Goal: Task Accomplishment & Management: Manage account settings

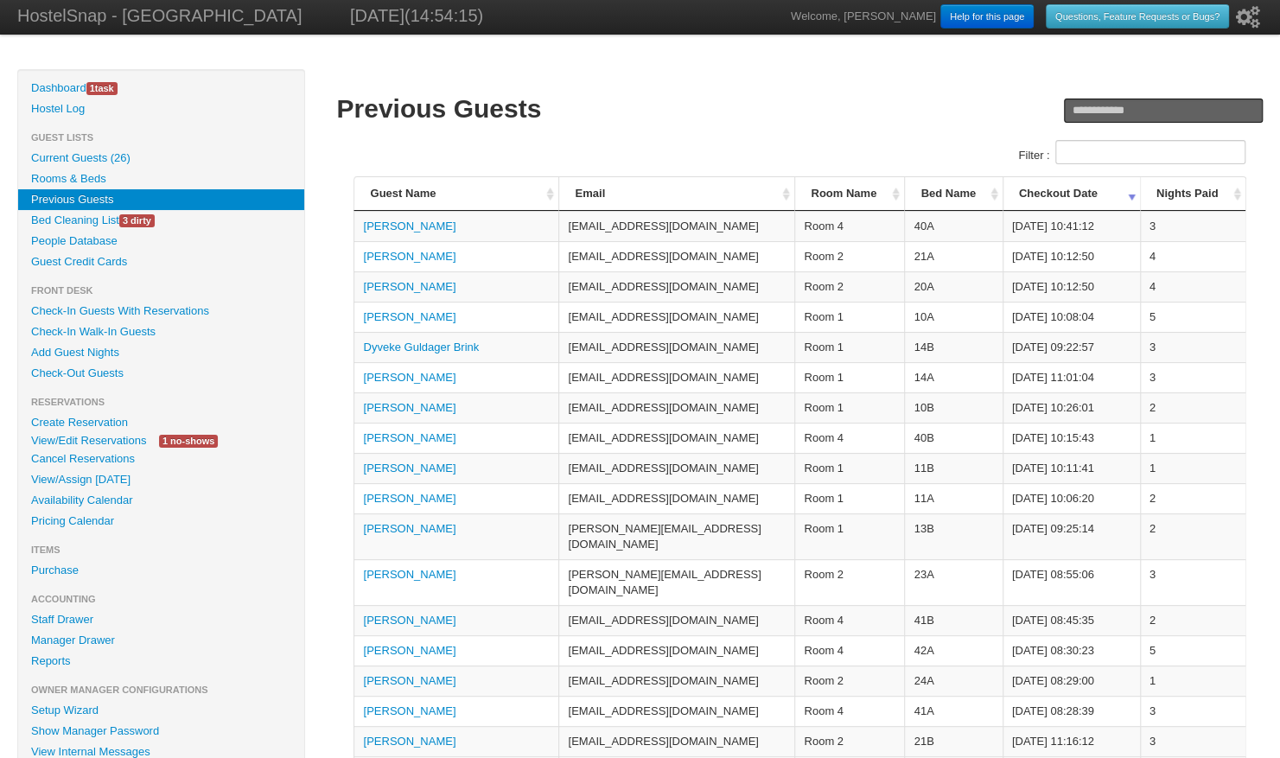
click at [114, 224] on link "Bed Cleaning List 3 dirty" at bounding box center [161, 220] width 286 height 21
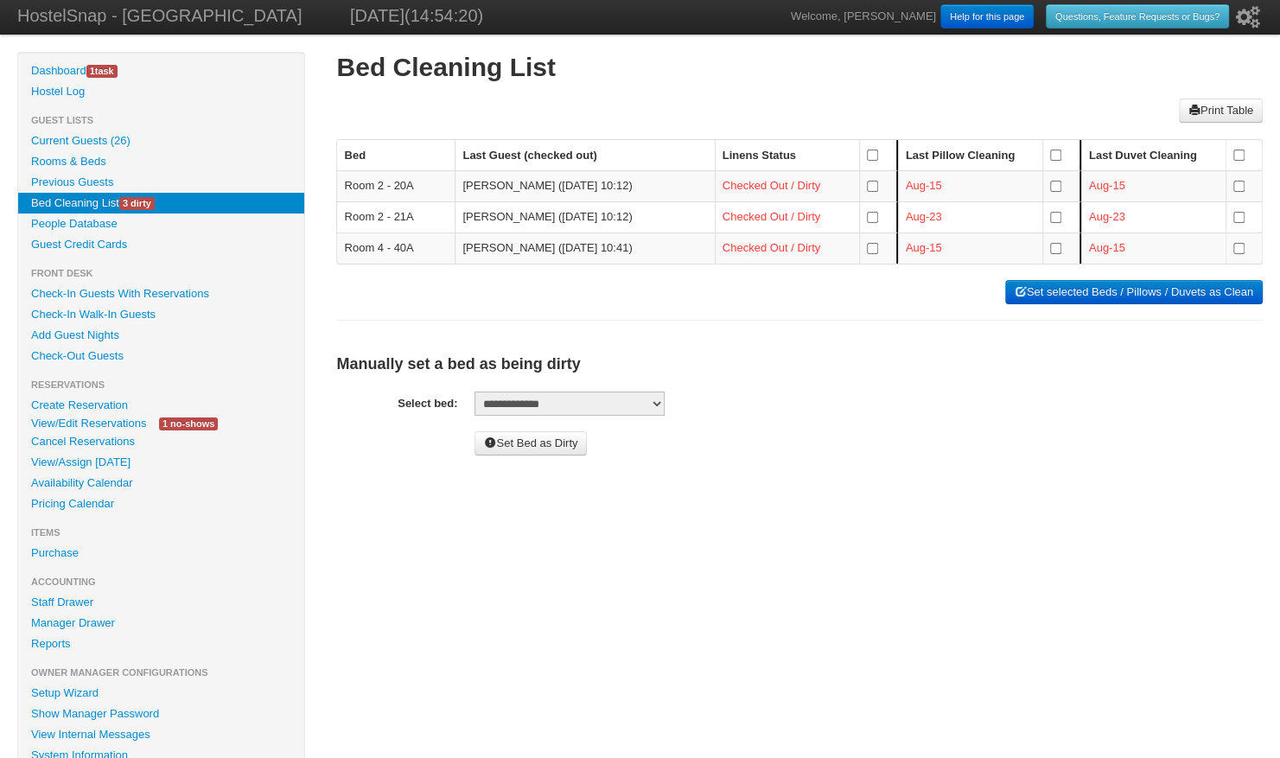
click at [859, 254] on td at bounding box center [878, 247] width 39 height 31
click at [1028, 284] on button "Set selected Beds / Pillows / Duvets as Clean" at bounding box center [1133, 292] width 257 height 24
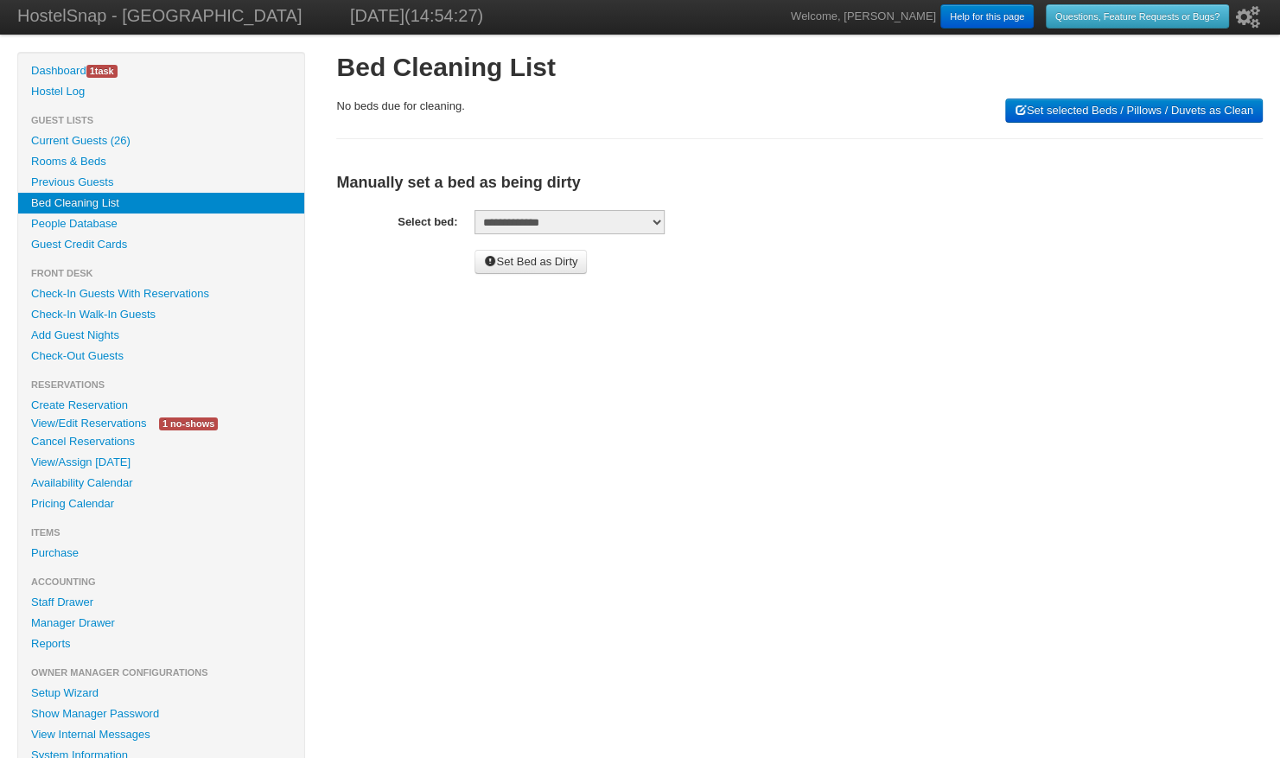
click at [597, 227] on select "**********" at bounding box center [569, 222] width 190 height 24
click at [816, 194] on div "**********" at bounding box center [799, 185] width 926 height 175
click at [121, 288] on link "Check-In Guests With Reservations" at bounding box center [161, 293] width 286 height 21
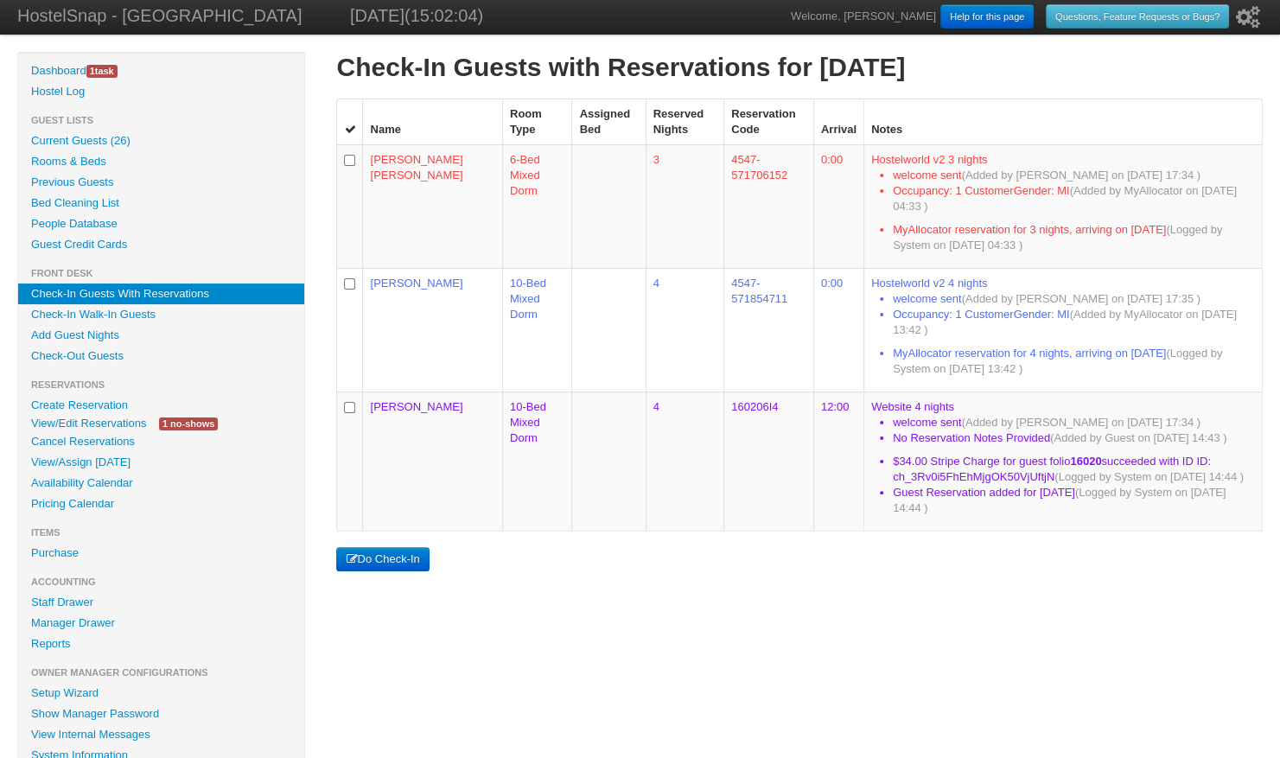
click at [400, 552] on button "Do Check-In" at bounding box center [382, 559] width 92 height 24
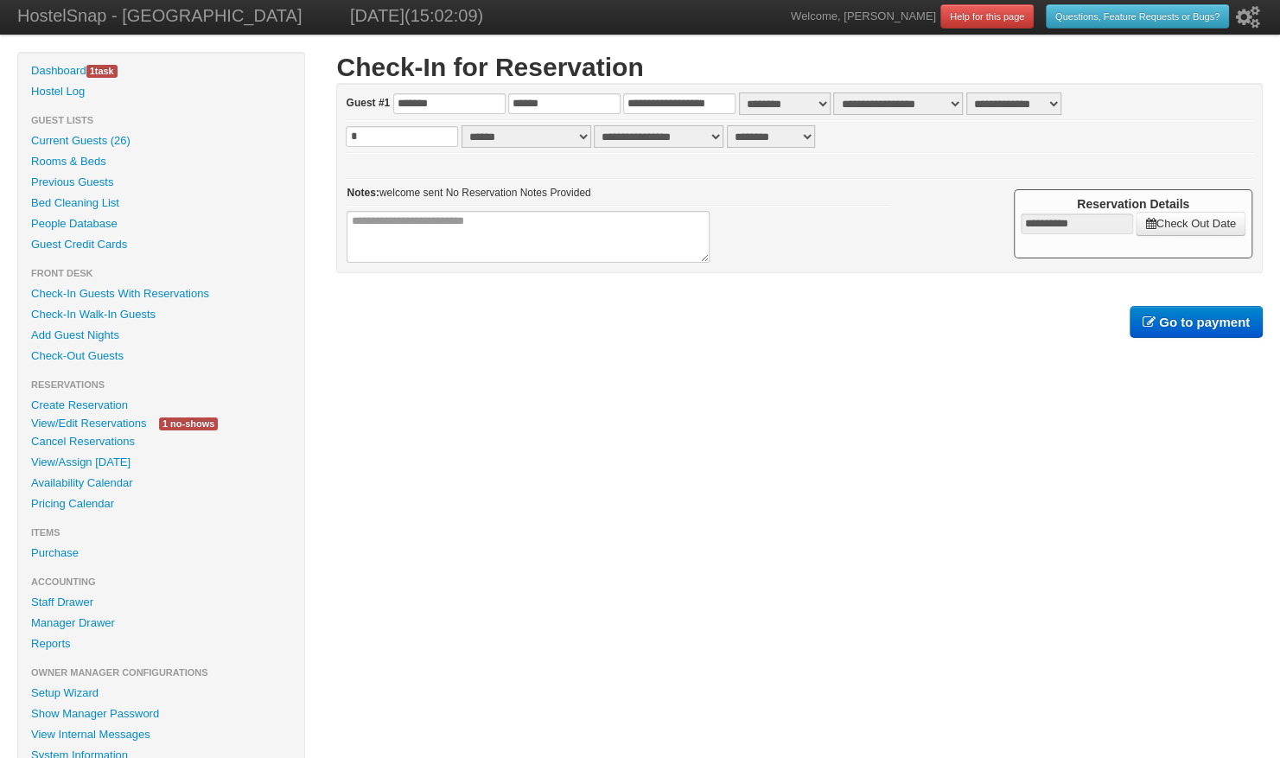
click at [997, 106] on select "**********" at bounding box center [1013, 103] width 95 height 22
select select "**"
click at [966, 92] on select "**********" at bounding box center [1013, 103] width 95 height 22
click at [1188, 316] on b "Go to payment" at bounding box center [1204, 321] width 91 height 15
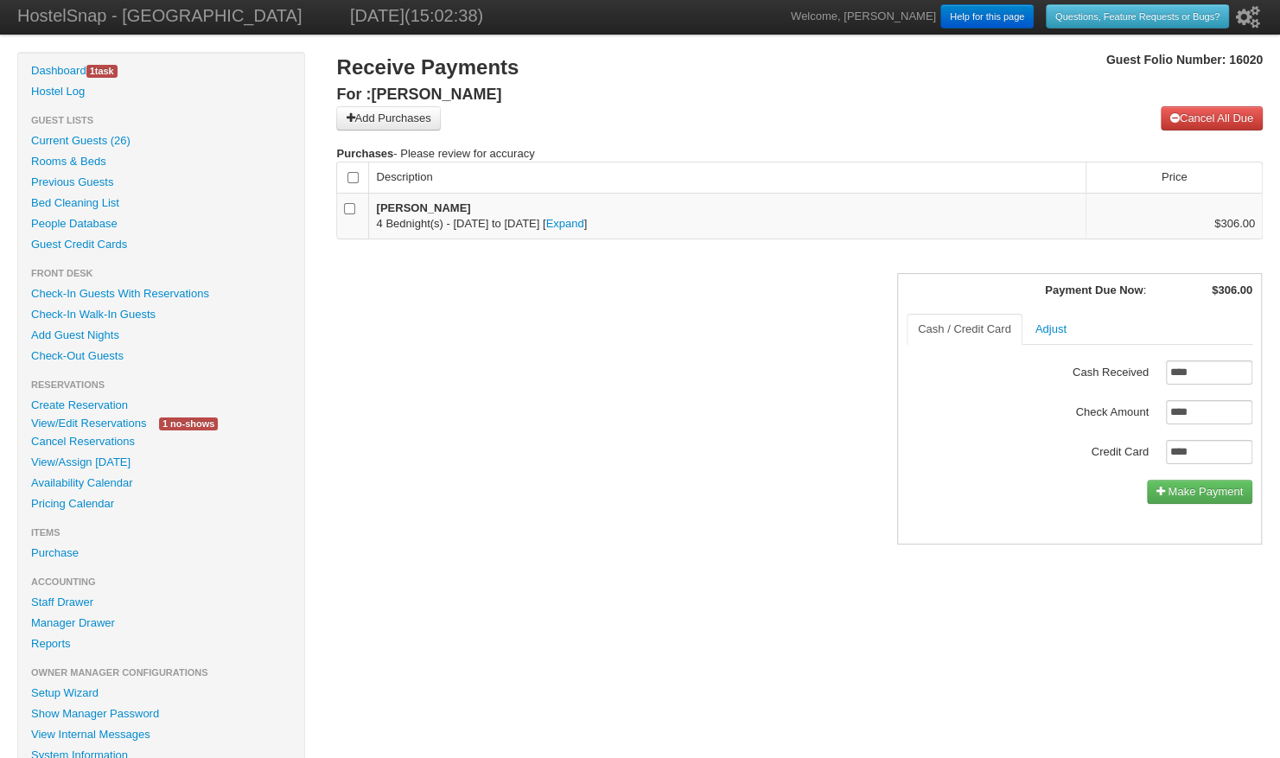
click at [1186, 449] on input "****" at bounding box center [1209, 452] width 86 height 24
type input "******"
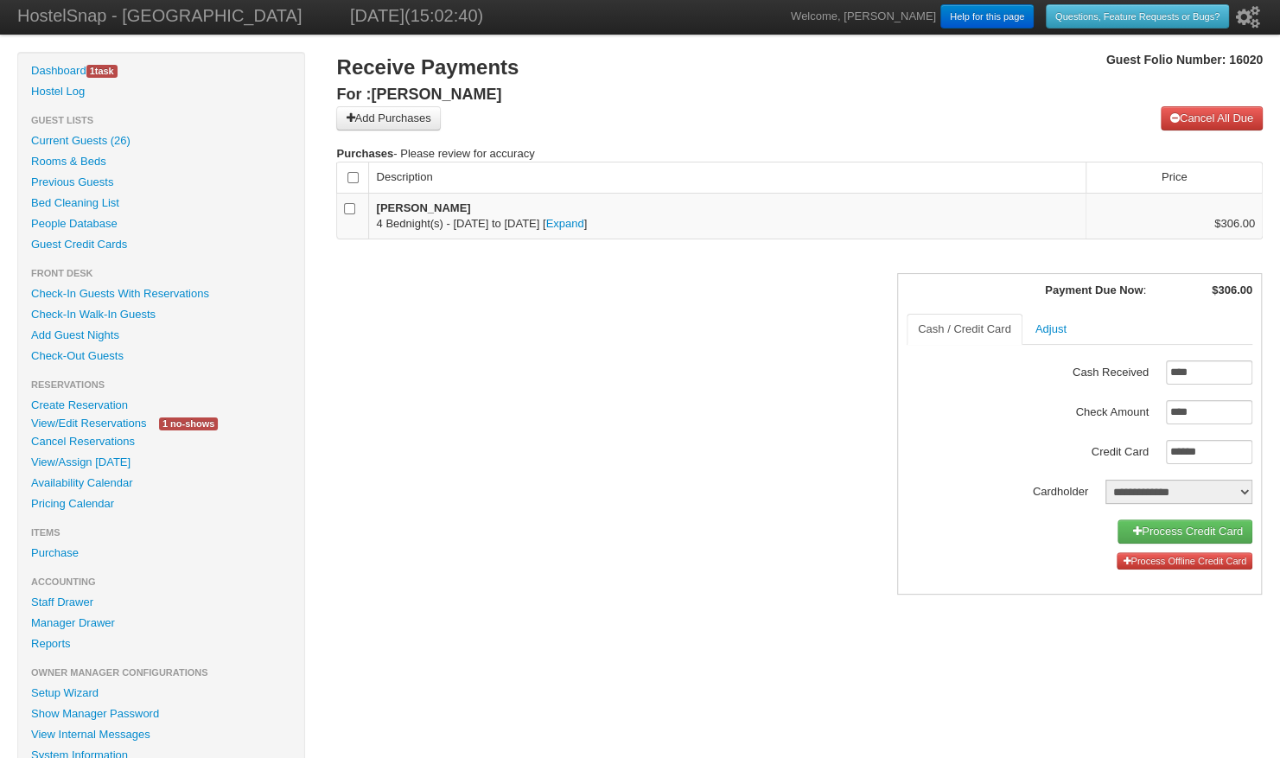
click at [1153, 485] on select "**********" at bounding box center [1178, 492] width 147 height 24
select select "*****"
click at [1105, 480] on select "**********" at bounding box center [1178, 492] width 147 height 24
click at [1129, 534] on link "Process Credit Card (on file)" at bounding box center [1165, 531] width 173 height 24
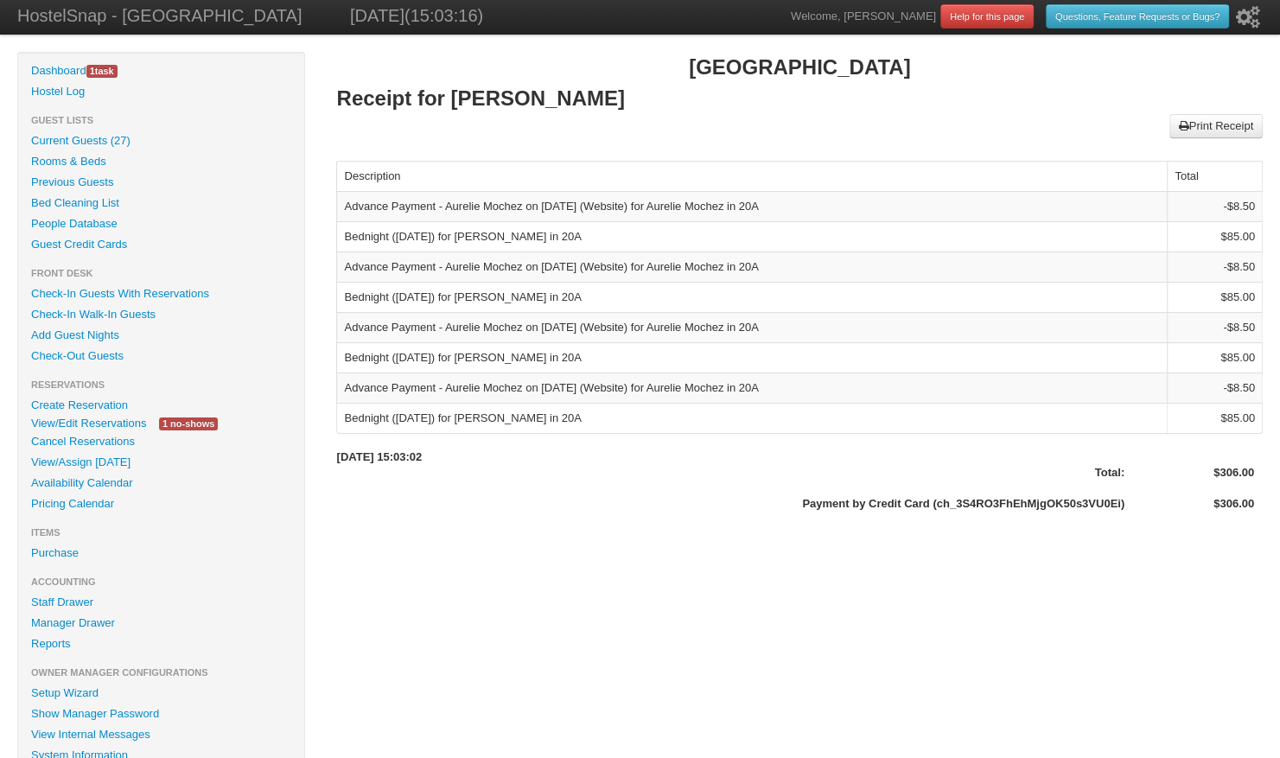
click at [175, 292] on link "Check-In Guests With Reservations" at bounding box center [161, 293] width 286 height 21
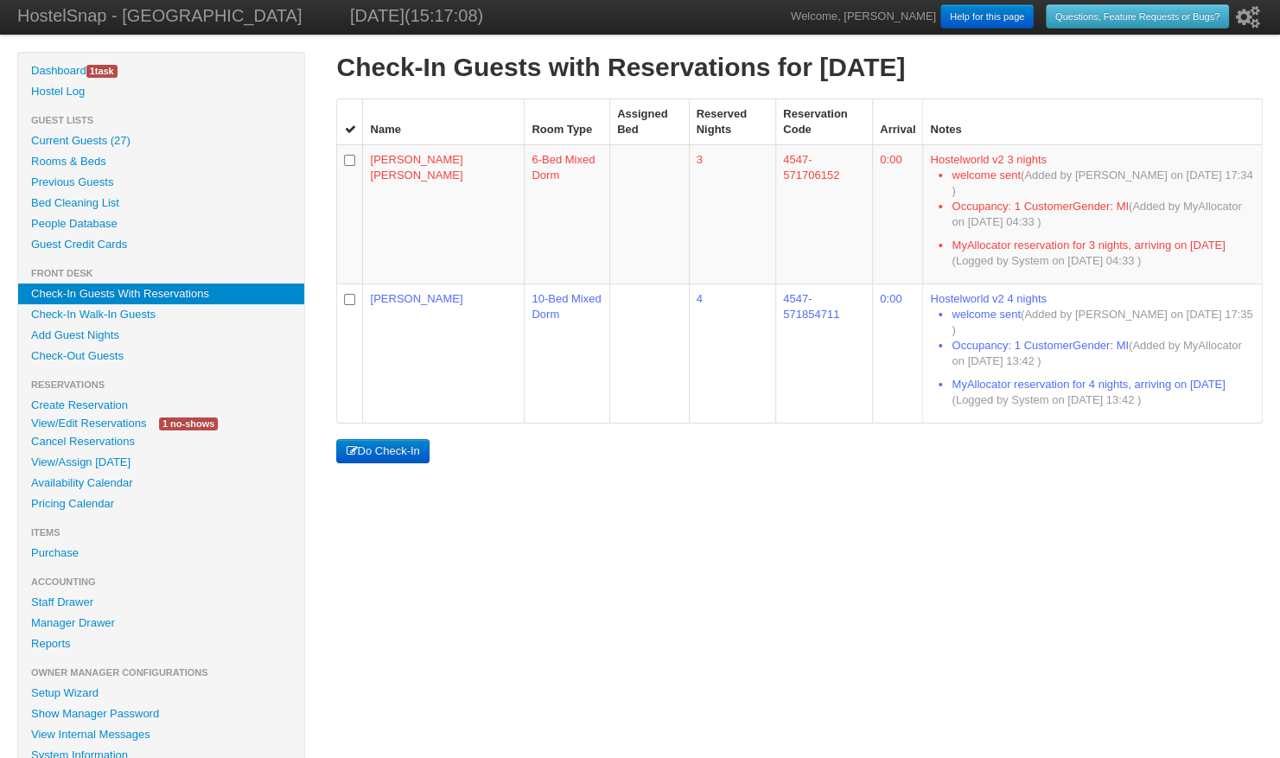
click at [86, 420] on link "View/Edit Reservations" at bounding box center [88, 423] width 141 height 18
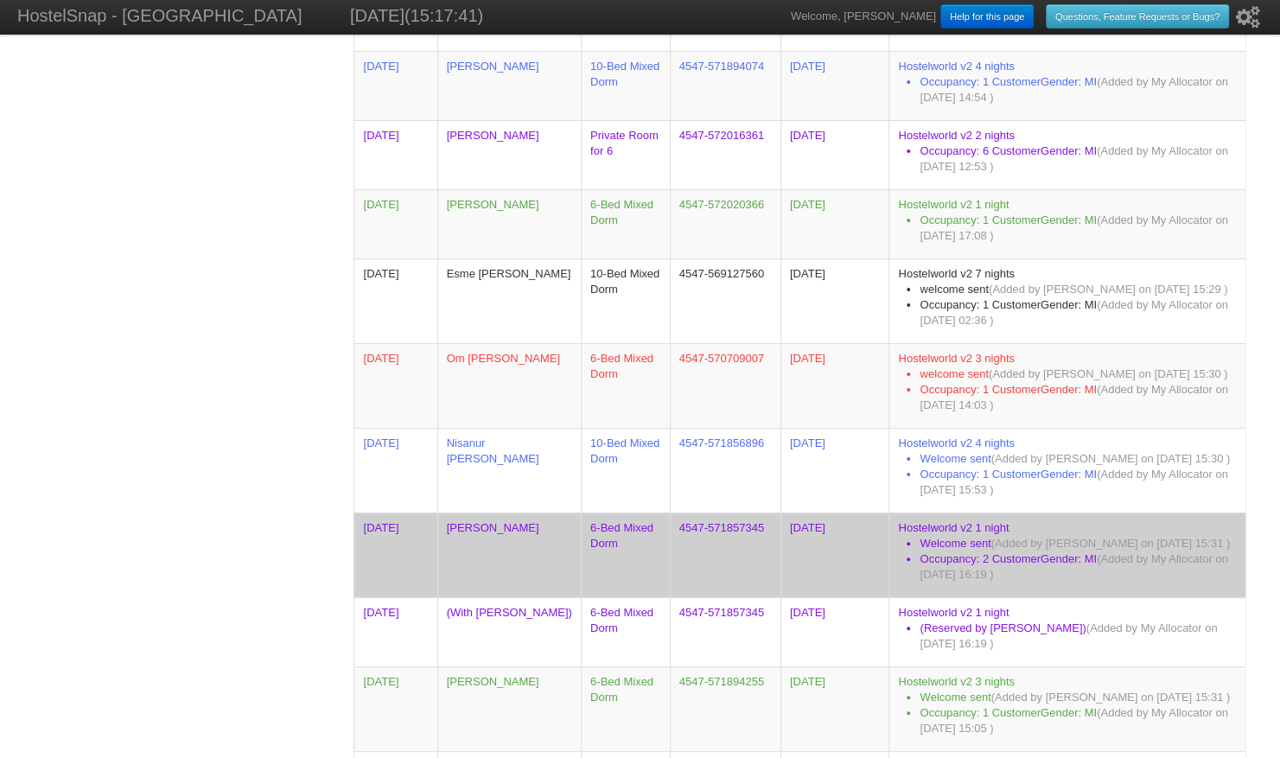
scroll to position [1202, 0]
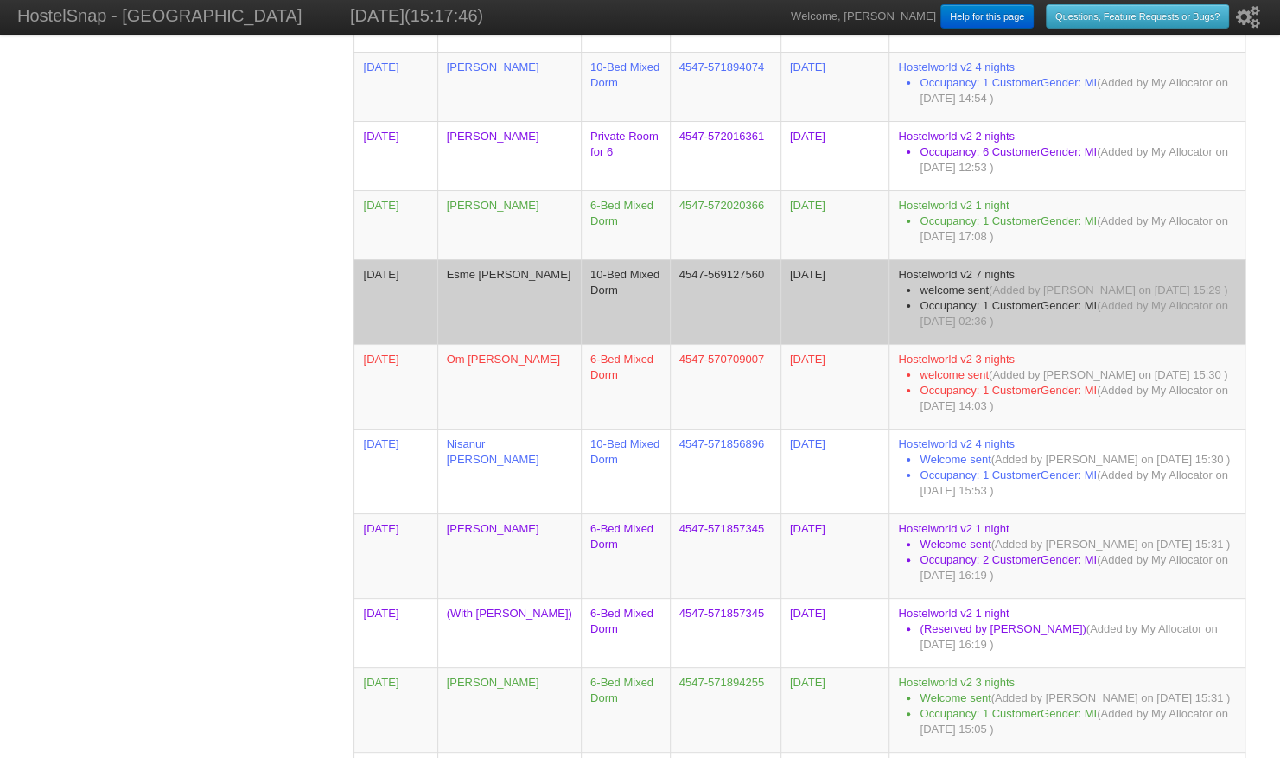
click at [500, 303] on td "Esme [PERSON_NAME]" at bounding box center [508, 301] width 143 height 85
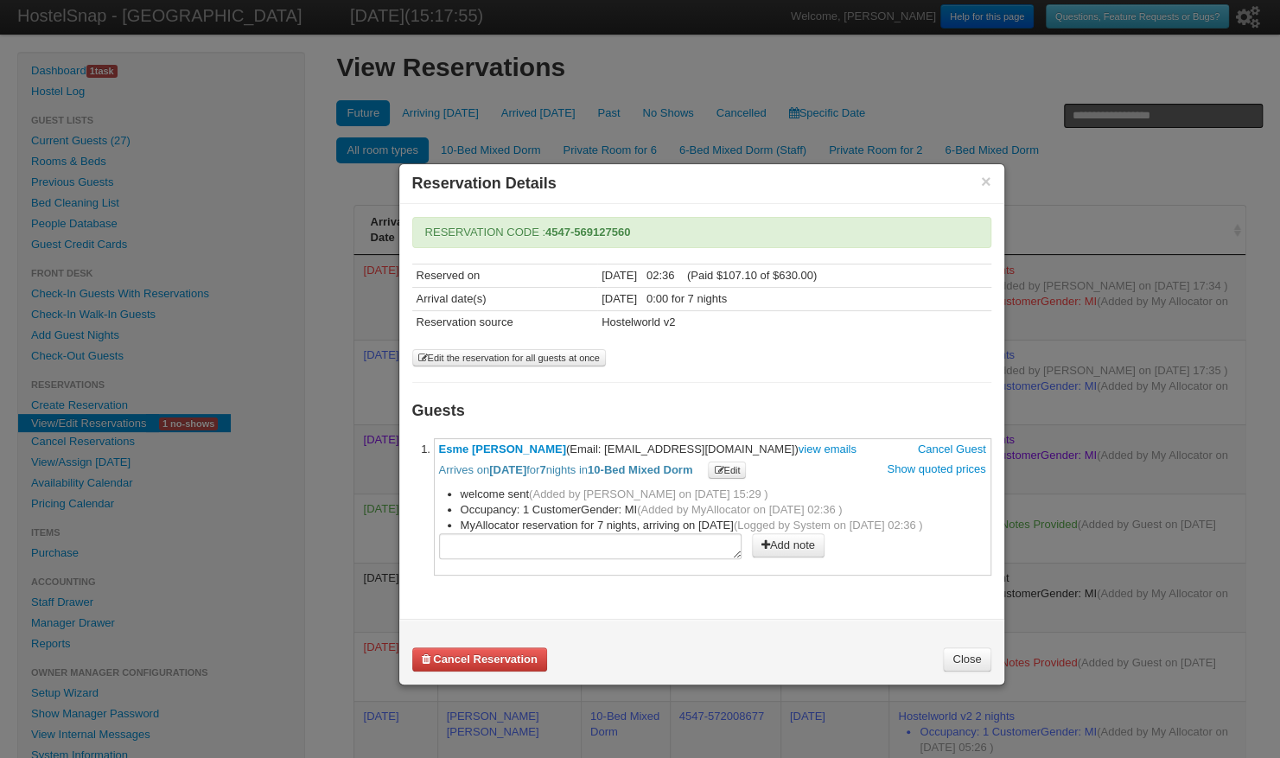
drag, startPoint x: 601, startPoint y: 445, endPoint x: 733, endPoint y: 448, distance: 131.4
click at [733, 448] on span "Esme Willow Anderton (Email: katanderton13@gmail.com) view emails Cancel Guest …" at bounding box center [712, 460] width 547 height 36
copy span "katanderton13@gmail.com"
drag, startPoint x: 437, startPoint y: 442, endPoint x: 558, endPoint y: 446, distance: 121.0
click at [558, 446] on li "**********" at bounding box center [712, 506] width 557 height 137
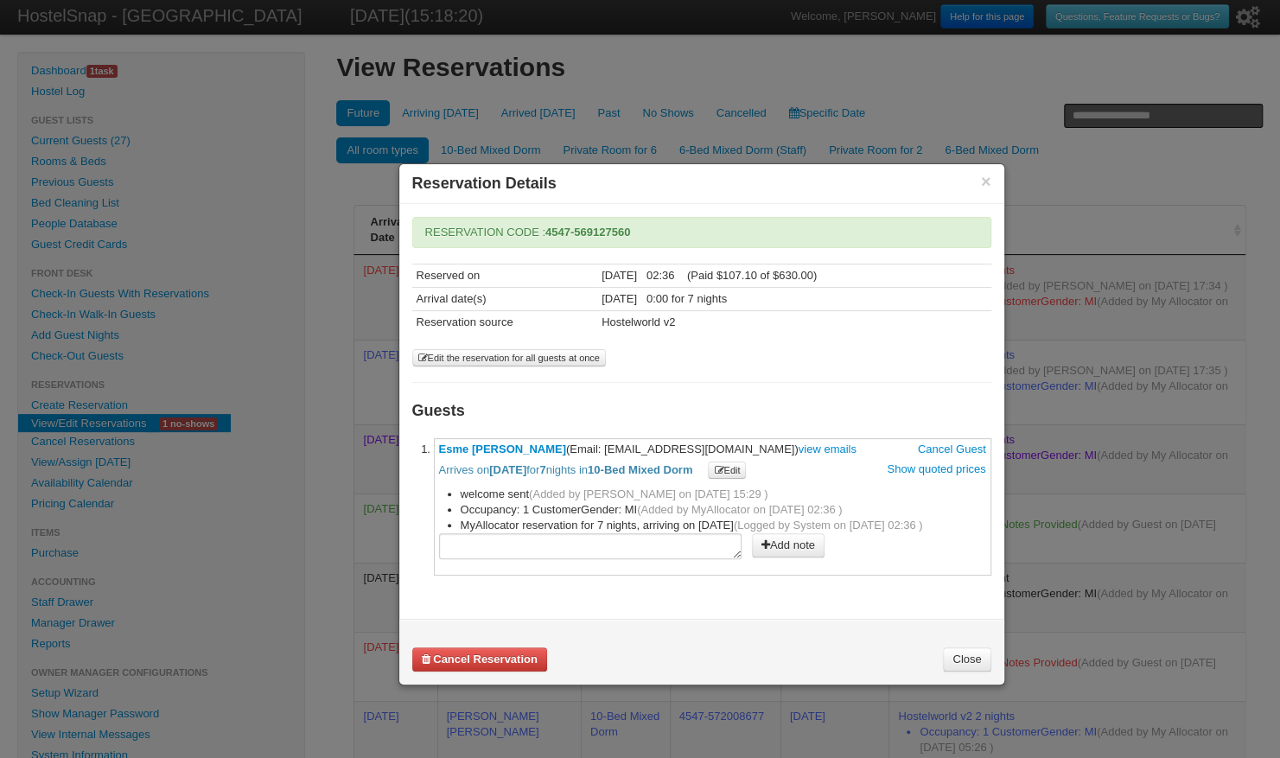
copy link "Esme Willow Anderton"
click at [986, 174] on button "×" at bounding box center [986, 182] width 10 height 16
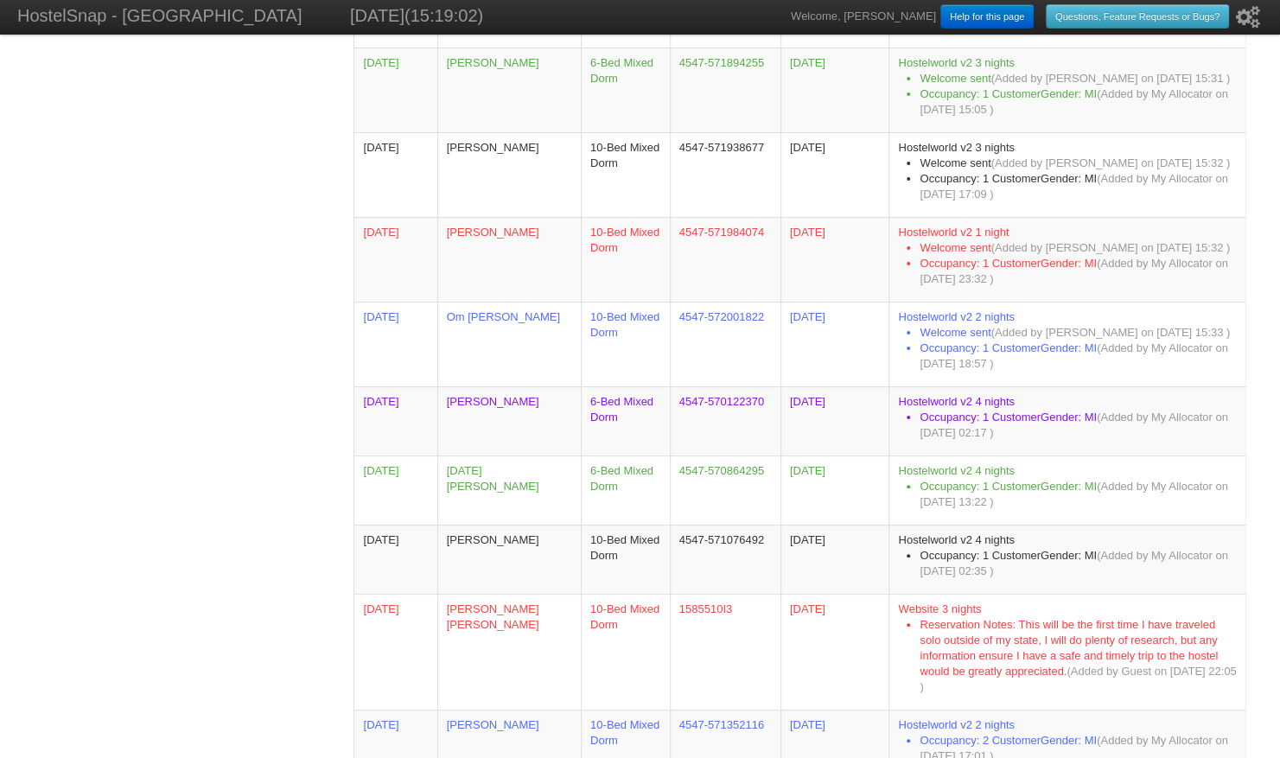
scroll to position [1820, 0]
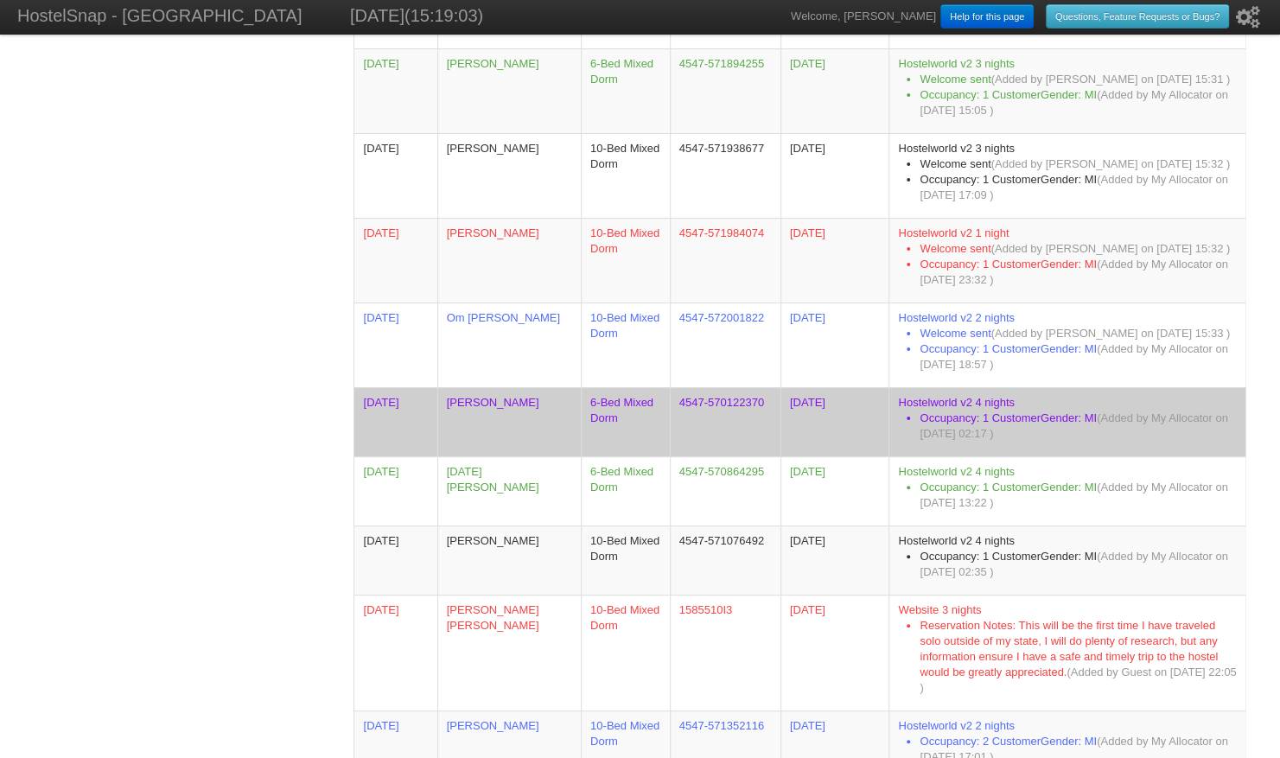
click at [389, 418] on td "[DATE]" at bounding box center [394, 421] width 83 height 69
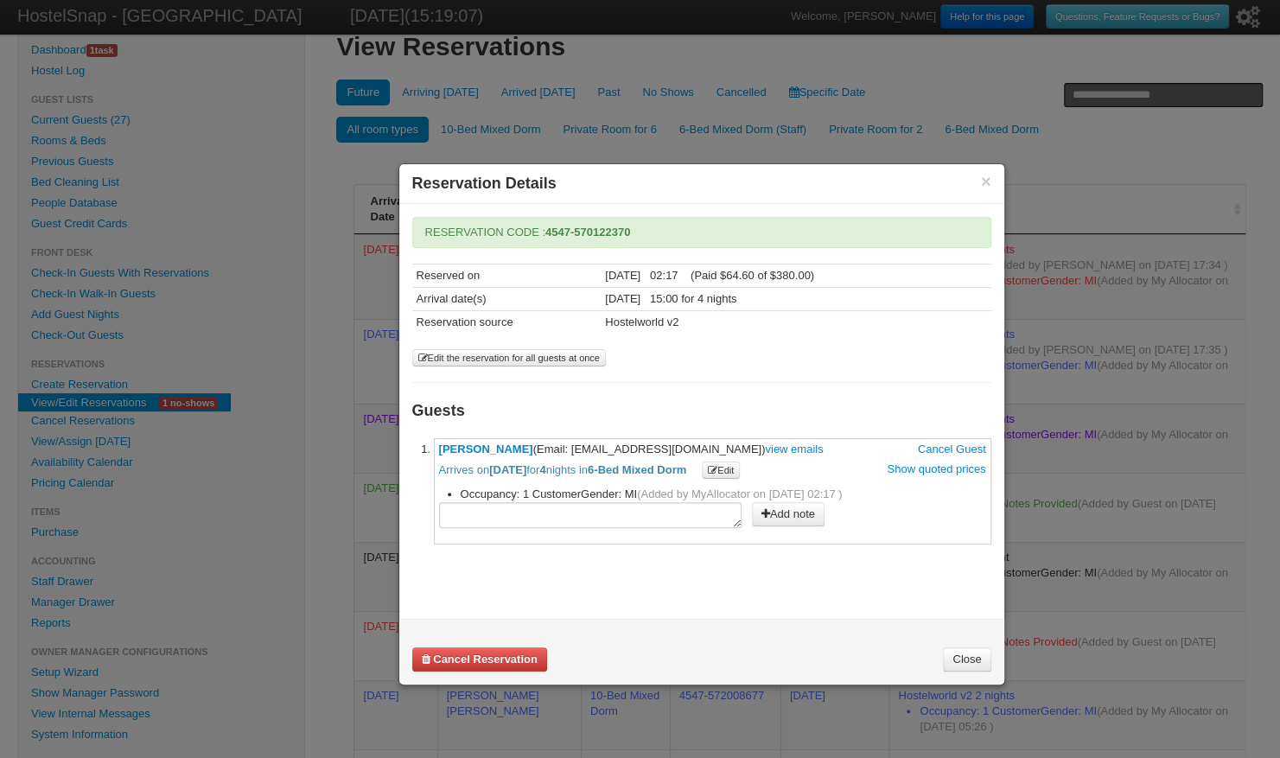
scroll to position [29, 0]
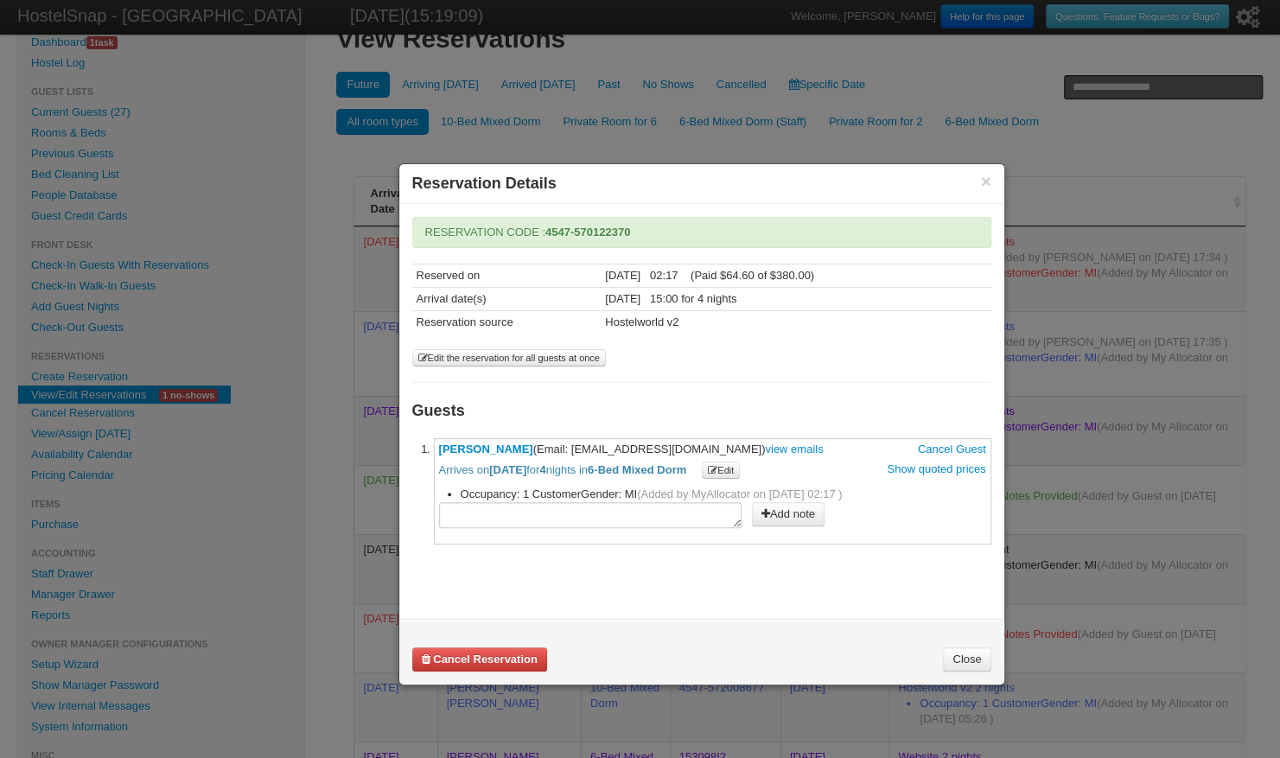
click at [985, 178] on button "×" at bounding box center [986, 182] width 10 height 16
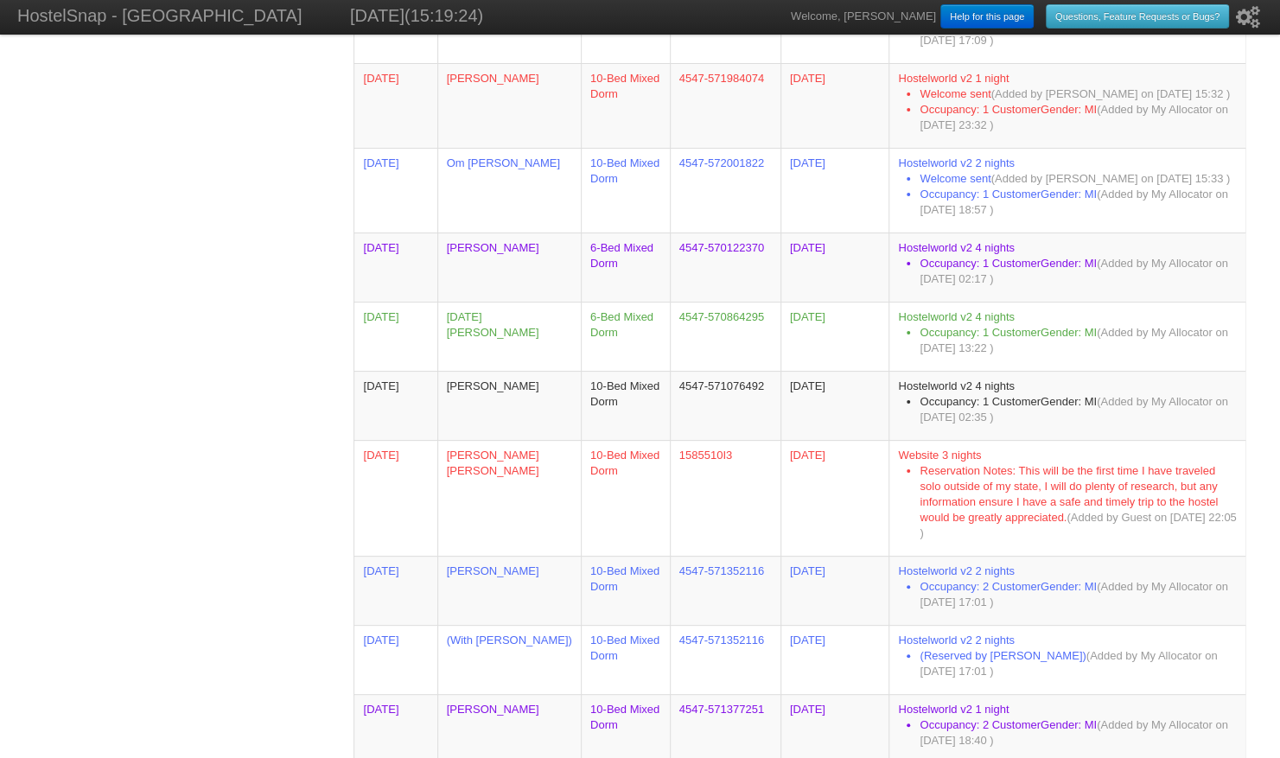
scroll to position [1974, 0]
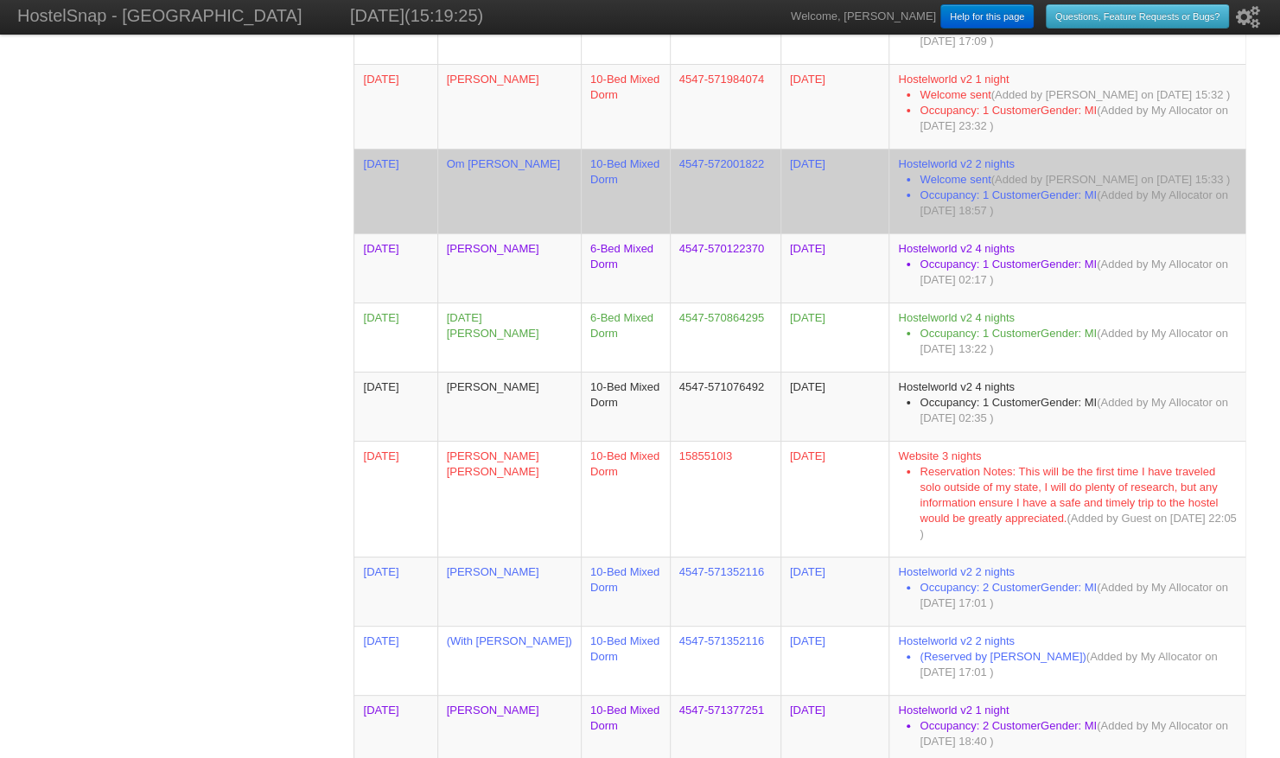
click at [413, 175] on td "09/09/2025" at bounding box center [394, 191] width 83 height 85
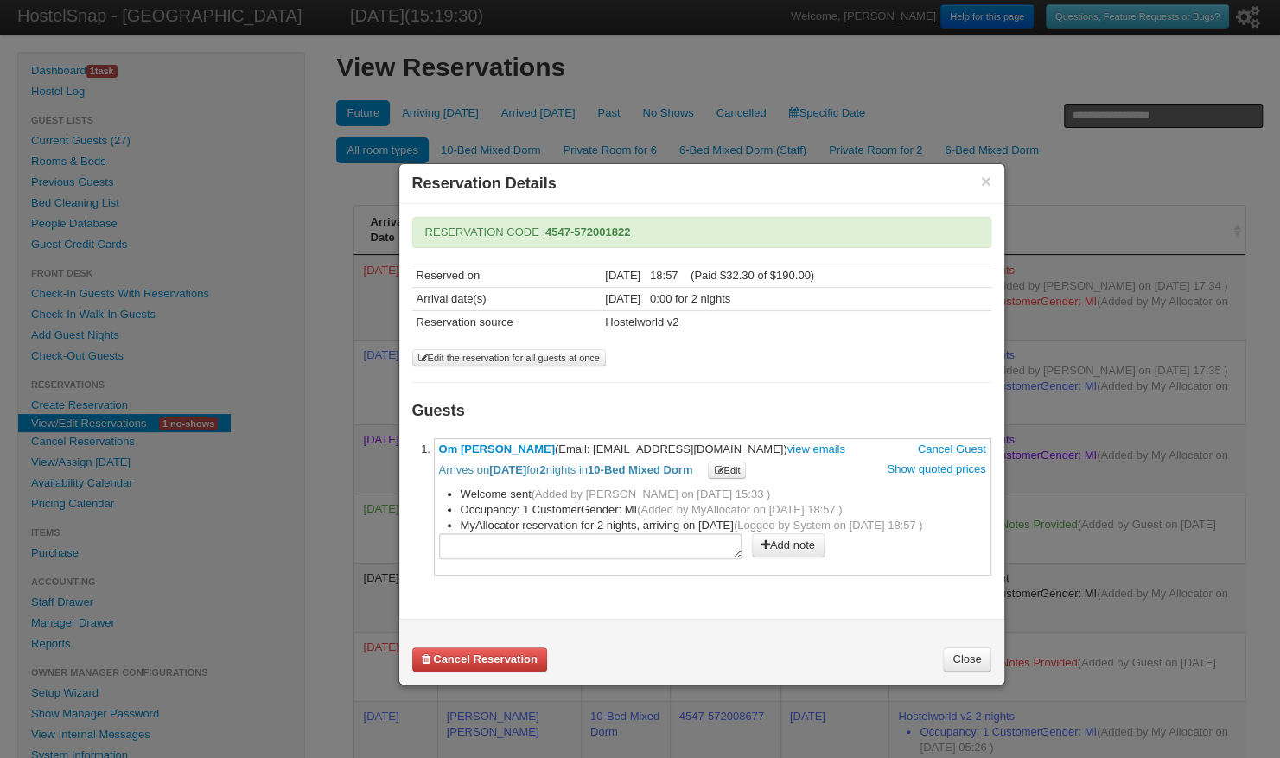
click at [990, 171] on div "× Reservation Details" at bounding box center [701, 184] width 605 height 40
click at [983, 177] on button "×" at bounding box center [986, 182] width 10 height 16
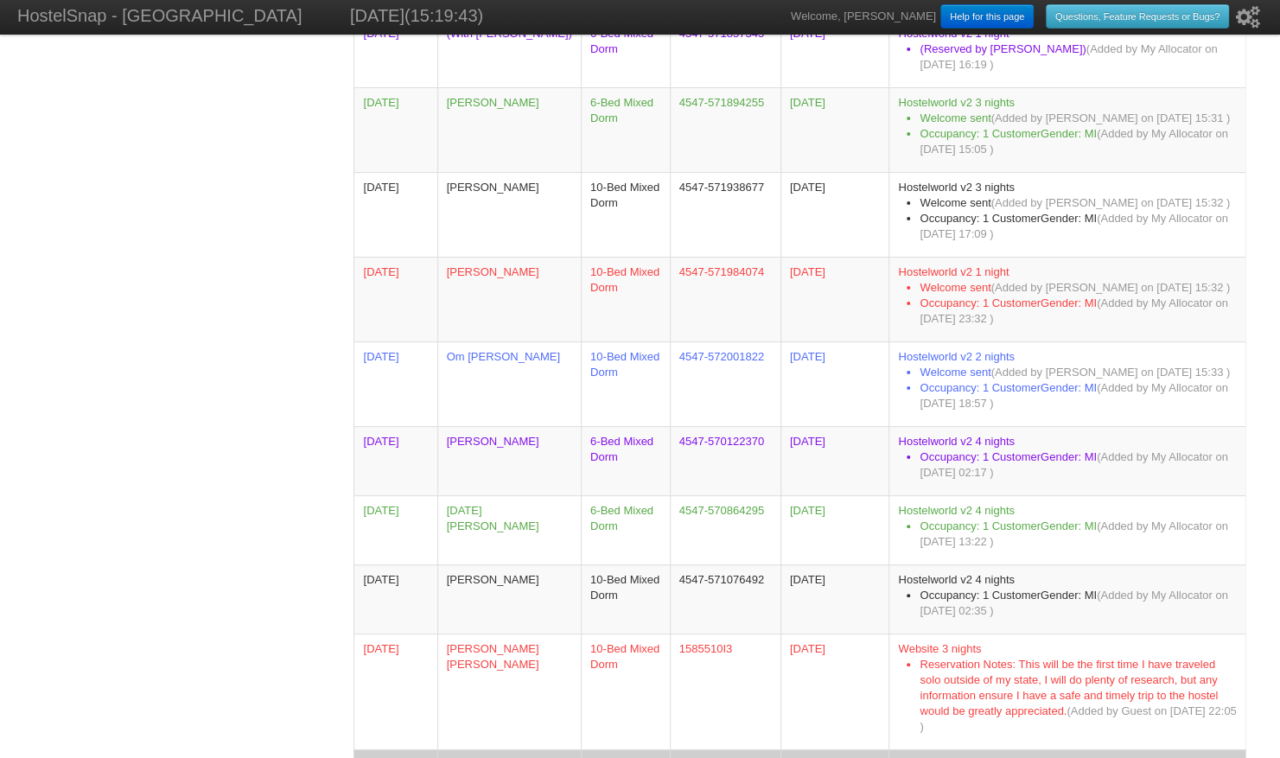
scroll to position [1781, 0]
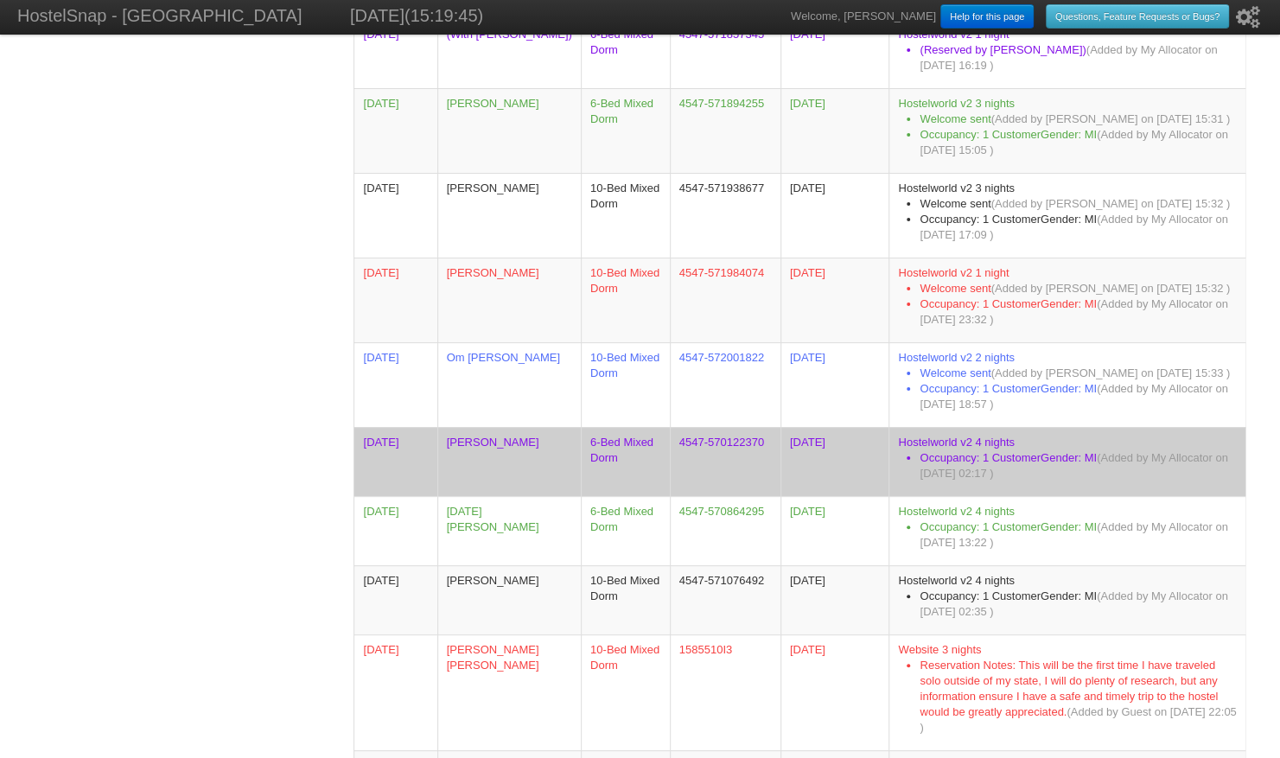
click at [409, 461] on td "09/10/2025" at bounding box center [394, 461] width 83 height 69
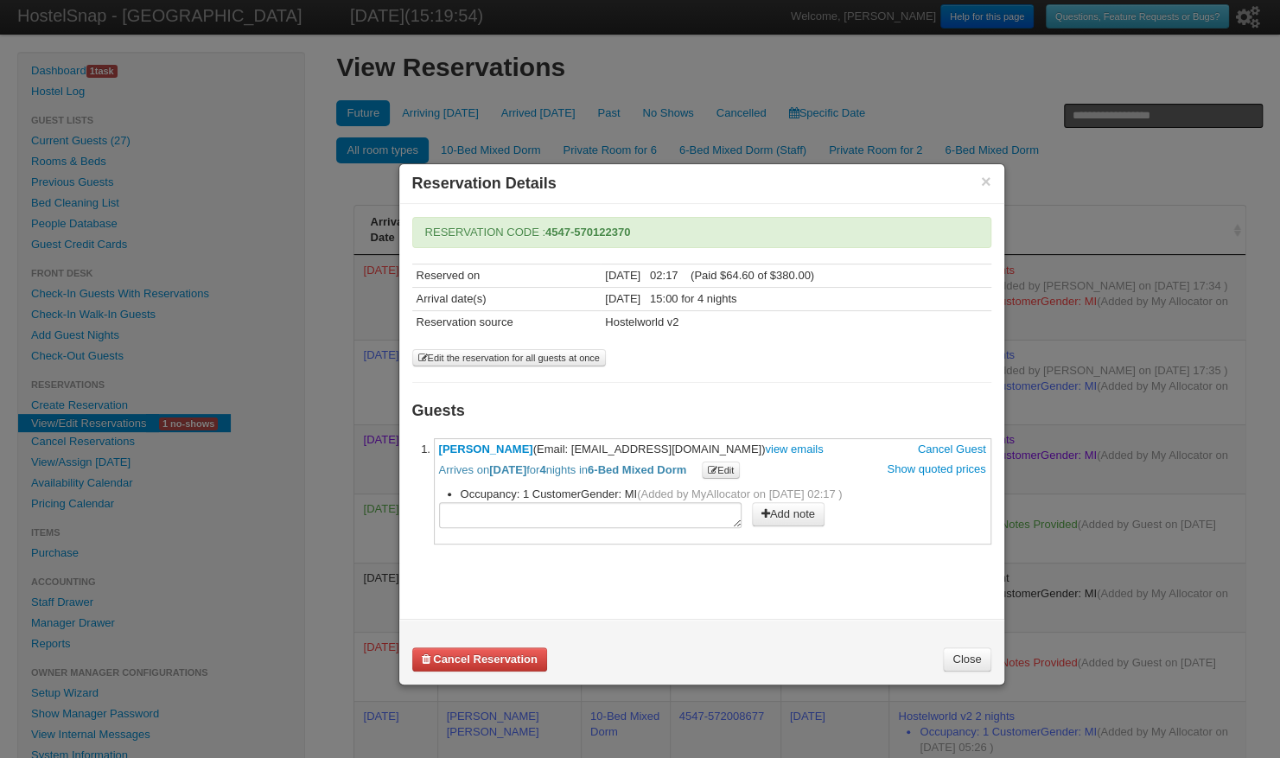
drag, startPoint x: 572, startPoint y: 442, endPoint x: 722, endPoint y: 446, distance: 150.4
click at [722, 446] on span "Alexander Costin (Email: alexandercostin@hotmail.com) view emails Cancel Guest …" at bounding box center [712, 460] width 547 height 36
copy span "alexandercostin@hotmail.com"
drag, startPoint x: 434, startPoint y: 442, endPoint x: 529, endPoint y: 447, distance: 95.1
click at [529, 447] on li "**********" at bounding box center [712, 491] width 557 height 106
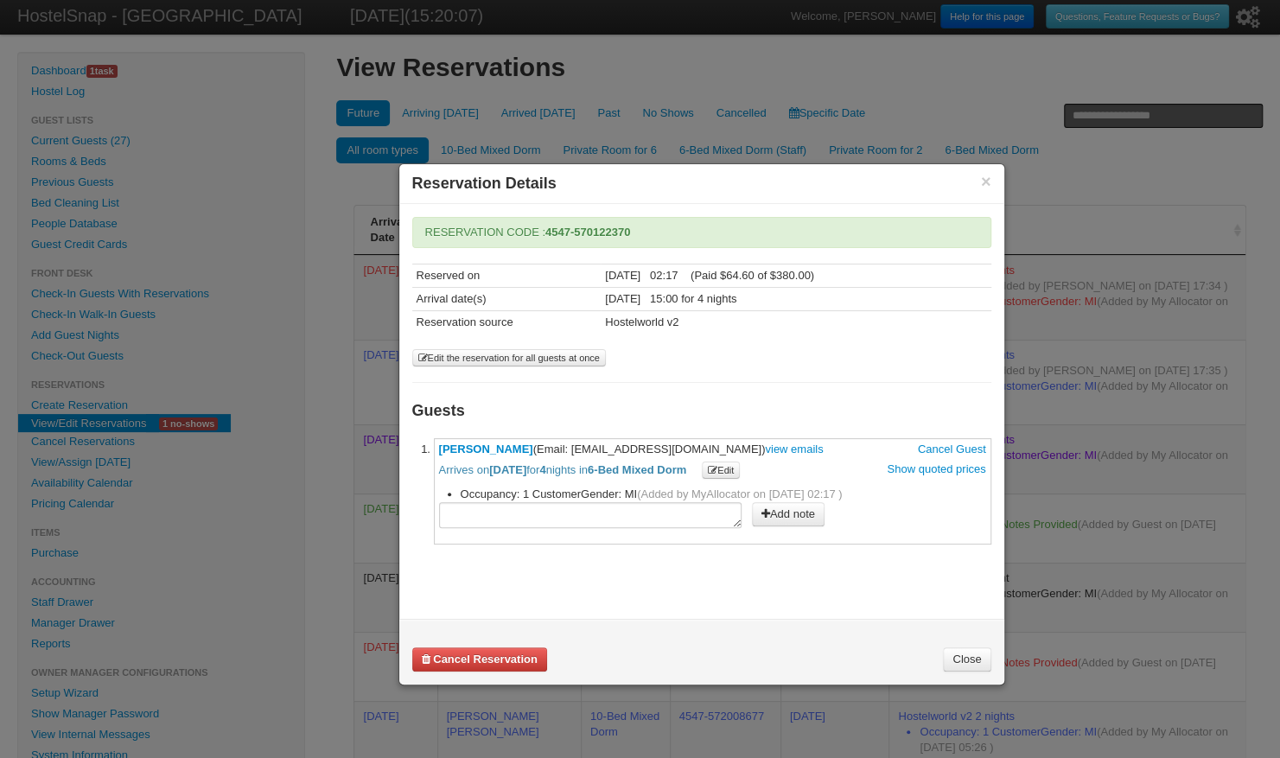
copy link "Alexander Costin"
click at [982, 185] on button "×" at bounding box center [986, 182] width 10 height 16
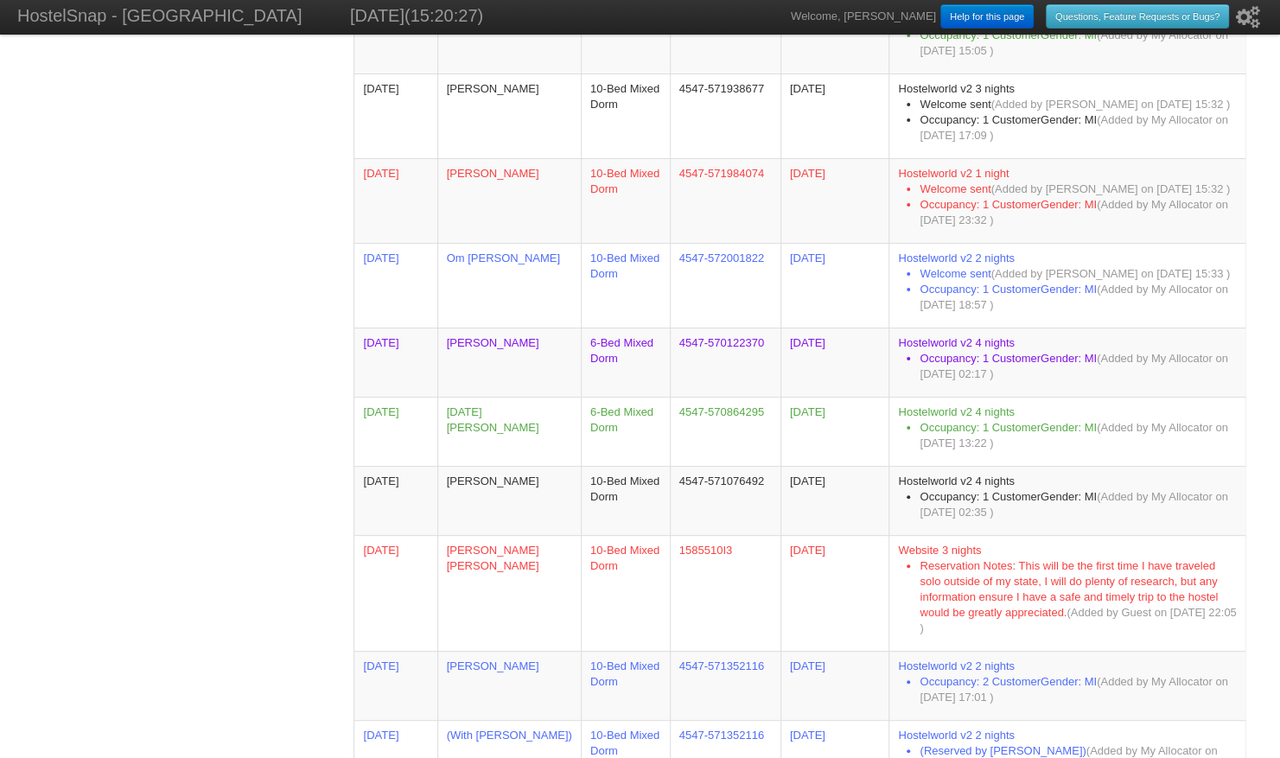
scroll to position [1881, 0]
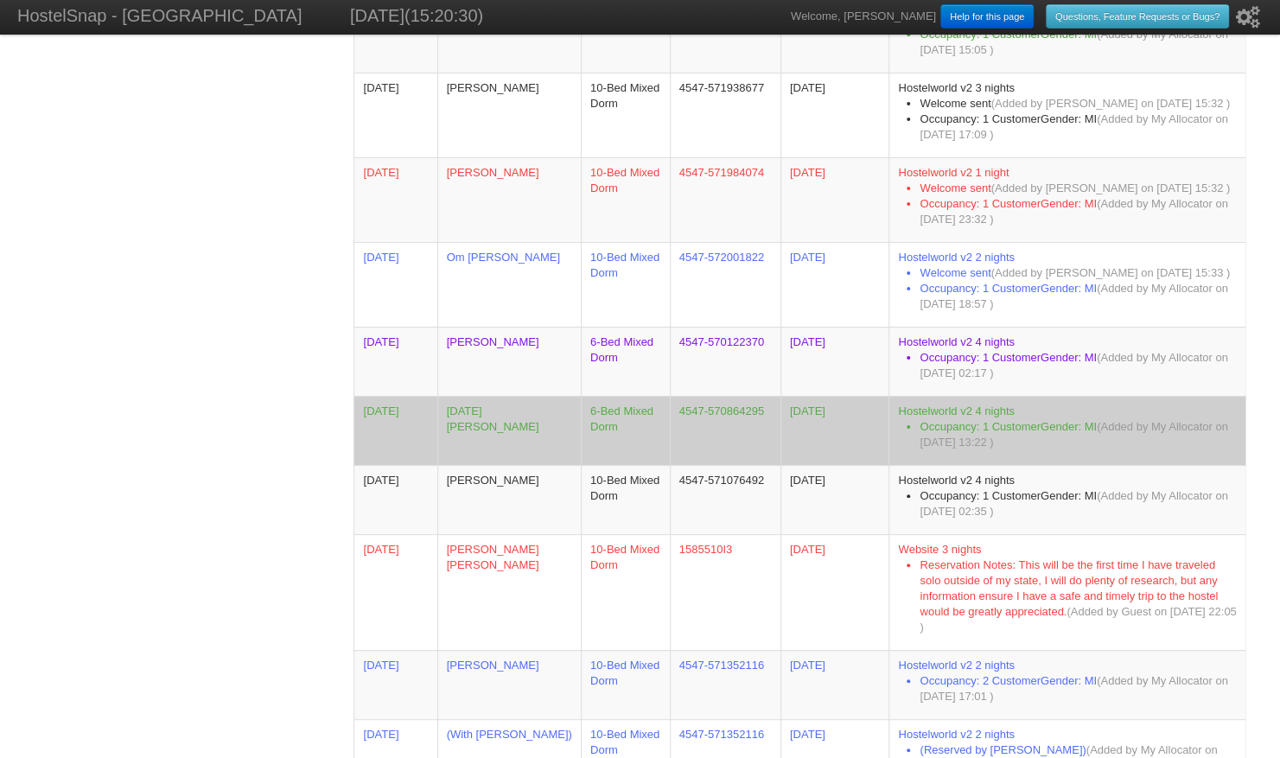
click at [512, 405] on td "Lucia Remenárová" at bounding box center [508, 430] width 143 height 69
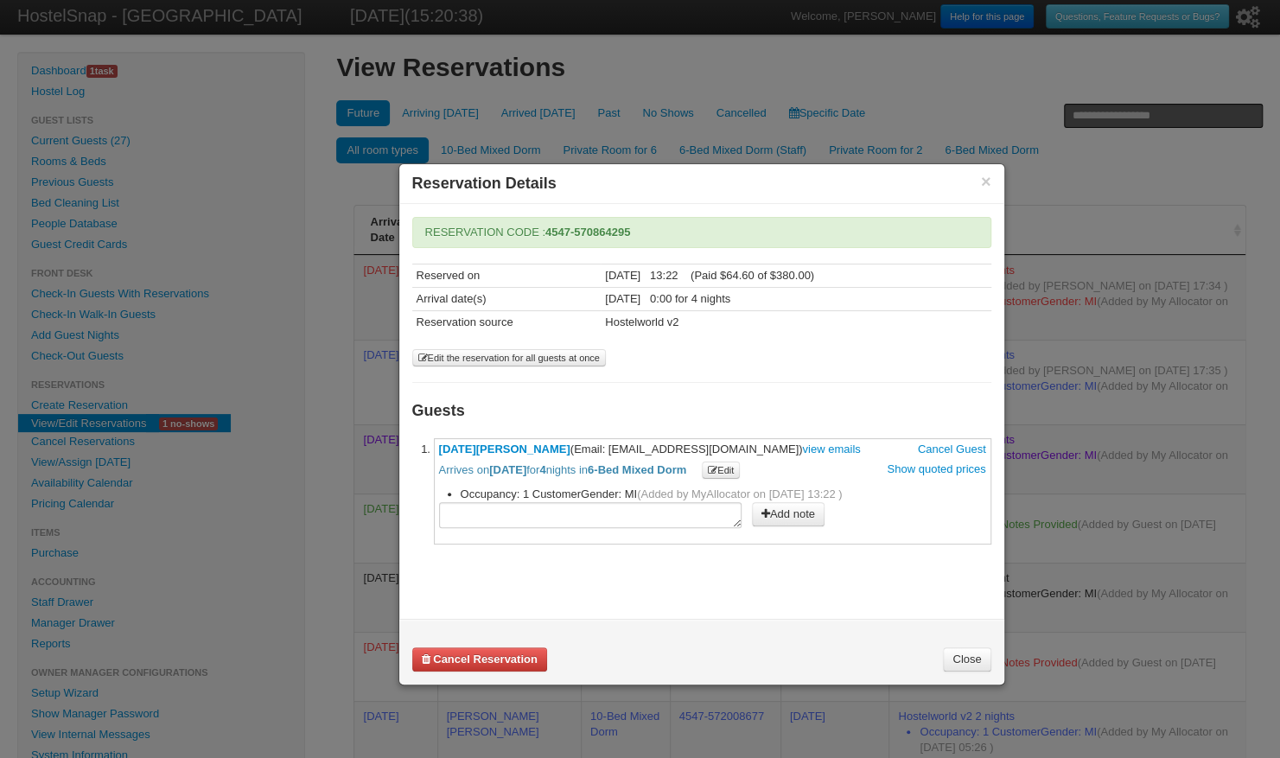
drag, startPoint x: 577, startPoint y: 448, endPoint x: 686, endPoint y: 442, distance: 109.0
click at [686, 442] on span "Lucia Remenárová (Email: luckarem@gmail.com) view emails Cancel Guest Arrives o…" at bounding box center [712, 460] width 547 height 36
copy span "luckarem@gmail.com"
drag, startPoint x: 433, startPoint y: 435, endPoint x: 538, endPoint y: 442, distance: 105.6
click at [538, 442] on li "**********" at bounding box center [712, 491] width 557 height 106
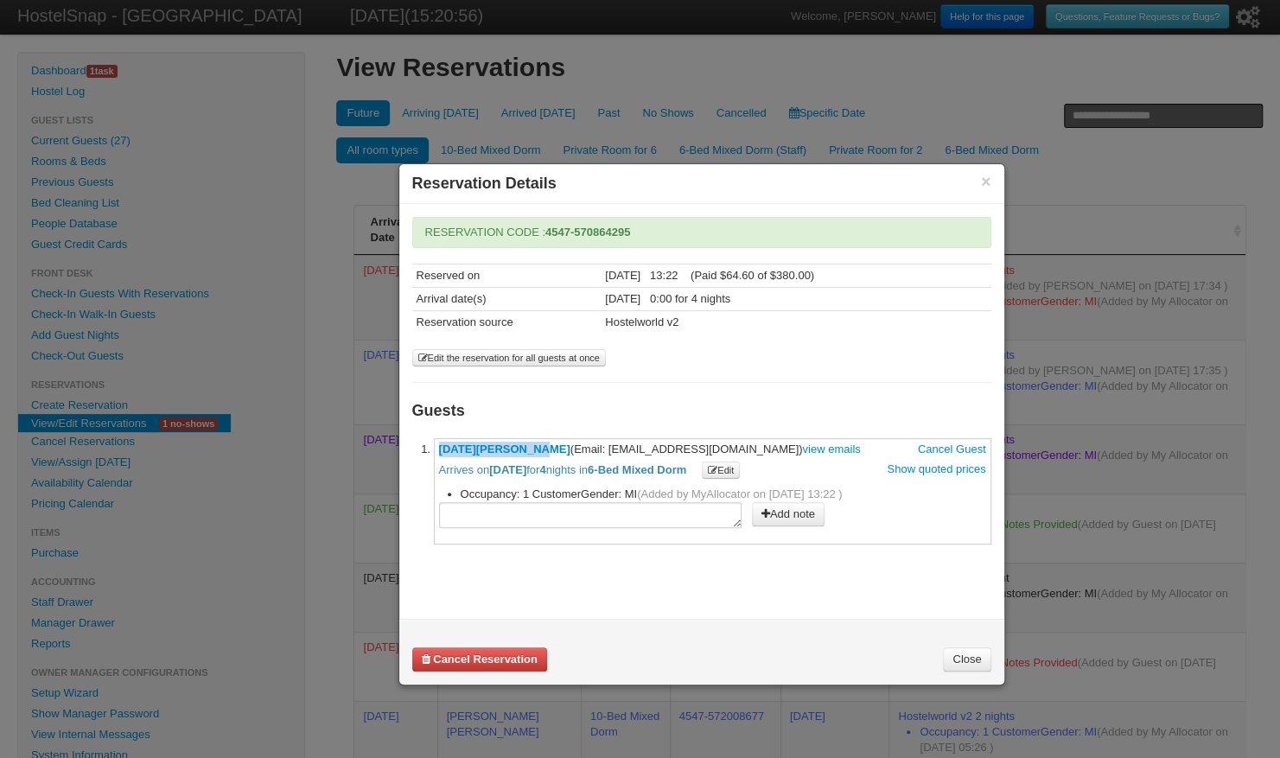
copy link "Lucia Remenárová"
click at [987, 178] on button "×" at bounding box center [986, 182] width 10 height 16
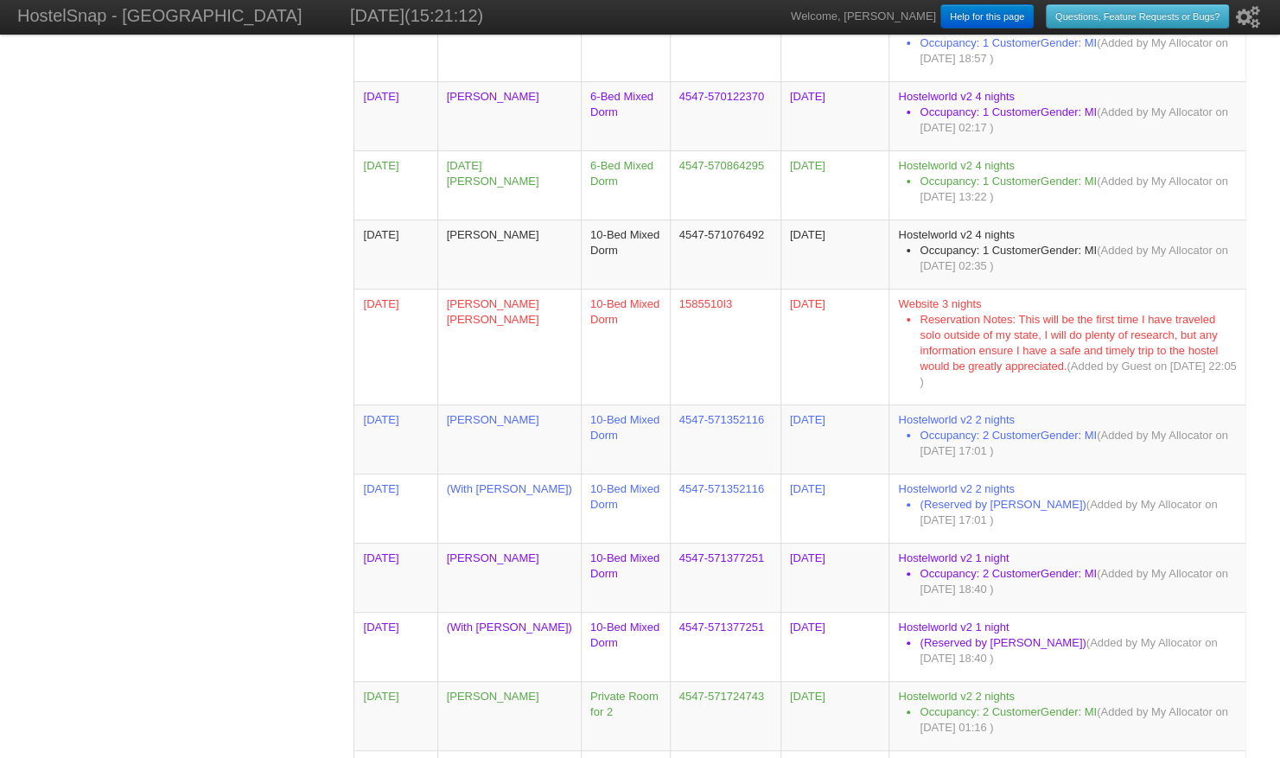
scroll to position [2125, 0]
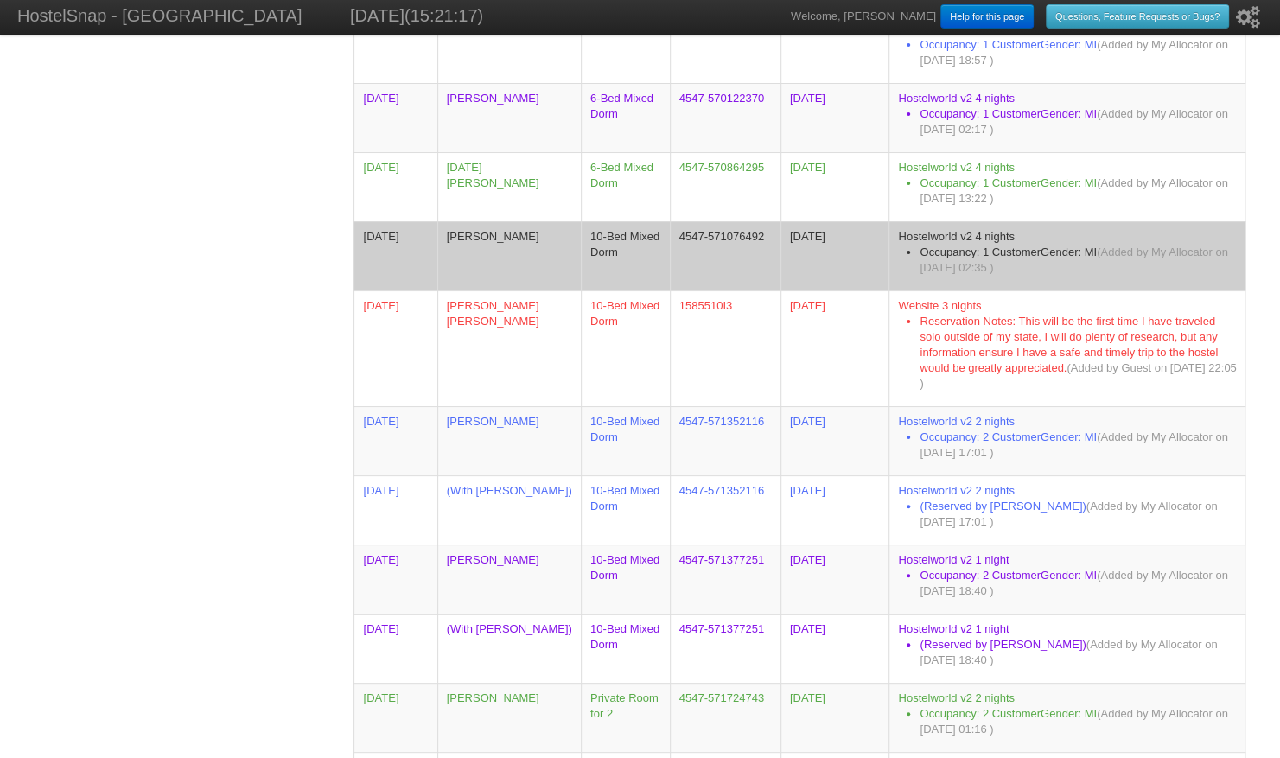
click at [511, 230] on td "Luise Schorrlepp" at bounding box center [508, 255] width 143 height 69
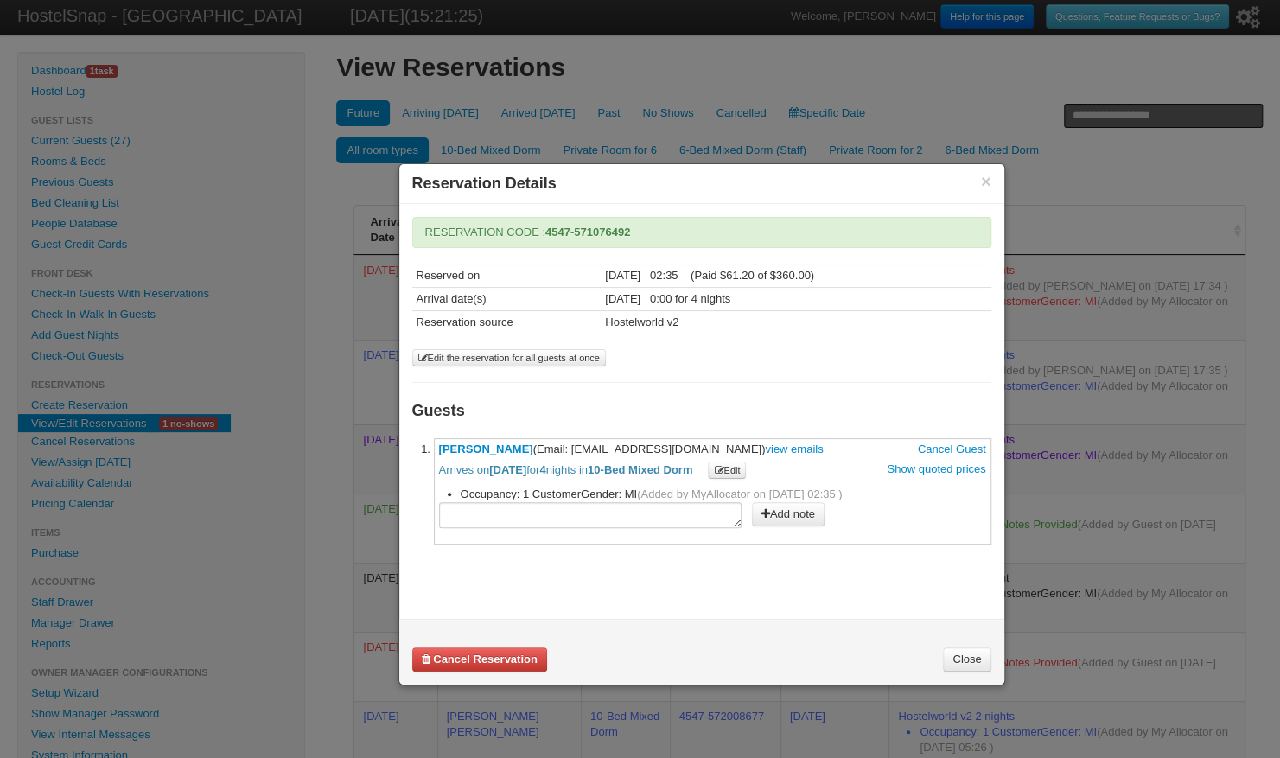
drag, startPoint x: 569, startPoint y: 439, endPoint x: 706, endPoint y: 440, distance: 137.4
click at [706, 442] on span "Luise Schorrlepp (Email: luiseschorrlepp@gmail.com) view emails Cancel Guest Ar…" at bounding box center [712, 460] width 547 height 36
copy span "luiseschorrlepp@gmail.com"
drag, startPoint x: 435, startPoint y: 443, endPoint x: 528, endPoint y: 448, distance: 92.6
click at [528, 448] on li "**********" at bounding box center [712, 491] width 557 height 106
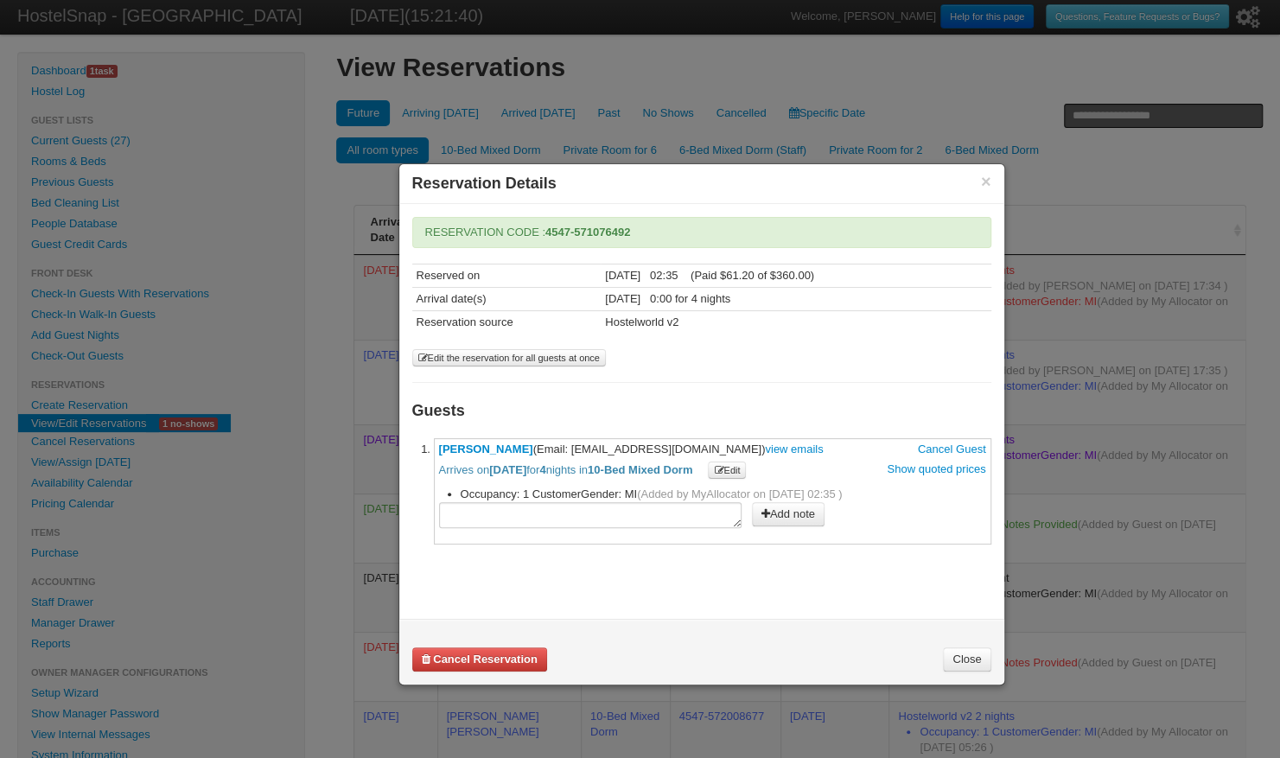
copy link "Luise Schorrlepp"
click at [978, 183] on h3 "Reservation Details" at bounding box center [701, 183] width 579 height 23
click at [989, 188] on button "×" at bounding box center [986, 182] width 10 height 16
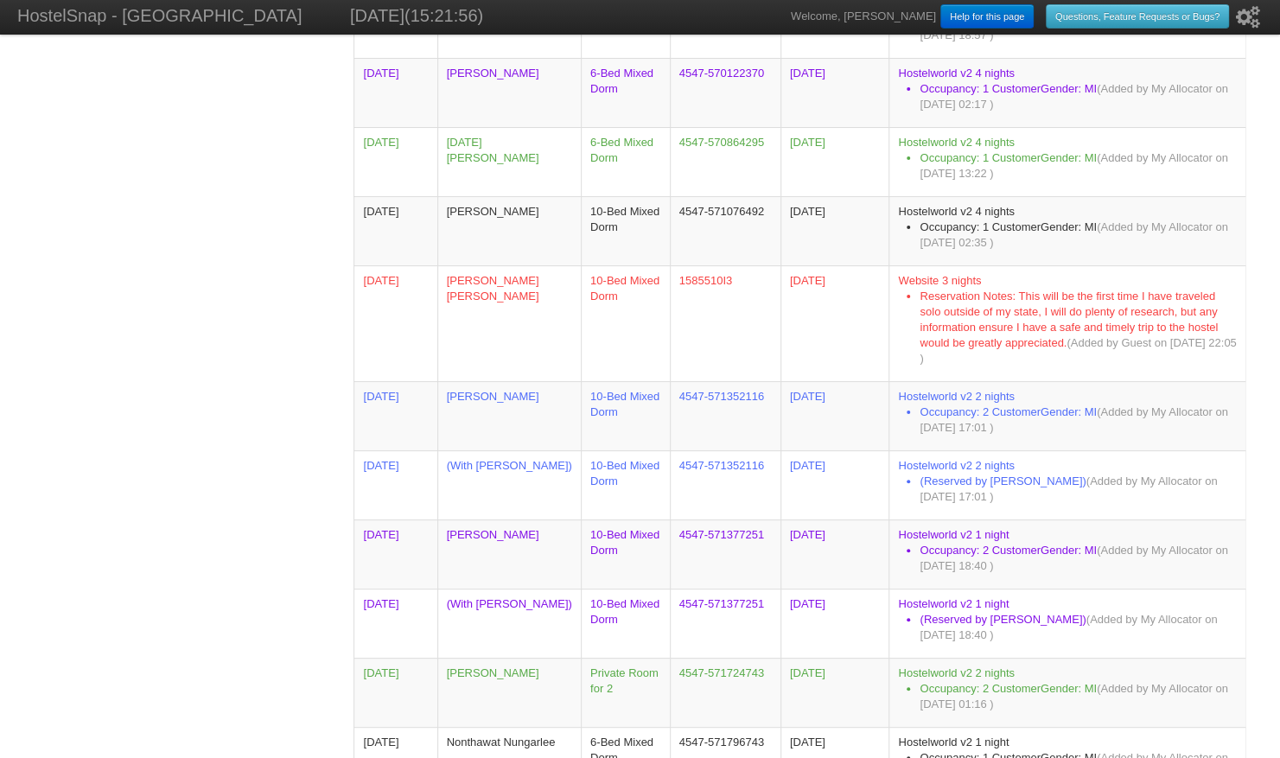
scroll to position [2147, 0]
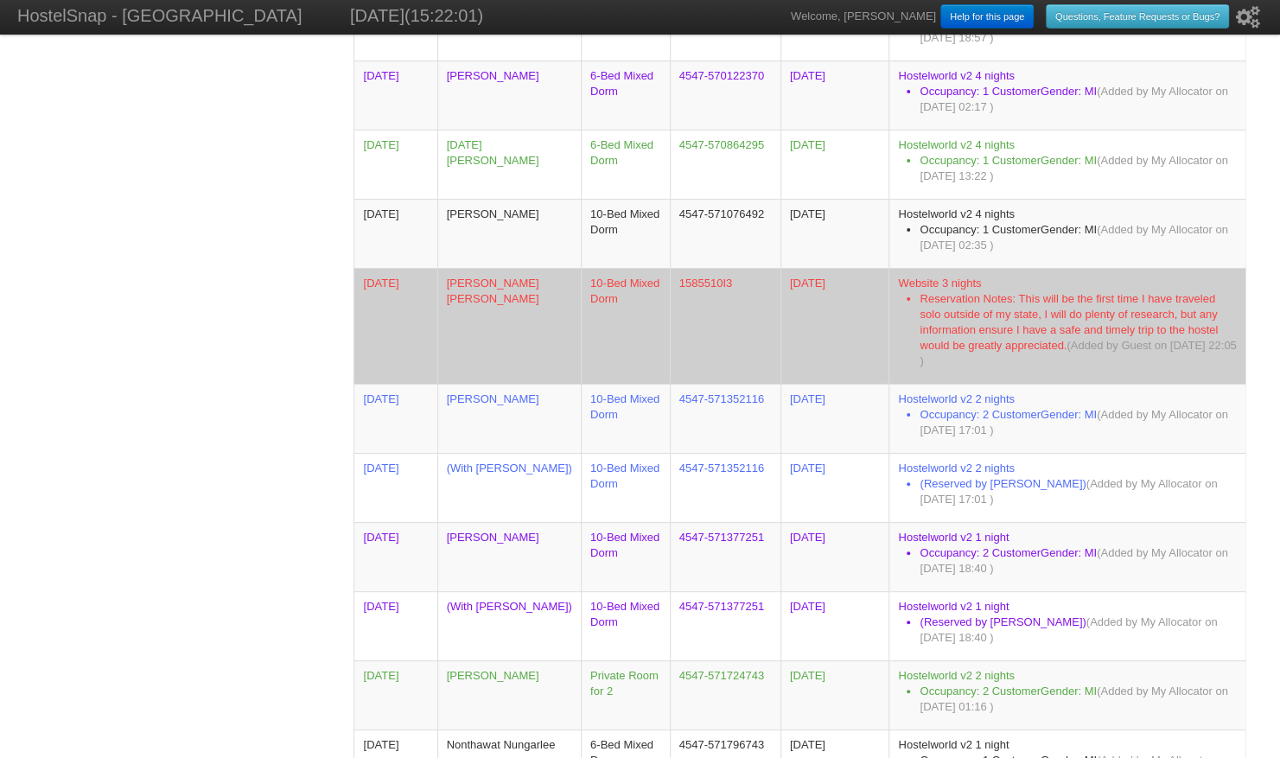
click at [524, 290] on td "Olivia Vanner Olivia Vanner" at bounding box center [508, 326] width 143 height 116
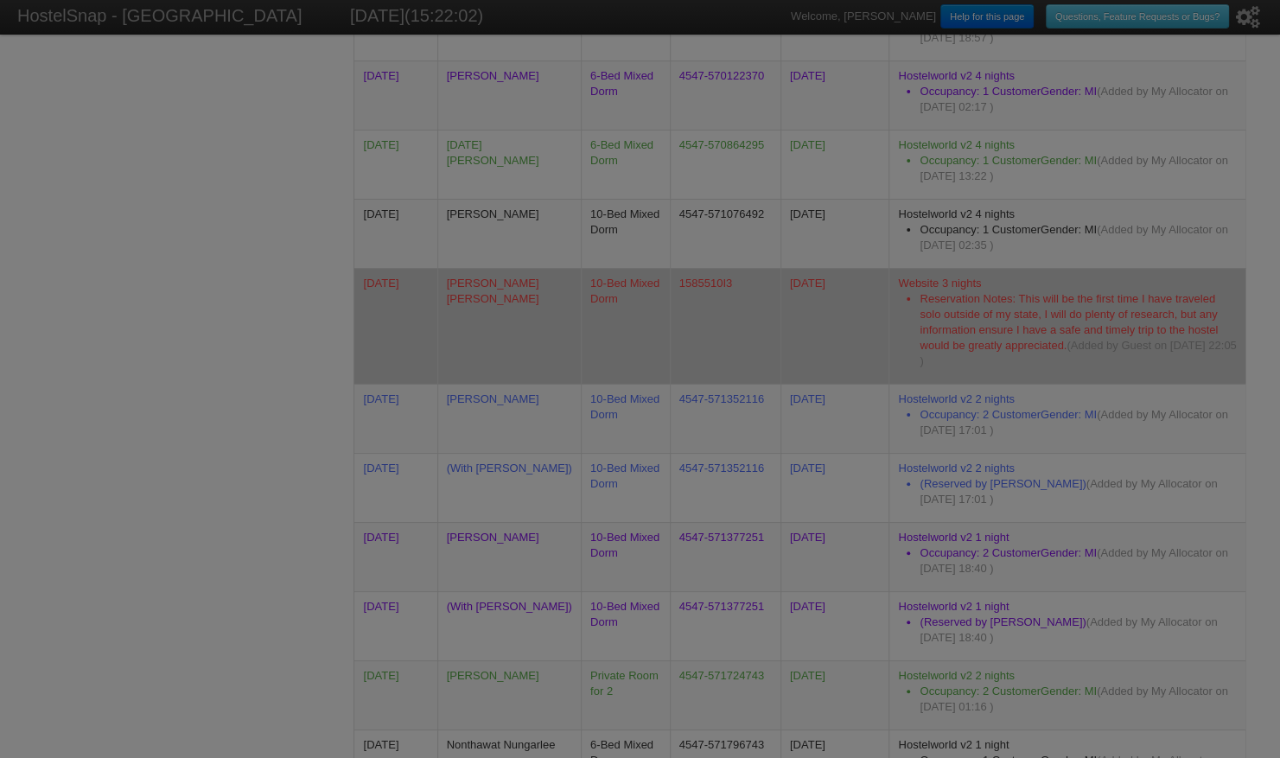
scroll to position [0, 0]
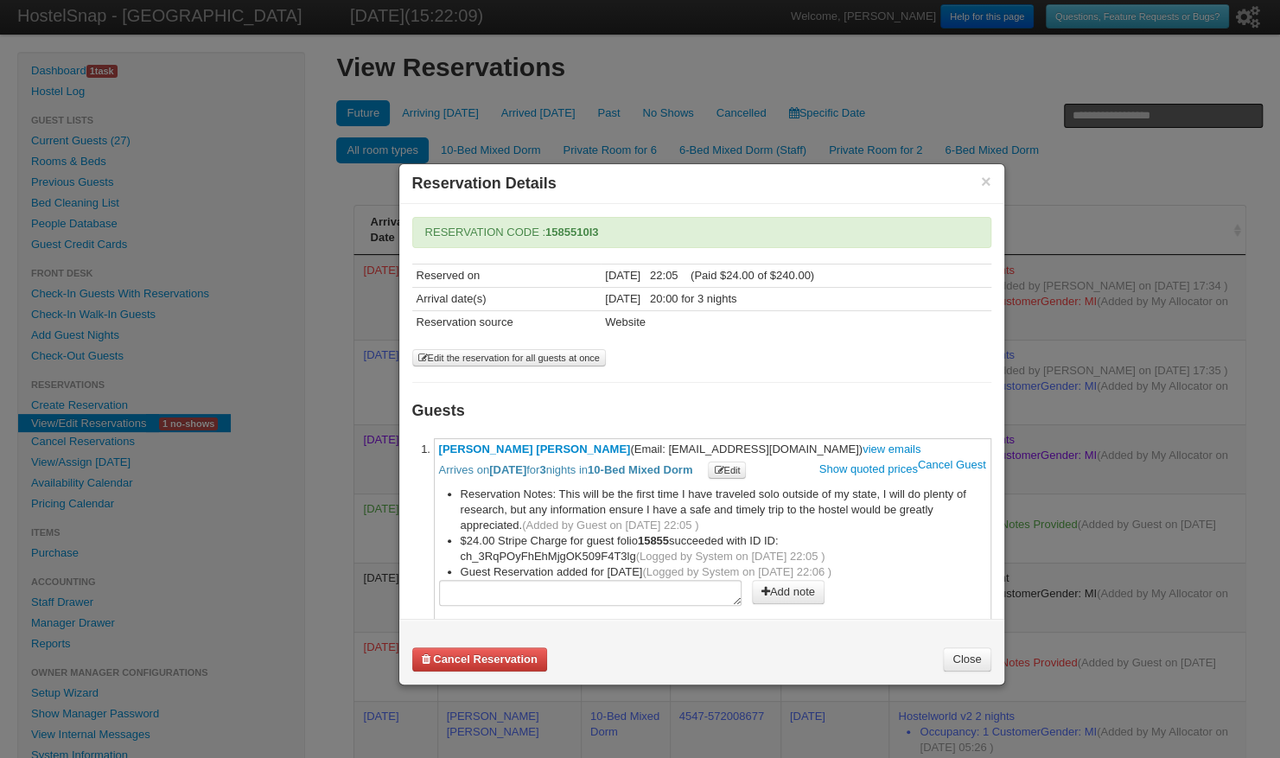
drag, startPoint x: 626, startPoint y: 445, endPoint x: 746, endPoint y: 442, distance: 120.1
click at [746, 442] on span "Olivia Vanner Olivia Vanner (Email: vanner.olivia@gmail.com) view emails Cancel…" at bounding box center [712, 460] width 547 height 36
copy span "vanner.olivia@gmail.com"
drag, startPoint x: 435, startPoint y: 435, endPoint x: 584, endPoint y: 448, distance: 149.2
click at [584, 448] on li "**********" at bounding box center [712, 530] width 557 height 184
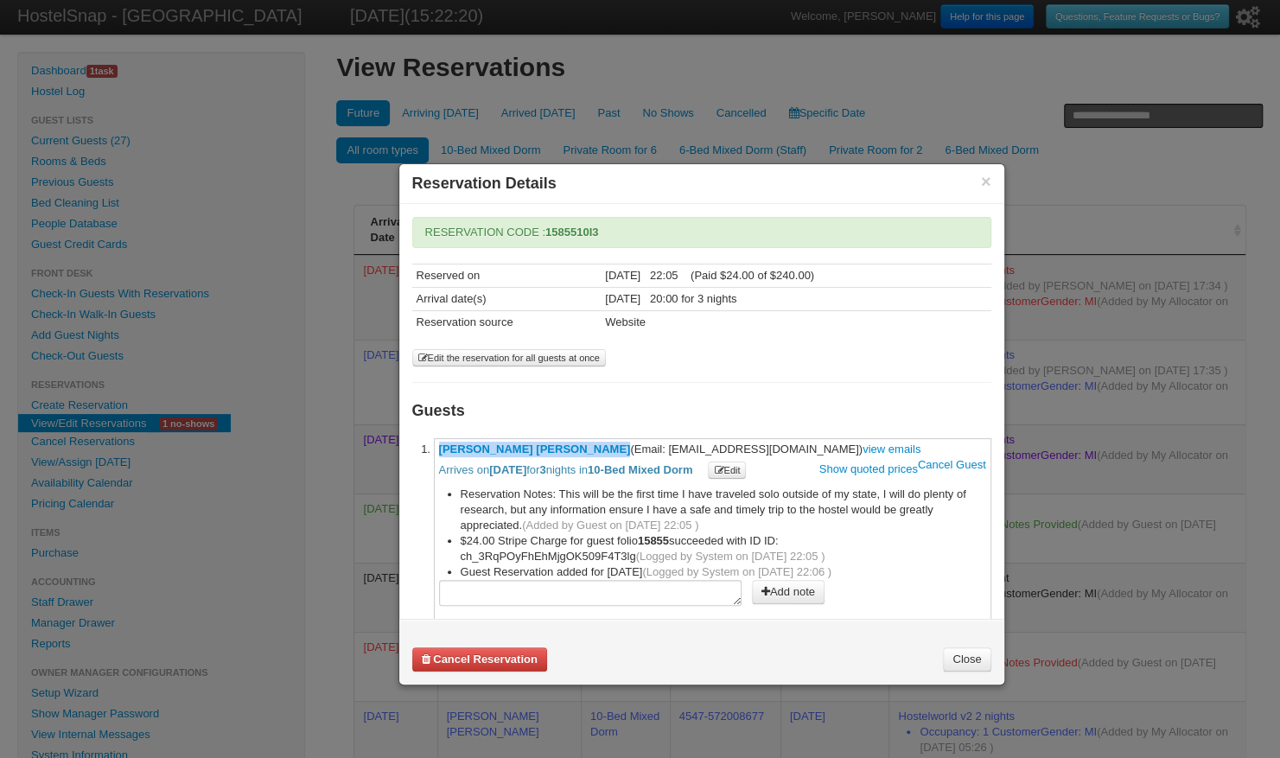
copy link "Olivia Vanner Olivia Vanner"
click at [988, 178] on button "×" at bounding box center [986, 182] width 10 height 16
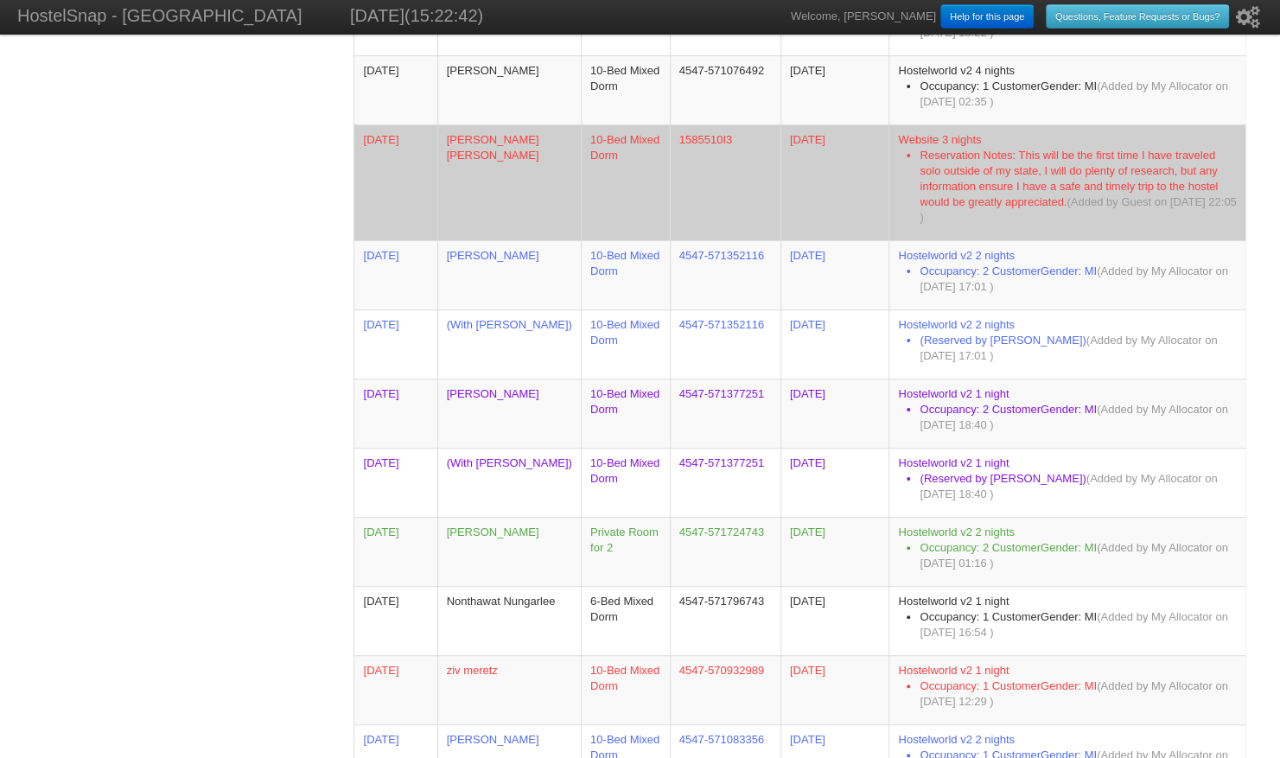
scroll to position [2296, 0]
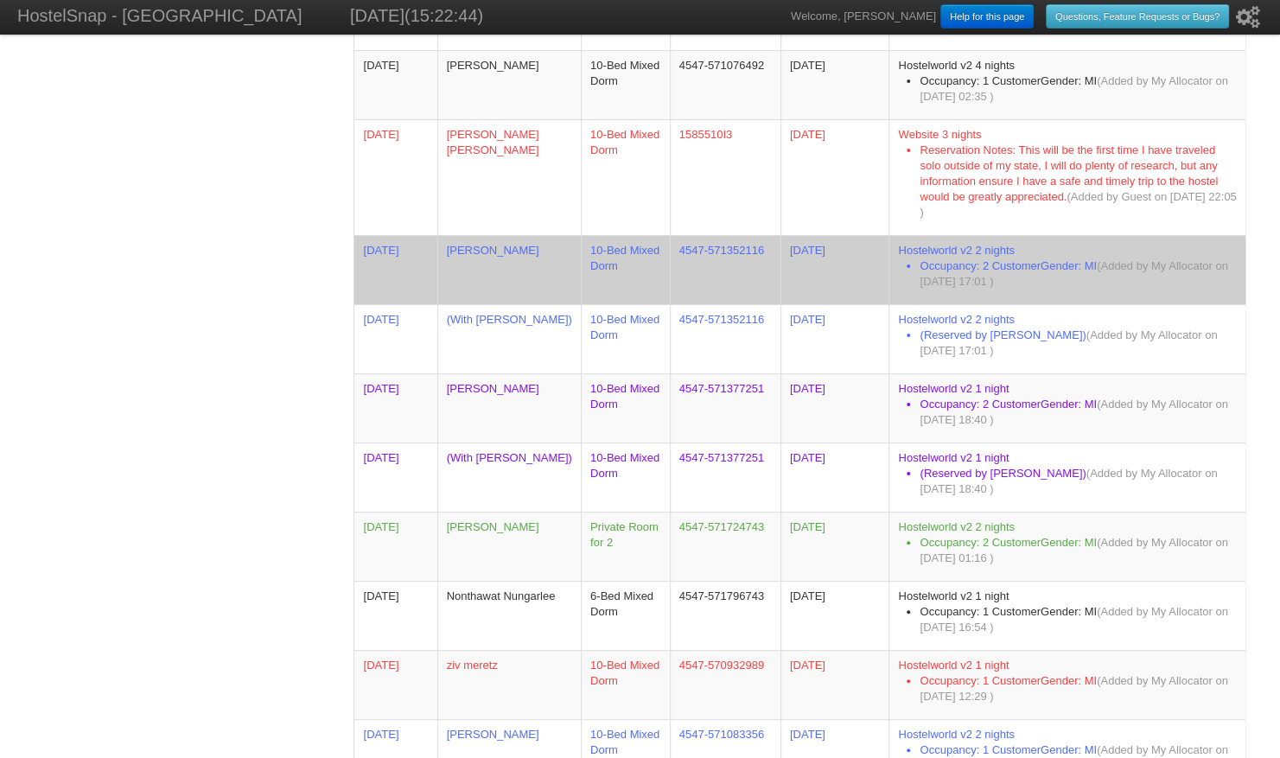
click at [461, 245] on td "Floris Sebastiaan Ruys" at bounding box center [508, 269] width 143 height 69
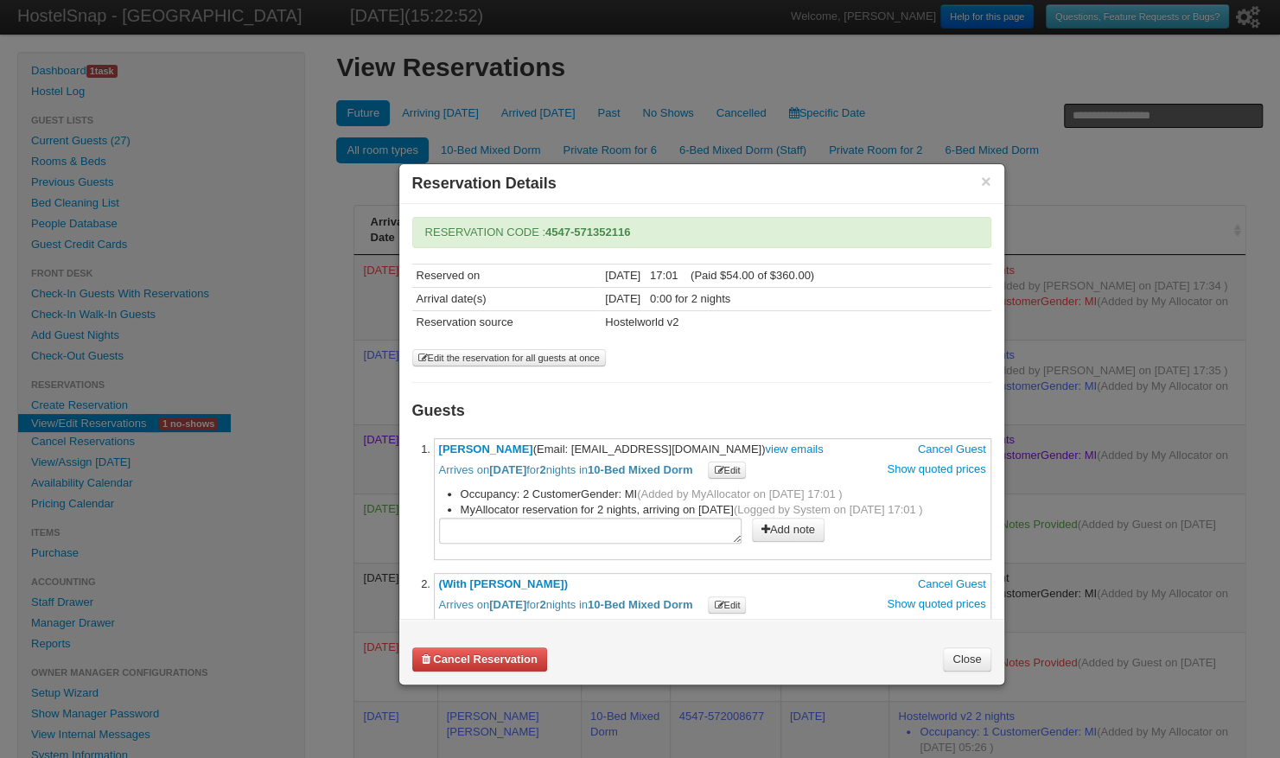
drag, startPoint x: 603, startPoint y: 445, endPoint x: 739, endPoint y: 443, distance: 135.7
click at [739, 443] on span "Floris Sebastiaan Ruys (Email: flo_astonvilla@hotmail.com) view emails Cancel G…" at bounding box center [712, 460] width 547 height 36
drag, startPoint x: 435, startPoint y: 443, endPoint x: 562, endPoint y: 439, distance: 126.2
click at [562, 439] on li "**********" at bounding box center [712, 499] width 557 height 122
click at [983, 181] on button "×" at bounding box center [986, 182] width 10 height 16
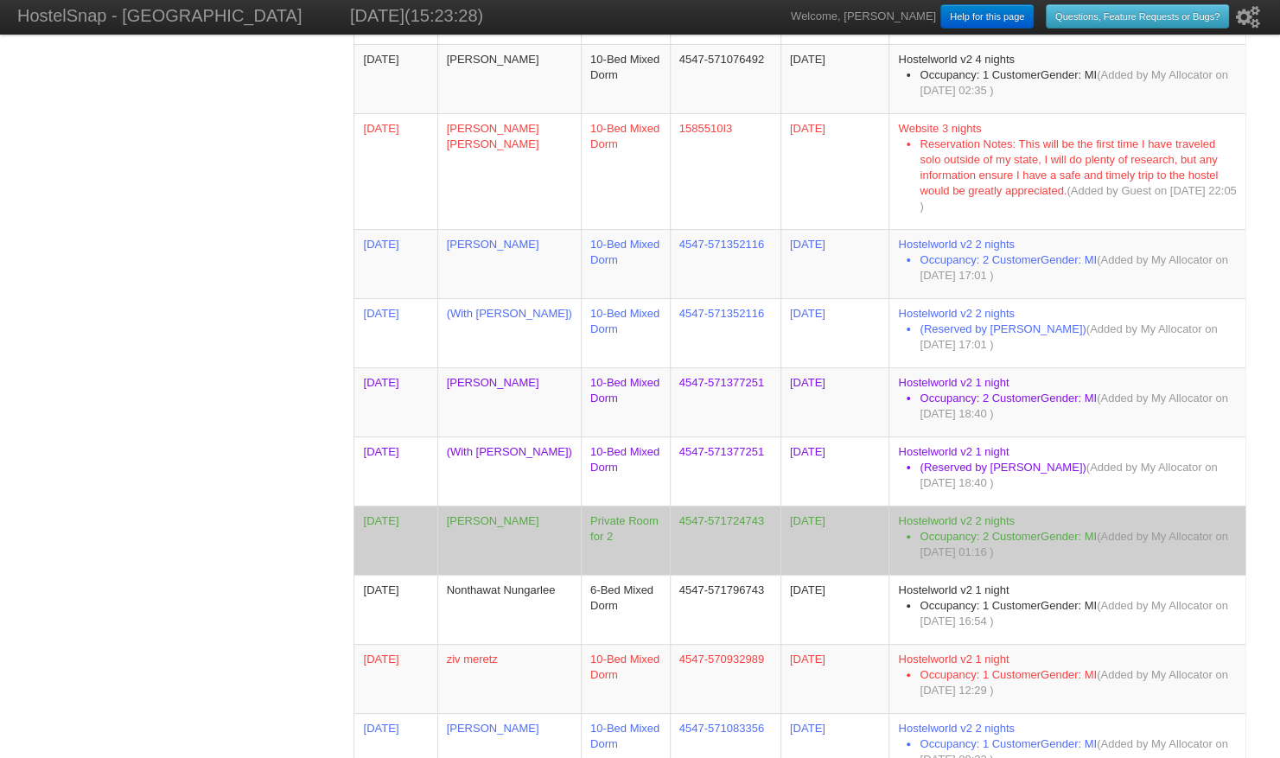
scroll to position [2329, 0]
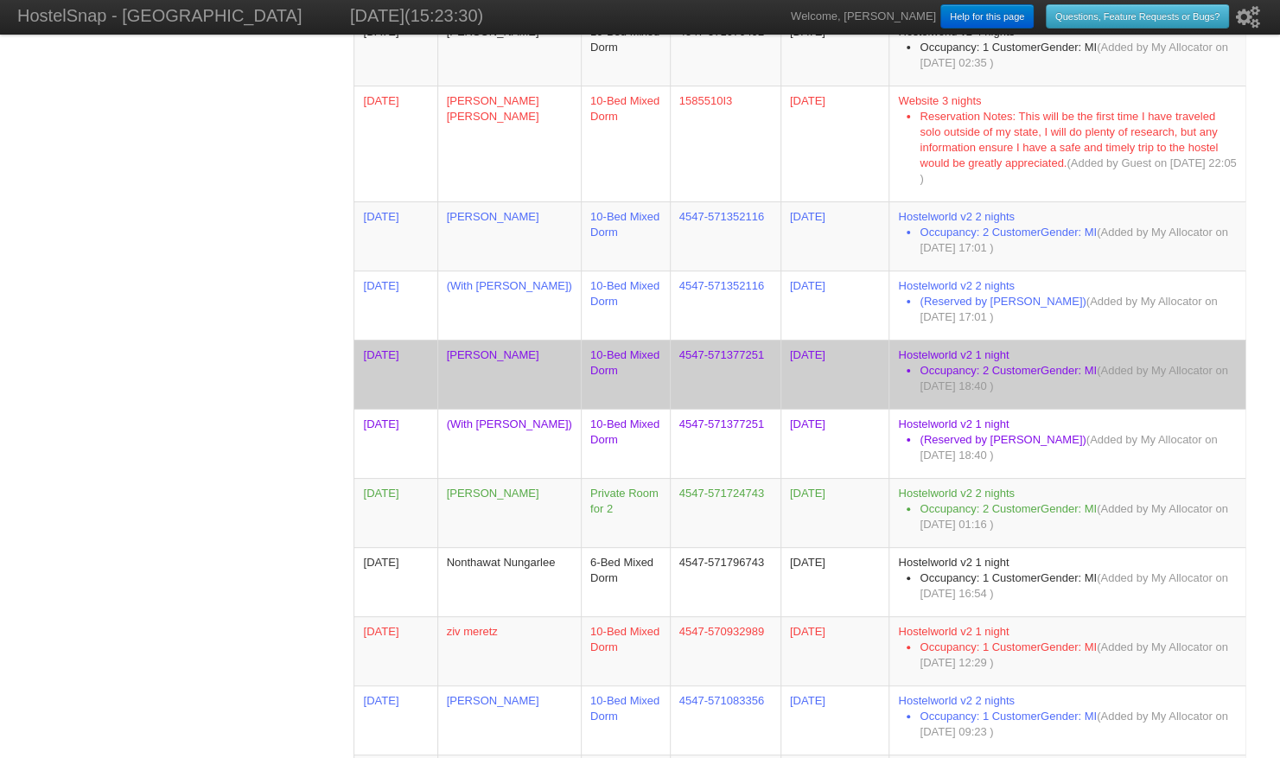
click at [494, 363] on td "[PERSON_NAME]" at bounding box center [508, 374] width 143 height 69
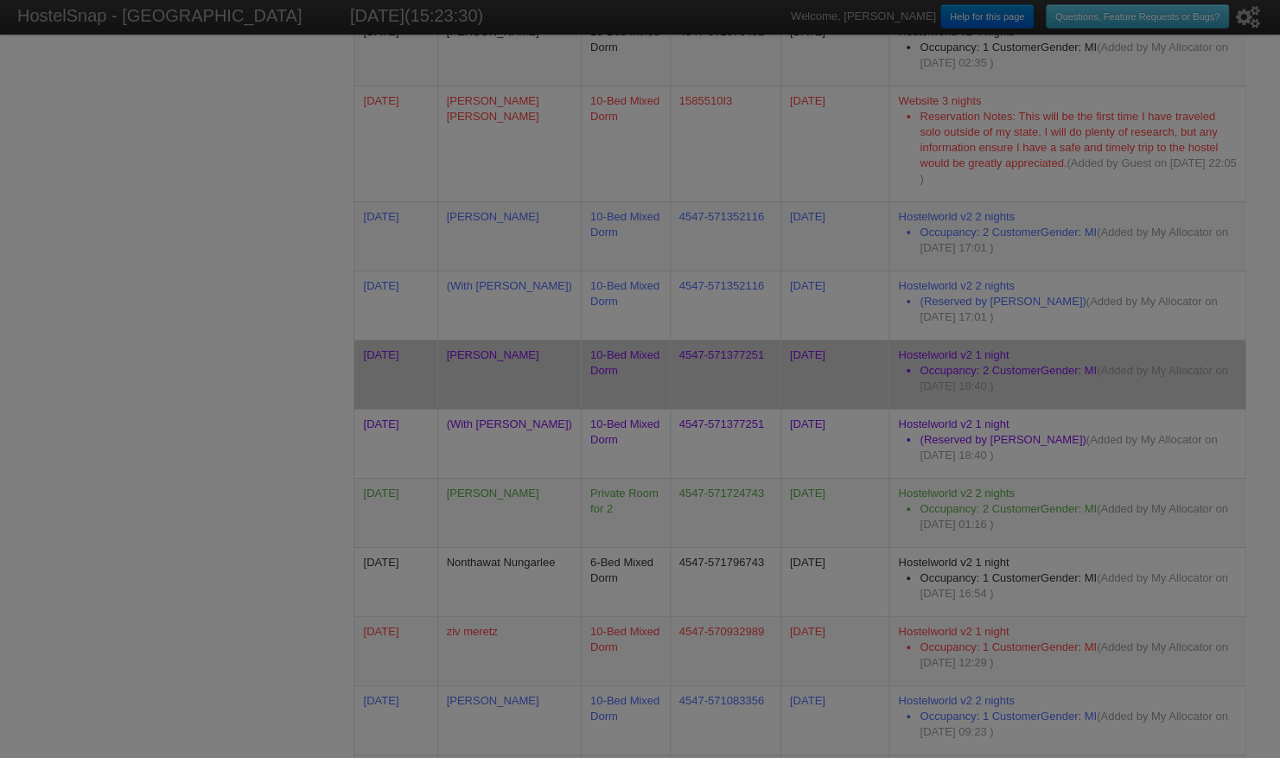
scroll to position [0, 0]
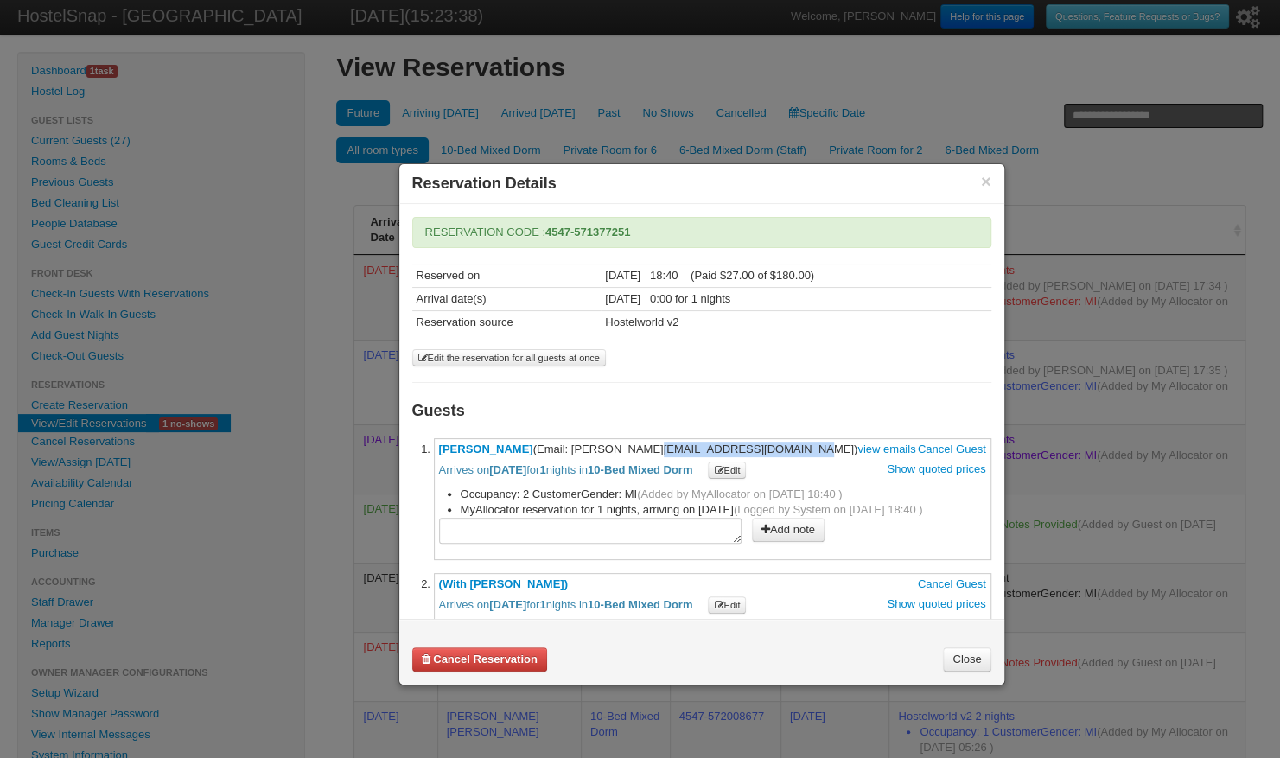
drag, startPoint x: 556, startPoint y: 444, endPoint x: 692, endPoint y: 443, distance: 135.6
click at [692, 443] on span "Clara Whiteley (Email: clarawhiteley@hotmail.com) view emails Cancel Guest Arri…" at bounding box center [712, 460] width 547 height 36
drag, startPoint x: 432, startPoint y: 442, endPoint x: 515, endPoint y: 445, distance: 83.0
click at [515, 445] on li "**********" at bounding box center [712, 499] width 557 height 122
click at [987, 187] on button "×" at bounding box center [986, 182] width 10 height 16
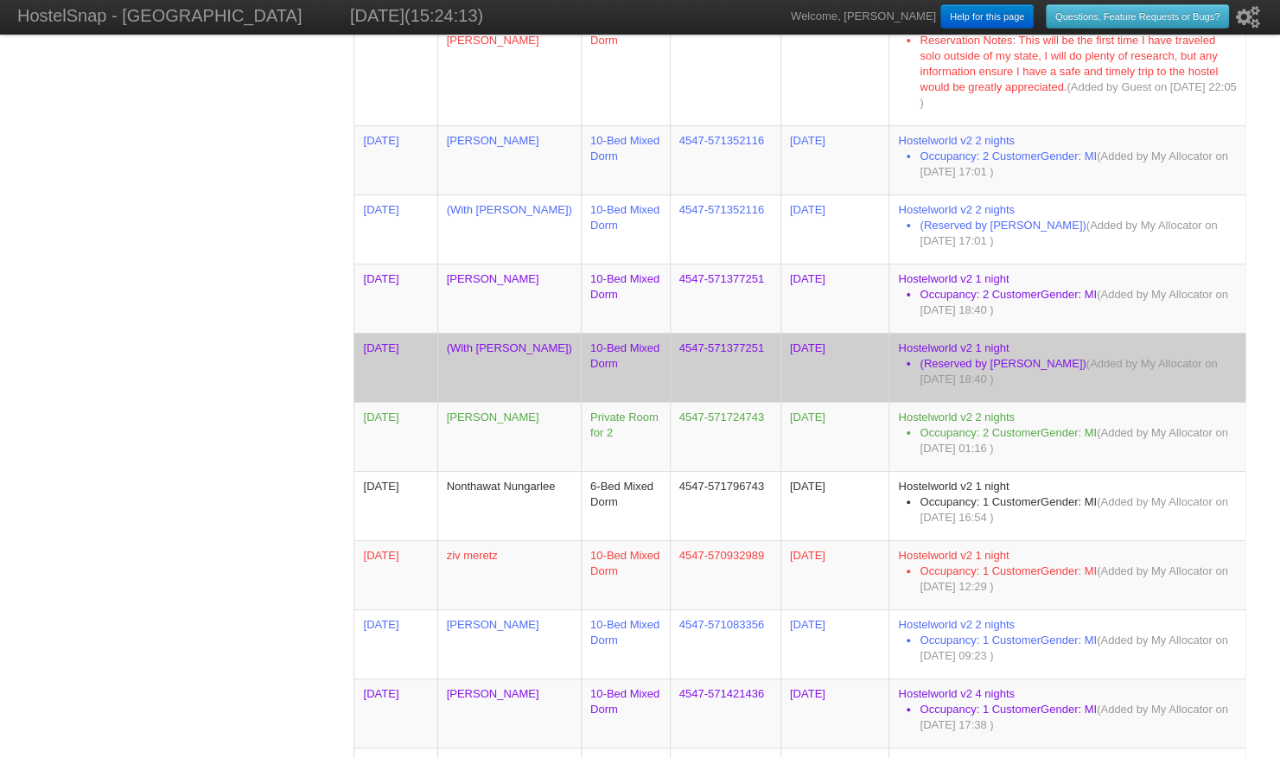
scroll to position [2406, 0]
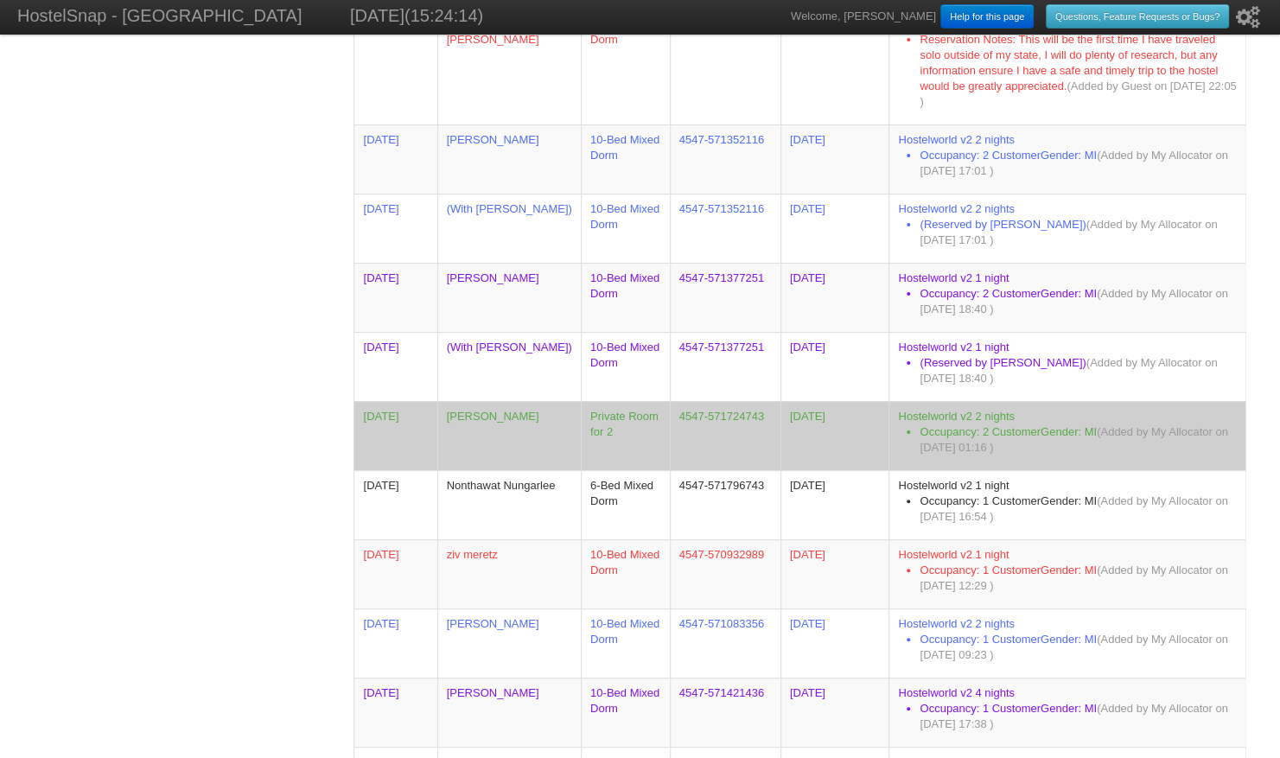
click at [491, 429] on td "[PERSON_NAME]" at bounding box center [508, 435] width 143 height 69
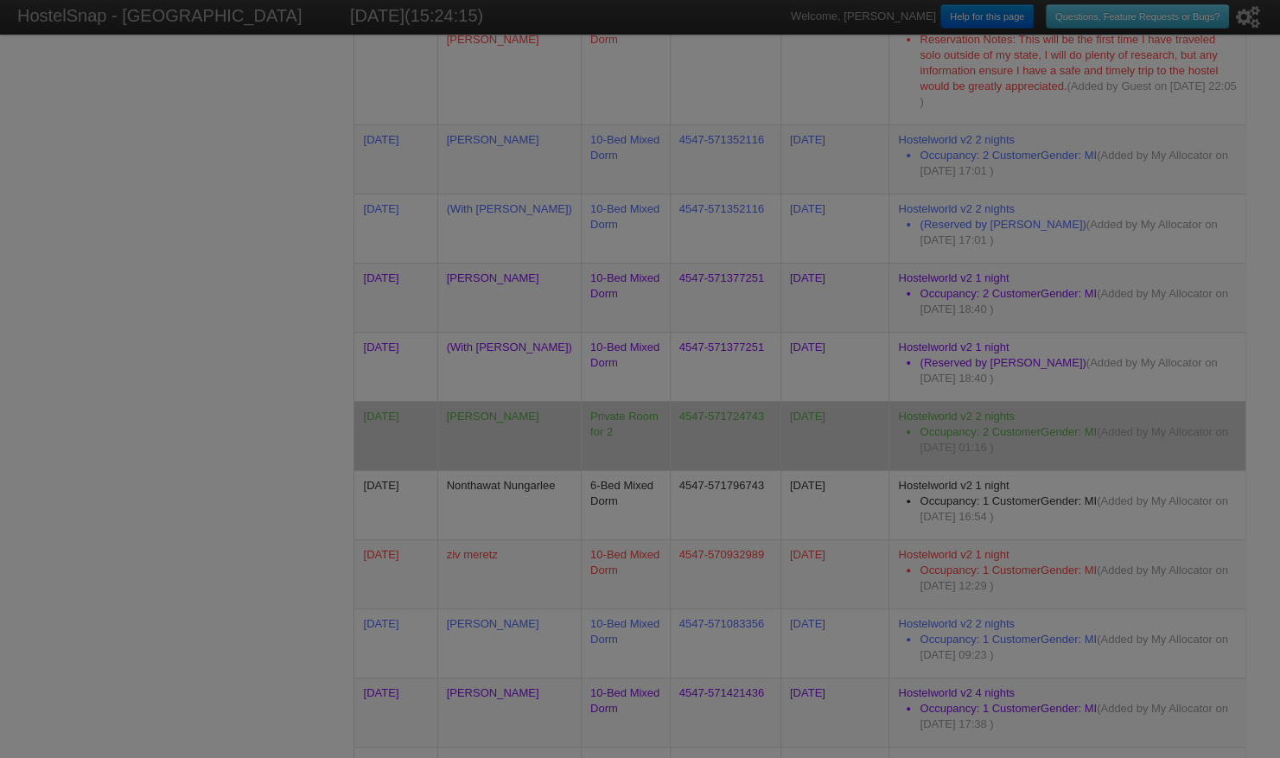
scroll to position [0, 0]
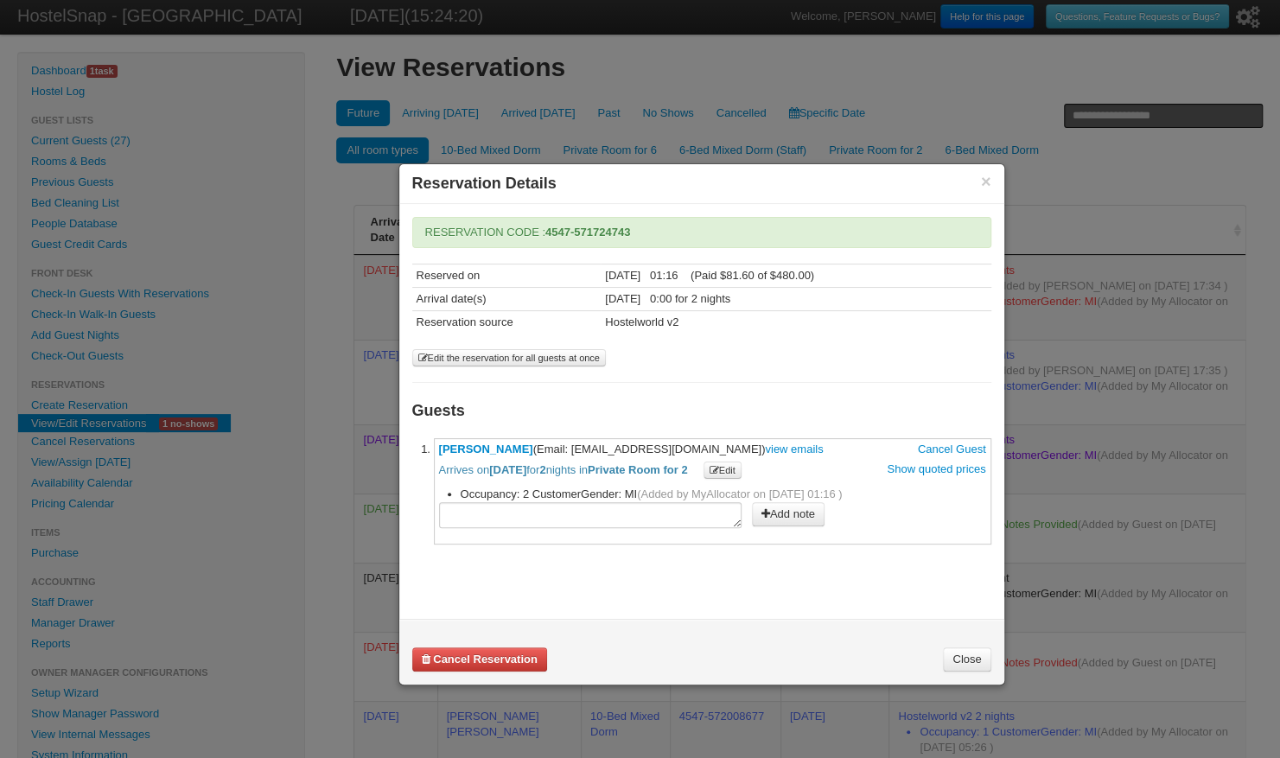
drag, startPoint x: 560, startPoint y: 445, endPoint x: 676, endPoint y: 442, distance: 115.8
click at [676, 442] on span "Pukhraj Kumar (Email: paul20292@yahoo.com) view emails Cancel Guest Arrives on …" at bounding box center [712, 460] width 547 height 36
drag, startPoint x: 432, startPoint y: 440, endPoint x: 517, endPoint y: 439, distance: 84.7
click at [517, 439] on li "**********" at bounding box center [712, 491] width 557 height 106
click at [990, 173] on div "× Reservation Details" at bounding box center [701, 184] width 605 height 40
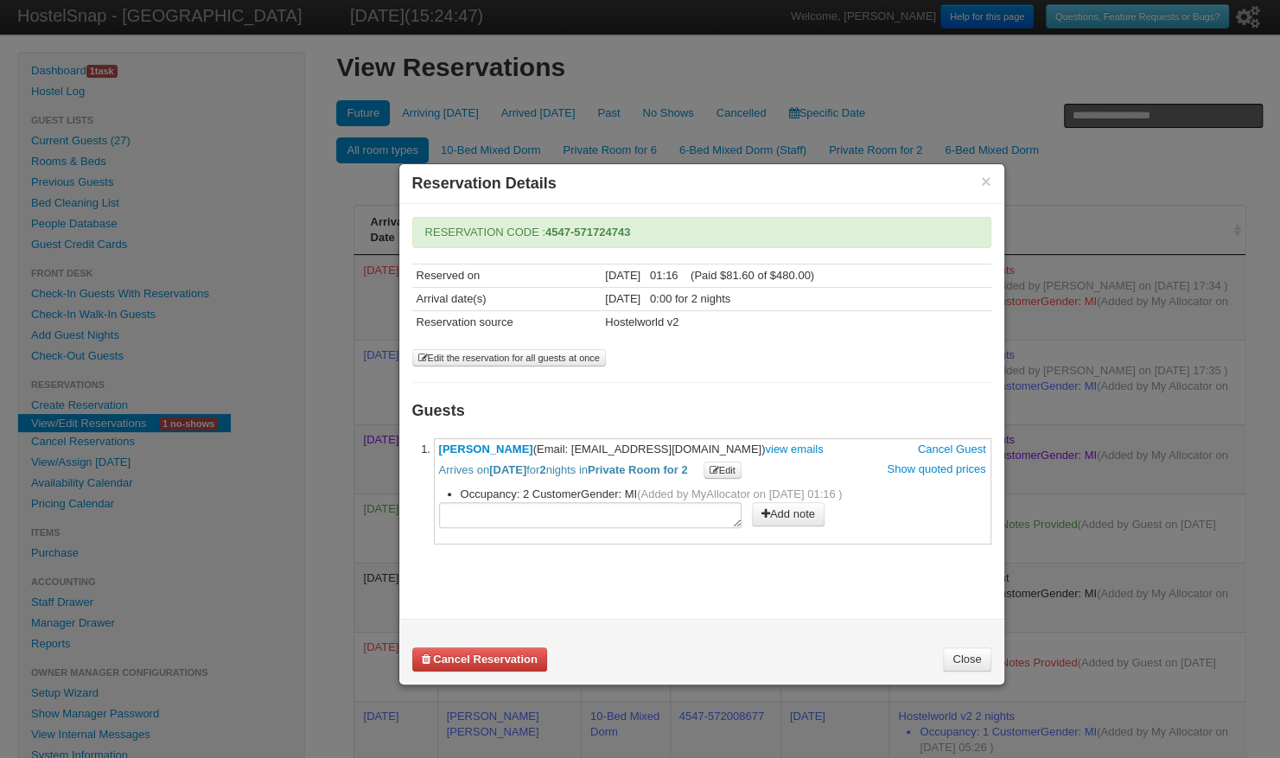
click at [990, 181] on div "× Reservation Details" at bounding box center [701, 184] width 605 height 40
click at [983, 180] on button "×" at bounding box center [986, 182] width 10 height 16
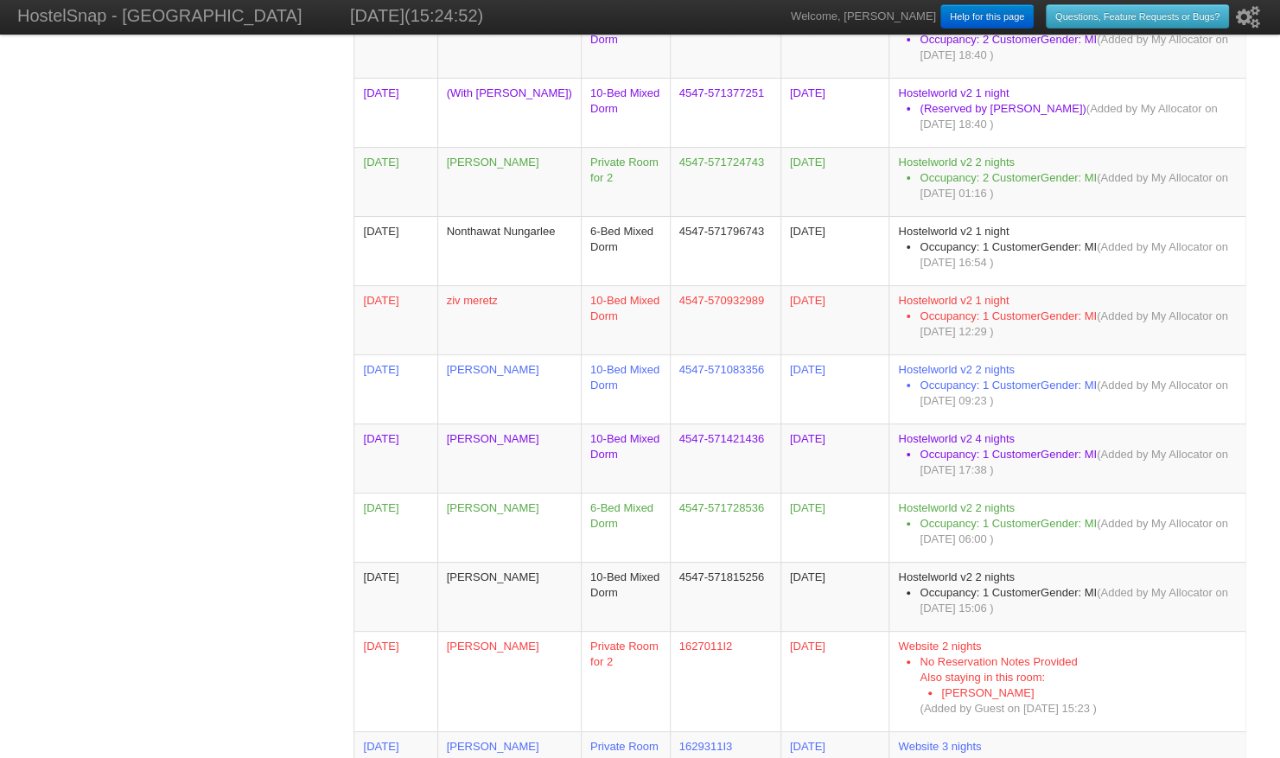
scroll to position [2659, 0]
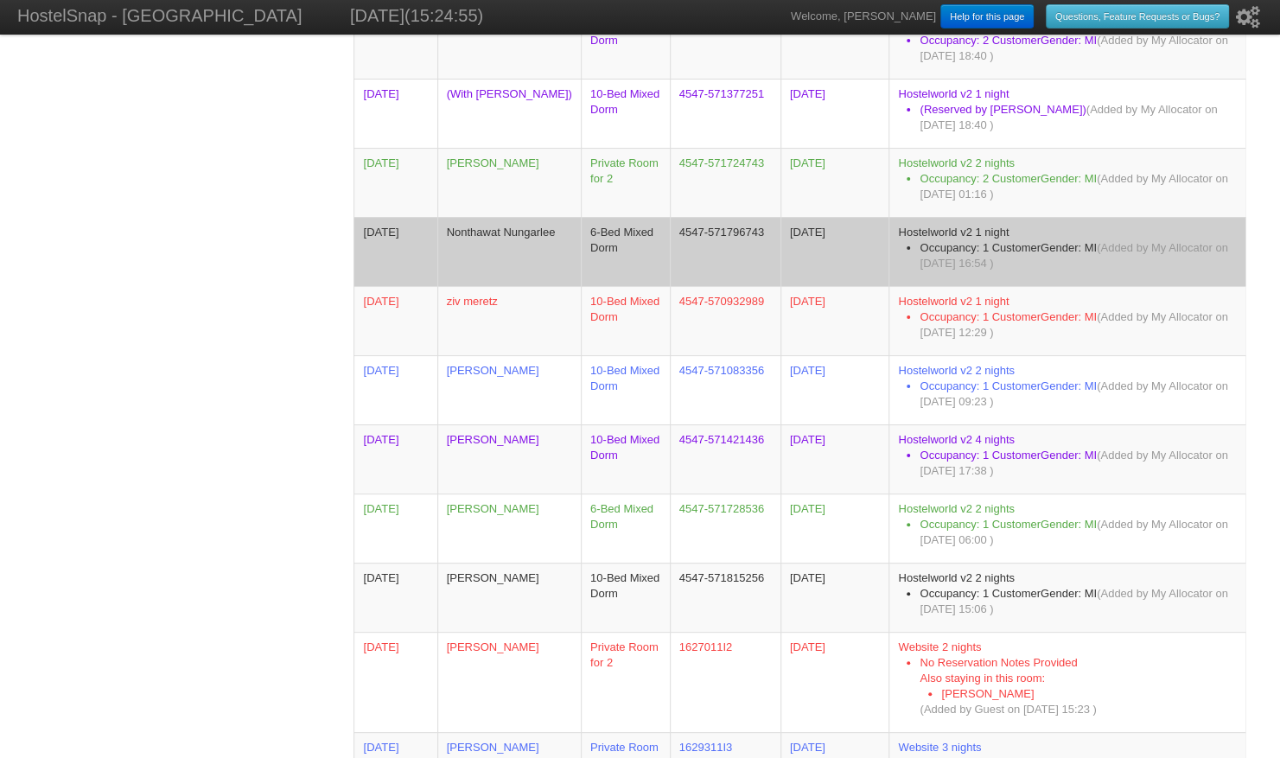
click at [559, 247] on td "Nonthawat Nungarlee" at bounding box center [508, 251] width 143 height 69
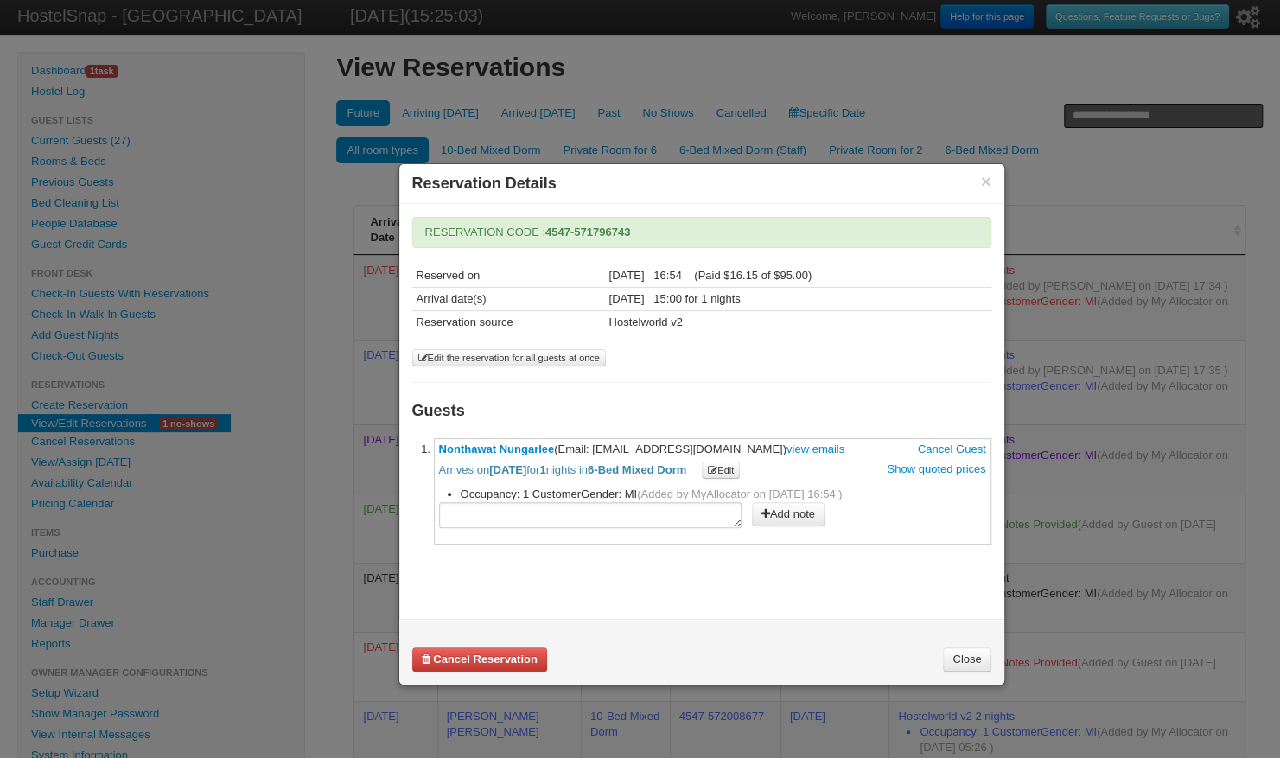
drag, startPoint x: 594, startPoint y: 442, endPoint x: 708, endPoint y: 442, distance: 114.1
click at [708, 442] on span "Nonthawat Nungarlee (Email: yabel2541@gmail.com) view emails Cancel Guest Arriv…" at bounding box center [712, 460] width 547 height 36
drag, startPoint x: 436, startPoint y: 442, endPoint x: 552, endPoint y: 441, distance: 115.8
click at [552, 441] on li "**********" at bounding box center [712, 491] width 557 height 106
click at [988, 180] on button "×" at bounding box center [986, 182] width 10 height 16
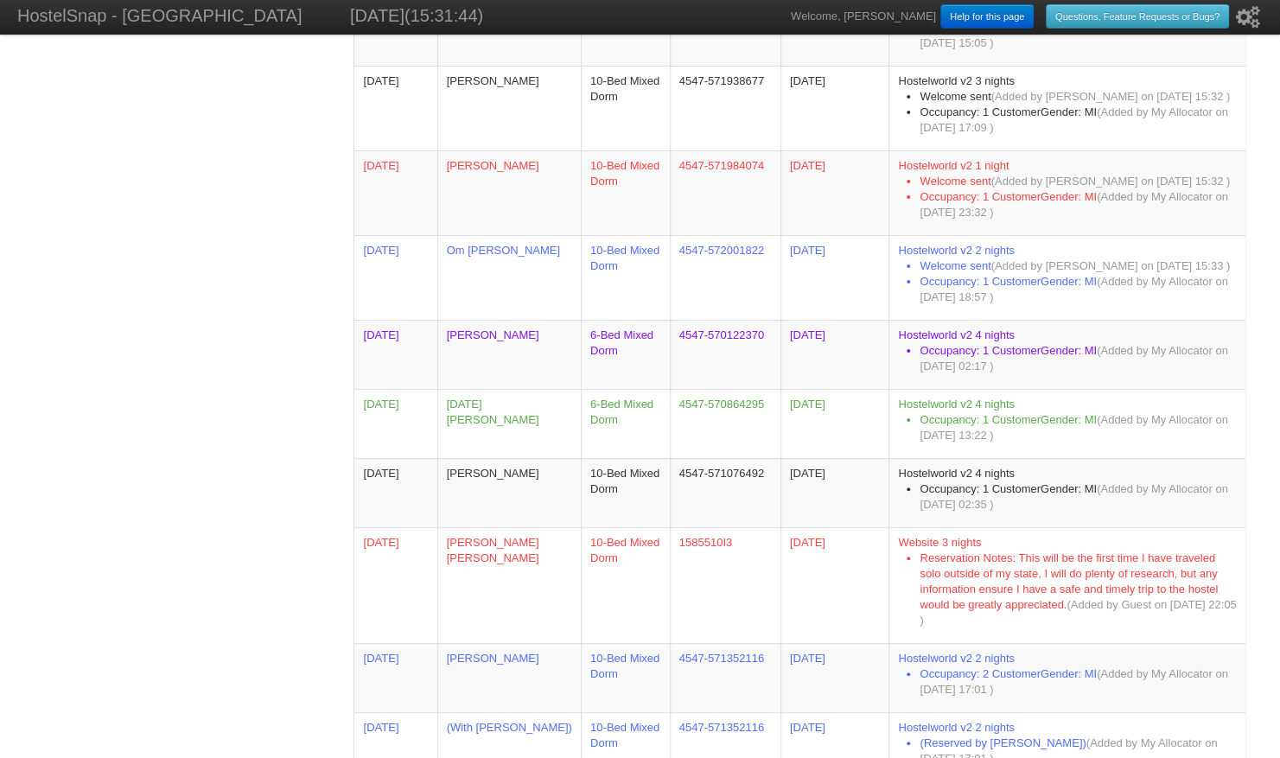
scroll to position [1887, 0]
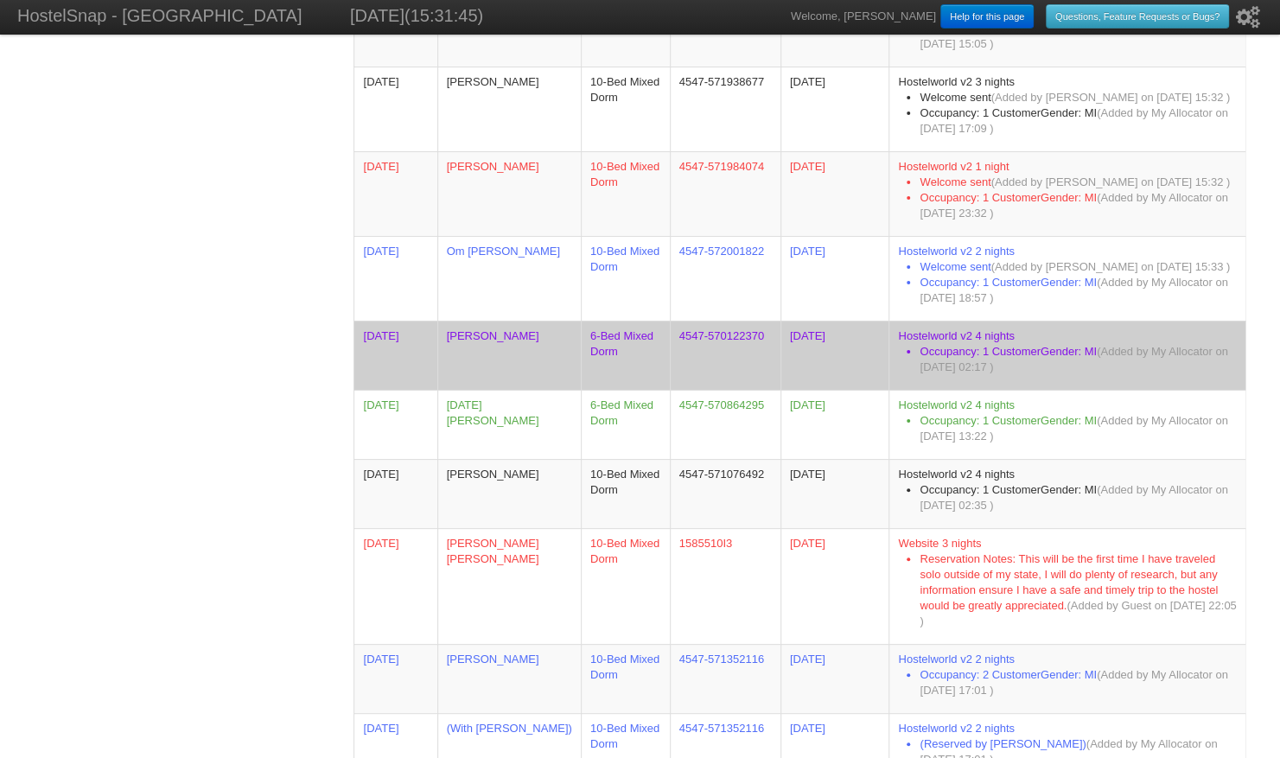
click at [473, 349] on td "Alexander Costin" at bounding box center [508, 355] width 143 height 69
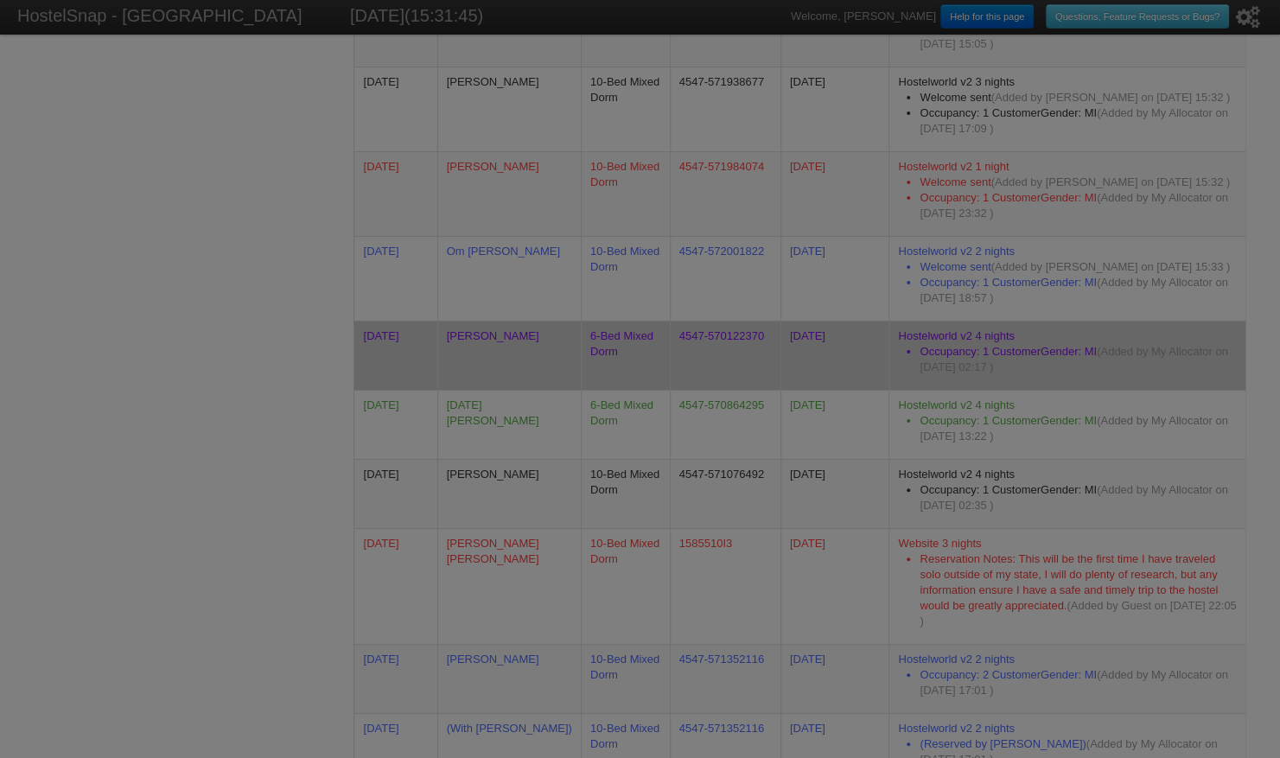
scroll to position [0, 0]
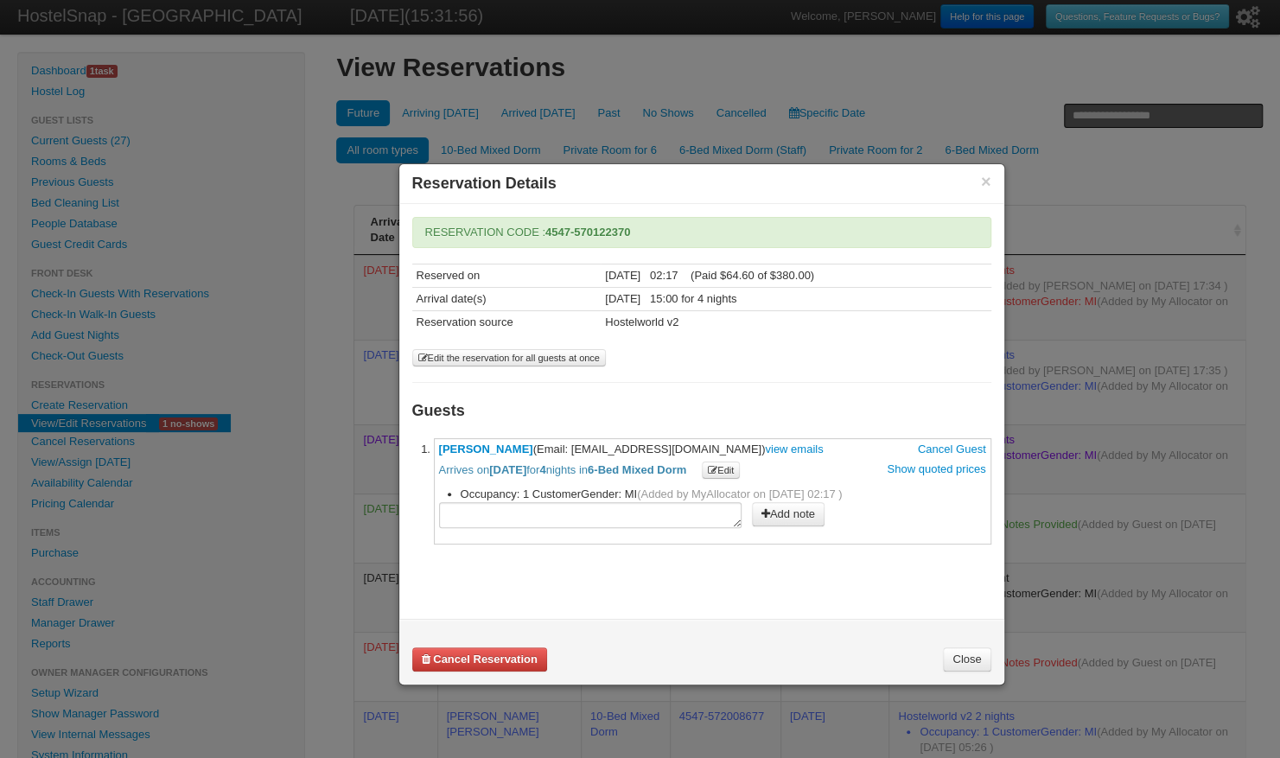
drag, startPoint x: 574, startPoint y: 448, endPoint x: 717, endPoint y: 446, distance: 143.4
click at [717, 446] on span "Alexander Costin (Email: alexandercostin@hotmail.com) view emails Cancel Guest …" at bounding box center [712, 460] width 547 height 36
drag, startPoint x: 432, startPoint y: 442, endPoint x: 530, endPoint y: 446, distance: 97.7
click at [530, 446] on li "**********" at bounding box center [712, 491] width 557 height 106
click at [982, 181] on button "×" at bounding box center [986, 182] width 10 height 16
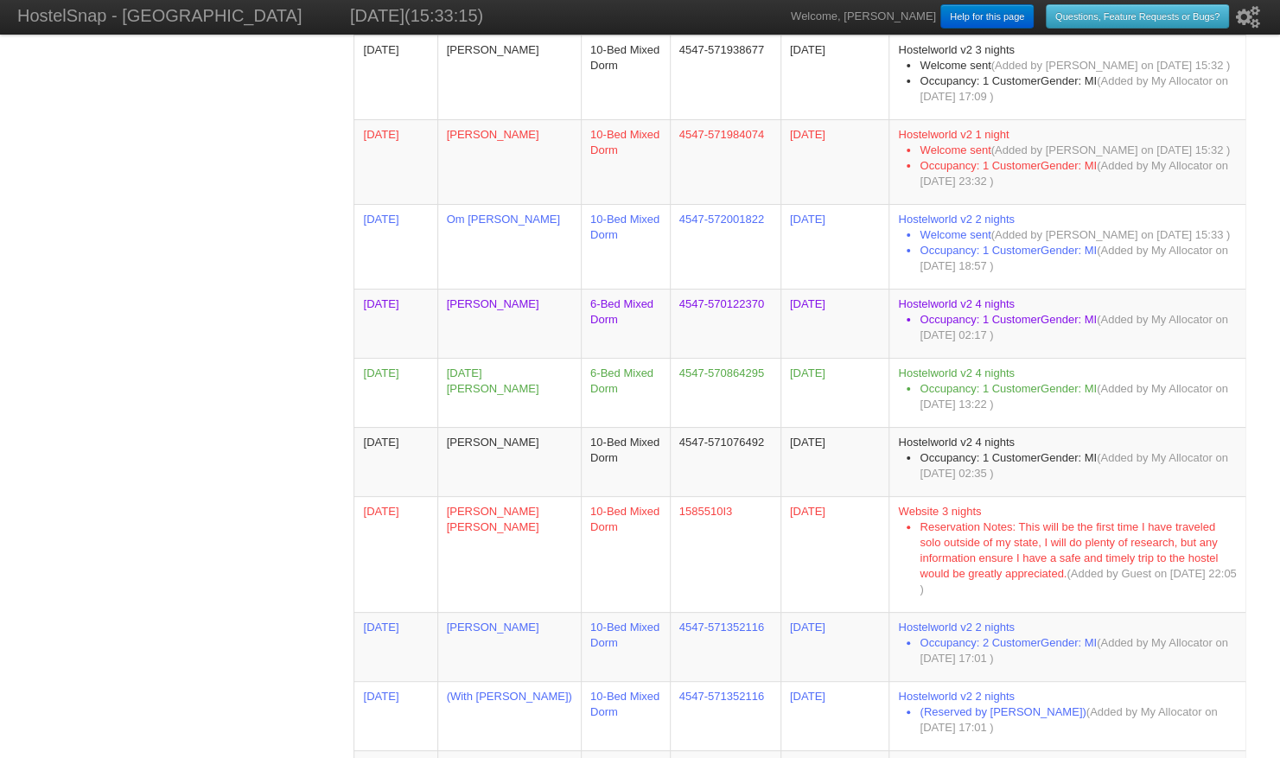
scroll to position [1918, 0]
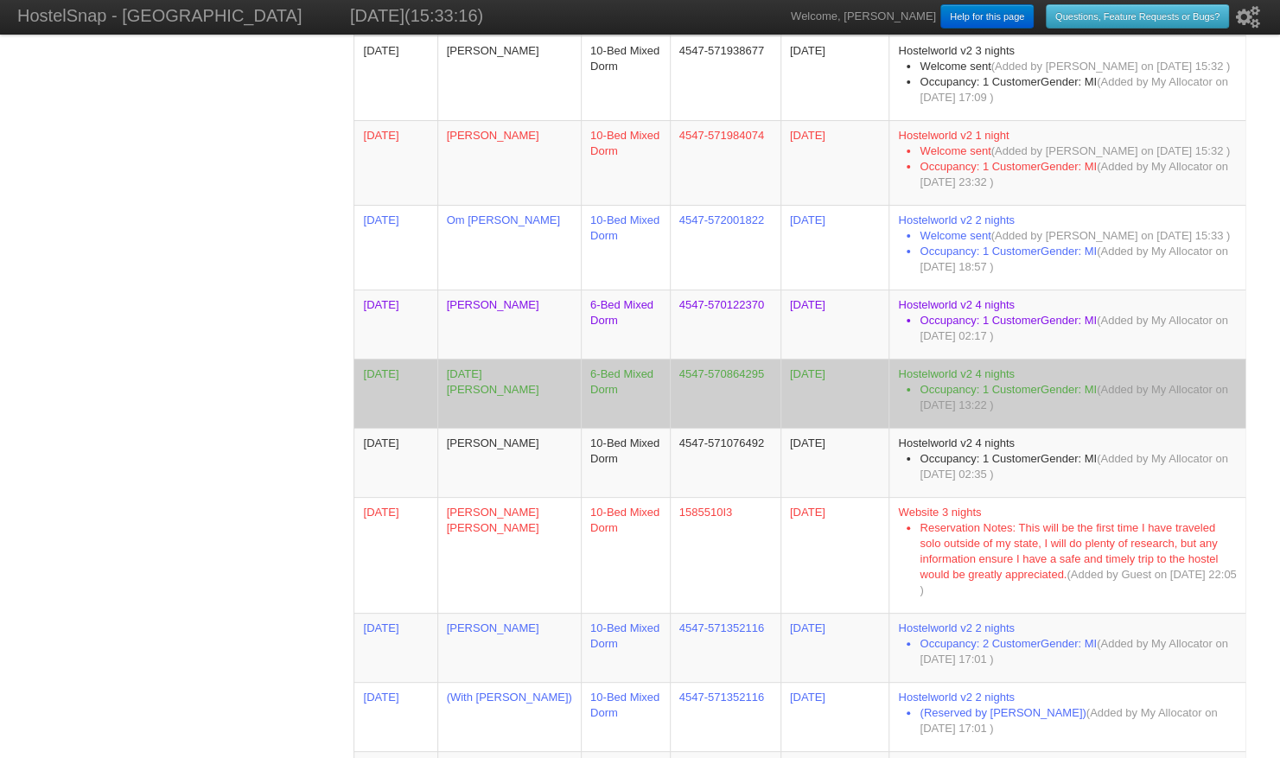
click at [551, 404] on td "Lucia Remenárová" at bounding box center [508, 393] width 143 height 69
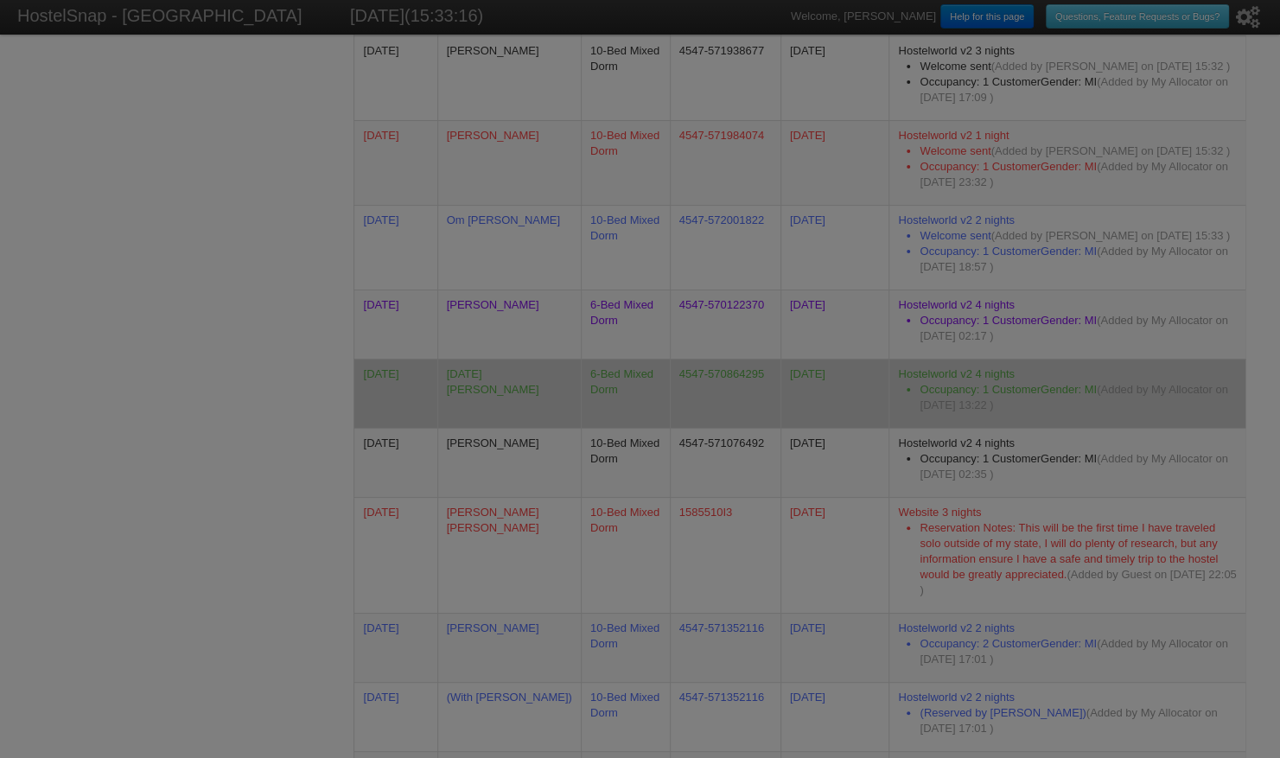
scroll to position [0, 0]
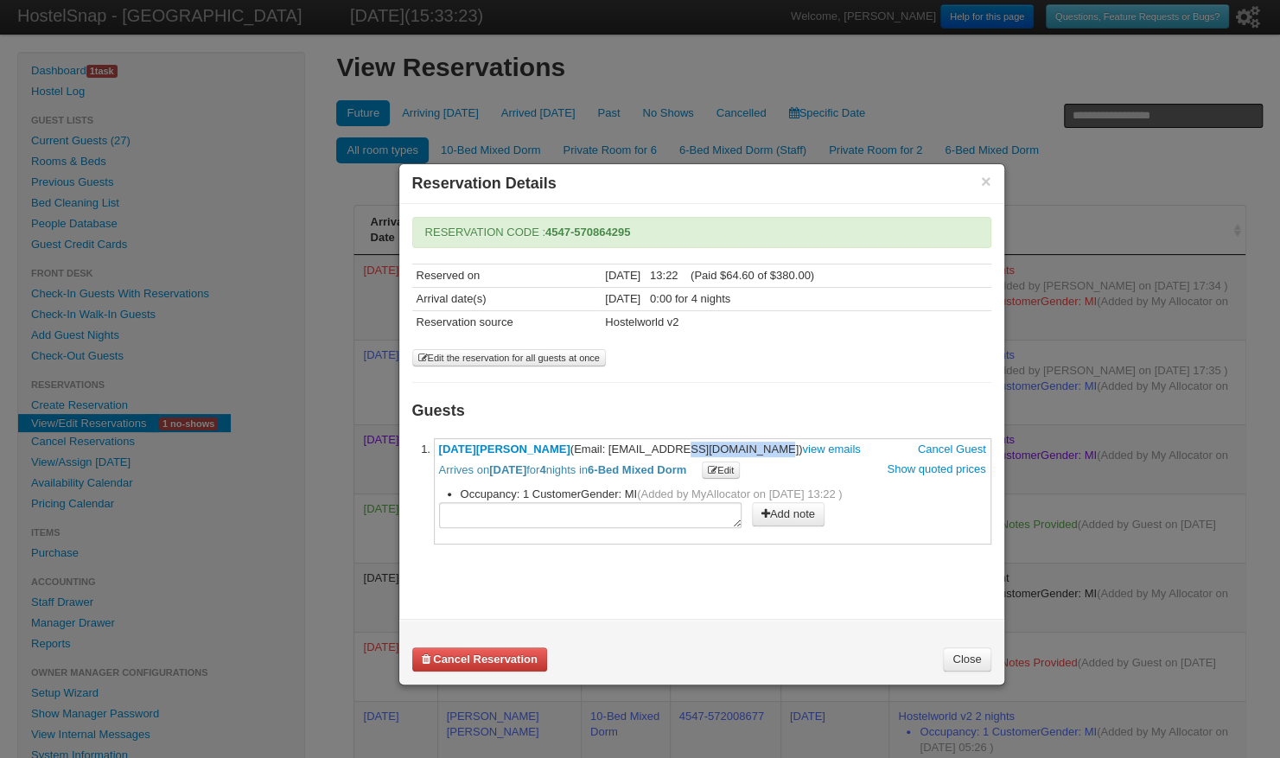
drag, startPoint x: 576, startPoint y: 441, endPoint x: 664, endPoint y: 444, distance: 88.2
click at [664, 444] on span "Lucia Remenárová (Email: luckarem@gmail.com) view emails Cancel Guest Arrives o…" at bounding box center [712, 460] width 547 height 36
drag, startPoint x: 664, startPoint y: 444, endPoint x: 638, endPoint y: 444, distance: 26.8
click at [638, 444] on span "Lucia Remenárová (Email: luckarem@gmail.com) view emails Cancel Guest Arrives o…" at bounding box center [712, 460] width 547 height 36
click at [726, 457] on p "Arrives on 09/10/2025 for 4 nights in 6-Bed Mixed Dorm Edit Show quoted prices" at bounding box center [712, 468] width 547 height 22
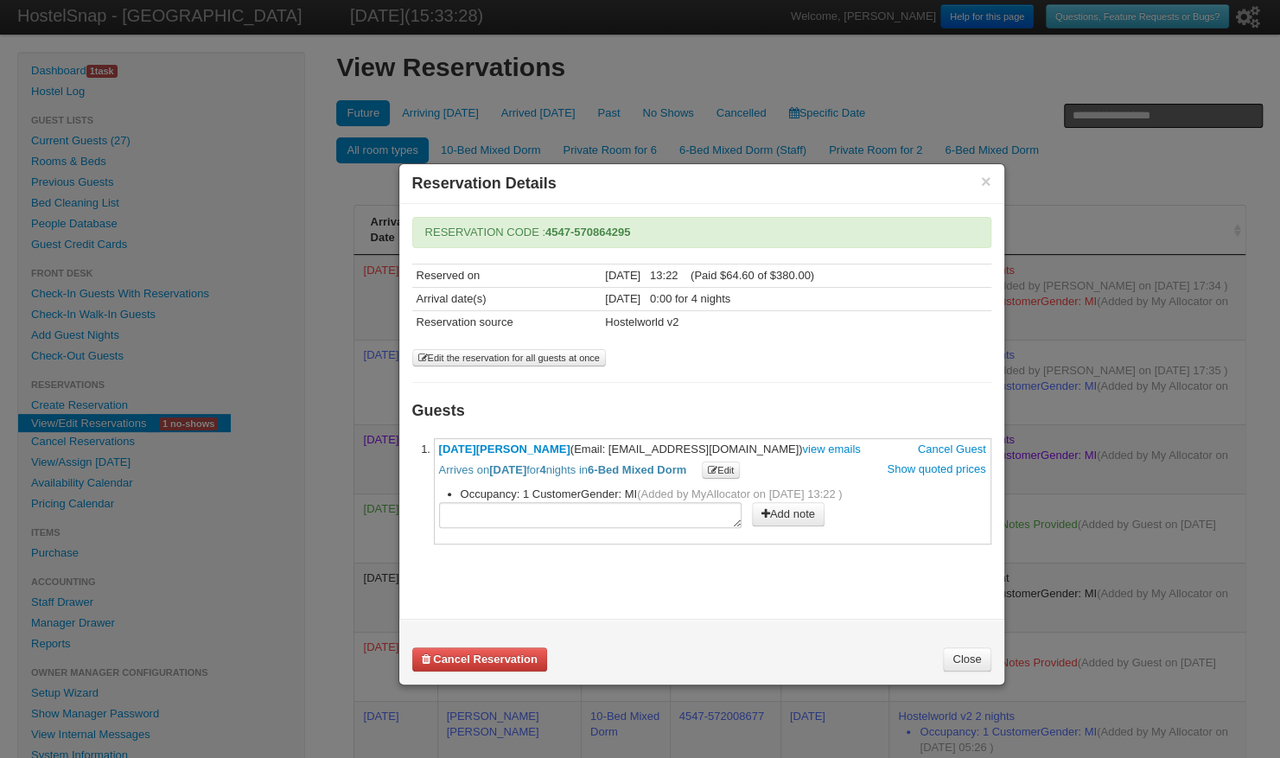
drag, startPoint x: 579, startPoint y: 448, endPoint x: 684, endPoint y: 446, distance: 105.4
click at [684, 446] on span "Lucia Remenárová (Email: luckarem@gmail.com) view emails Cancel Guest Arrives o…" at bounding box center [712, 460] width 547 height 36
drag, startPoint x: 439, startPoint y: 430, endPoint x: 537, endPoint y: 442, distance: 99.2
click at [537, 442] on div "**********" at bounding box center [701, 380] width 579 height 327
click at [981, 183] on button "×" at bounding box center [986, 182] width 10 height 16
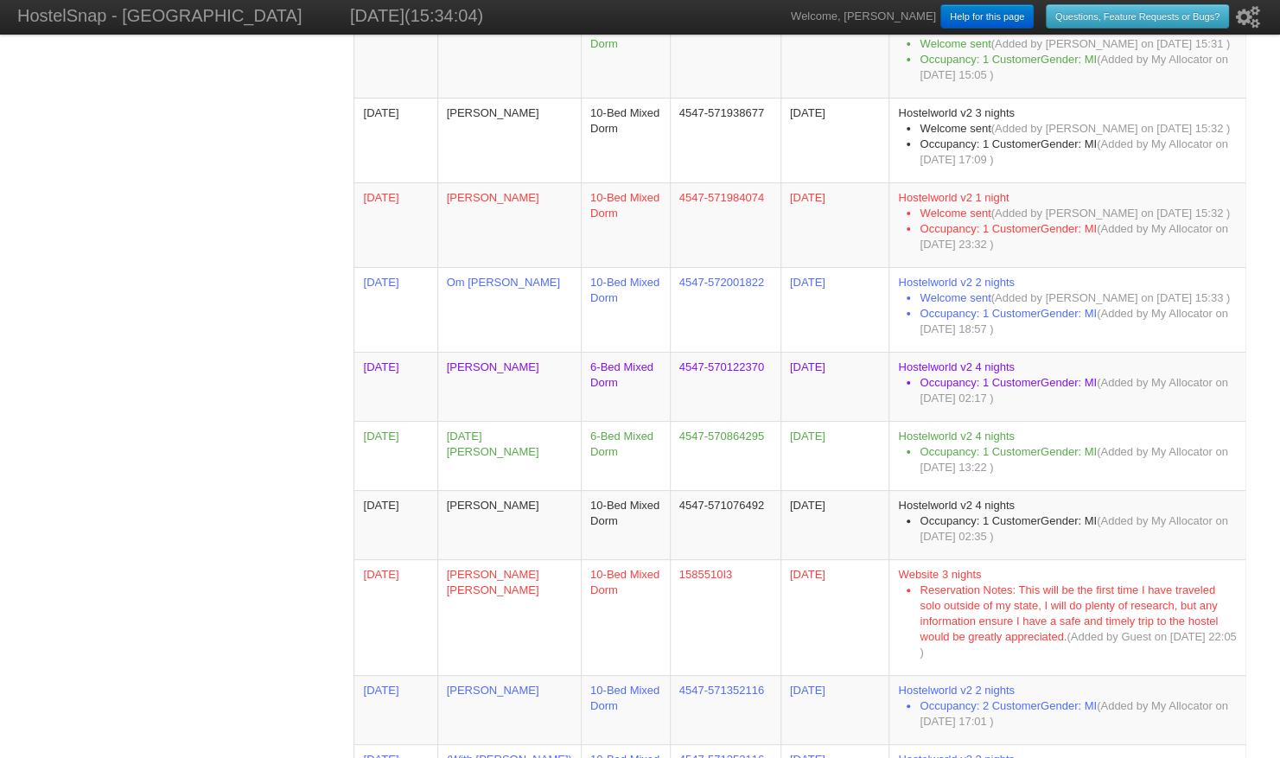
scroll to position [1859, 0]
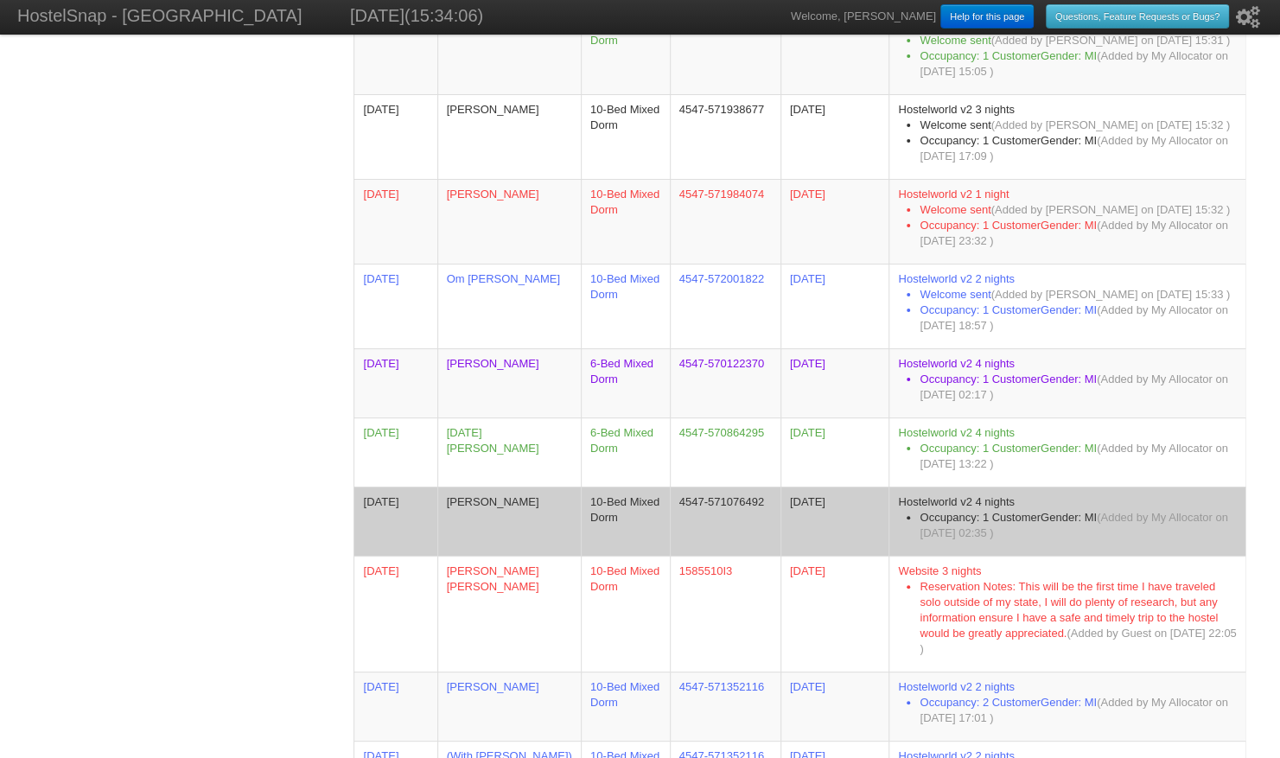
click at [499, 513] on td "Luise Schorrlepp" at bounding box center [508, 520] width 143 height 69
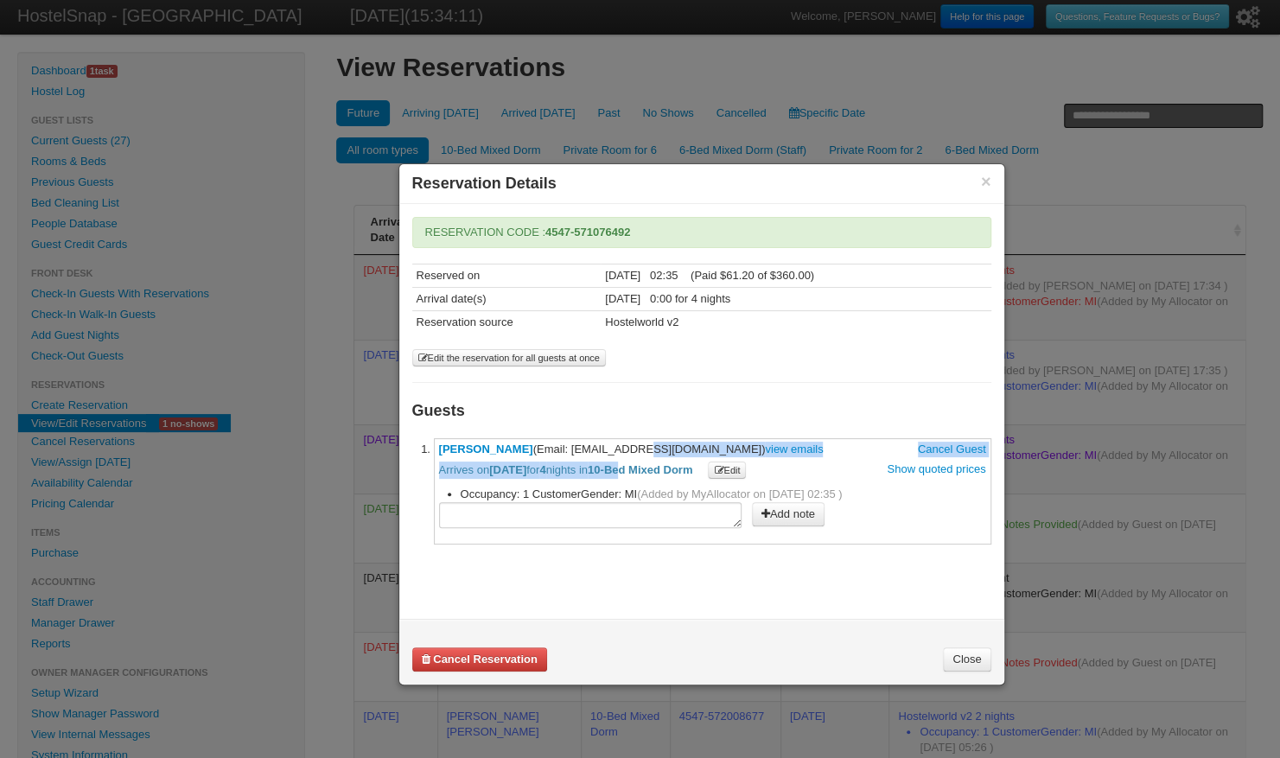
drag, startPoint x: 569, startPoint y: 439, endPoint x: 650, endPoint y: 465, distance: 85.3
click at [650, 465] on span "Luise Schorrlepp (Email: luiseschorrlepp@gmail.com) view emails Cancel Guest Ar…" at bounding box center [712, 460] width 547 height 36
drag, startPoint x: 650, startPoint y: 465, endPoint x: 617, endPoint y: 437, distance: 42.9
click at [617, 438] on li "**********" at bounding box center [712, 491] width 557 height 106
click at [574, 448] on span "Luise Schorrlepp (Email: luiseschorrlepp@gmail.com) view emails Cancel Guest Ar…" at bounding box center [712, 460] width 547 height 36
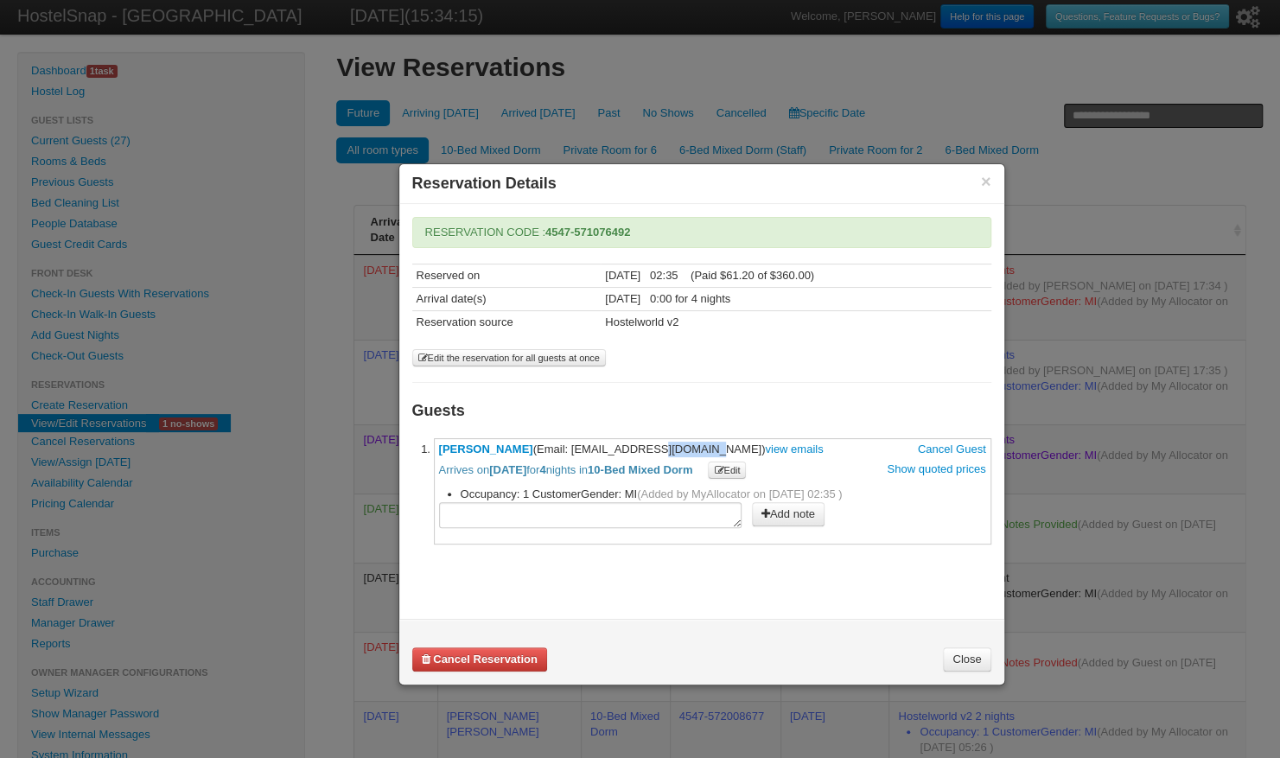
drag, startPoint x: 574, startPoint y: 448, endPoint x: 622, endPoint y: 444, distance: 48.5
click at [622, 444] on span "Luise Schorrlepp (Email: luiseschorrlepp@gmail.com) view emails Cancel Guest Ar…" at bounding box center [712, 460] width 547 height 36
drag, startPoint x: 622, startPoint y: 444, endPoint x: 589, endPoint y: 417, distance: 42.4
click at [589, 417] on h3 "Guests" at bounding box center [701, 410] width 579 height 23
drag, startPoint x: 569, startPoint y: 442, endPoint x: 593, endPoint y: 442, distance: 24.2
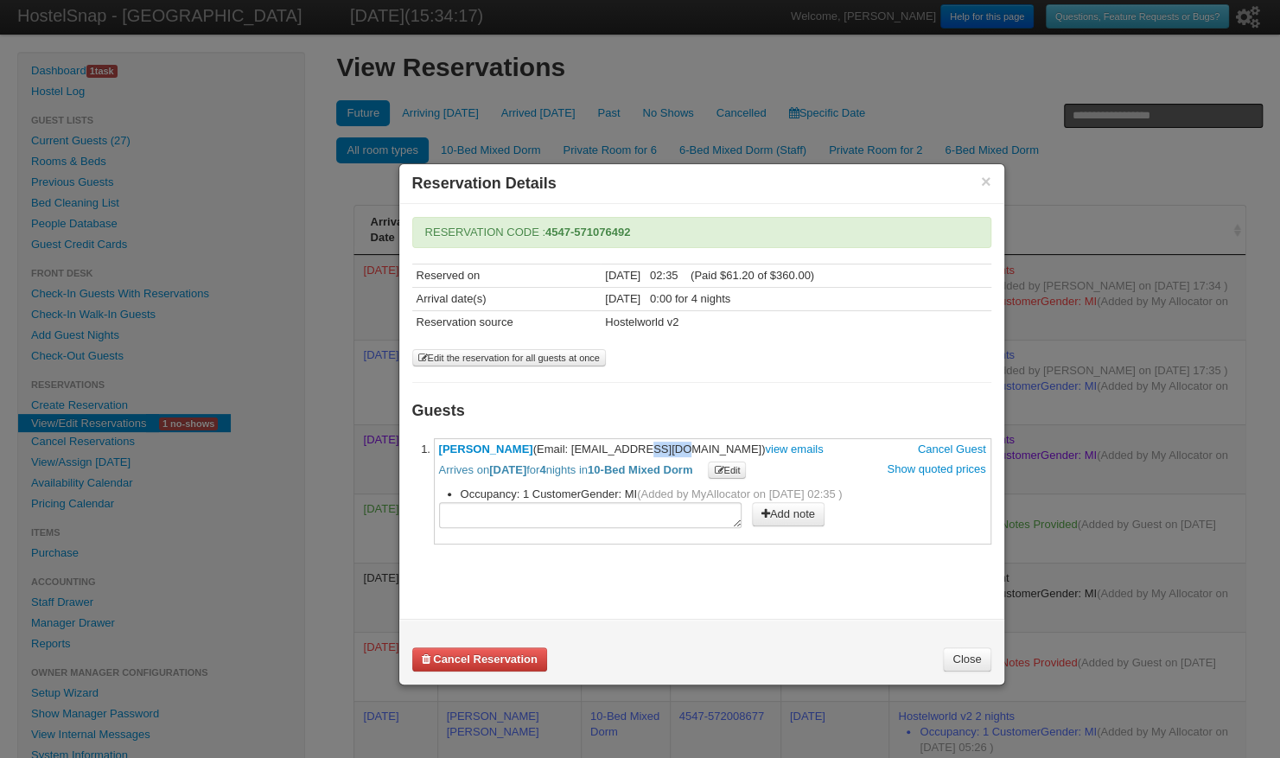
click at [593, 442] on span "Luise Schorrlepp (Email: luiseschorrlepp@gmail.com) view emails Cancel Guest Ar…" at bounding box center [712, 460] width 547 height 36
drag, startPoint x: 593, startPoint y: 442, endPoint x: 577, endPoint y: 406, distance: 38.7
click at [577, 406] on h3 "Guests" at bounding box center [701, 410] width 579 height 23
drag, startPoint x: 573, startPoint y: 445, endPoint x: 592, endPoint y: 441, distance: 19.5
click at [592, 442] on span "Luise Schorrlepp (Email: luiseschorrlepp@gmail.com) view emails Cancel Guest Ar…" at bounding box center [712, 460] width 547 height 36
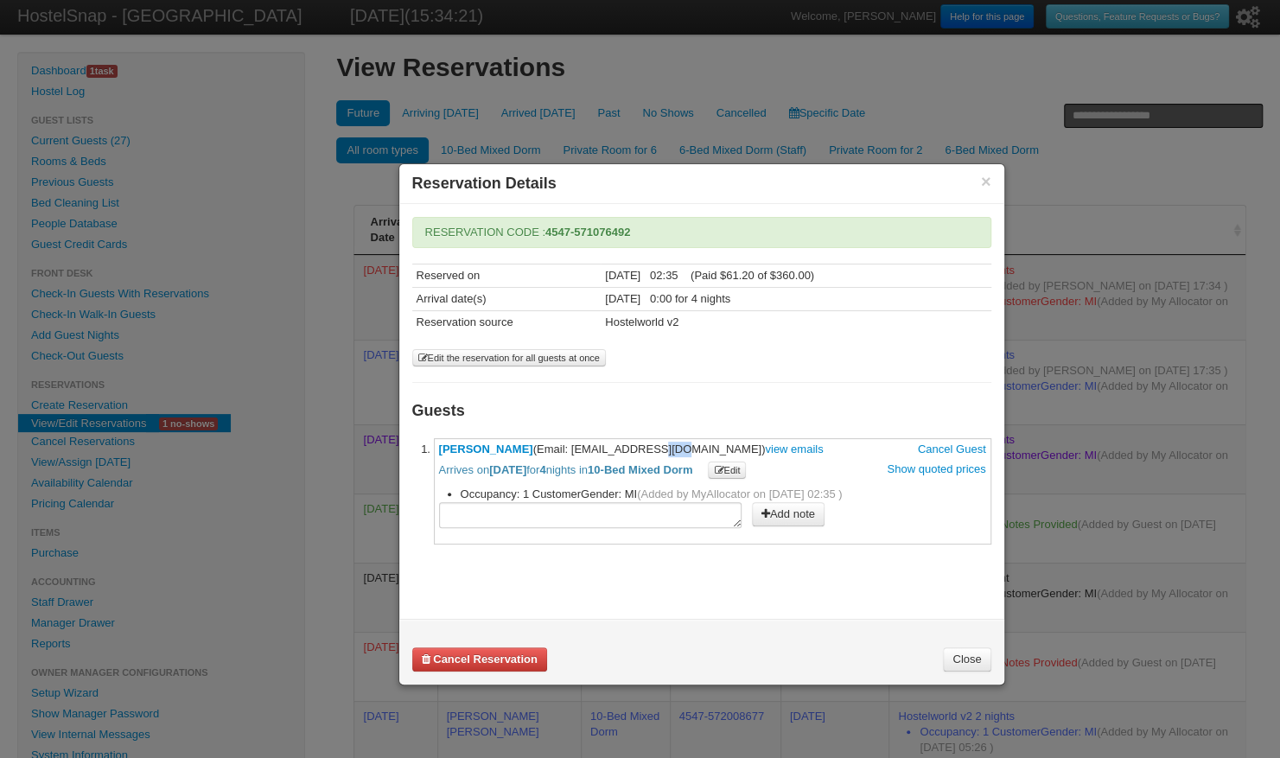
click at [592, 442] on span "Luise Schorrlepp (Email: luiseschorrlepp@gmail.com) view emails Cancel Guest Ar…" at bounding box center [712, 460] width 547 height 36
click at [569, 425] on div "**********" at bounding box center [701, 380] width 579 height 327
drag, startPoint x: 572, startPoint y: 445, endPoint x: 698, endPoint y: 434, distance: 126.6
click at [698, 438] on li "**********" at bounding box center [712, 491] width 557 height 106
drag, startPoint x: 698, startPoint y: 434, endPoint x: 678, endPoint y: 418, distance: 25.2
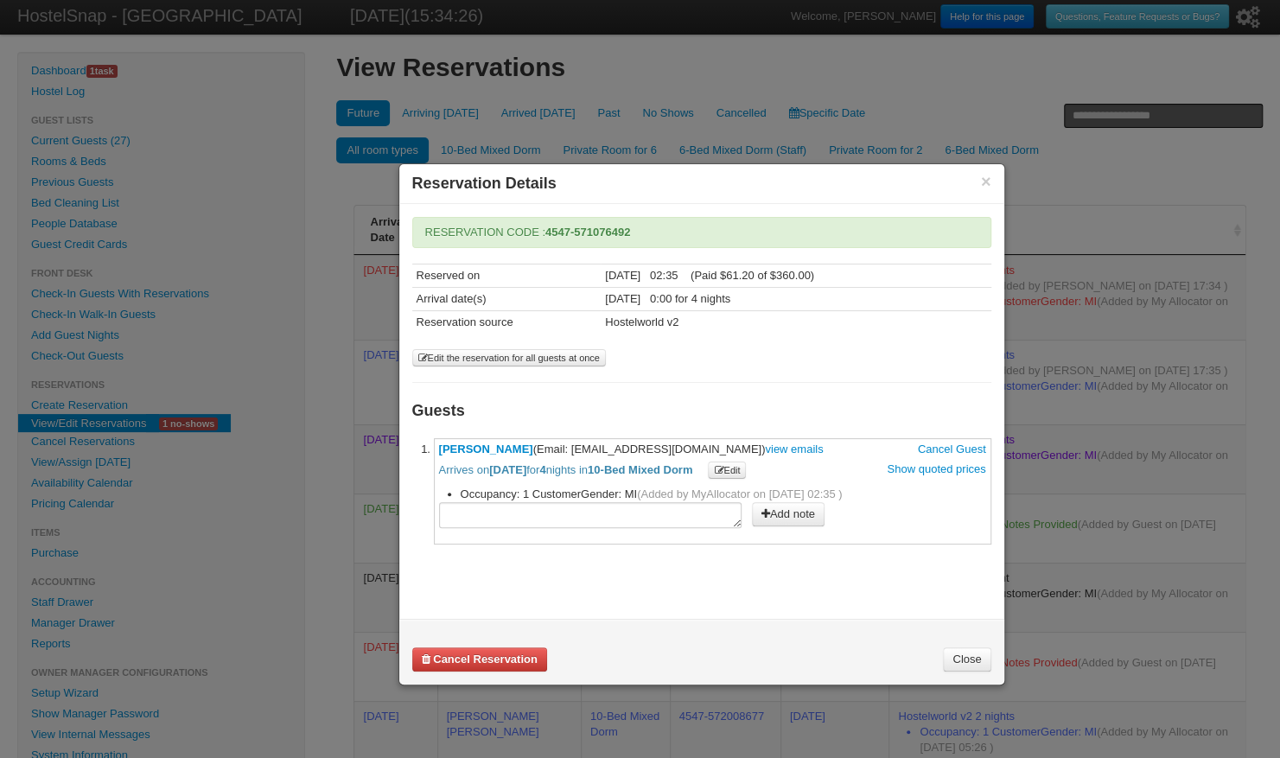
click at [678, 418] on h3 "Guests" at bounding box center [701, 410] width 579 height 23
drag, startPoint x: 570, startPoint y: 441, endPoint x: 705, endPoint y: 446, distance: 134.9
click at [705, 446] on span "Luise Schorrlepp (Email: luiseschorrlepp@gmail.com) view emails Cancel Guest Ar…" at bounding box center [712, 460] width 547 height 36
drag, startPoint x: 435, startPoint y: 441, endPoint x: 529, endPoint y: 445, distance: 93.4
click at [529, 445] on li "**********" at bounding box center [712, 491] width 557 height 106
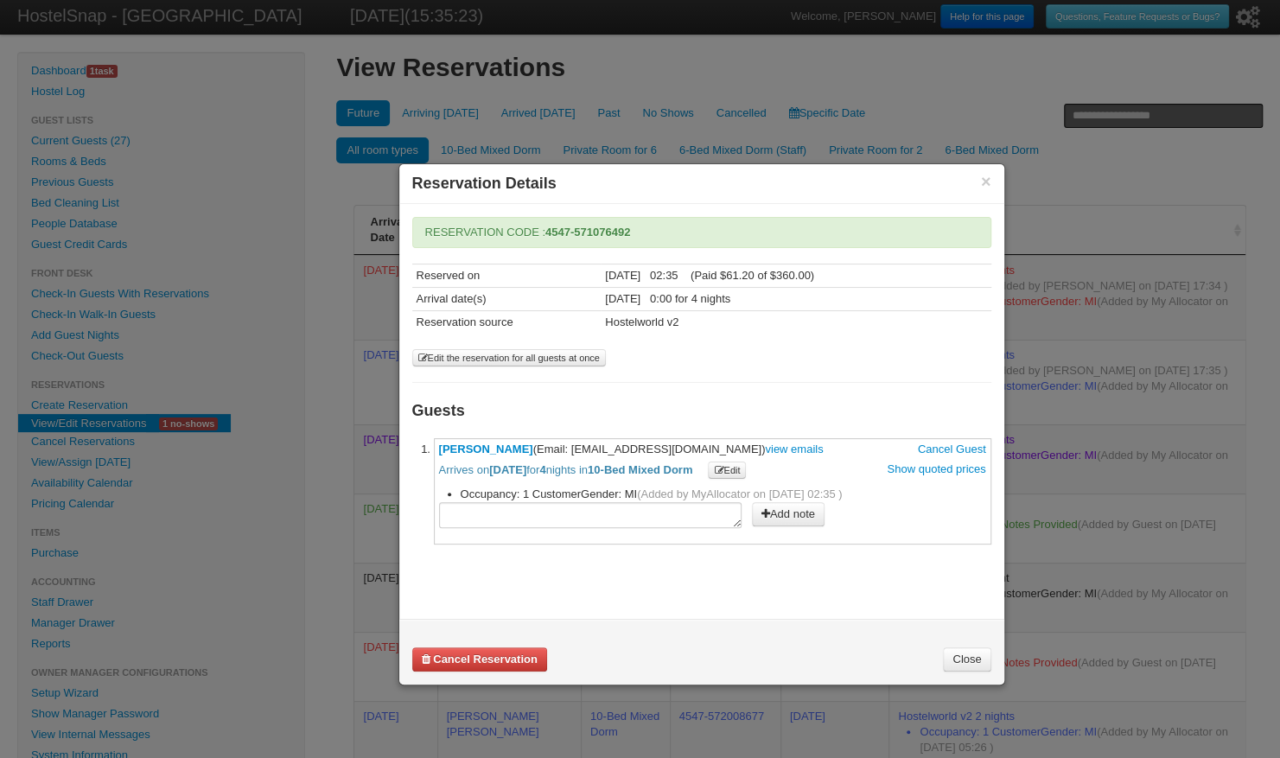
click at [981, 174] on button "×" at bounding box center [986, 182] width 10 height 16
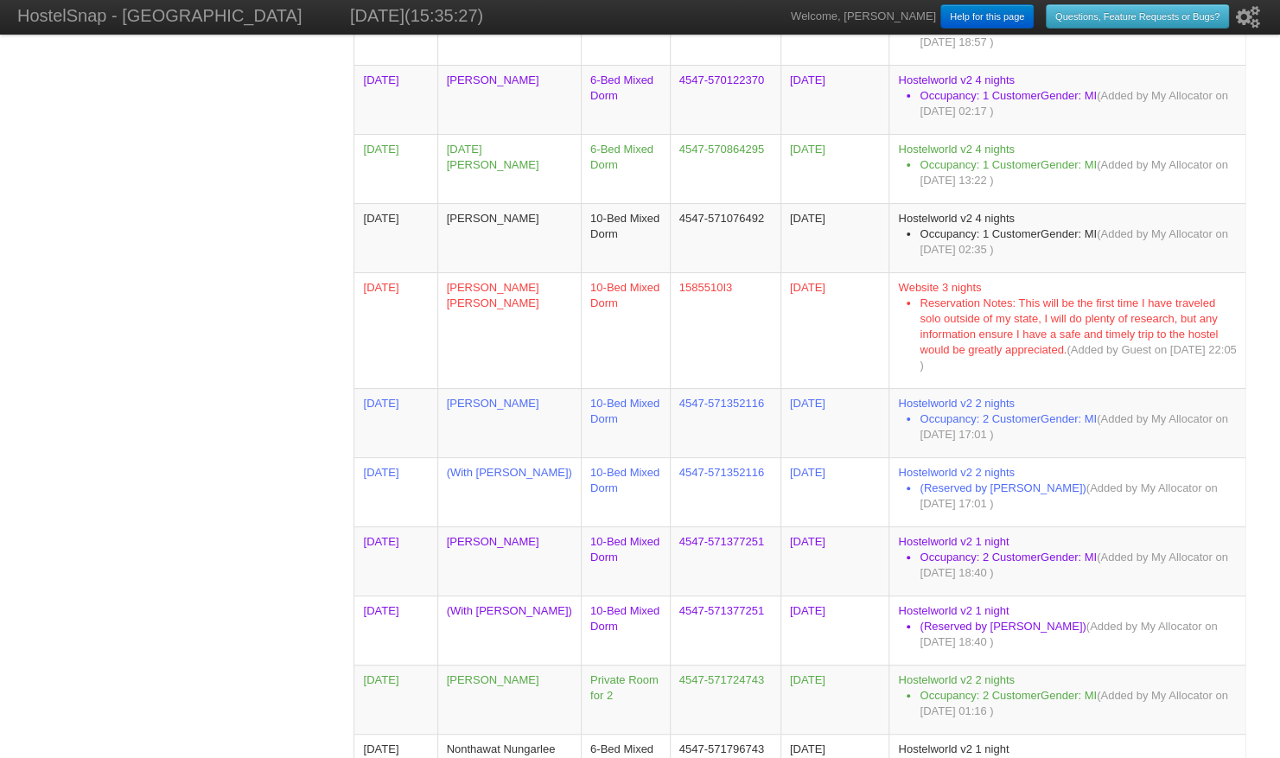
scroll to position [2144, 0]
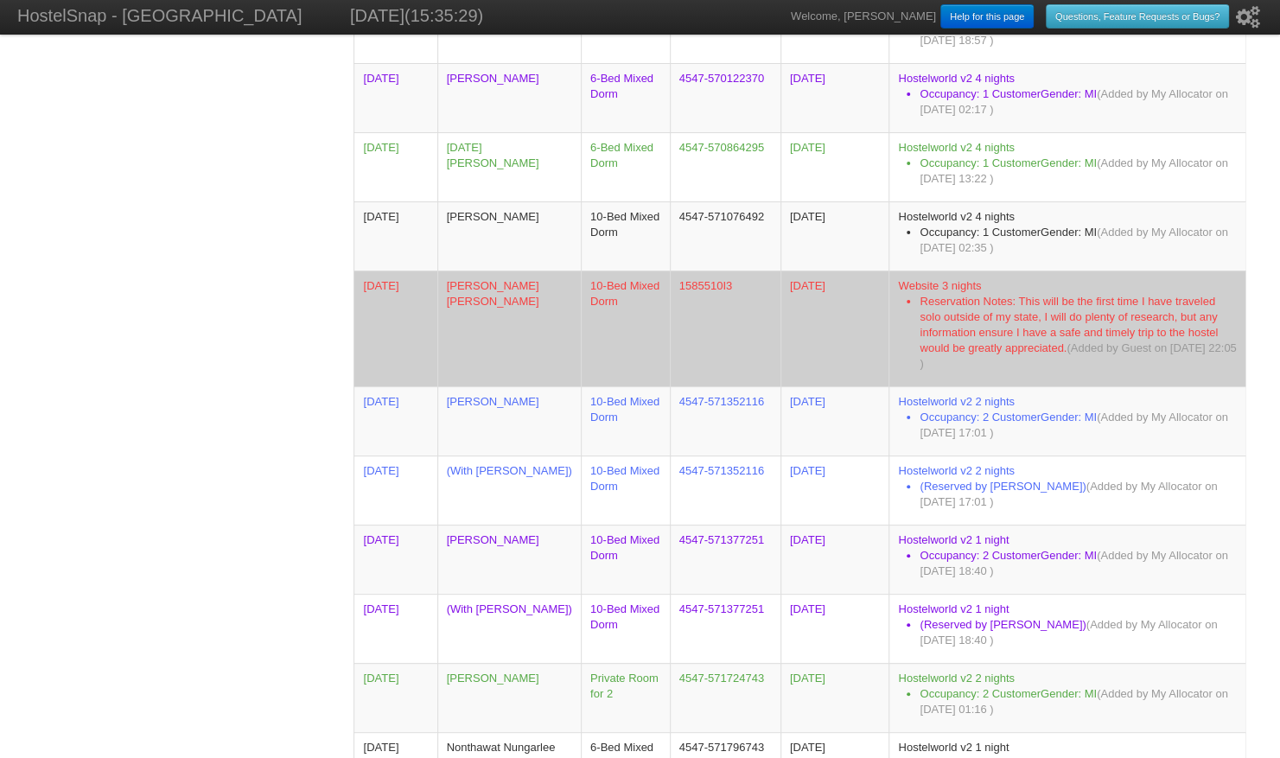
click at [522, 283] on td "Olivia Vanner Olivia Vanner" at bounding box center [508, 328] width 143 height 116
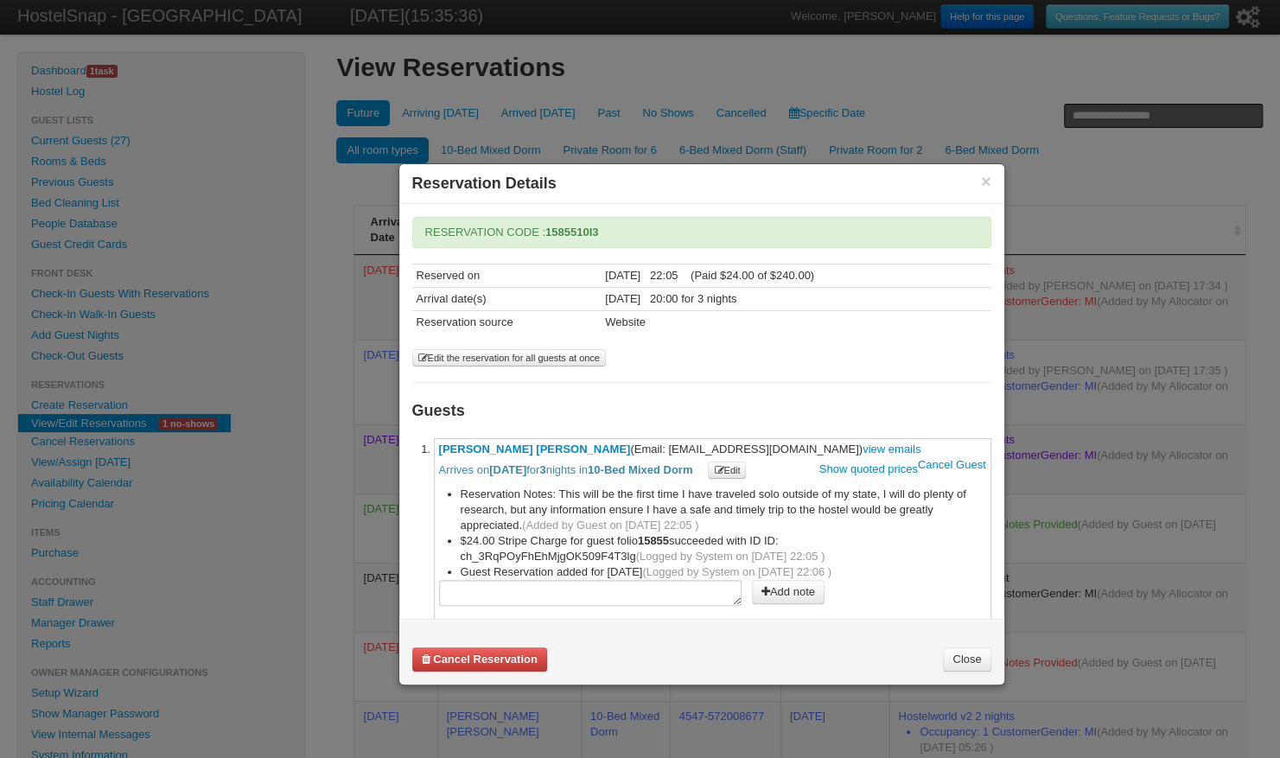
drag, startPoint x: 622, startPoint y: 444, endPoint x: 749, endPoint y: 445, distance: 127.0
click at [749, 445] on span "Olivia Vanner Olivia Vanner (Email: vanner.olivia@gmail.com) view emails Cancel…" at bounding box center [712, 460] width 547 height 36
drag, startPoint x: 435, startPoint y: 444, endPoint x: 509, endPoint y: 449, distance: 74.5
click at [509, 449] on li "**********" at bounding box center [712, 530] width 557 height 184
click at [988, 178] on button "×" at bounding box center [986, 182] width 10 height 16
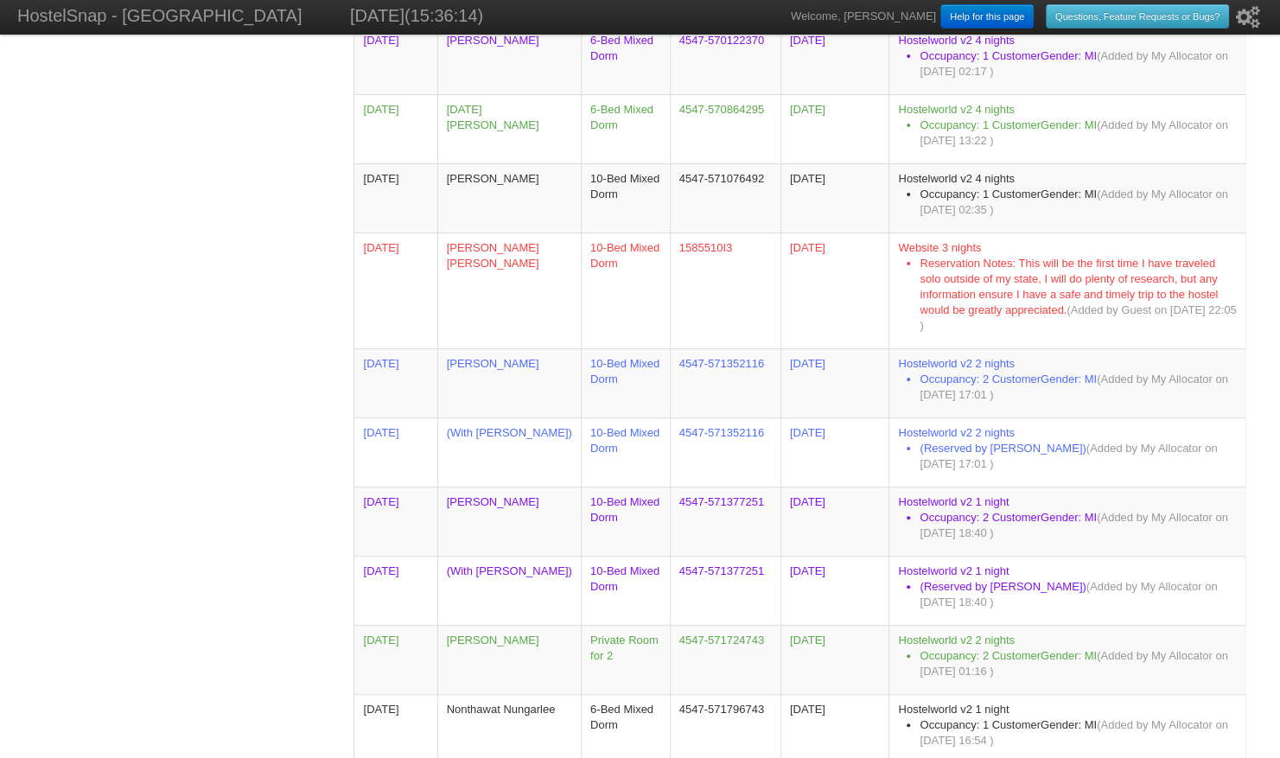
scroll to position [2184, 0]
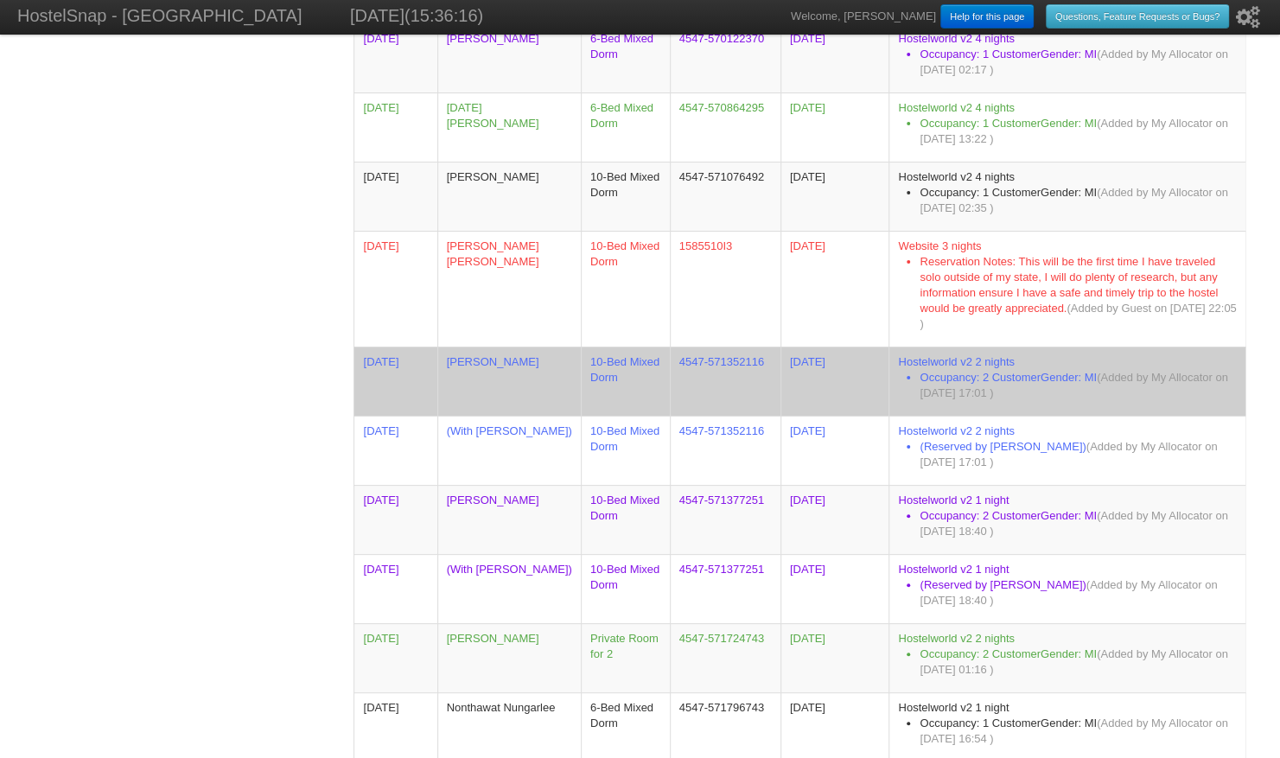
click at [508, 372] on td "[PERSON_NAME]" at bounding box center [508, 380] width 143 height 69
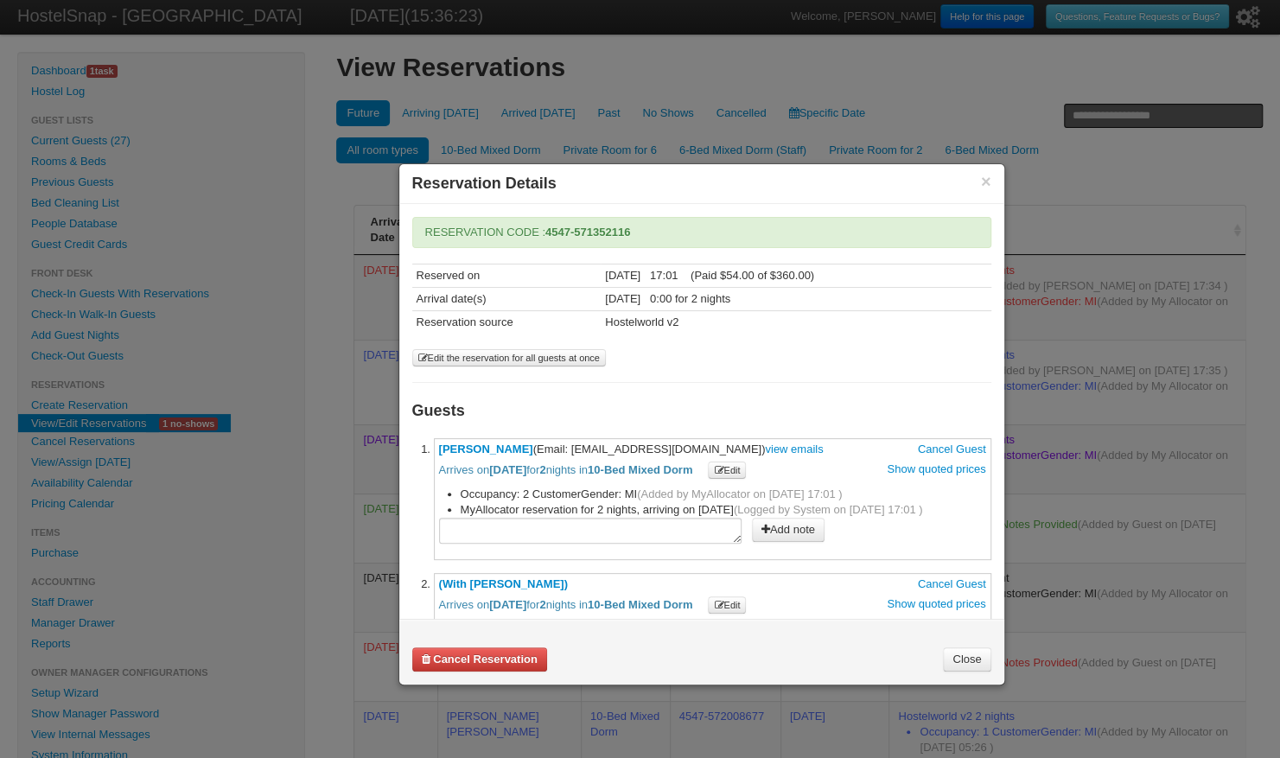
drag, startPoint x: 602, startPoint y: 441, endPoint x: 740, endPoint y: 442, distance: 137.4
click at [740, 442] on span "Floris Sebastiaan Ruys (Email: flo_astonvilla@hotmail.com) view emails Cancel G…" at bounding box center [712, 460] width 547 height 36
drag, startPoint x: 437, startPoint y: 442, endPoint x: 562, endPoint y: 446, distance: 125.3
click at [562, 446] on li "**********" at bounding box center [712, 499] width 557 height 122
click at [985, 174] on button "×" at bounding box center [986, 182] width 10 height 16
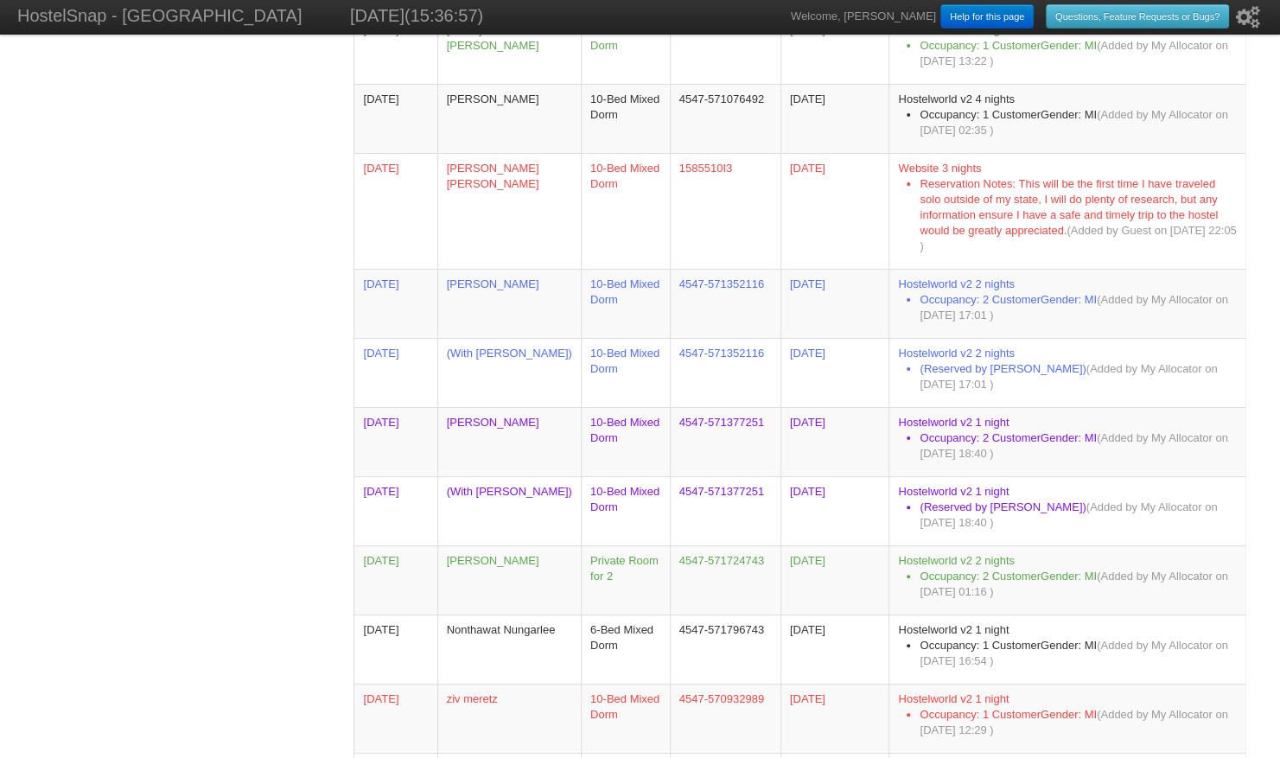
scroll to position [2265, 0]
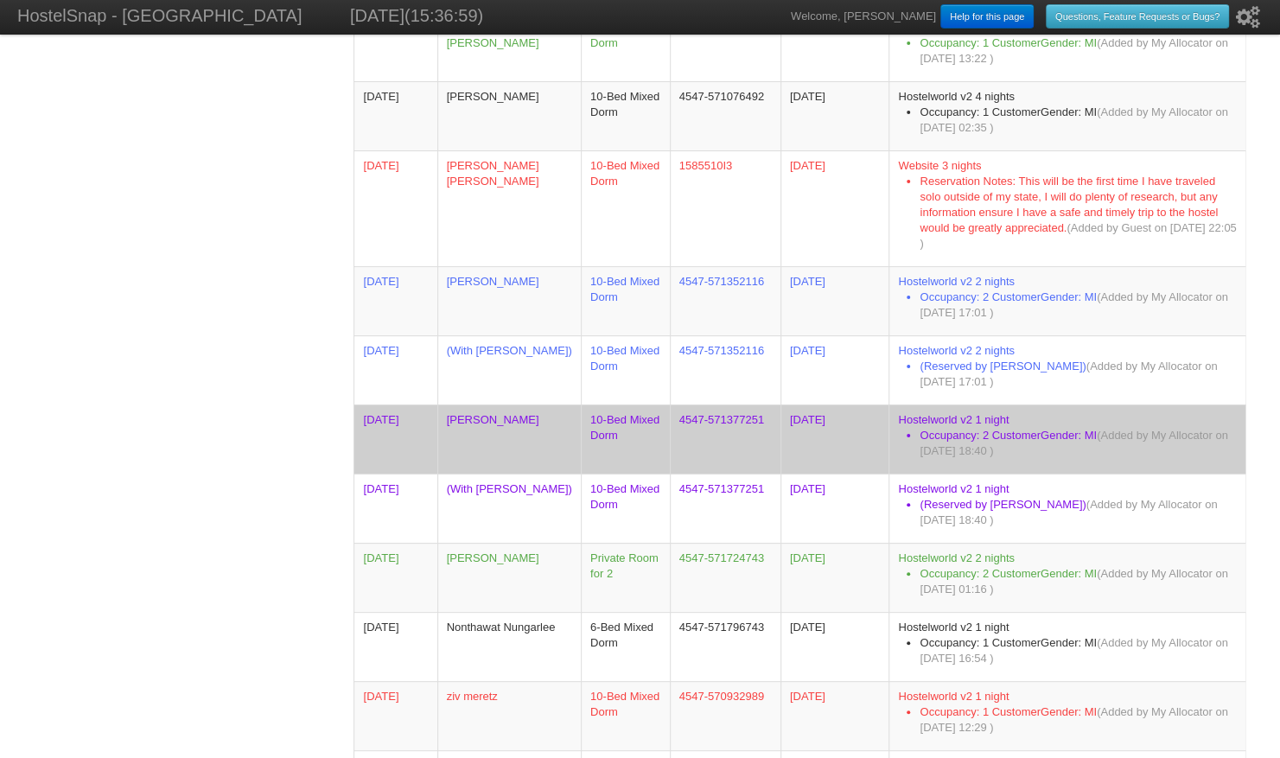
click at [506, 416] on td "Clara Whiteley" at bounding box center [508, 438] width 143 height 69
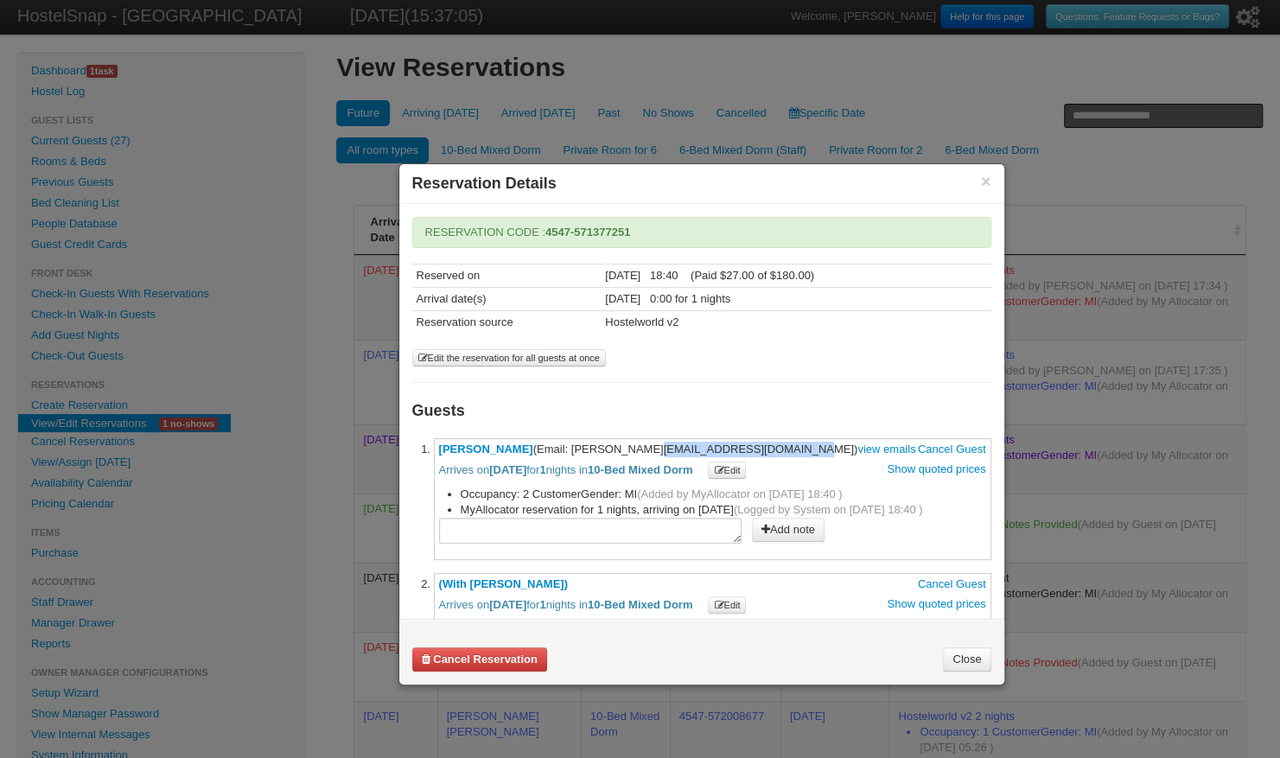
drag, startPoint x: 556, startPoint y: 447, endPoint x: 695, endPoint y: 446, distance: 138.2
click at [695, 446] on span "Clara Whiteley (Email: clarawhiteley@hotmail.com) view emails Cancel Guest Arri…" at bounding box center [712, 460] width 547 height 36
drag, startPoint x: 434, startPoint y: 450, endPoint x: 516, endPoint y: 442, distance: 82.5
click at [516, 442] on li "**********" at bounding box center [712, 499] width 557 height 122
click at [987, 186] on button "×" at bounding box center [986, 182] width 10 height 16
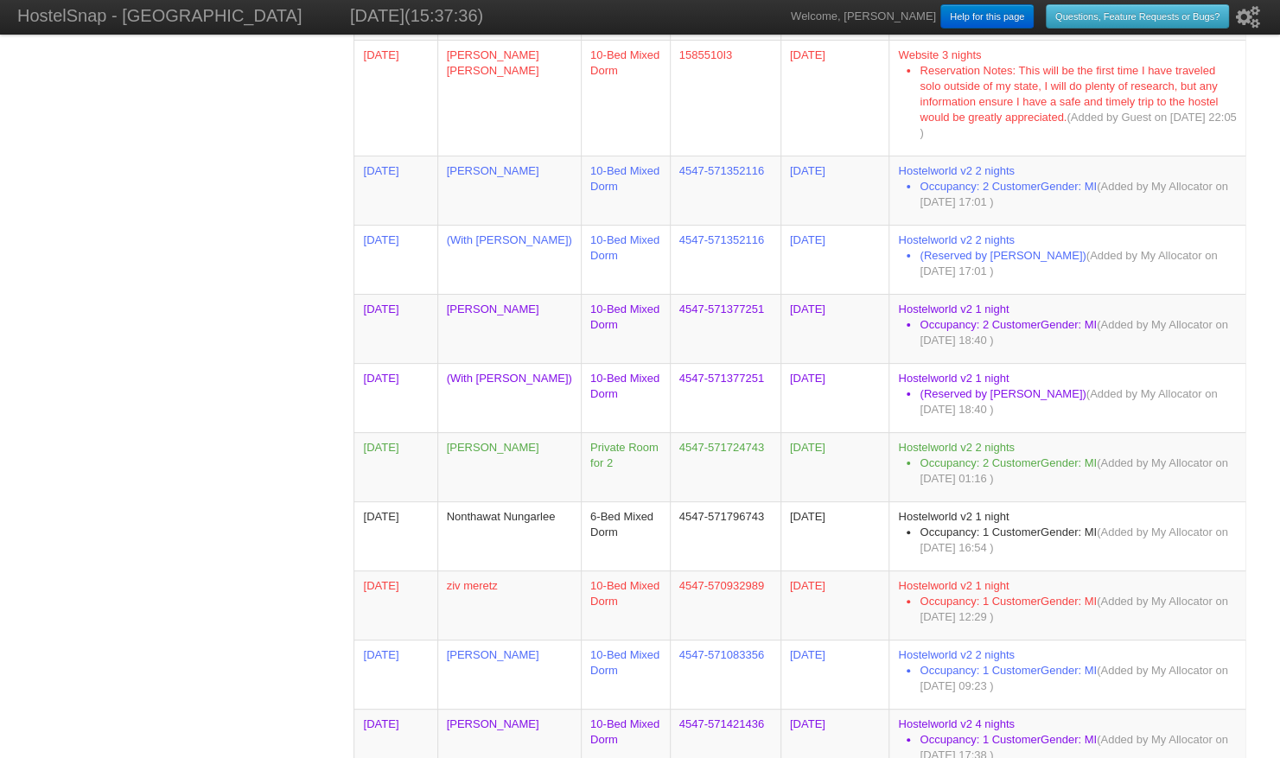
scroll to position [2373, 0]
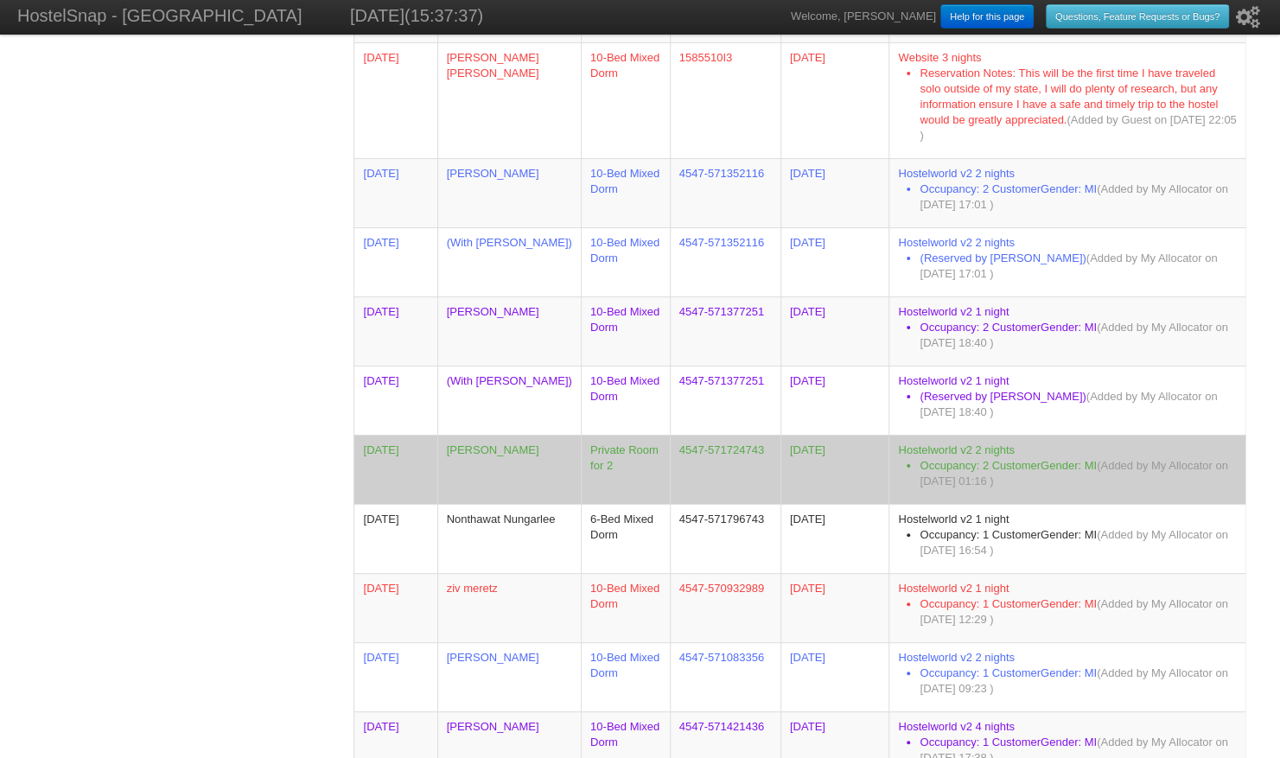
click at [463, 457] on td "Pukhraj Kumar" at bounding box center [508, 469] width 143 height 69
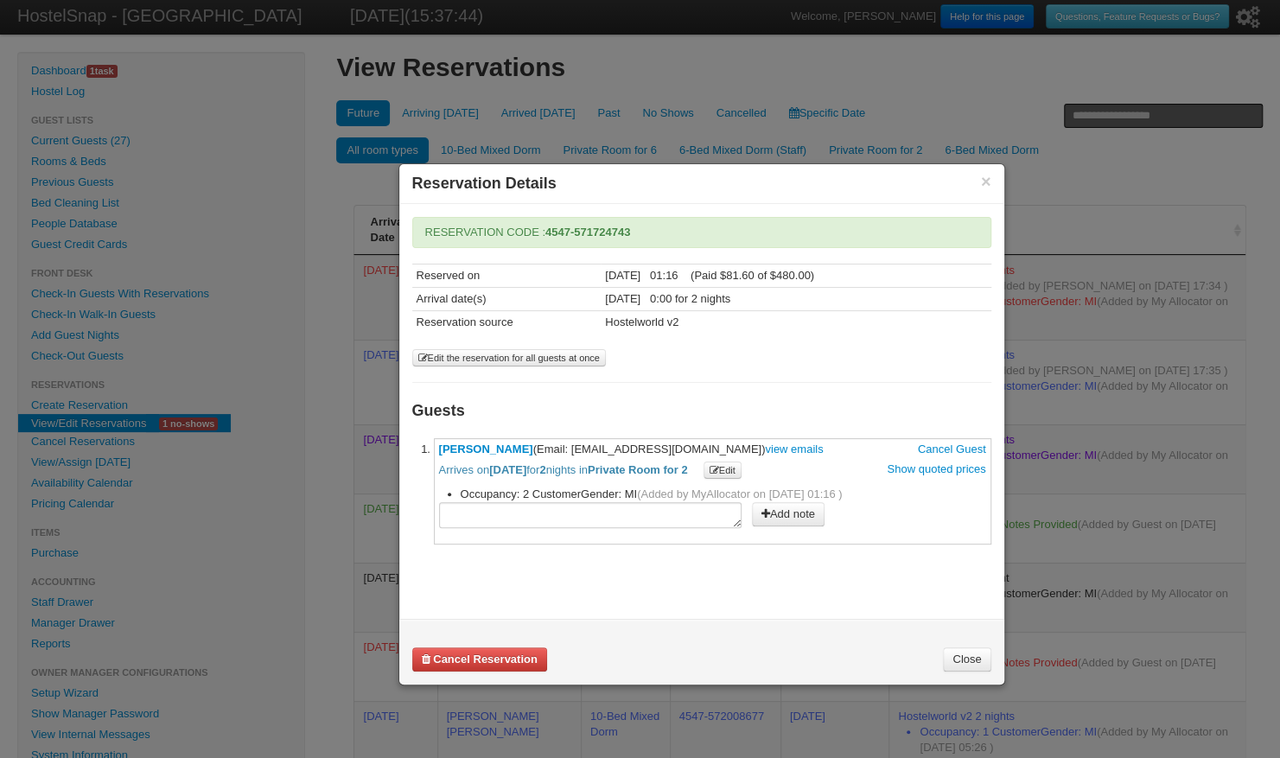
drag, startPoint x: 558, startPoint y: 441, endPoint x: 677, endPoint y: 444, distance: 119.3
click at [677, 444] on span "Pukhraj Kumar (Email: paul20292@yahoo.com) view emails Cancel Guest Arrives on …" at bounding box center [712, 460] width 547 height 36
drag, startPoint x: 437, startPoint y: 435, endPoint x: 517, endPoint y: 442, distance: 79.8
click at [517, 442] on li "**********" at bounding box center [712, 491] width 557 height 106
click at [986, 174] on button "×" at bounding box center [986, 182] width 10 height 16
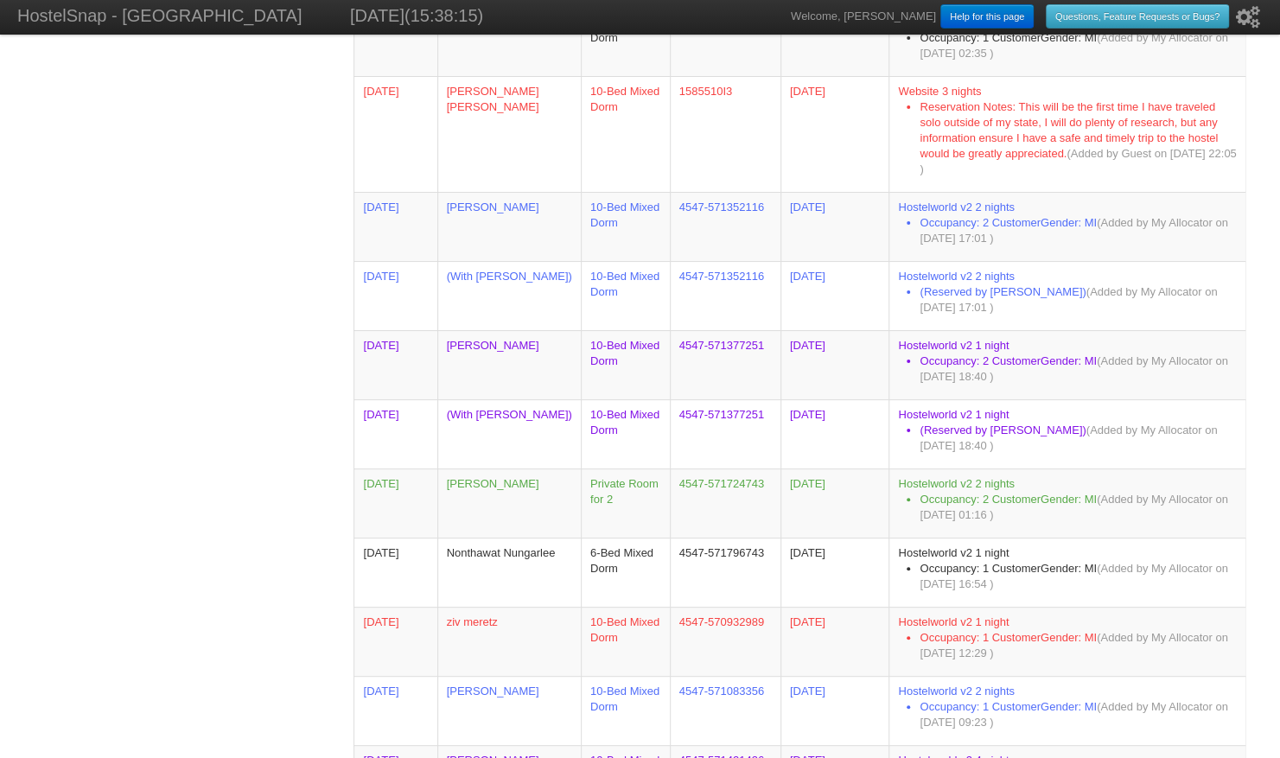
scroll to position [2348, 0]
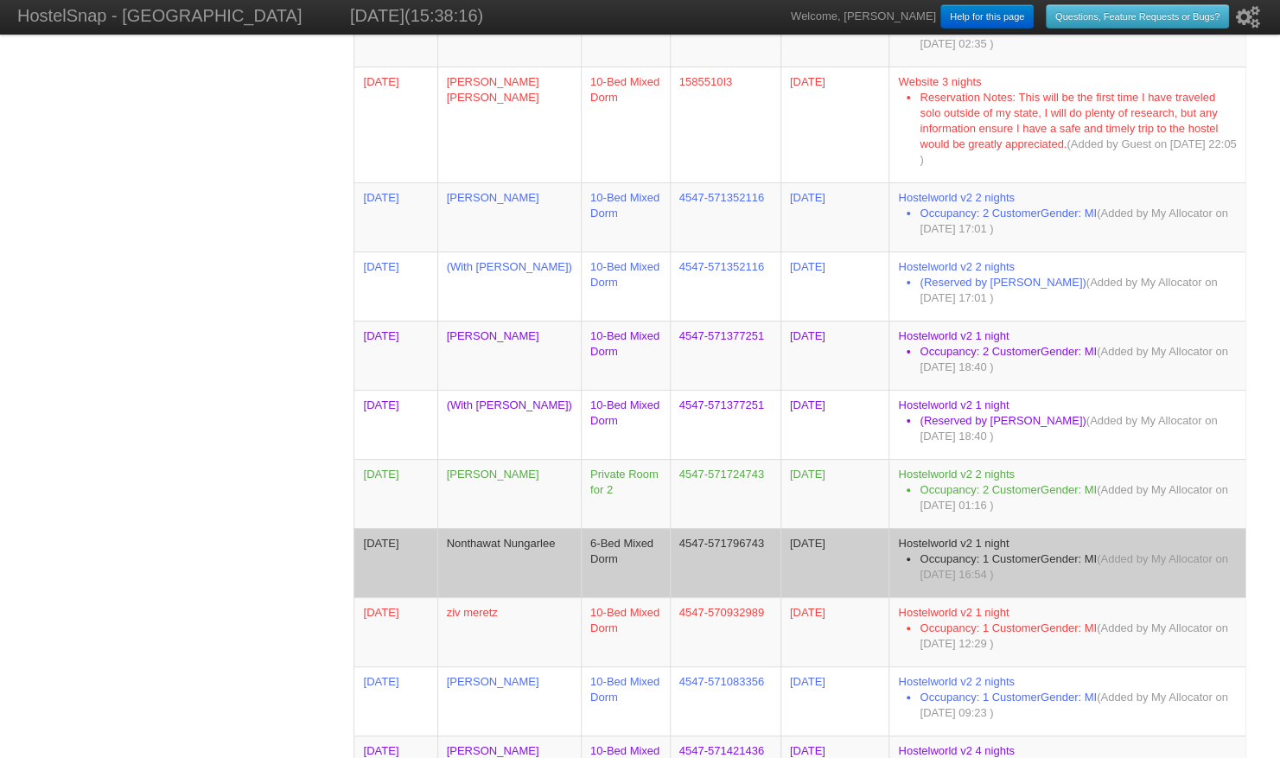
click at [491, 563] on td "Nonthawat Nungarlee" at bounding box center [508, 562] width 143 height 69
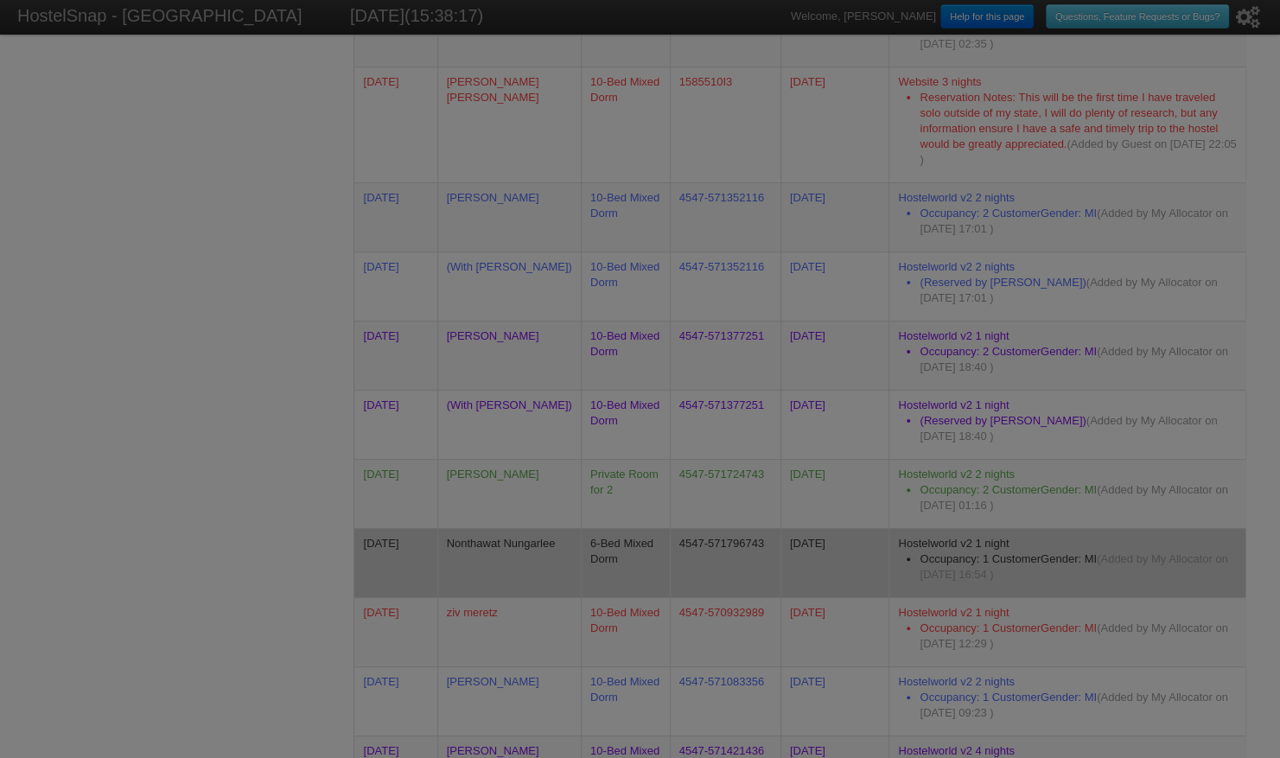
scroll to position [0, 0]
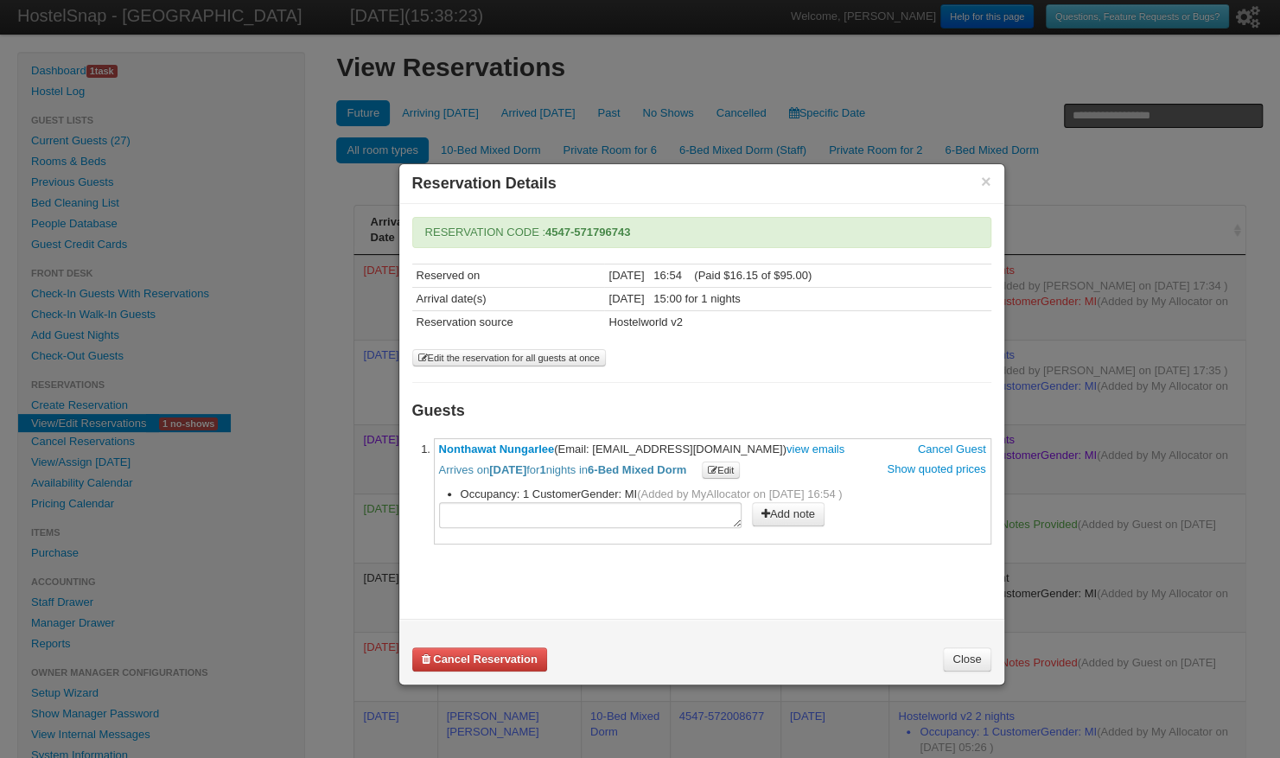
drag, startPoint x: 594, startPoint y: 442, endPoint x: 706, endPoint y: 448, distance: 111.6
click at [706, 448] on span "Nonthawat Nungarlee (Email: yabel2541@gmail.com) view emails Cancel Guest Arriv…" at bounding box center [712, 460] width 547 height 36
click at [439, 442] on link "Nonthawat Nungarlee" at bounding box center [497, 448] width 116 height 13
click at [499, 414] on h3 "Guests" at bounding box center [701, 410] width 579 height 23
drag, startPoint x: 437, startPoint y: 437, endPoint x: 551, endPoint y: 446, distance: 114.4
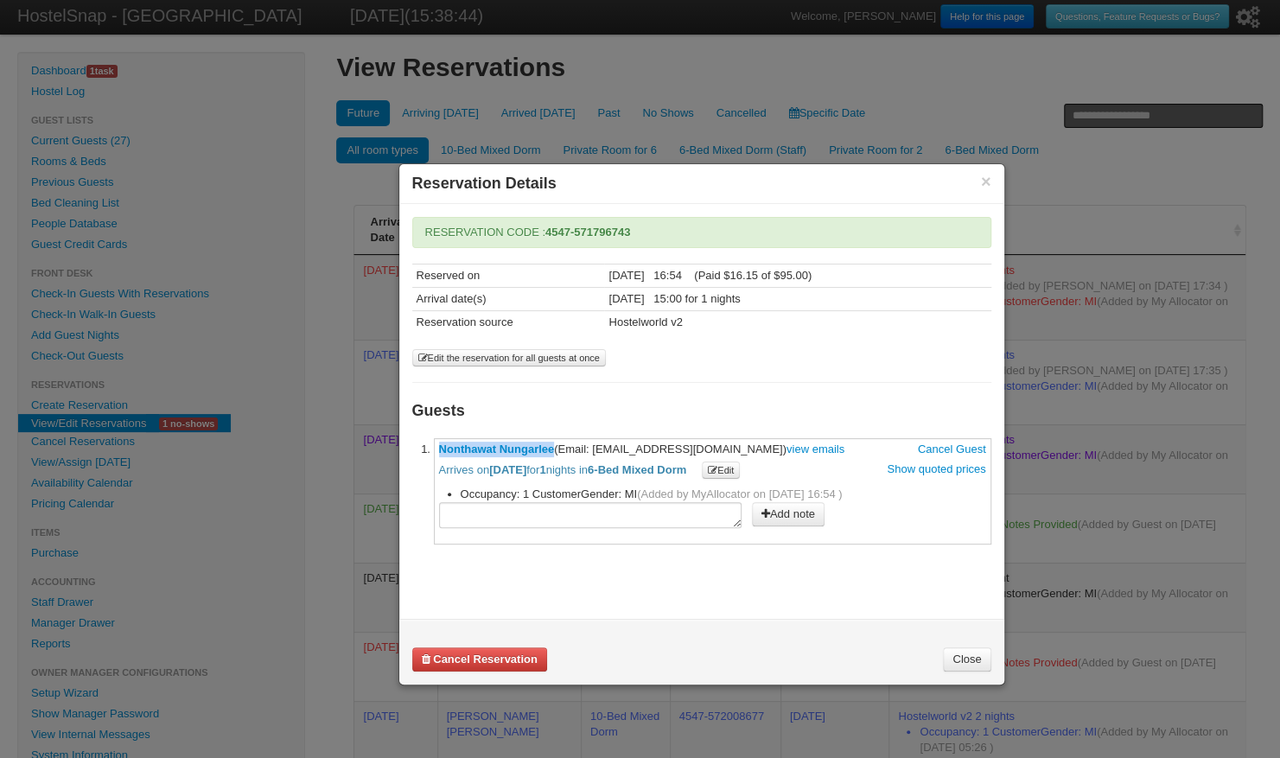
click at [551, 446] on li "**********" at bounding box center [712, 491] width 557 height 106
click at [987, 178] on button "×" at bounding box center [986, 182] width 10 height 16
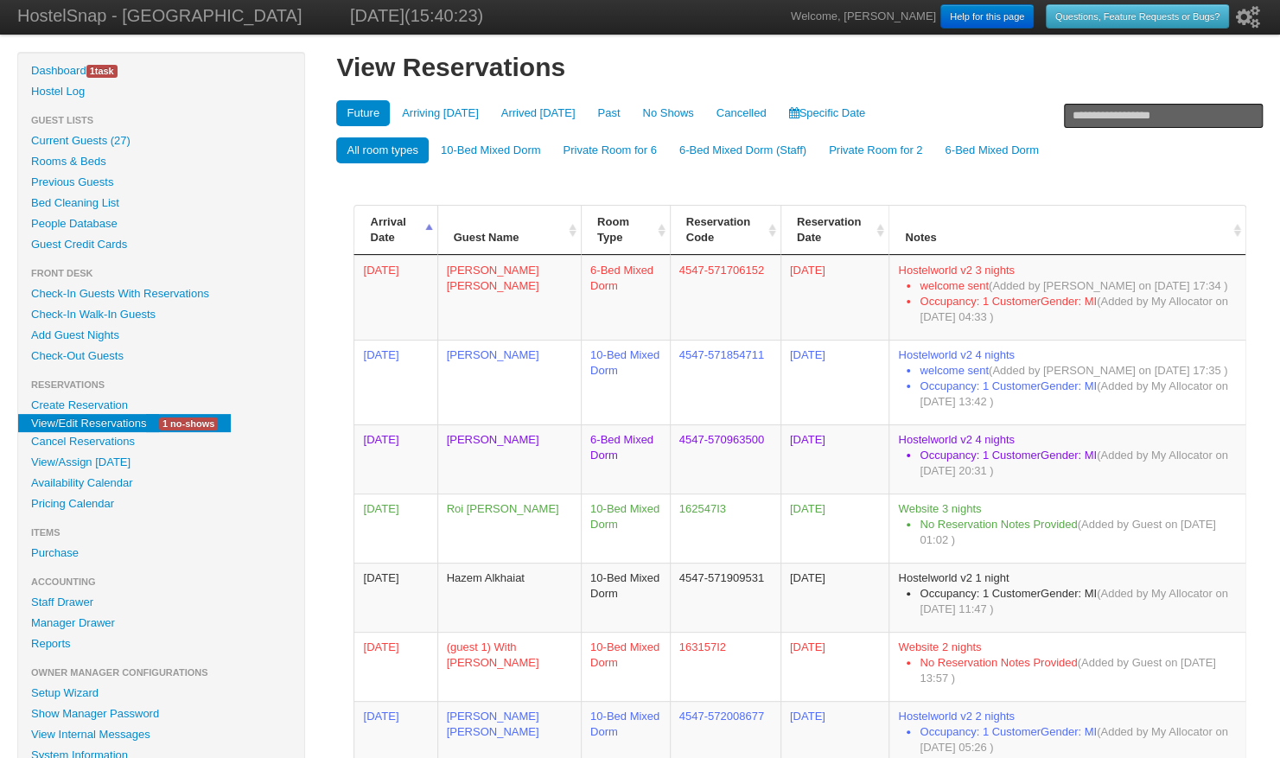
click at [200, 289] on link "Check-In Guests With Reservations" at bounding box center [161, 293] width 286 height 21
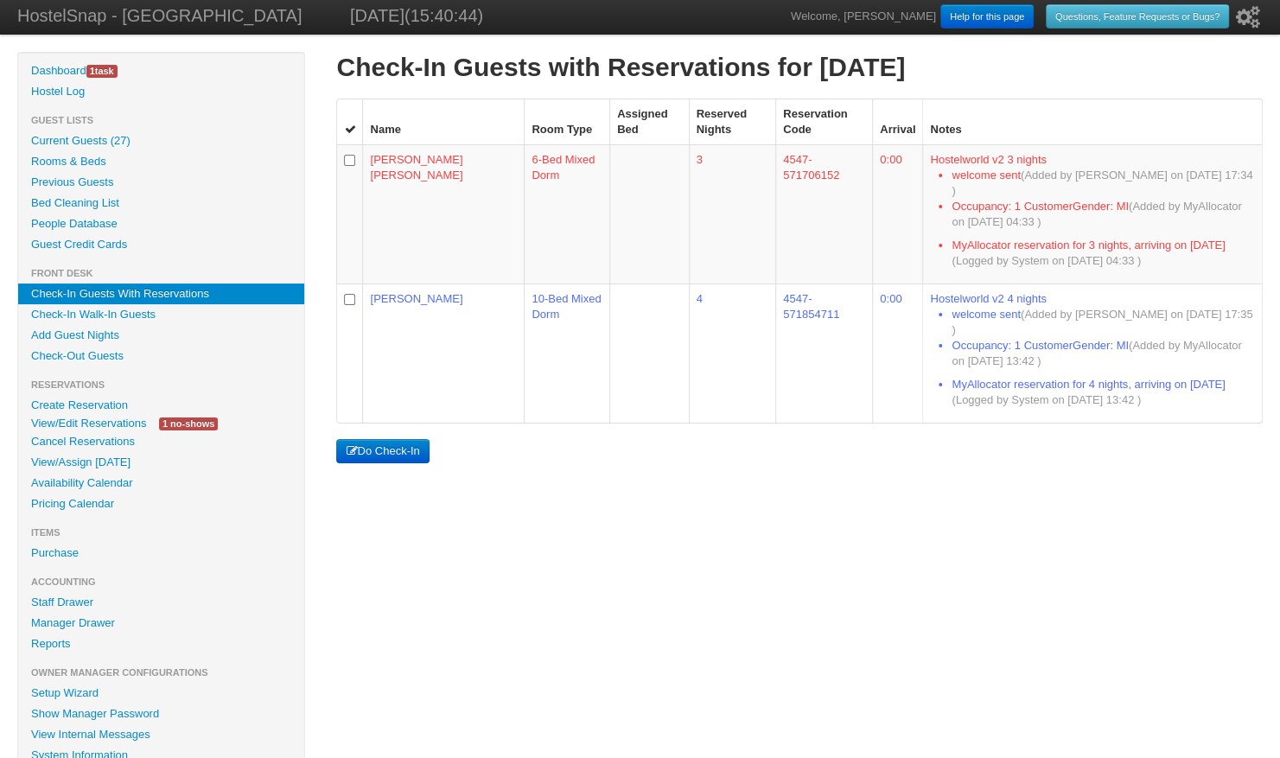
click at [378, 347] on td "[PERSON_NAME]" at bounding box center [443, 352] width 162 height 139
click at [391, 439] on button "Do Check-In" at bounding box center [382, 451] width 92 height 24
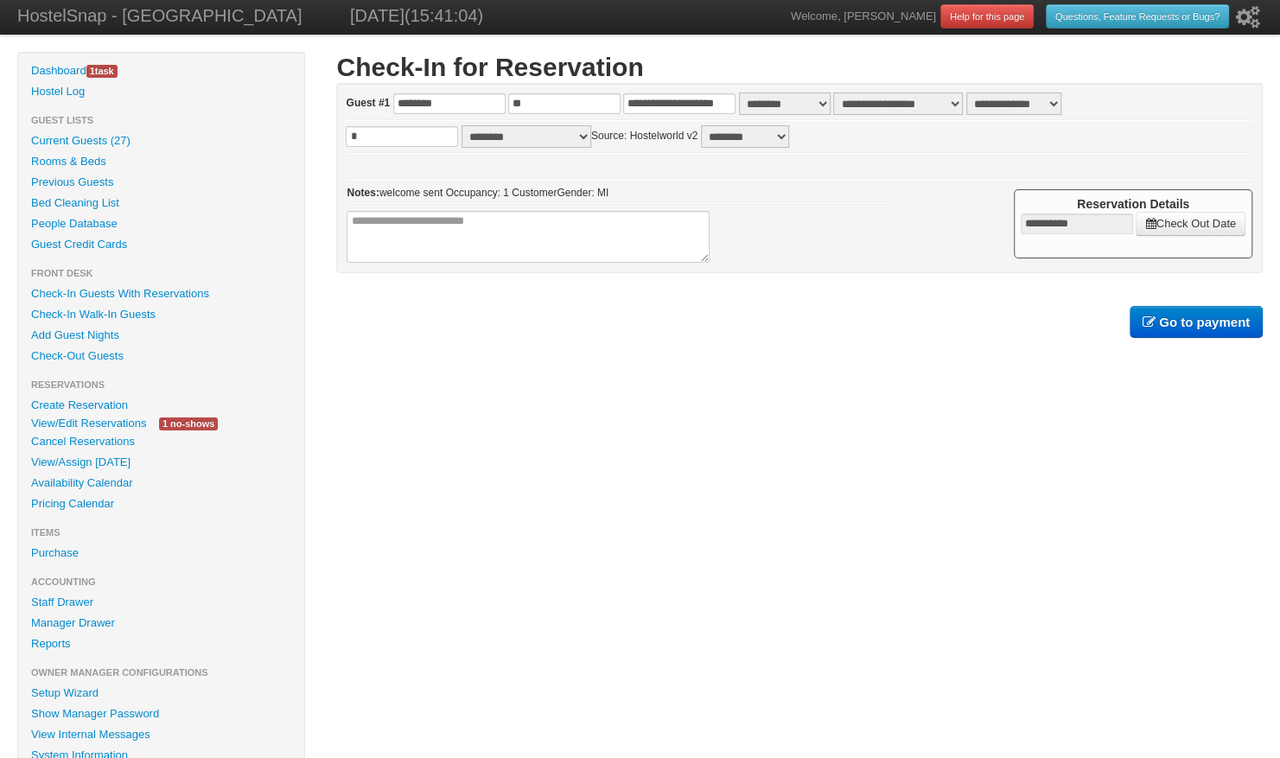
click at [1006, 100] on select "**********" at bounding box center [1013, 103] width 95 height 22
select select "**"
click at [966, 92] on select "**********" at bounding box center [1013, 103] width 95 height 22
click at [1189, 314] on b "Go to payment" at bounding box center [1204, 321] width 91 height 15
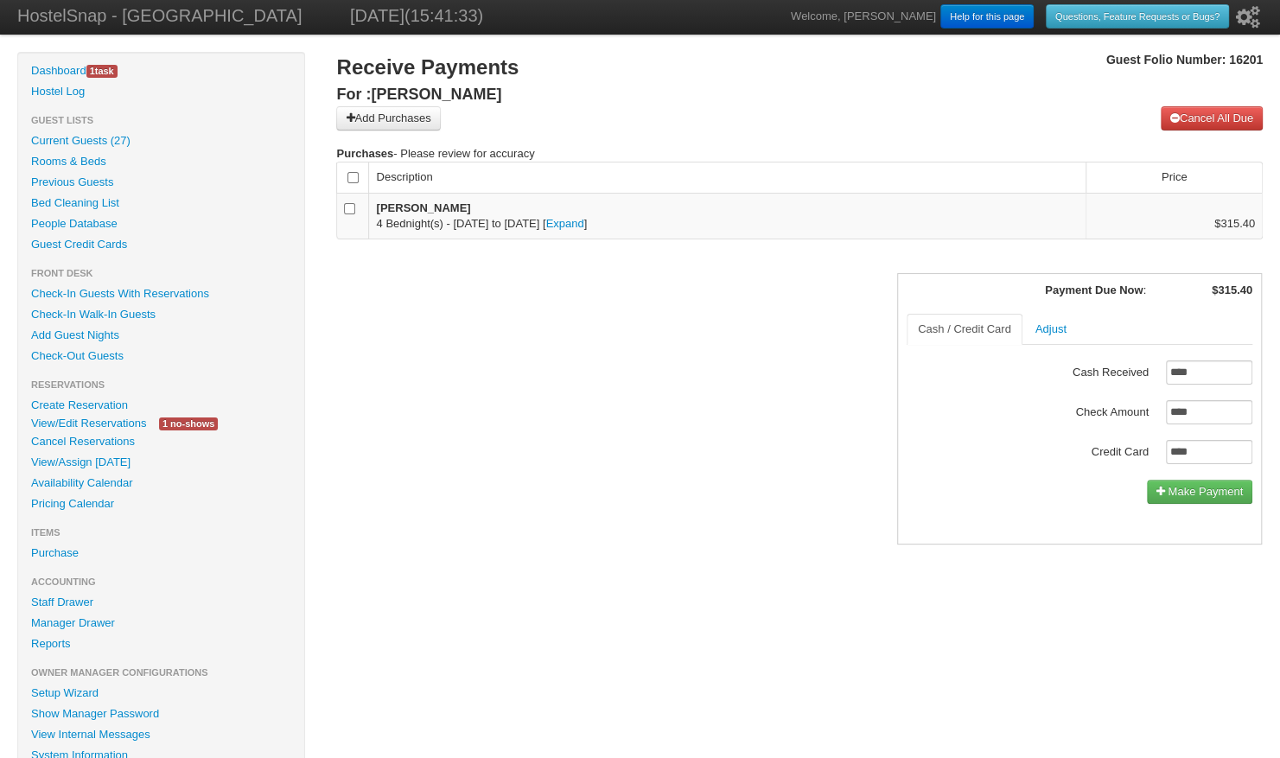
click at [1125, 455] on label "Credit Card" at bounding box center [1087, 450] width 121 height 20
click at [1166, 455] on input "****" at bounding box center [1209, 452] width 86 height 24
type input "******"
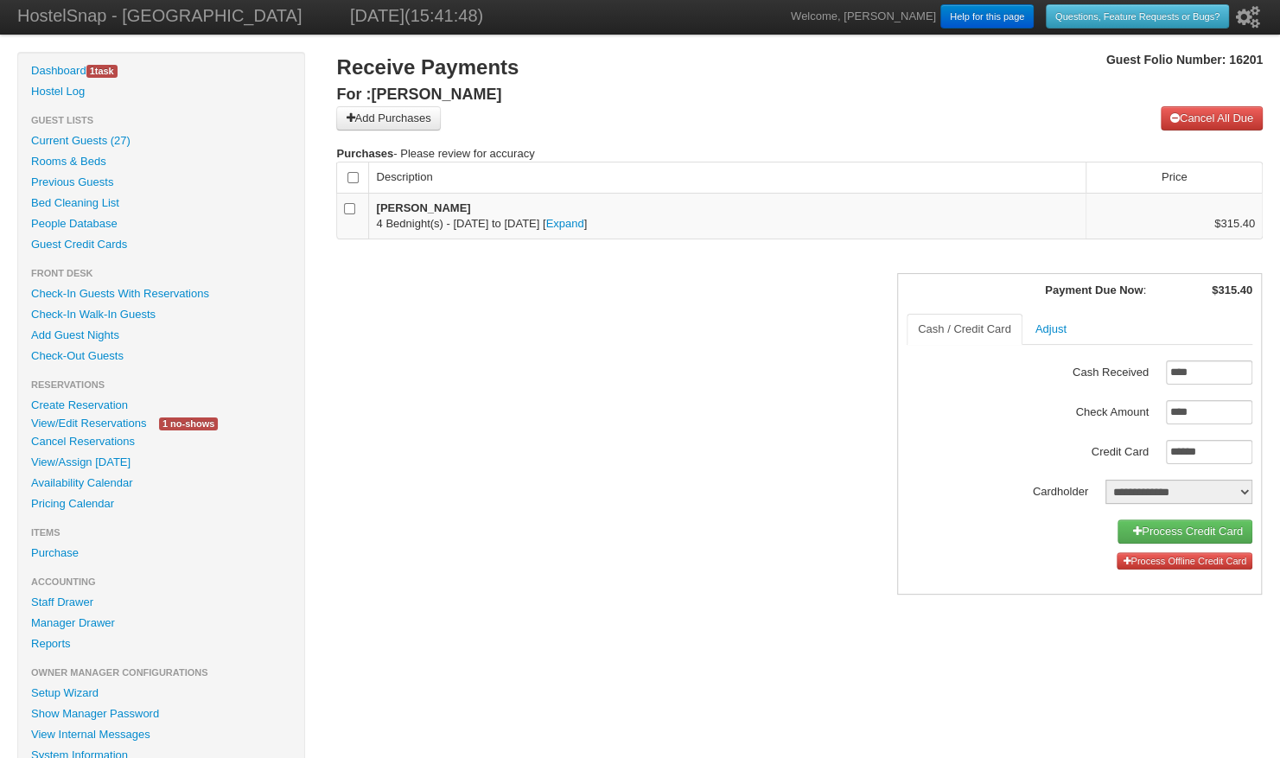
click at [1191, 490] on select "**********" at bounding box center [1178, 492] width 147 height 24
click at [1070, 619] on div "Guest Folio Number: 16201 Receive Payments For : Jonathan Ho Add Purchases Canc…" at bounding box center [799, 339] width 926 height 575
click at [1147, 492] on select "**********" at bounding box center [1178, 492] width 147 height 24
select select "*****"
click at [1105, 480] on select "**********" at bounding box center [1178, 492] width 147 height 24
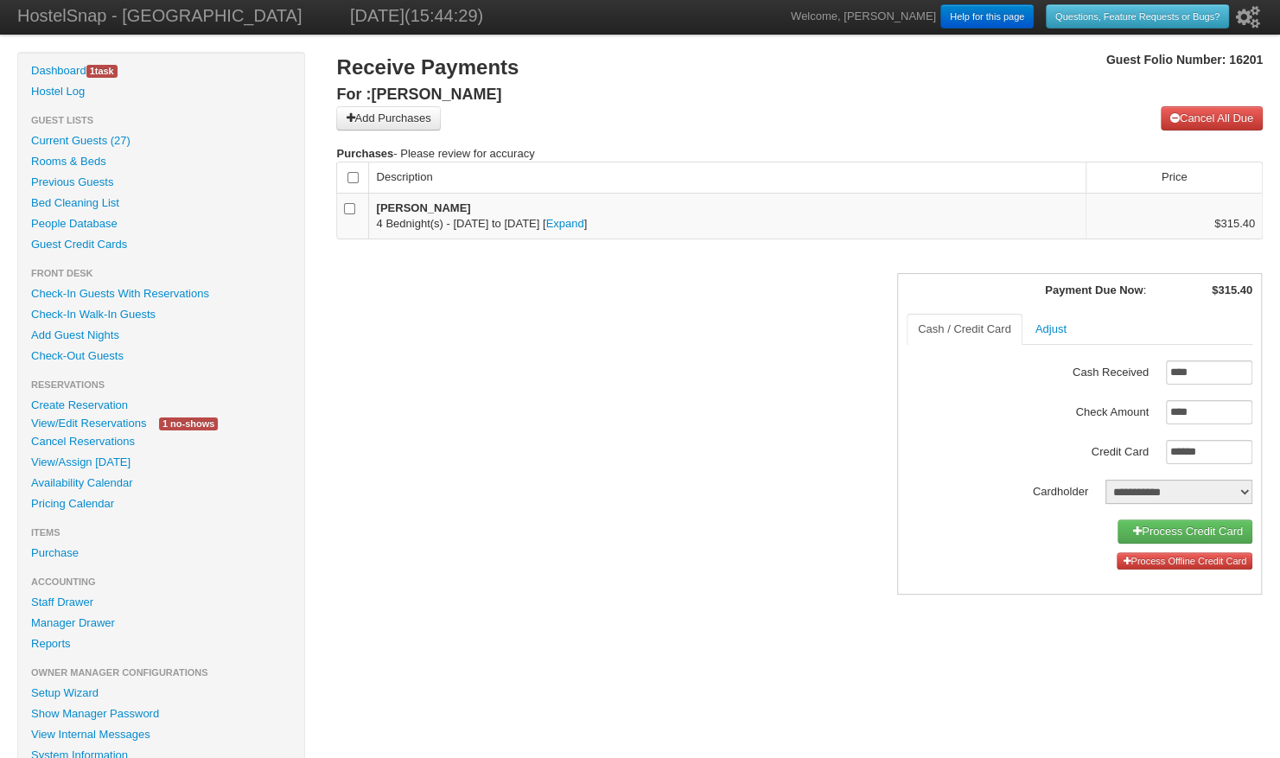
click at [1144, 527] on link "Process Credit Card (on file)" at bounding box center [1184, 531] width 135 height 24
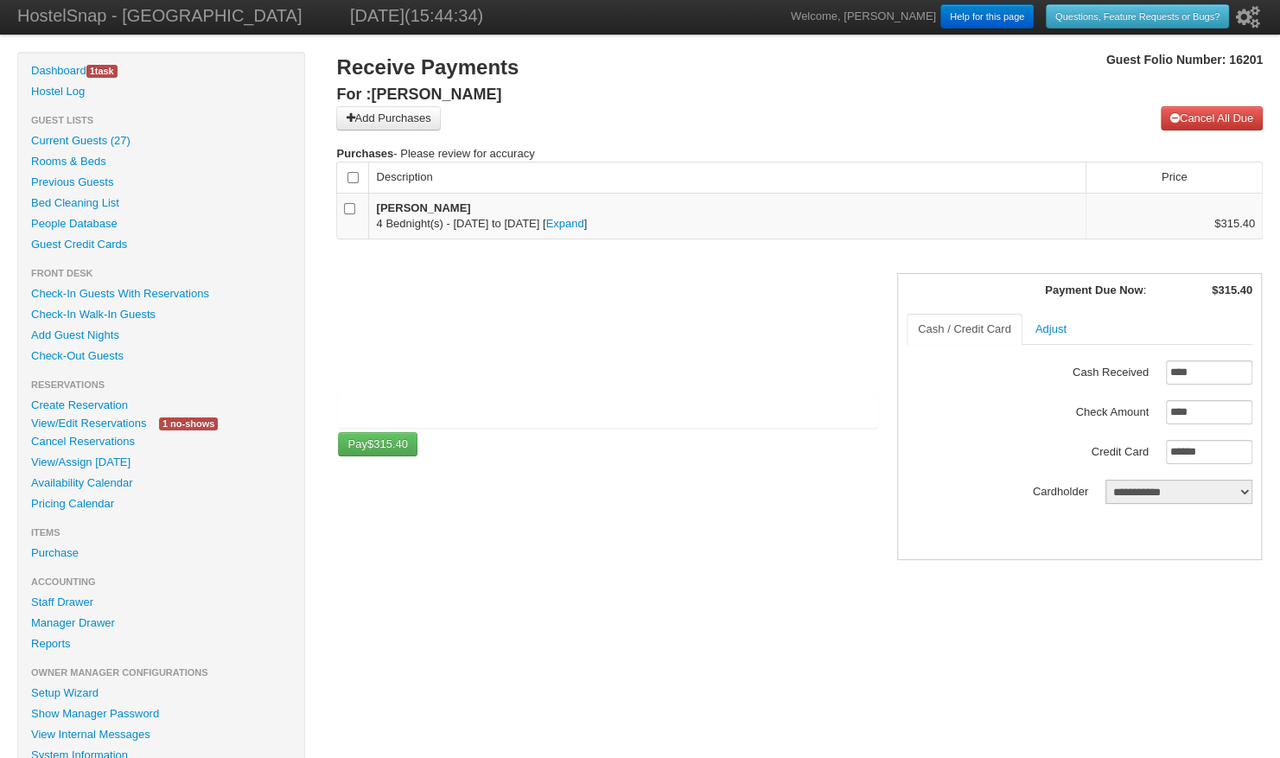
click at [482, 419] on div at bounding box center [608, 410] width 540 height 35
click at [482, 403] on input "" at bounding box center [608, 402] width 518 height 1
click at [363, 446] on link "Pay $315.40" at bounding box center [377, 444] width 79 height 24
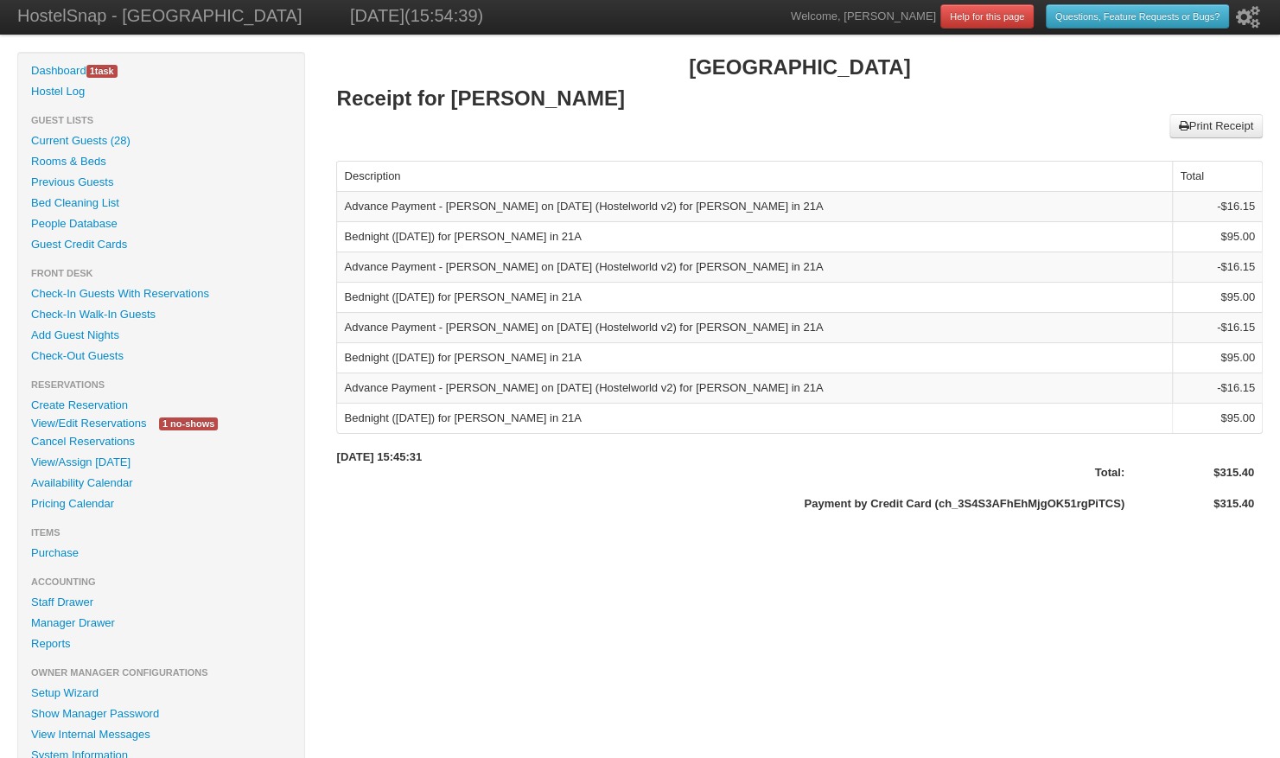
click at [81, 421] on link "View/Edit Reservations" at bounding box center [88, 423] width 141 height 18
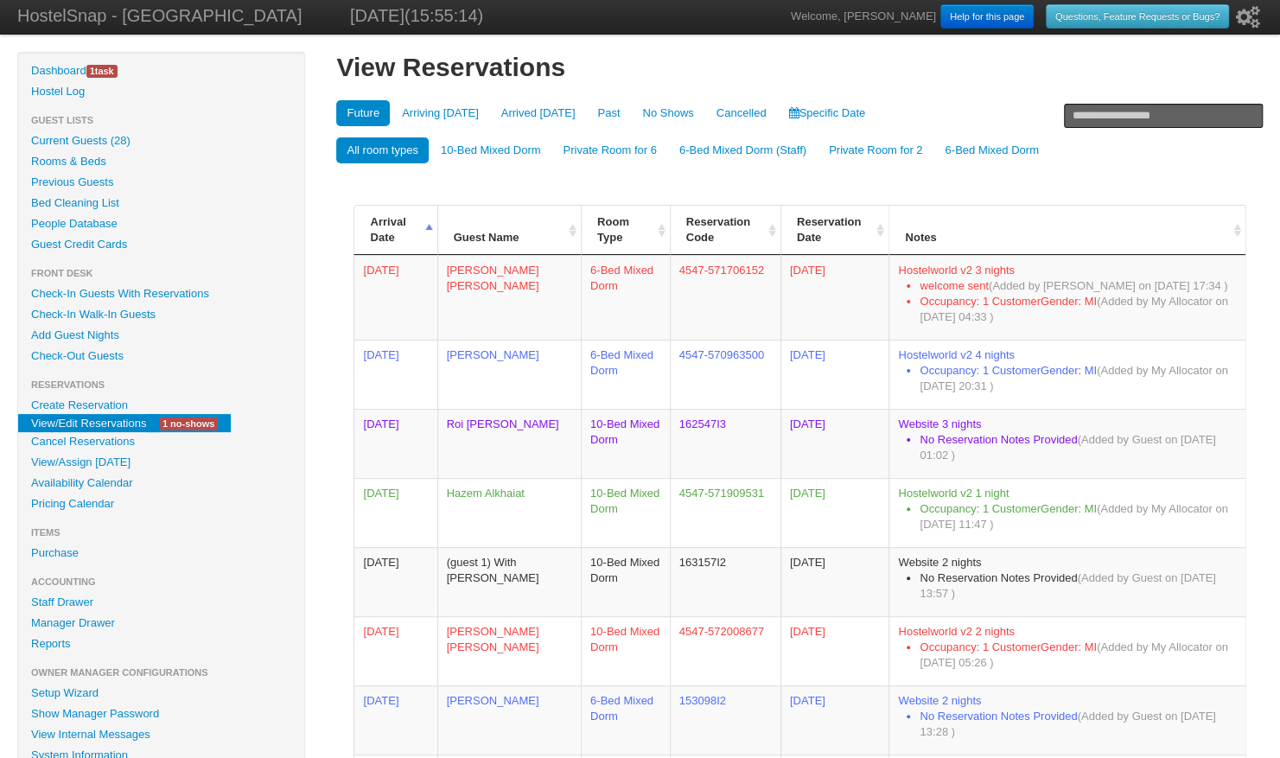
click at [140, 294] on link "Check-In Guests With Reservations" at bounding box center [161, 293] width 286 height 21
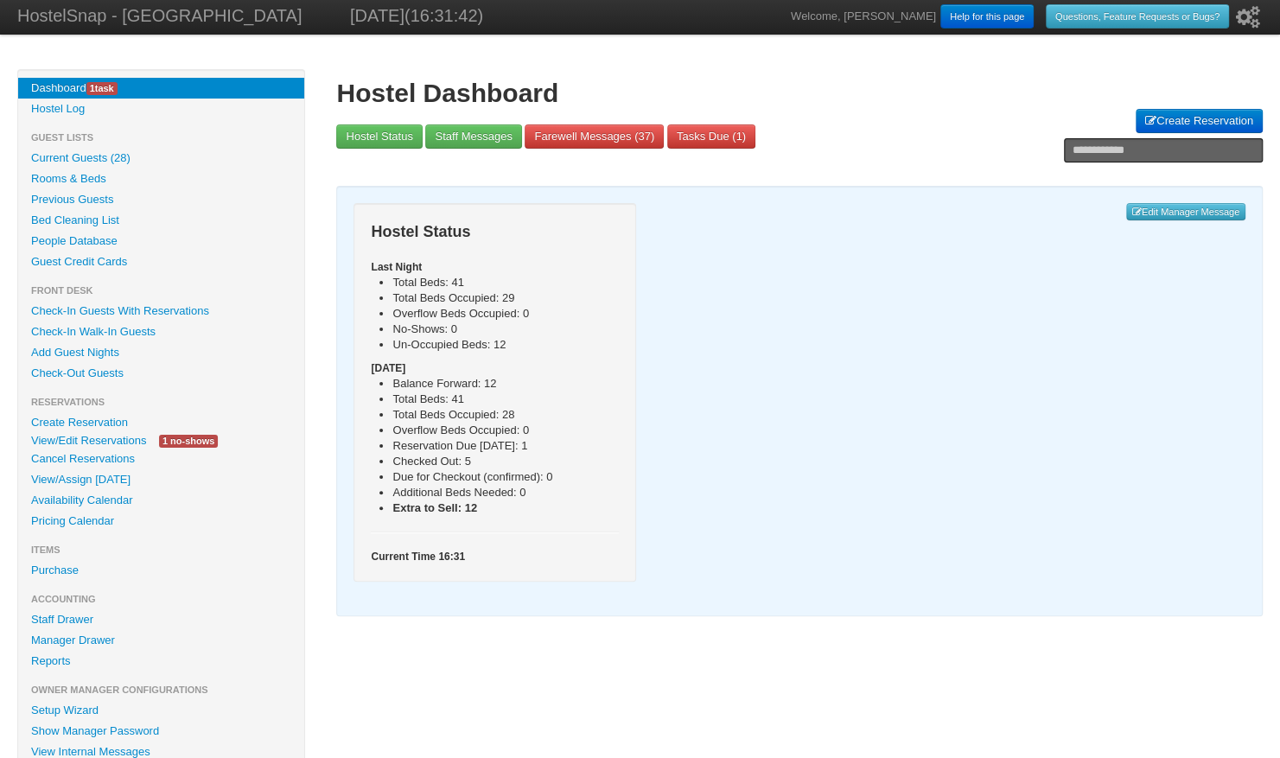
drag, startPoint x: 0, startPoint y: 0, endPoint x: 653, endPoint y: 186, distance: 679.1
click at [653, 186] on div "Hostel Status Last Night Total Beds: 41 Total Beds Occupied: 29 Overflow Beds O…" at bounding box center [799, 401] width 926 height 430
click at [81, 380] on link "Check-Out Guests" at bounding box center [161, 373] width 286 height 21
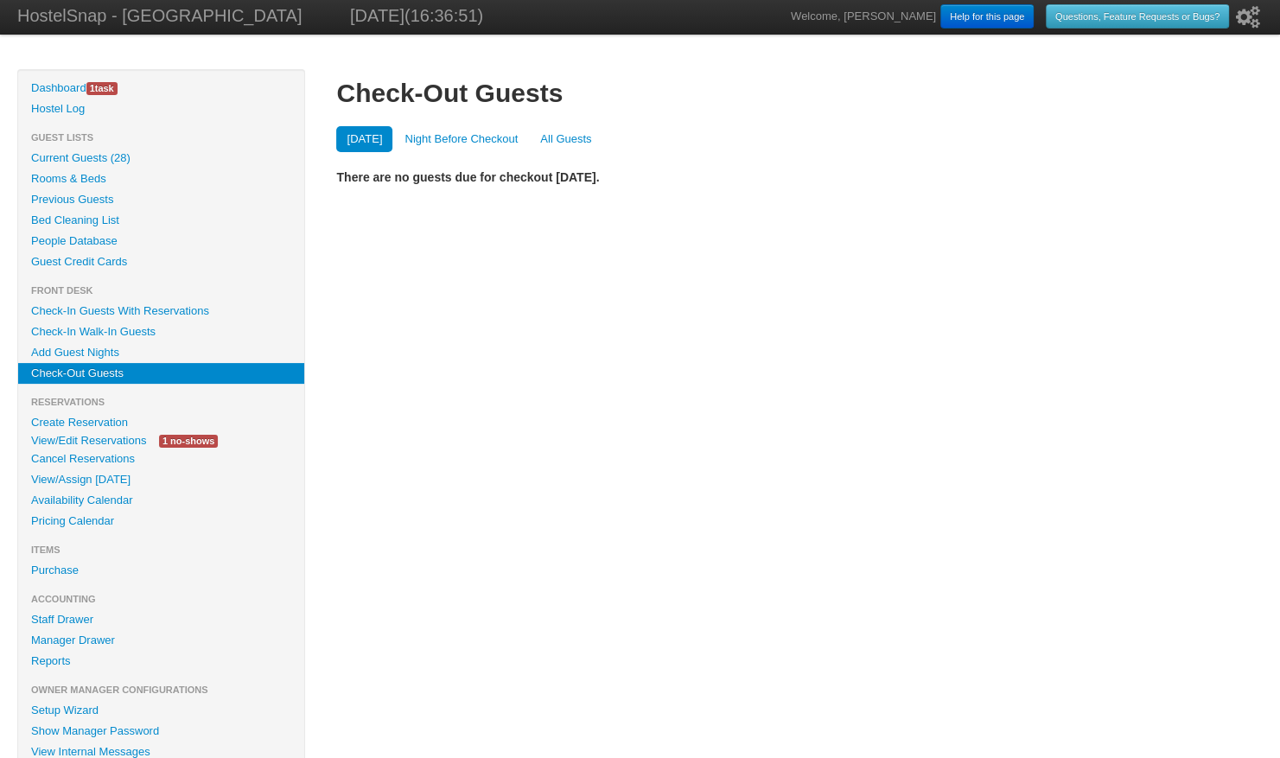
click at [573, 149] on link "All Guests" at bounding box center [566, 139] width 72 height 26
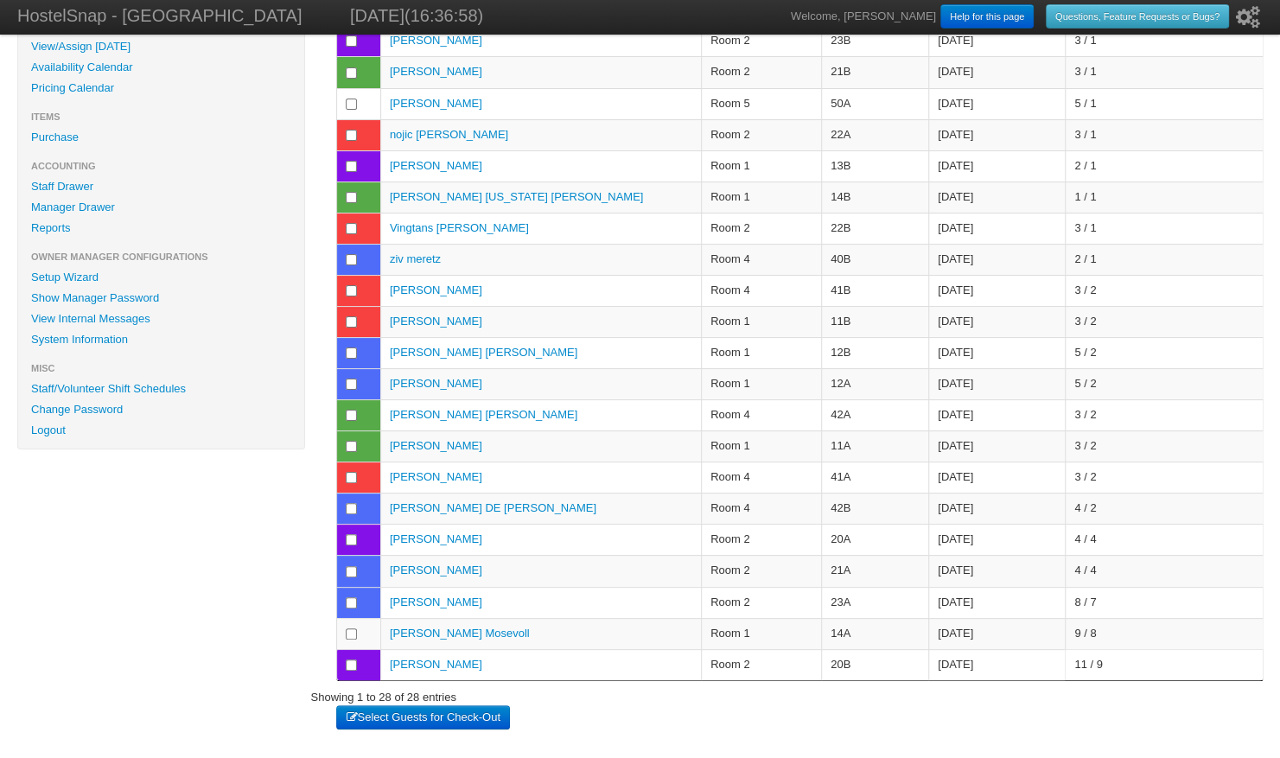
scroll to position [434, 0]
click at [348, 249] on td at bounding box center [357, 258] width 43 height 31
click at [461, 707] on button "Select Guests for Check-Out" at bounding box center [422, 716] width 173 height 24
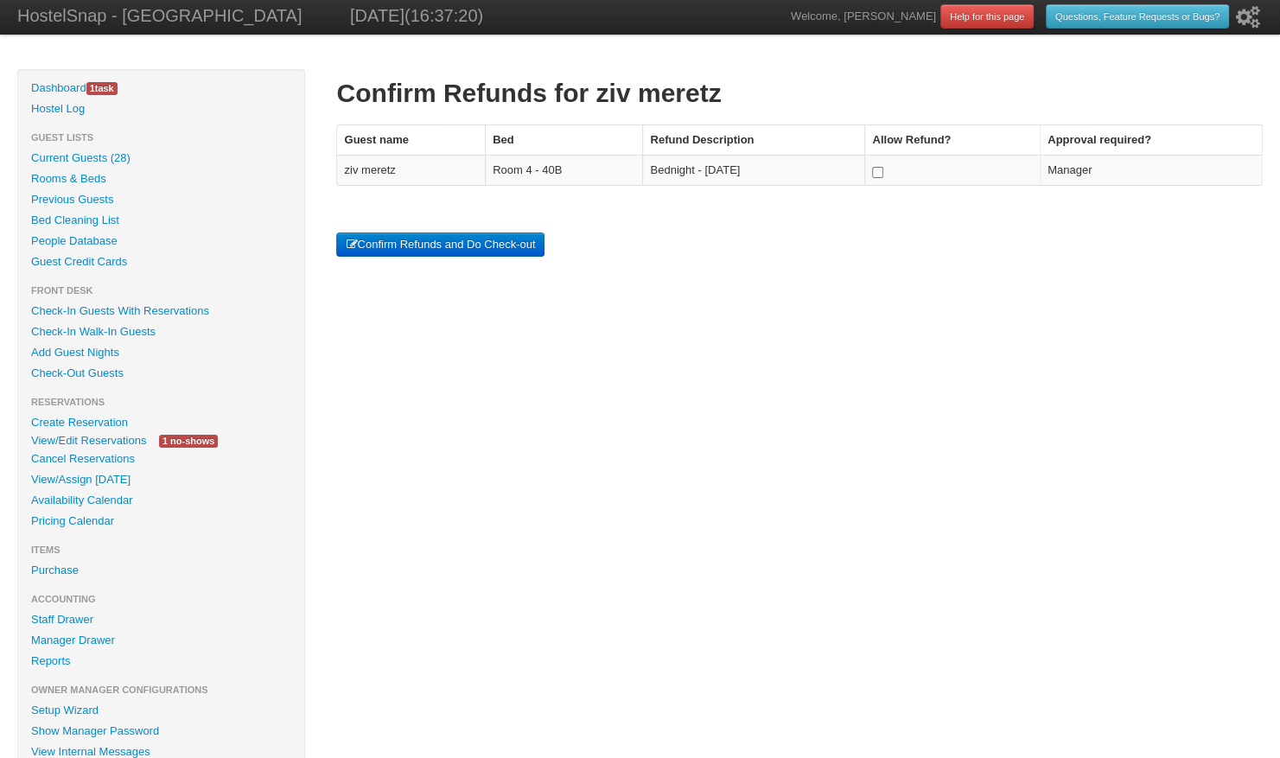
click at [513, 247] on button "Confirm Refunds and Do Check-out" at bounding box center [440, 244] width 208 height 24
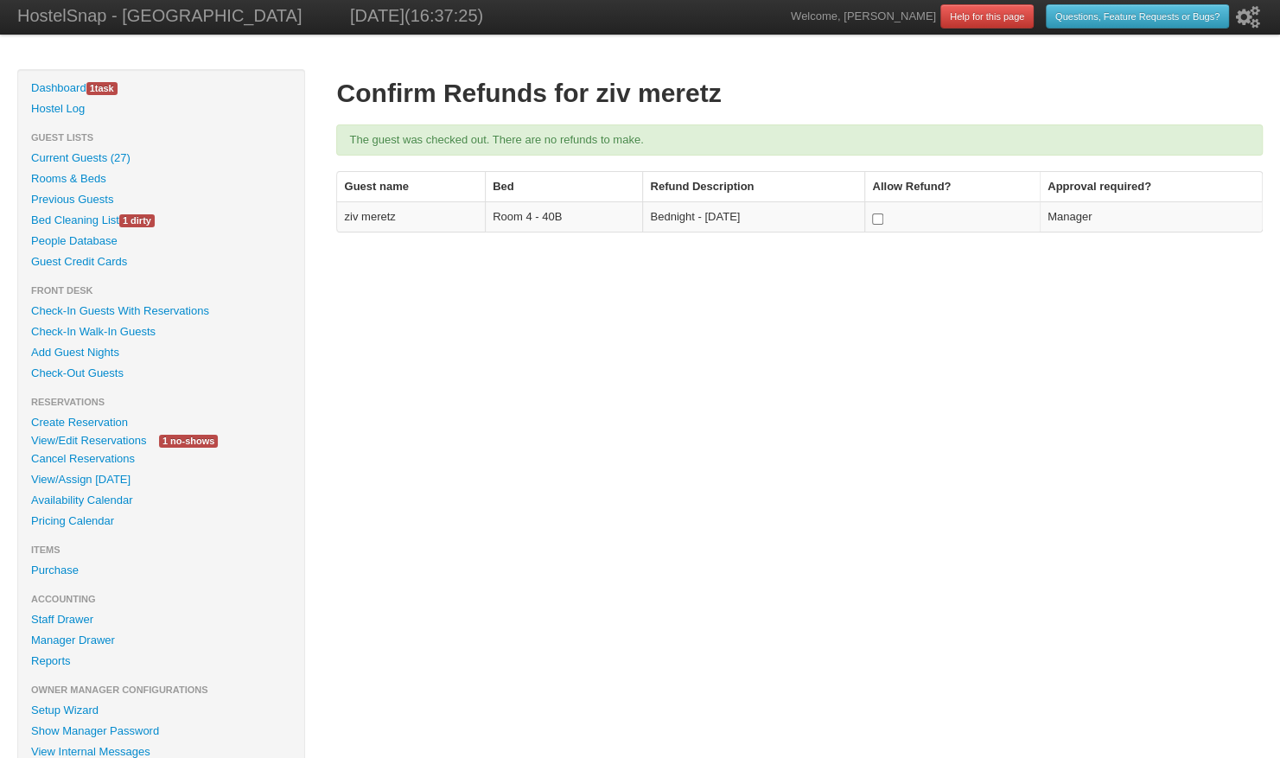
click at [173, 311] on link "Check-In Guests With Reservations" at bounding box center [161, 311] width 286 height 21
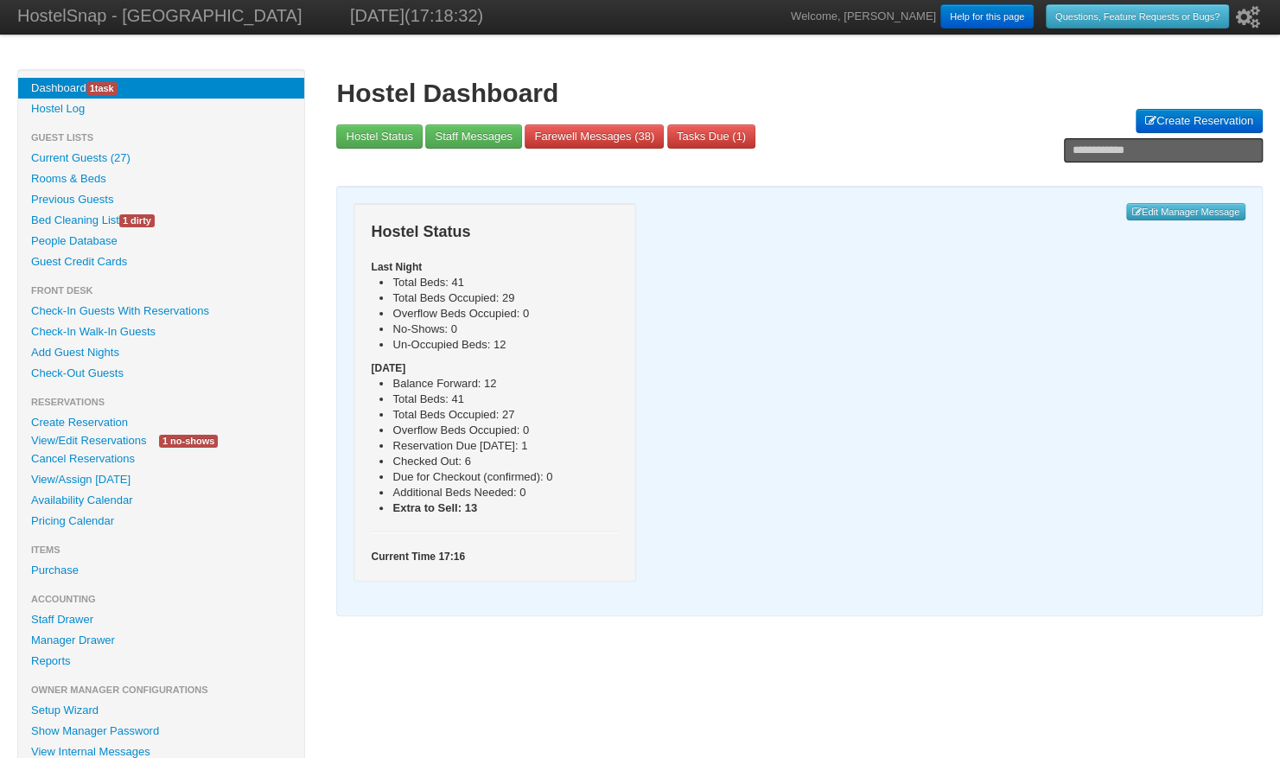
click at [167, 302] on link "Check-In Guests With Reservations" at bounding box center [161, 311] width 286 height 21
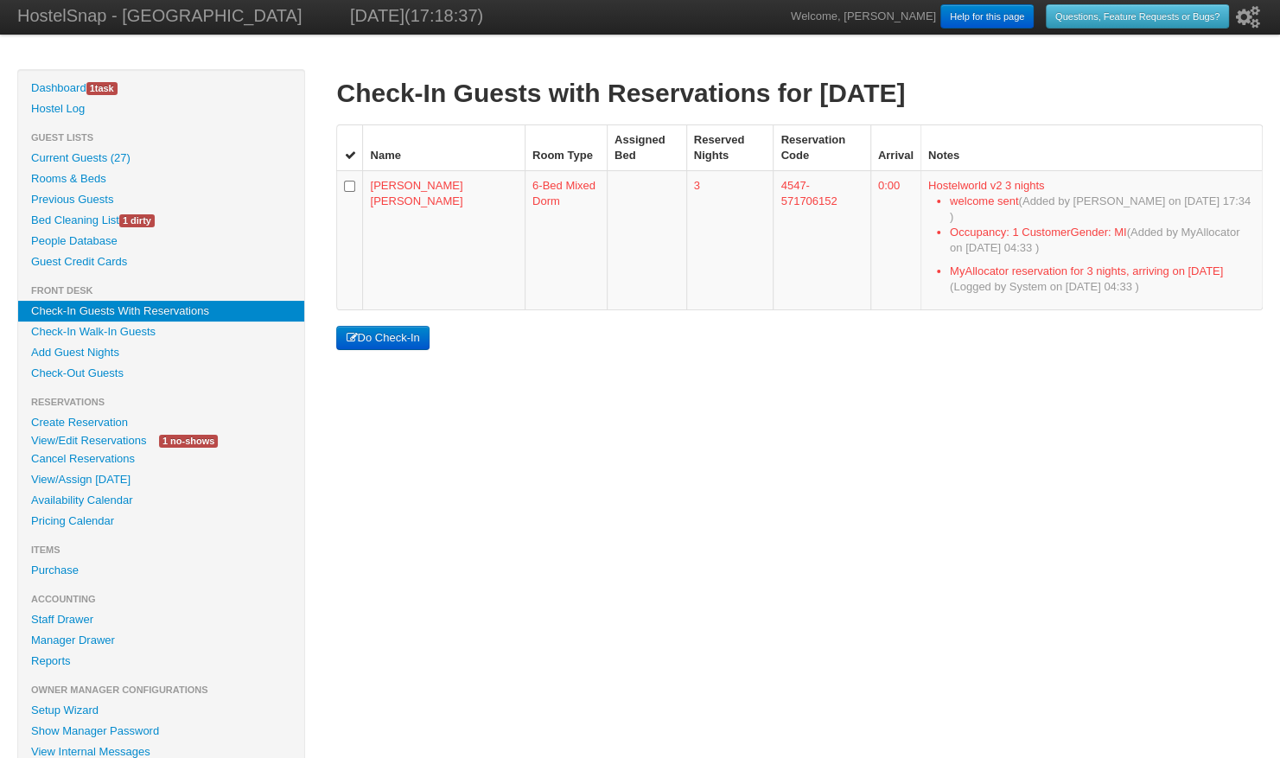
click at [111, 439] on link "View/Edit Reservations" at bounding box center [88, 440] width 141 height 18
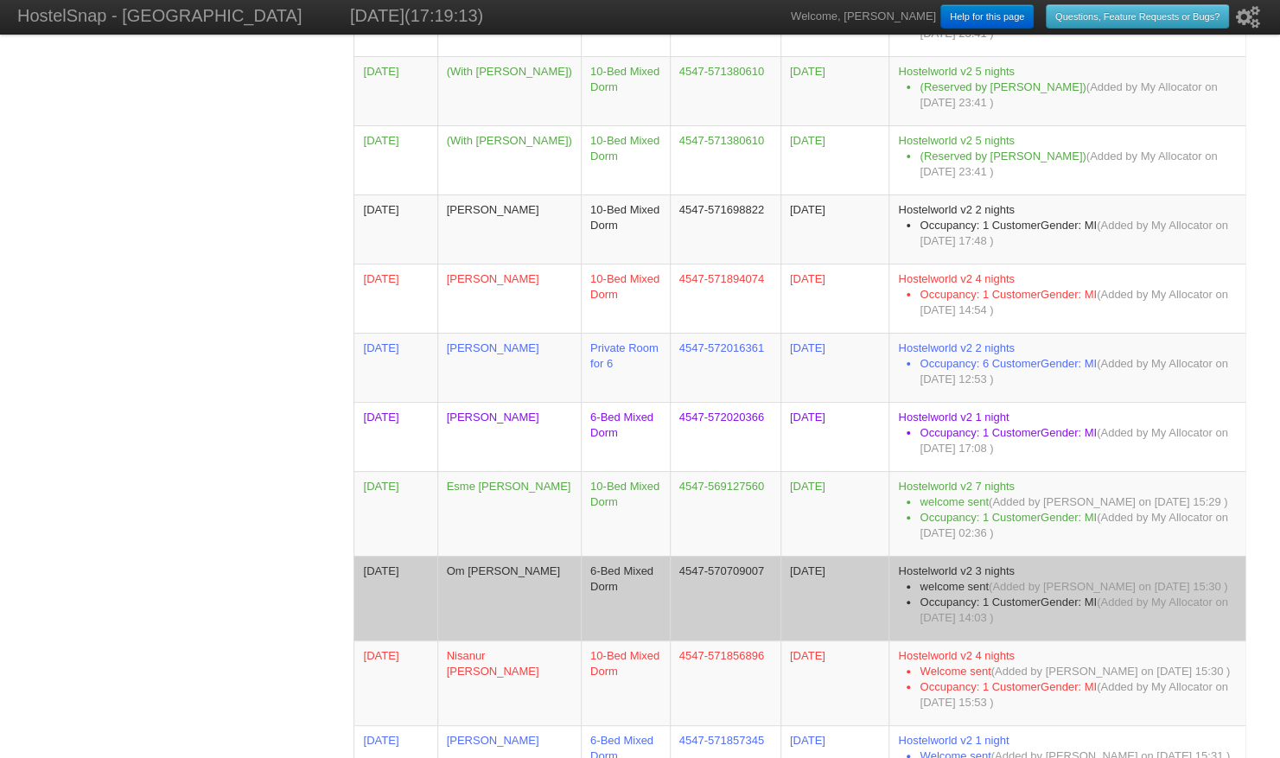
scroll to position [930, 0]
click at [454, 592] on td "Om Narayan Naik" at bounding box center [508, 599] width 143 height 85
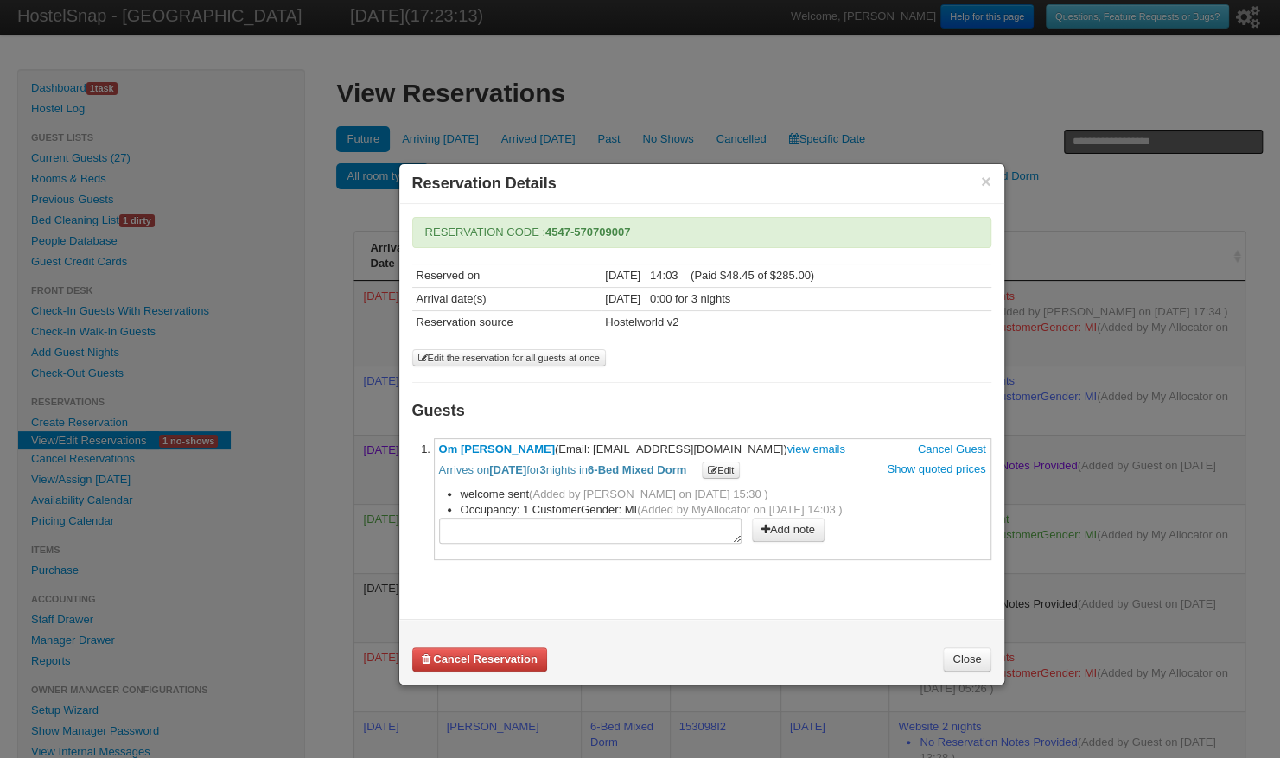
click at [989, 178] on button "×" at bounding box center [986, 182] width 10 height 16
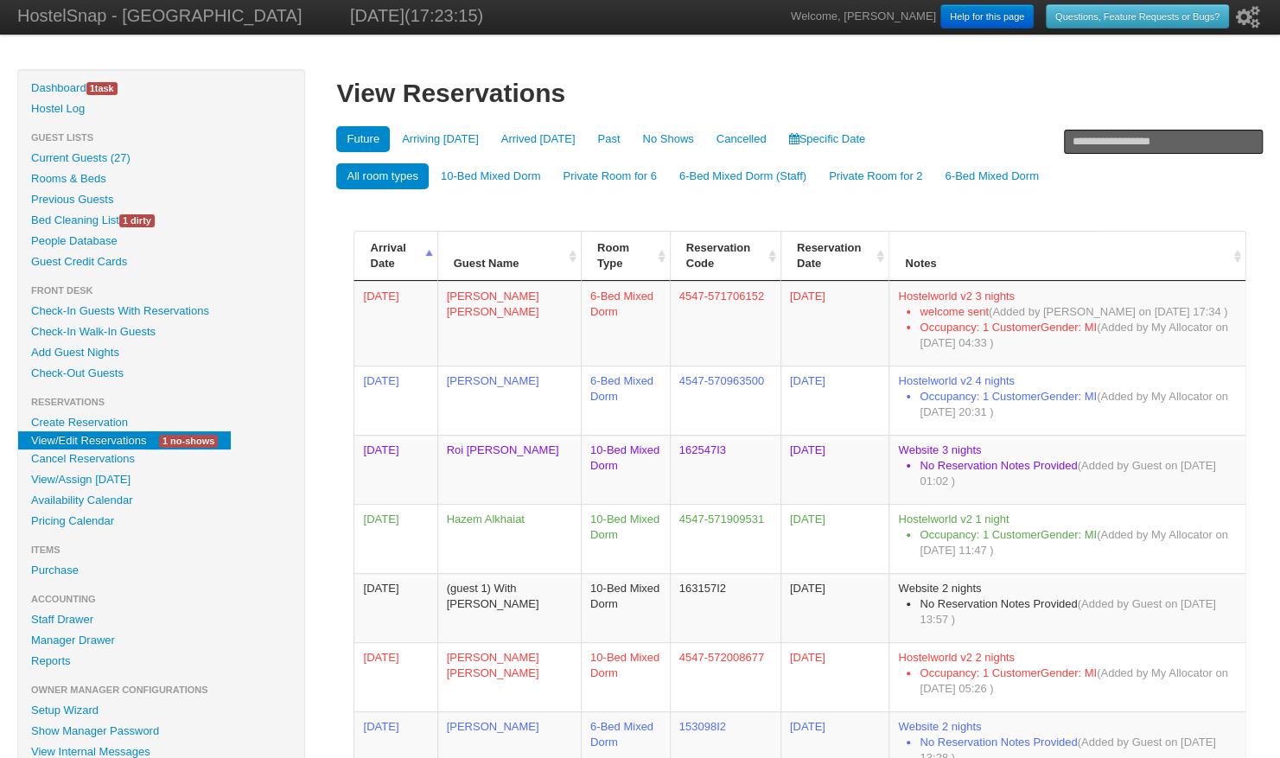
click at [92, 502] on link "Availability Calendar" at bounding box center [161, 500] width 286 height 21
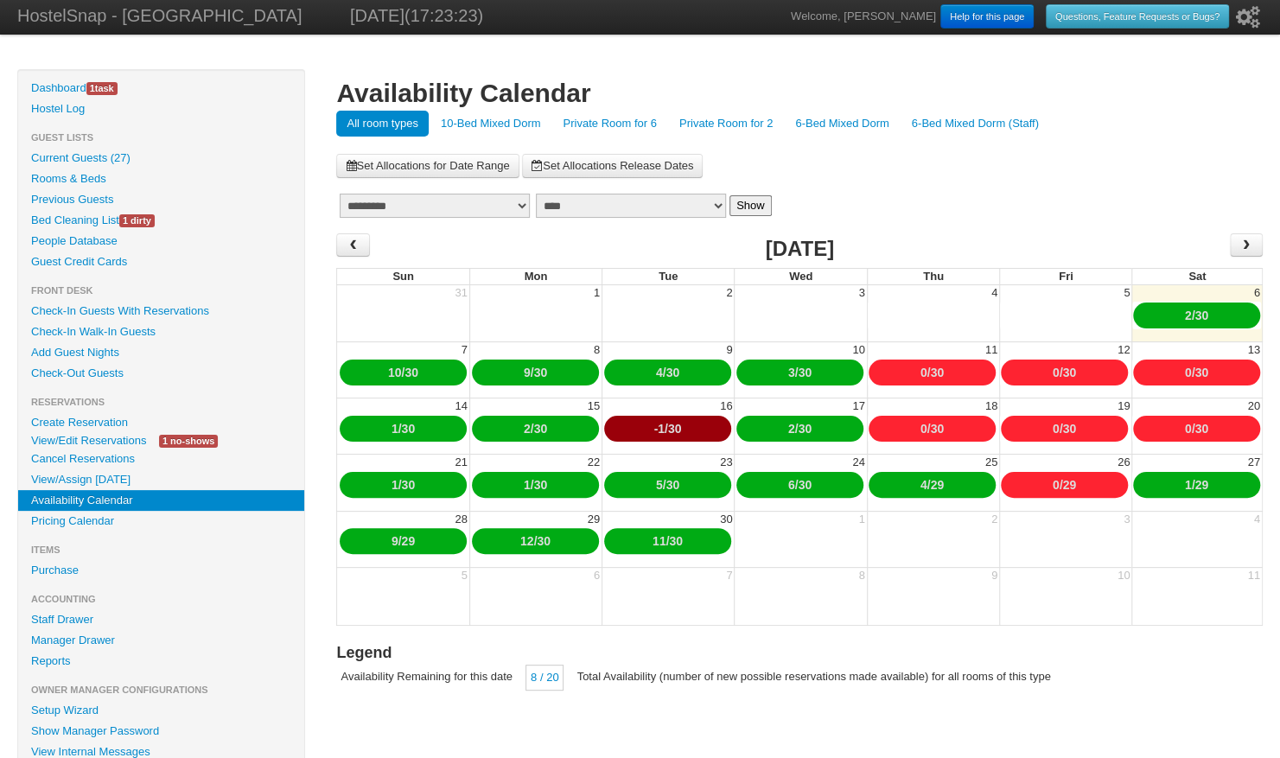
click at [524, 127] on link "10-Bed Mixed Dorm" at bounding box center [490, 124] width 121 height 26
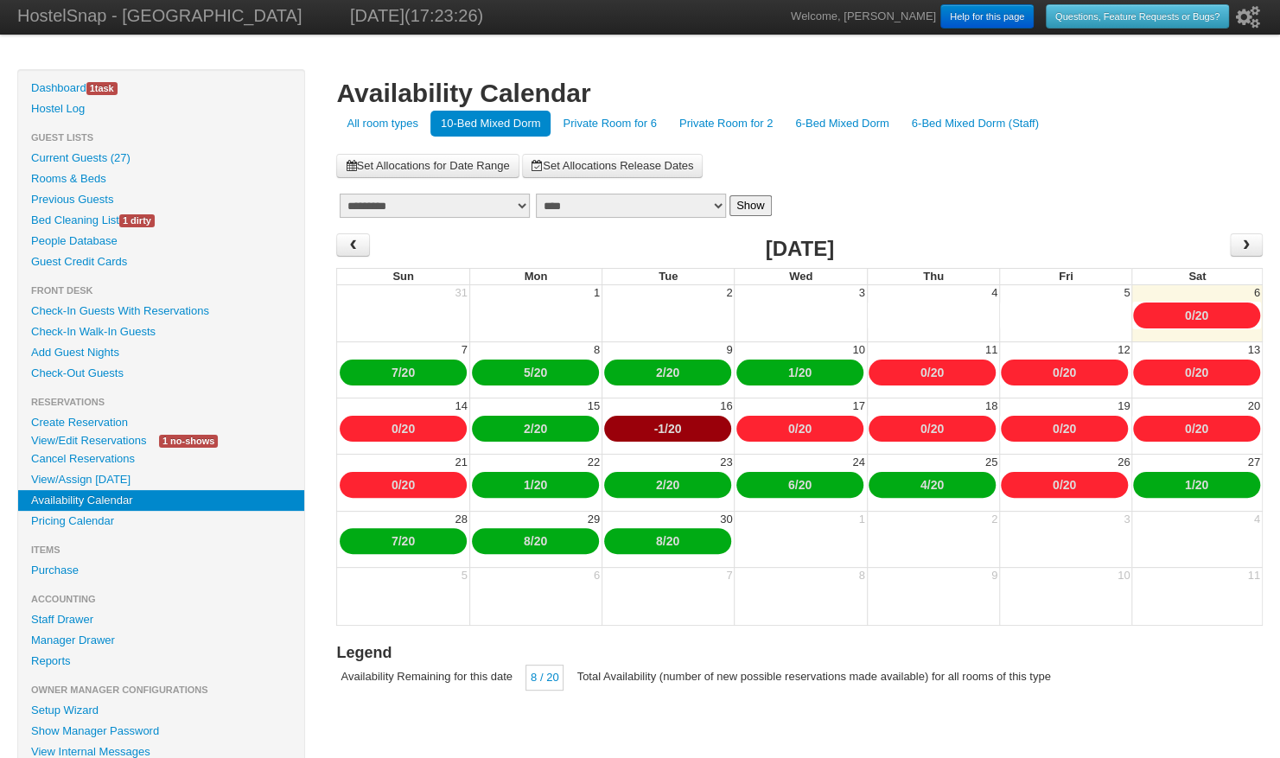
click at [624, 121] on link "Private Room for 6" at bounding box center [609, 124] width 114 height 26
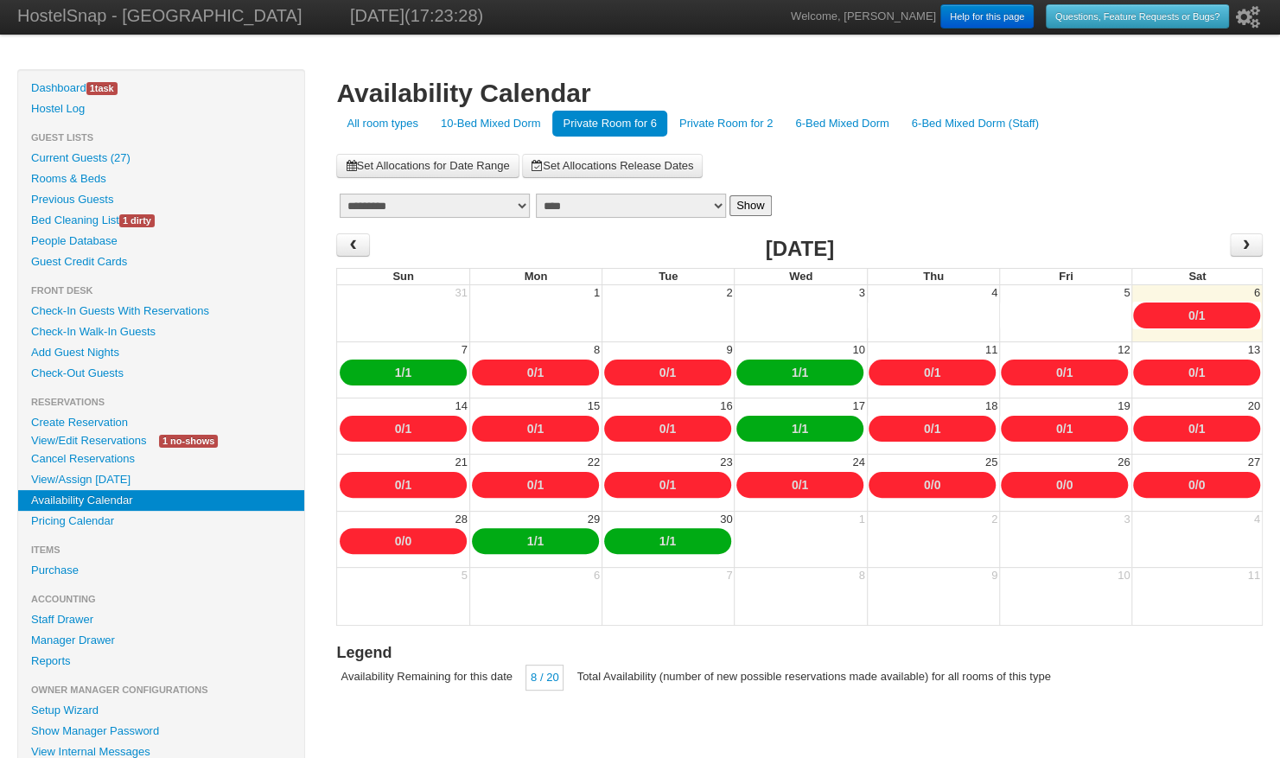
click at [734, 124] on link "Private Room for 2" at bounding box center [726, 124] width 114 height 26
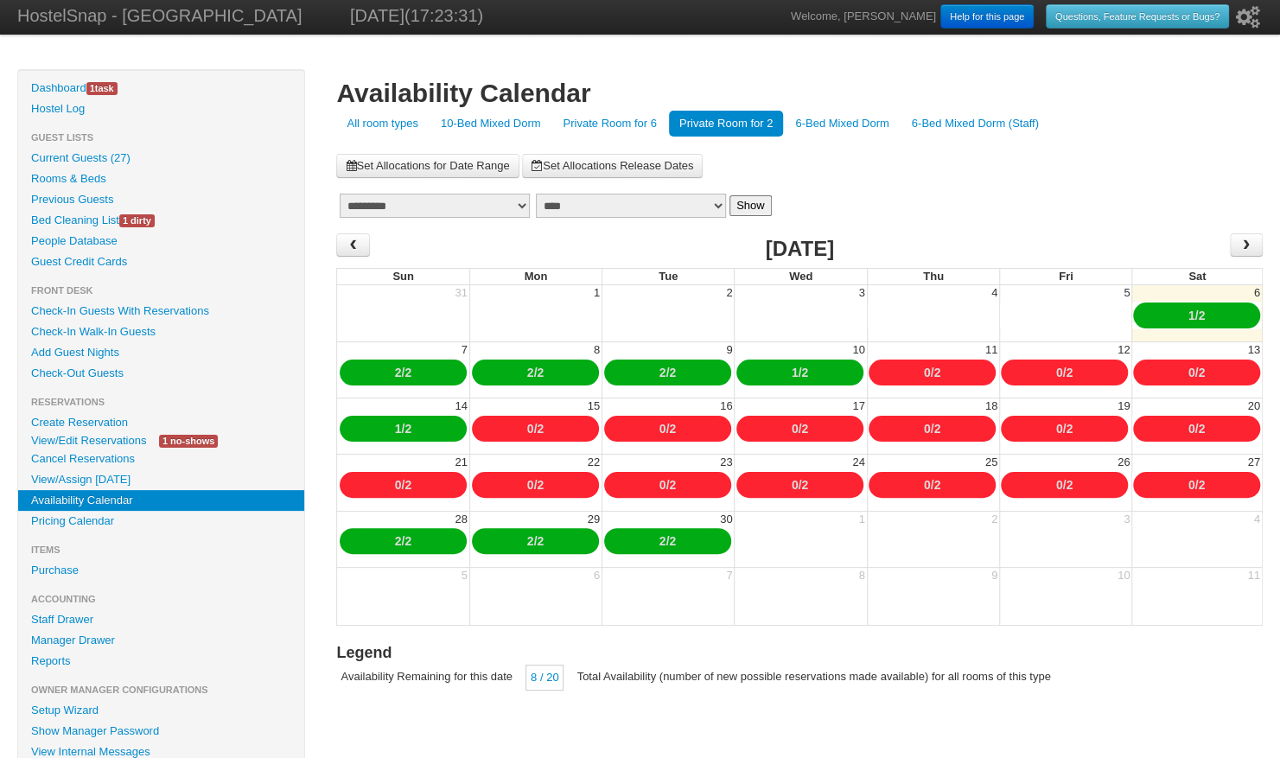
click at [871, 123] on link "6-Bed Mixed Dorm" at bounding box center [842, 124] width 114 height 26
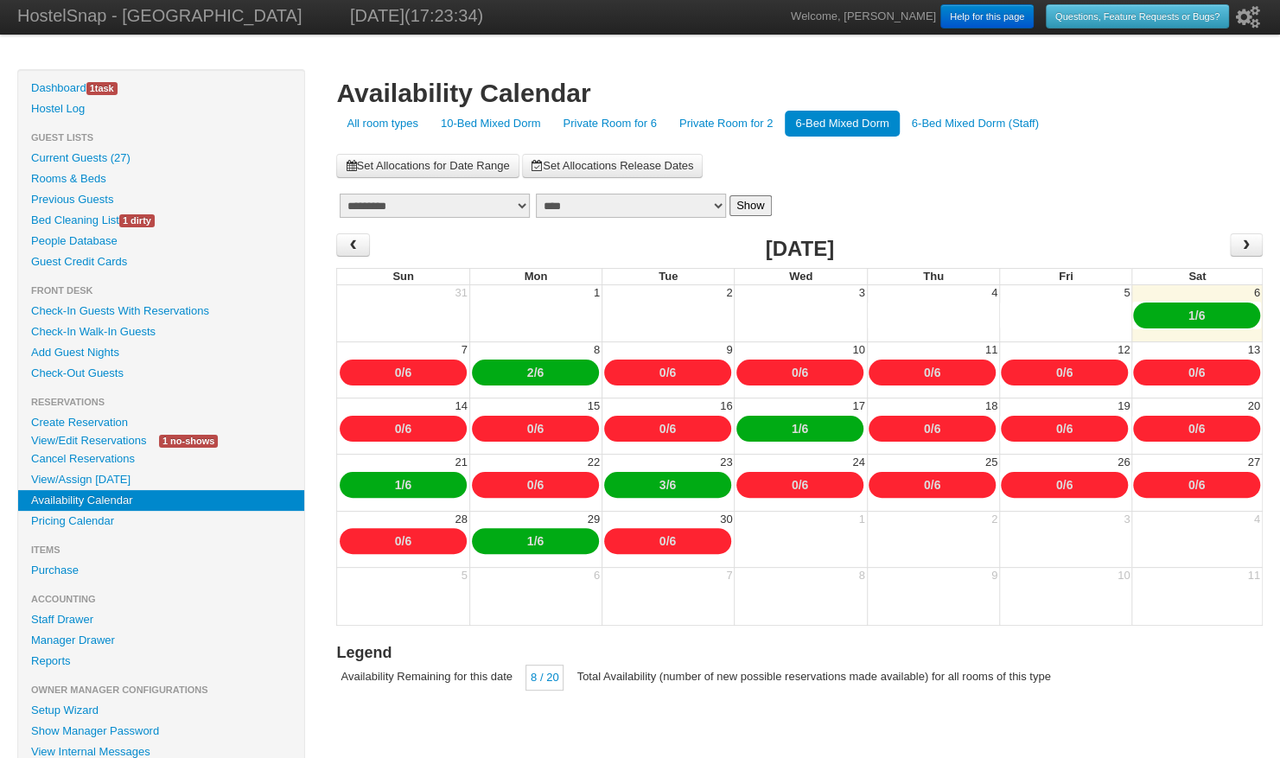
click at [964, 131] on link "6-Bed Mixed Dorm (Staff)" at bounding box center [975, 124] width 148 height 26
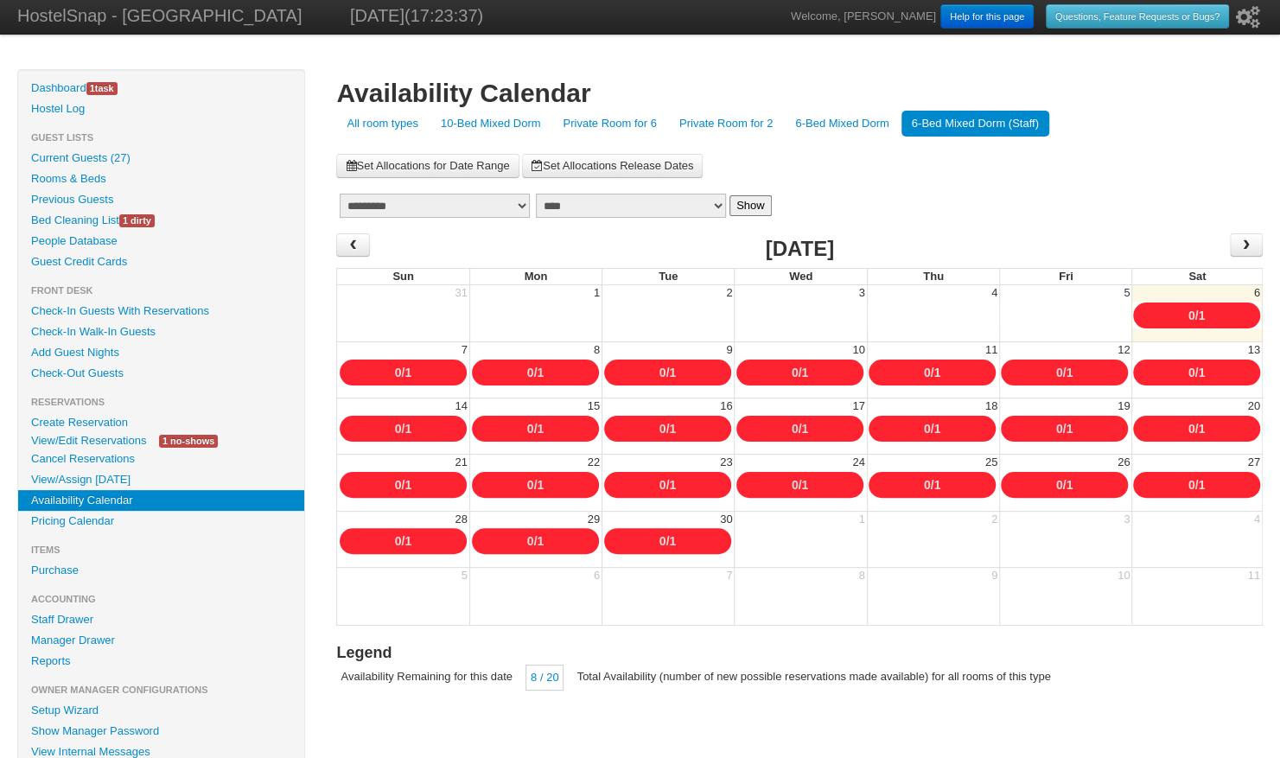
click at [836, 123] on link "6-Bed Mixed Dorm" at bounding box center [842, 124] width 114 height 26
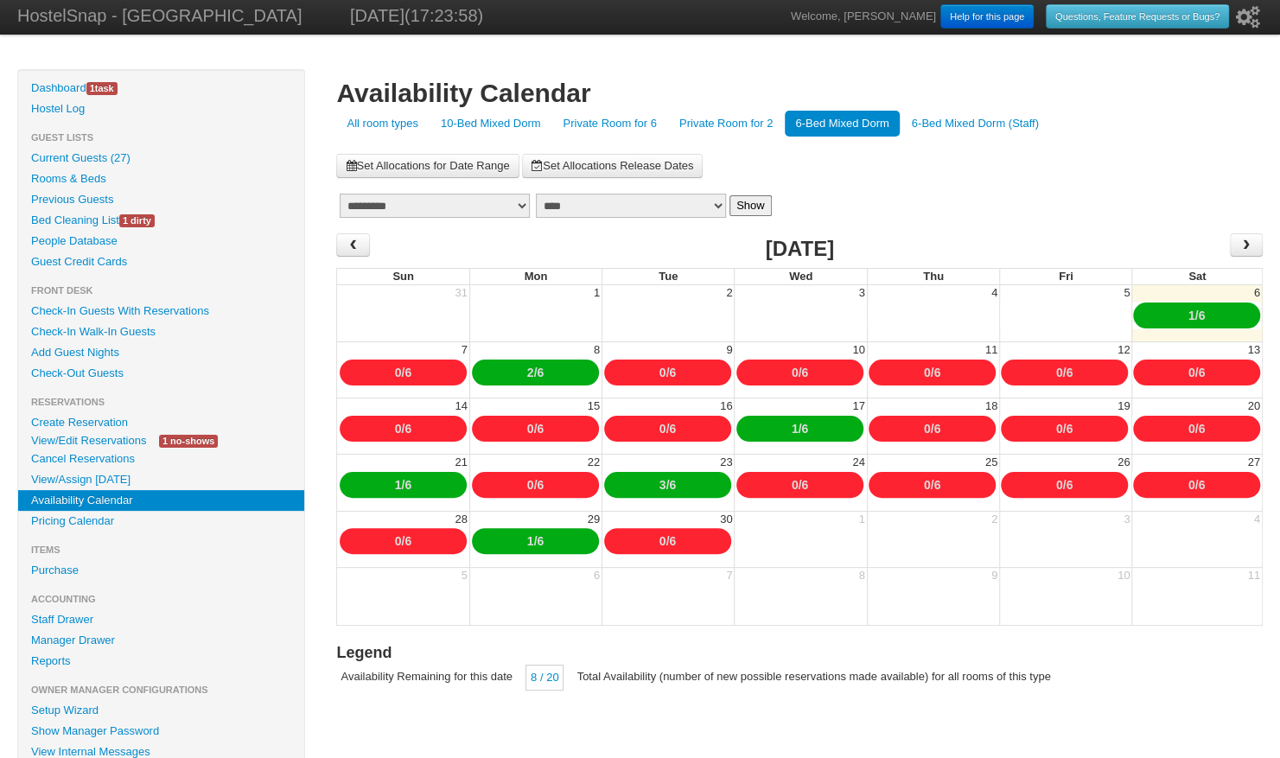
click at [88, 519] on link "Pricing Calendar" at bounding box center [161, 521] width 286 height 21
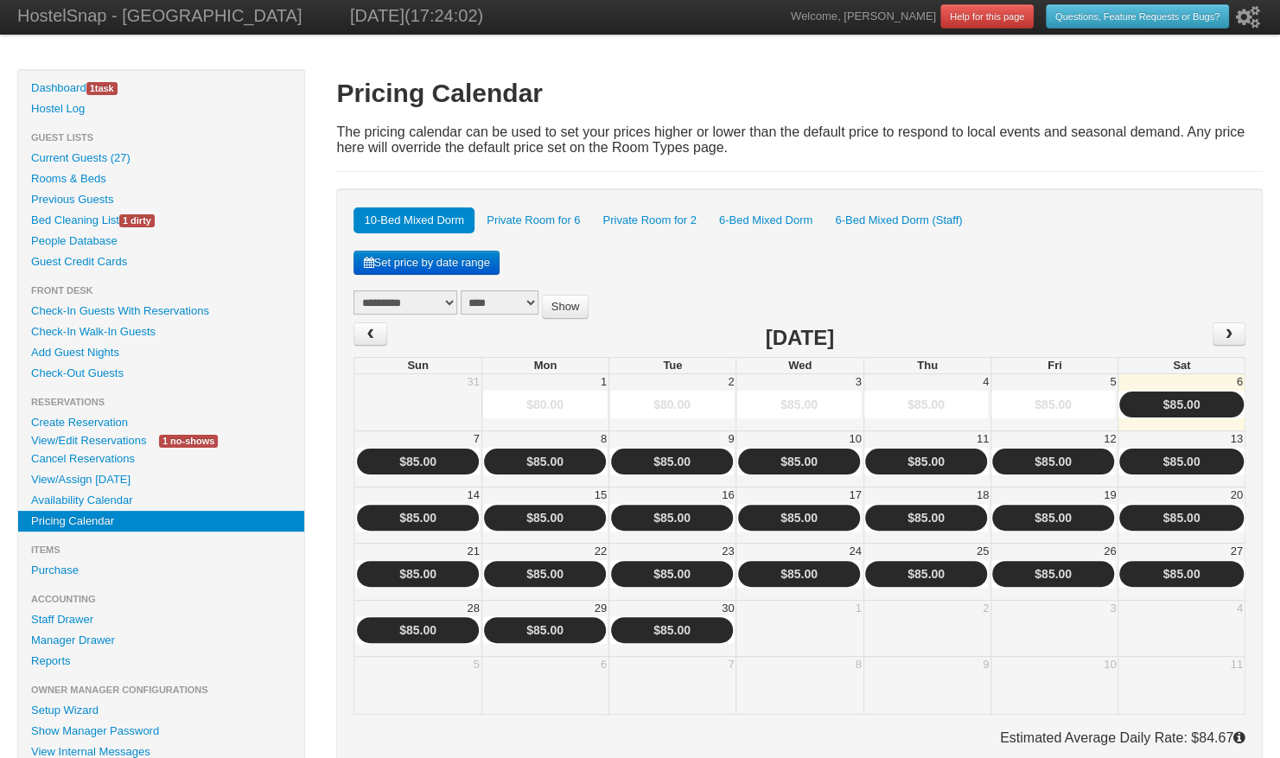
click at [751, 227] on link "6-Bed Mixed Dorm" at bounding box center [765, 220] width 114 height 26
click at [98, 436] on link "View/Edit Reservations" at bounding box center [88, 440] width 141 height 18
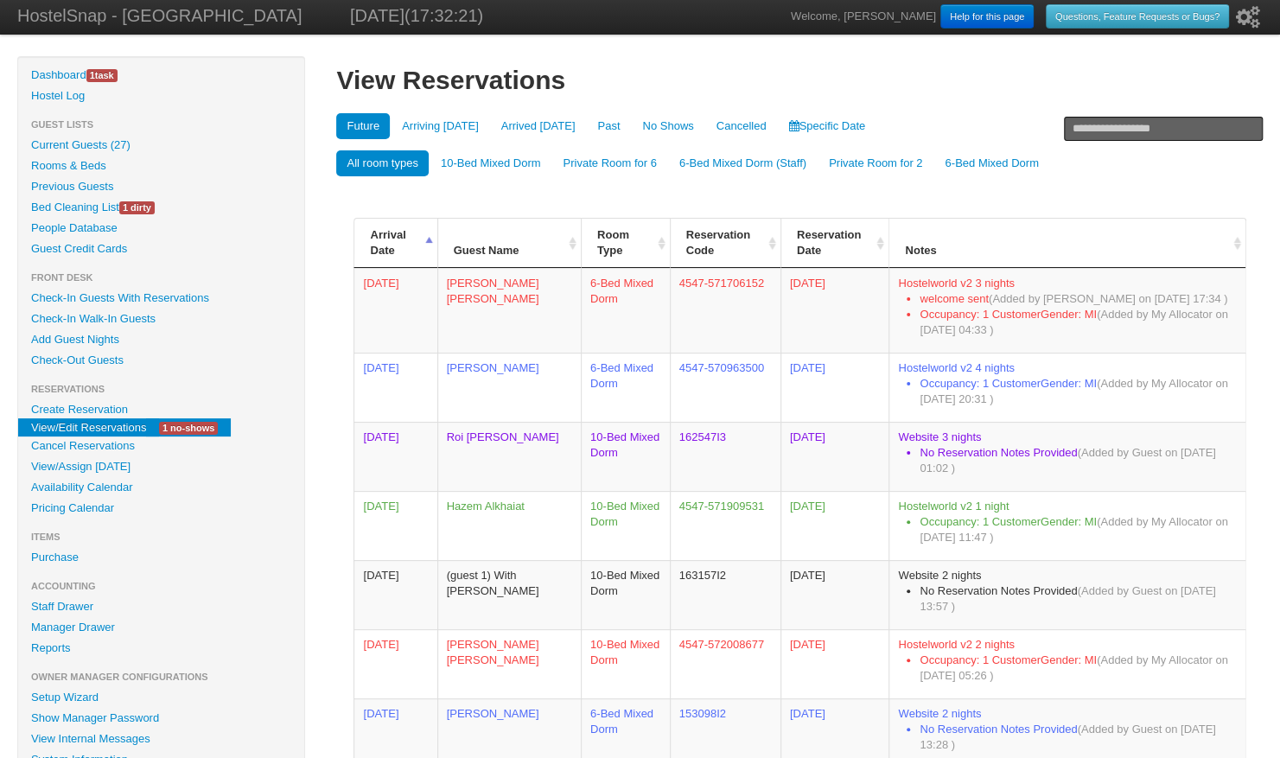
scroll to position [14, 0]
click at [107, 486] on link "Availability Calendar" at bounding box center [161, 486] width 286 height 21
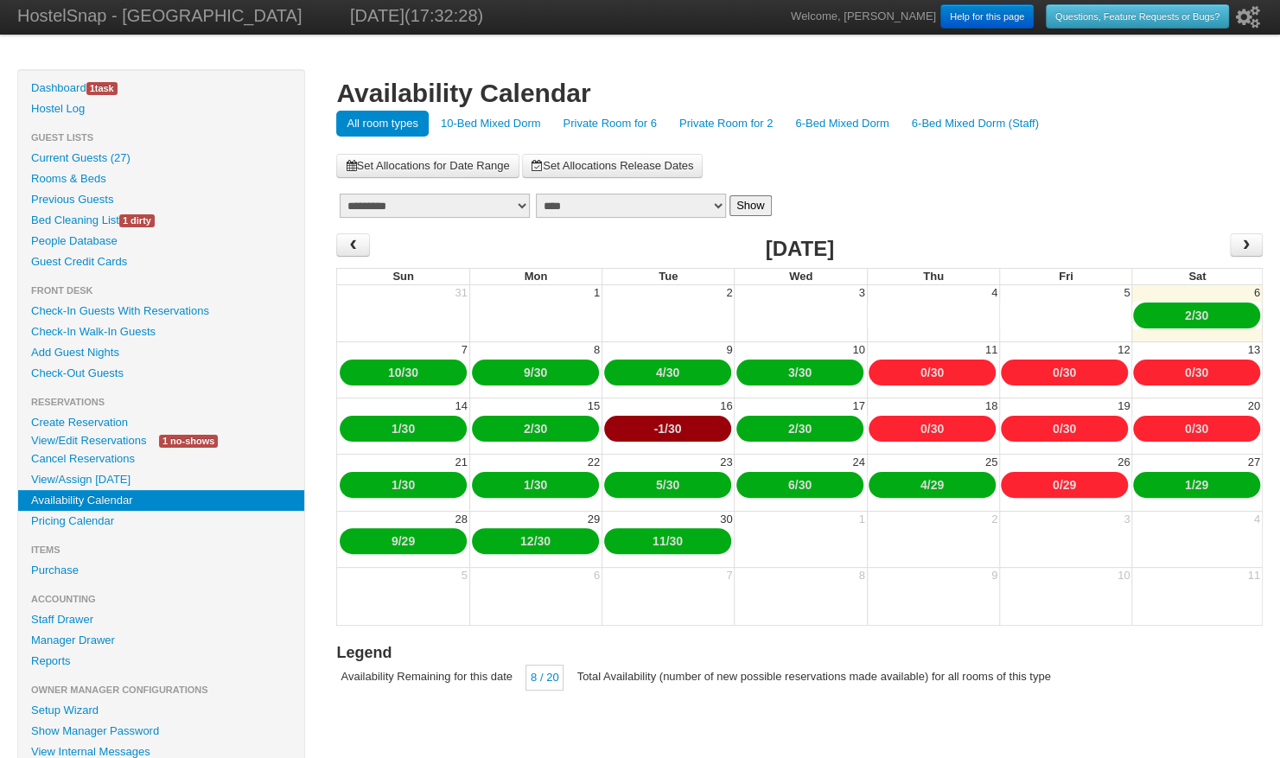
click at [874, 127] on link "6-Bed Mixed Dorm" at bounding box center [842, 124] width 114 height 26
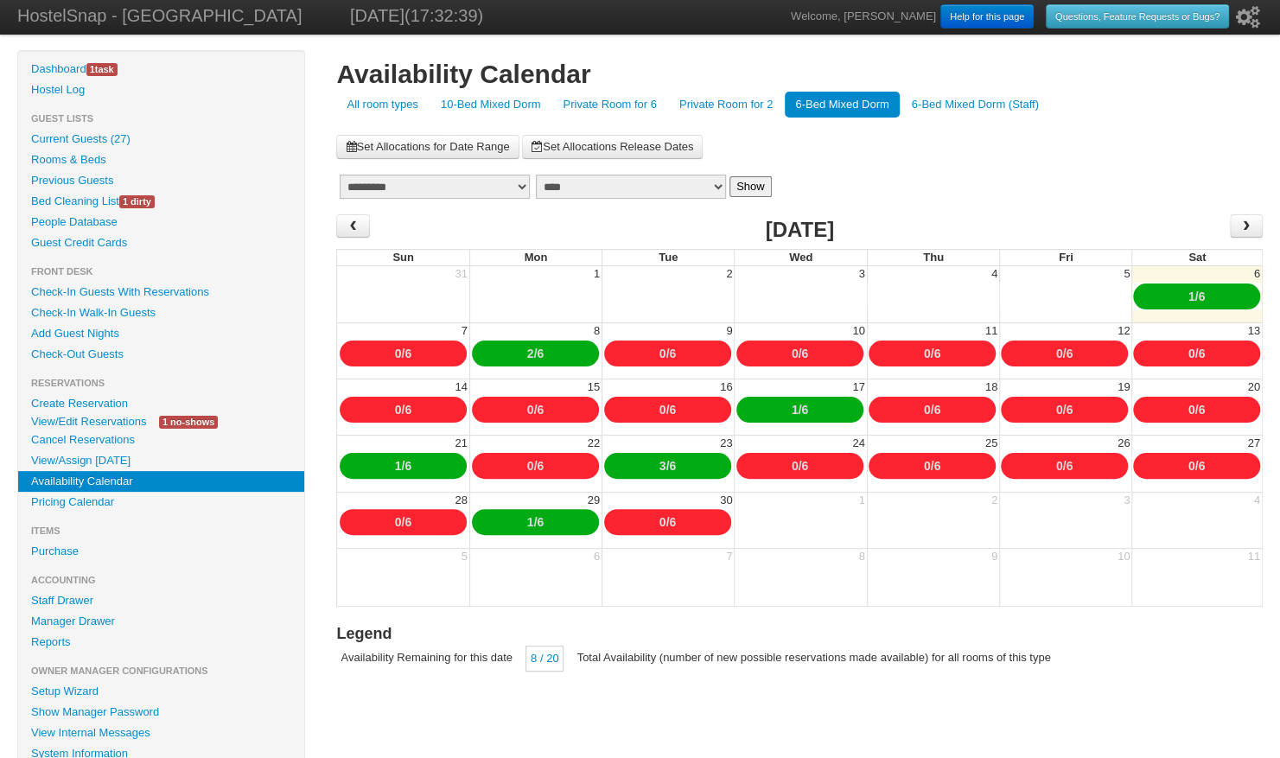
scroll to position [17, 0]
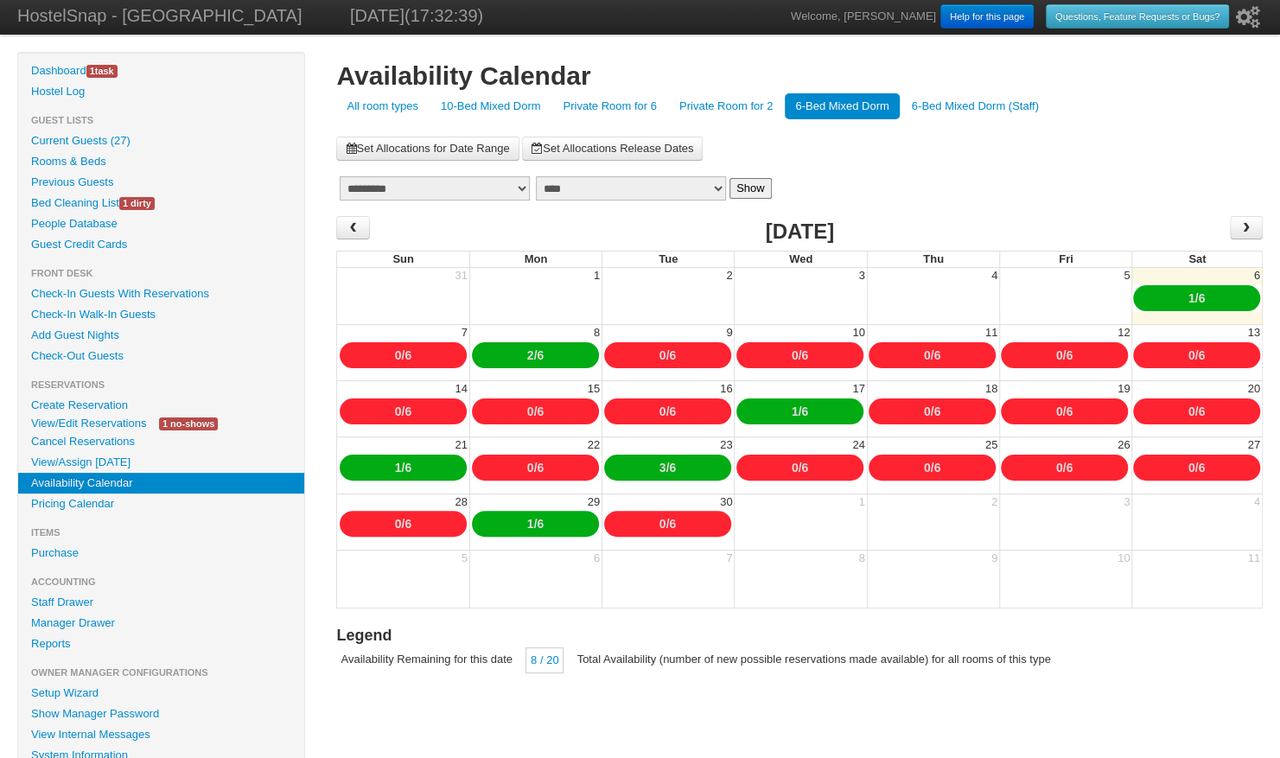
click at [970, 113] on link "6-Bed Mixed Dorm (Staff)" at bounding box center [975, 106] width 148 height 26
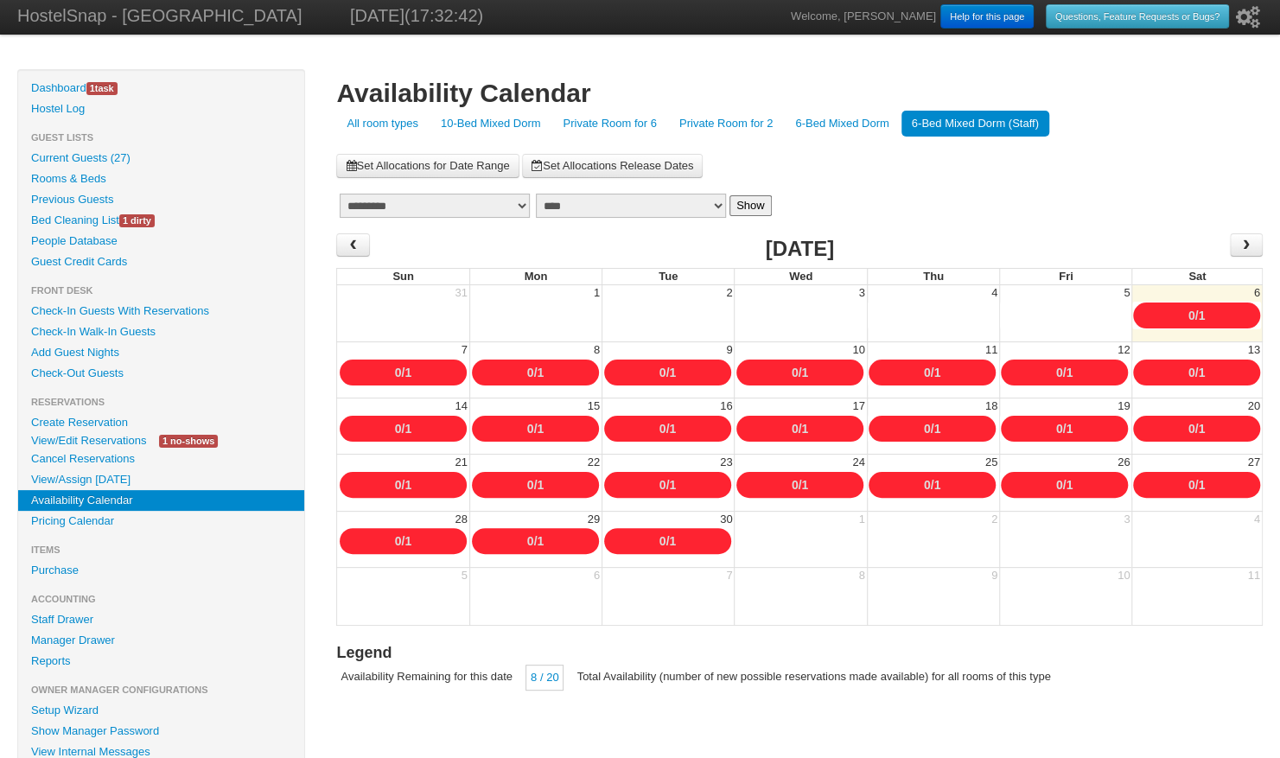
click at [679, 135] on link "Private Room for 2" at bounding box center [726, 124] width 114 height 26
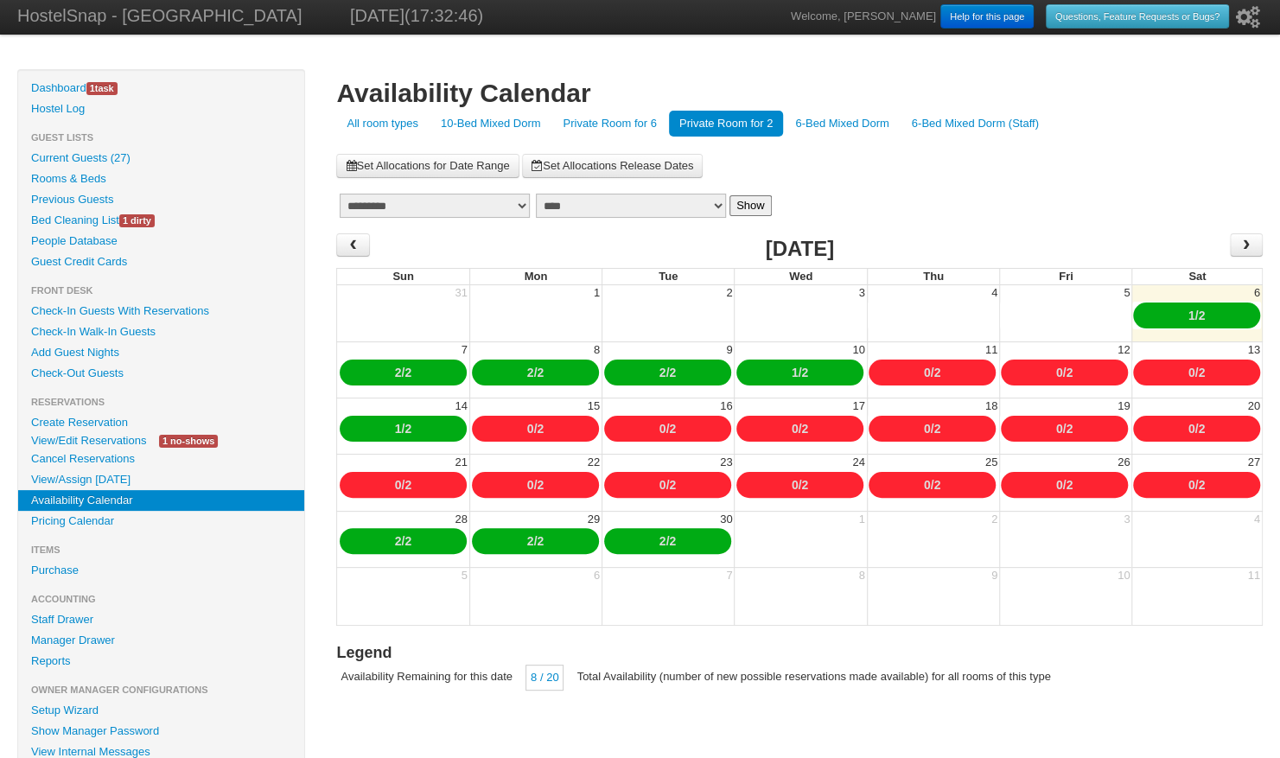
click at [1178, 308] on div "1 / 2" at bounding box center [1196, 315] width 127 height 26
click at [869, 111] on link "6-Bed Mixed Dorm" at bounding box center [842, 124] width 114 height 26
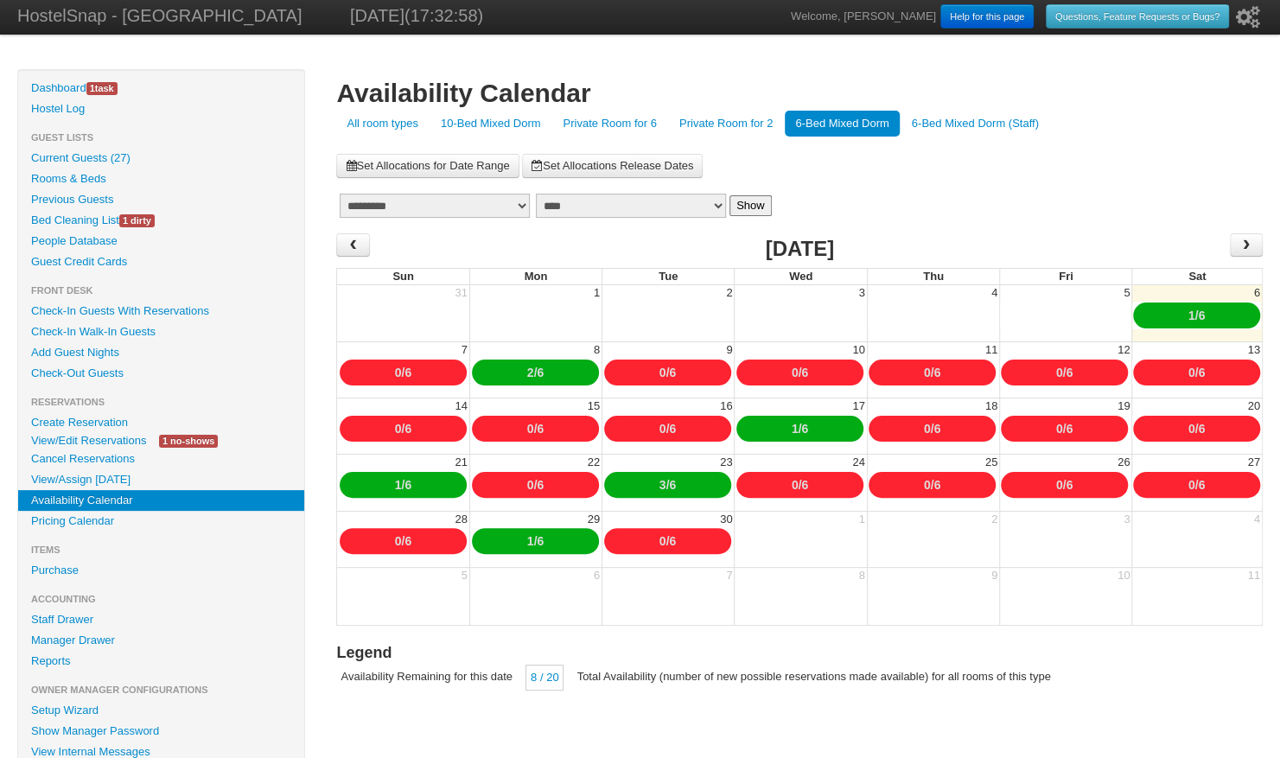
click at [485, 133] on link "10-Bed Mixed Dorm" at bounding box center [490, 124] width 121 height 26
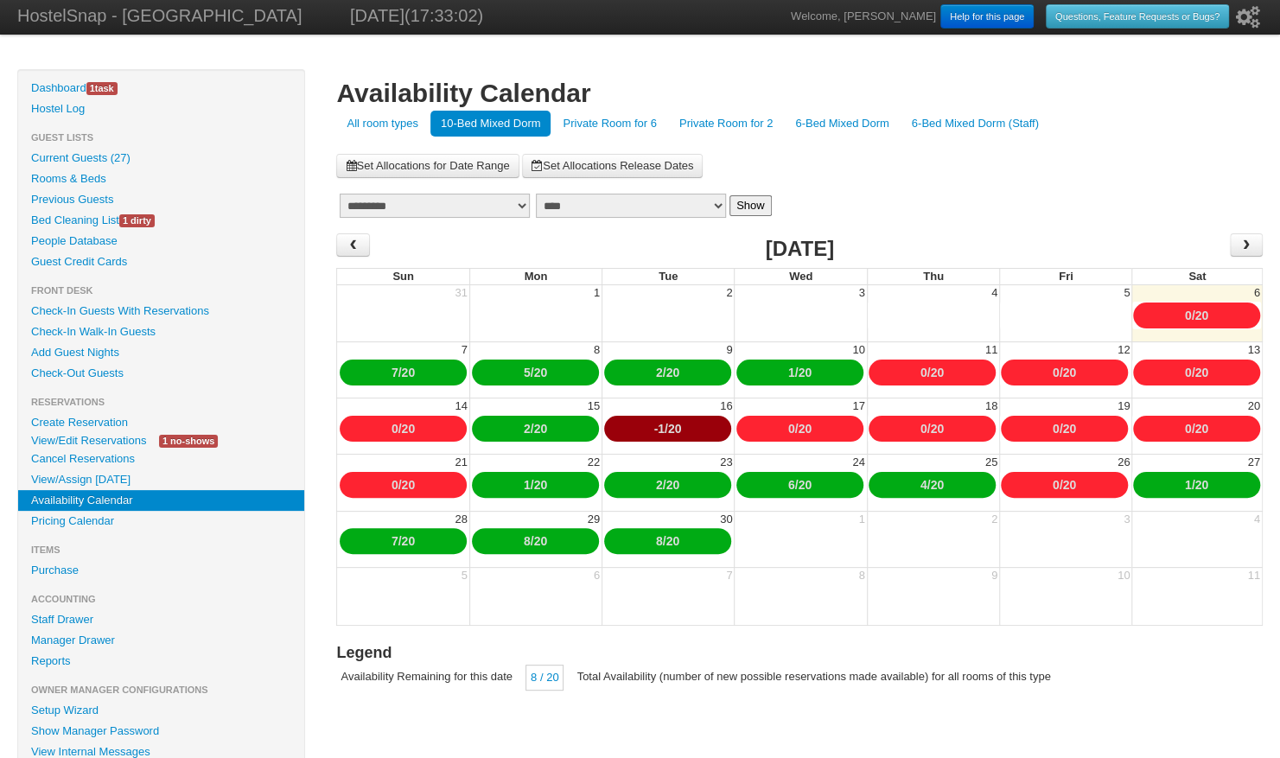
click at [620, 131] on link "Private Room for 6" at bounding box center [609, 124] width 114 height 26
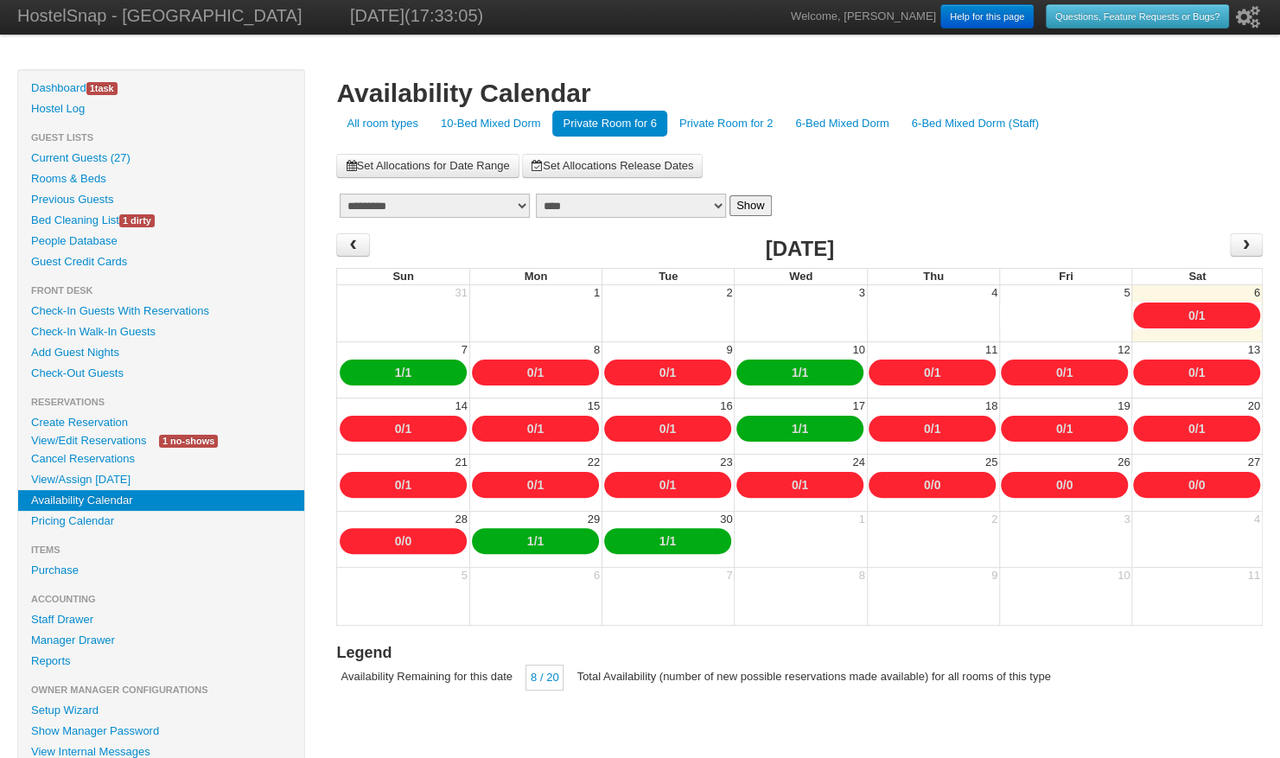
click at [734, 116] on link "Private Room for 2" at bounding box center [726, 124] width 114 height 26
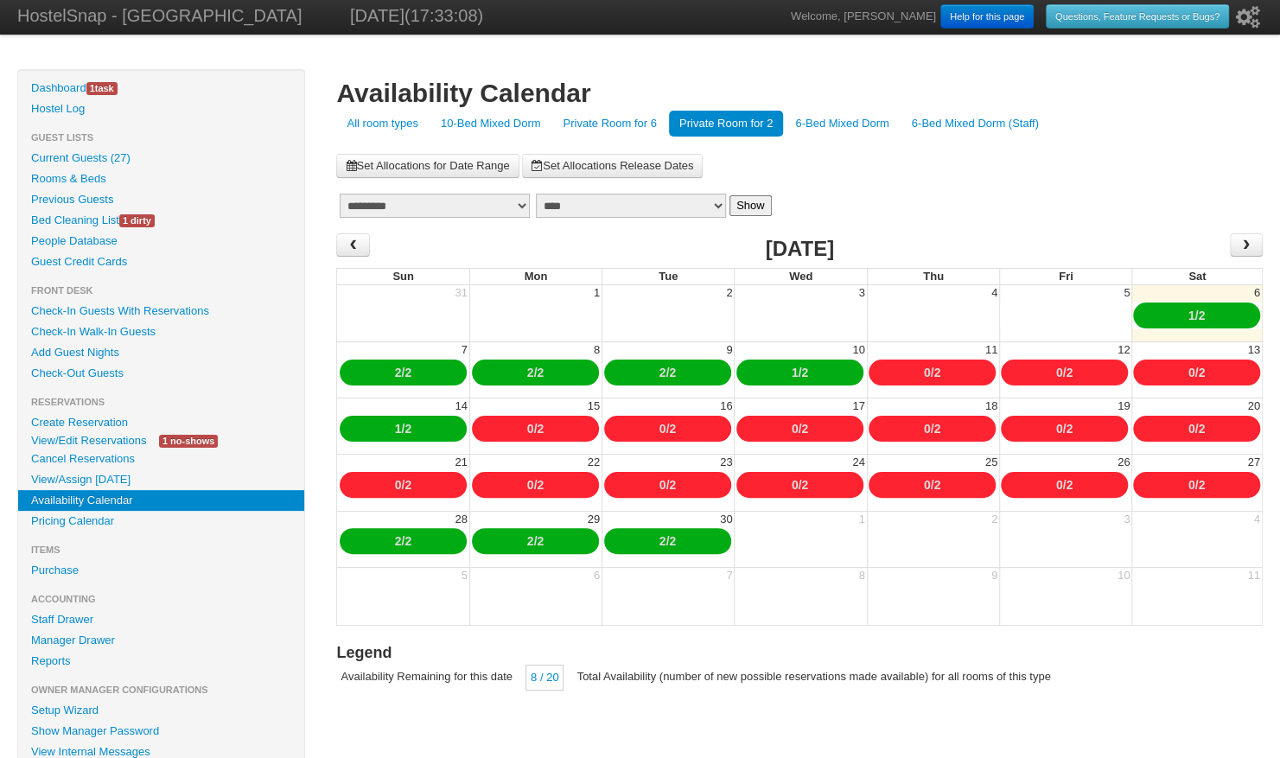
click at [1162, 311] on div "1 / 2" at bounding box center [1196, 315] width 127 height 26
click at [864, 131] on link "6-Bed Mixed Dorm" at bounding box center [842, 124] width 114 height 26
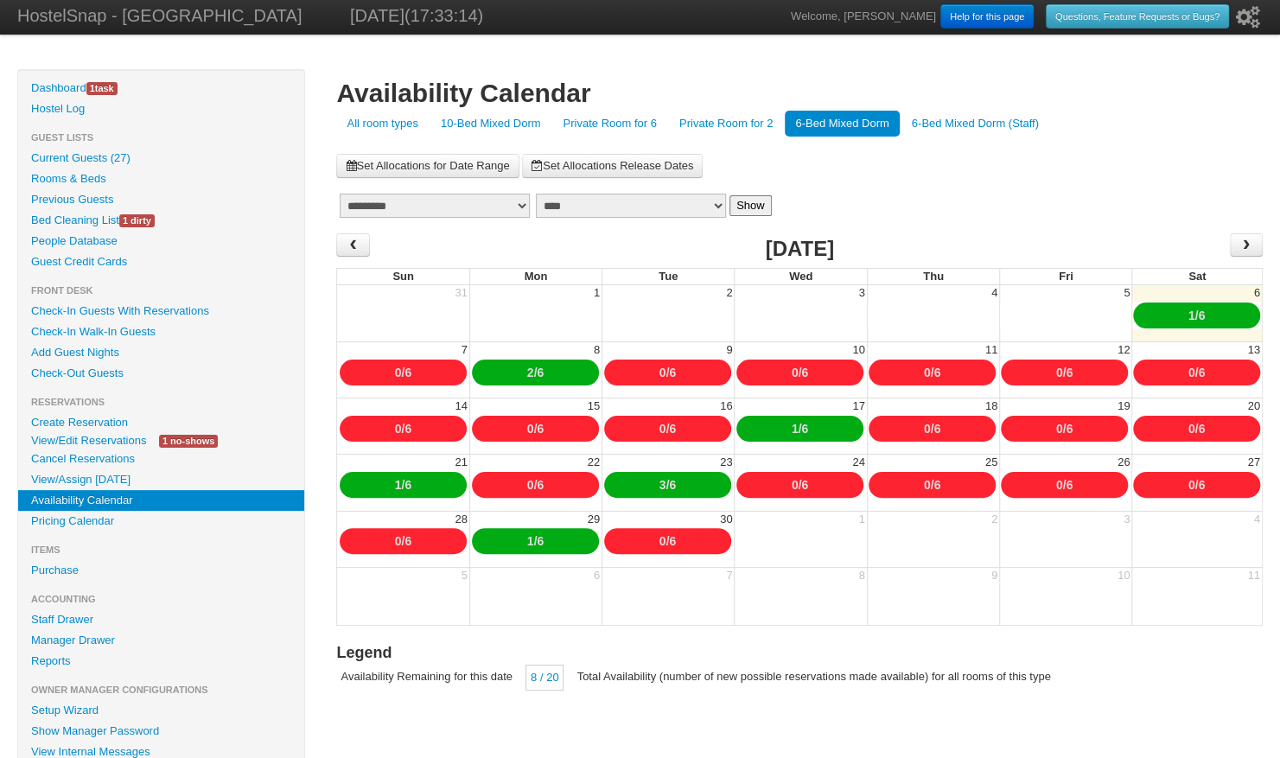
click at [943, 132] on link "6-Bed Mixed Dorm (Staff)" at bounding box center [975, 124] width 148 height 26
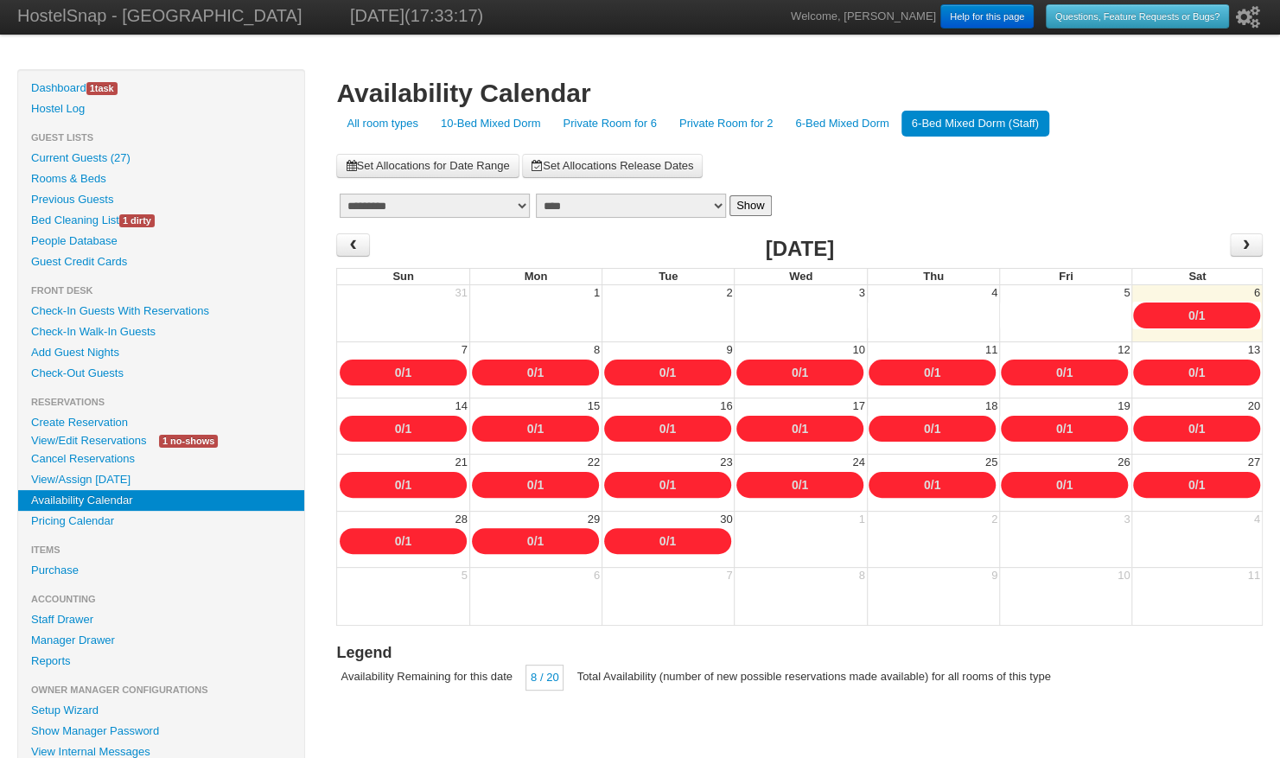
click at [727, 126] on link "Private Room for 2" at bounding box center [726, 124] width 114 height 26
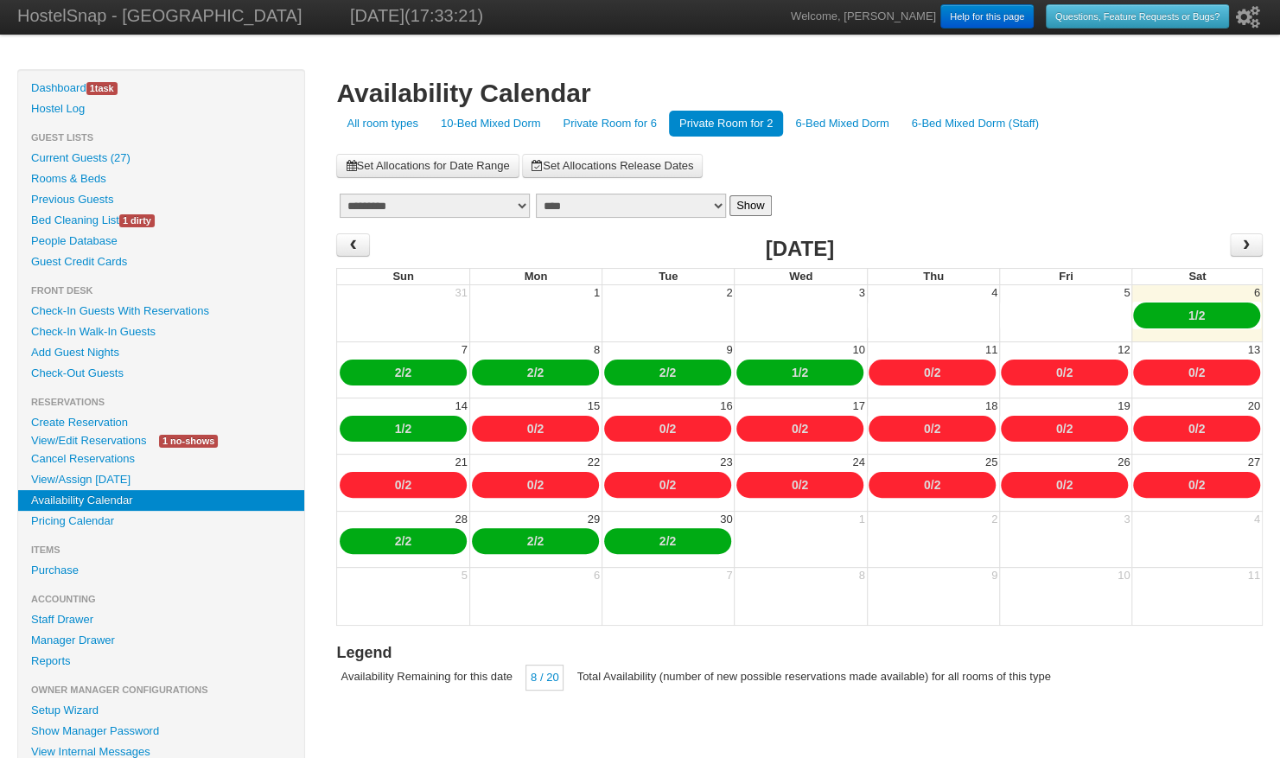
click at [1219, 316] on div "1 / 2" at bounding box center [1196, 315] width 127 height 26
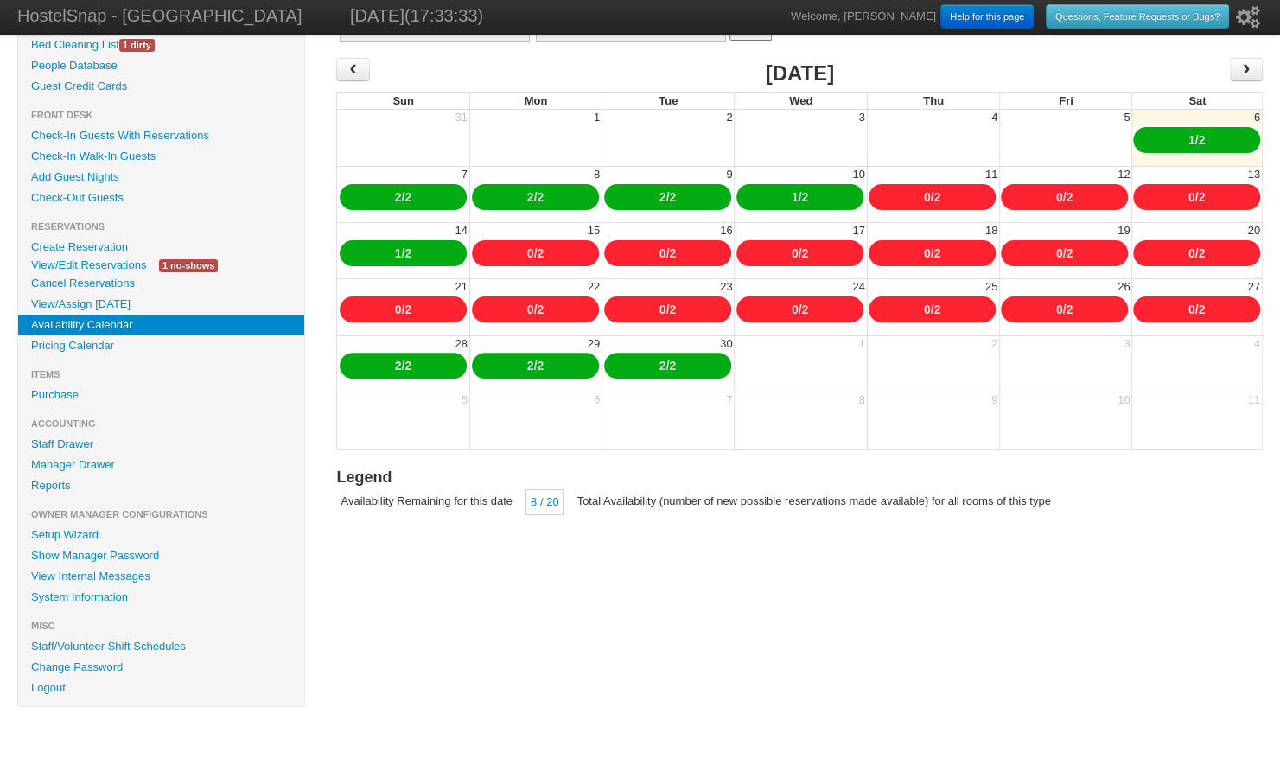
click at [109, 240] on link "Create Reservation" at bounding box center [161, 247] width 286 height 21
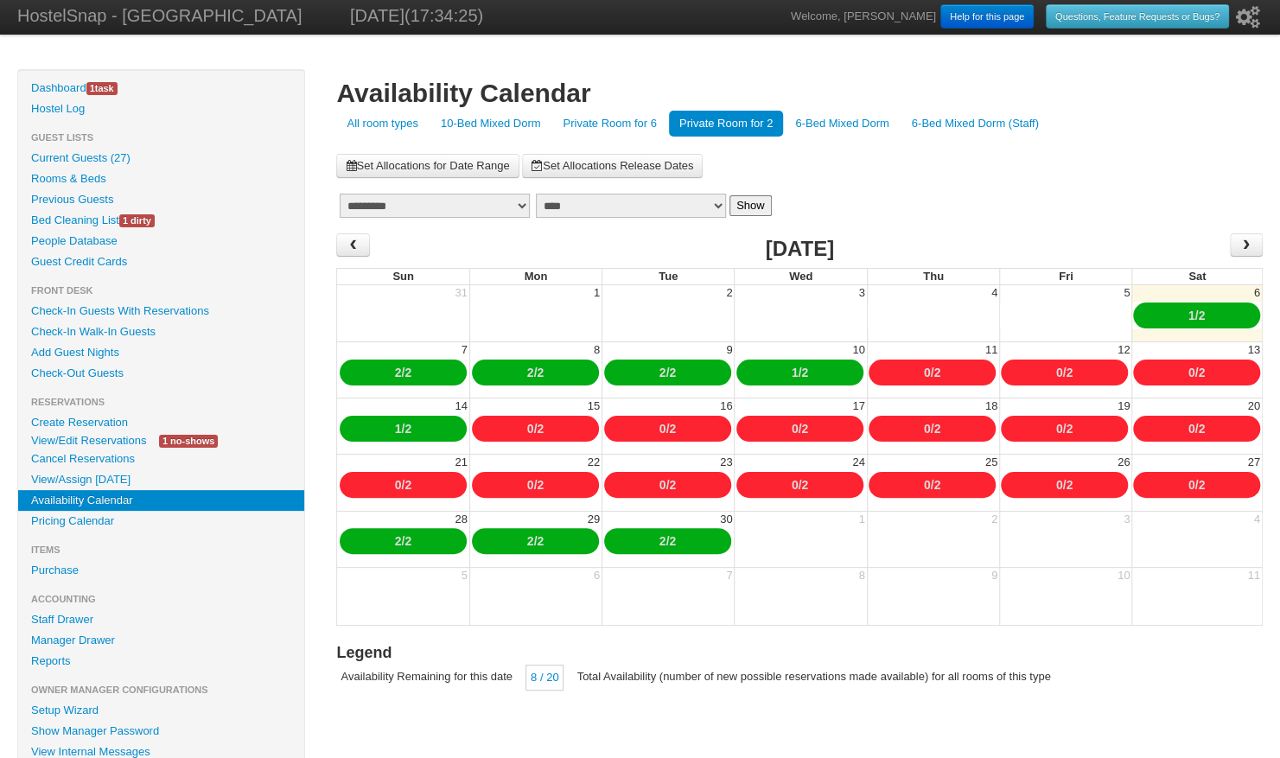
click at [79, 520] on link "Pricing Calendar" at bounding box center [161, 521] width 286 height 21
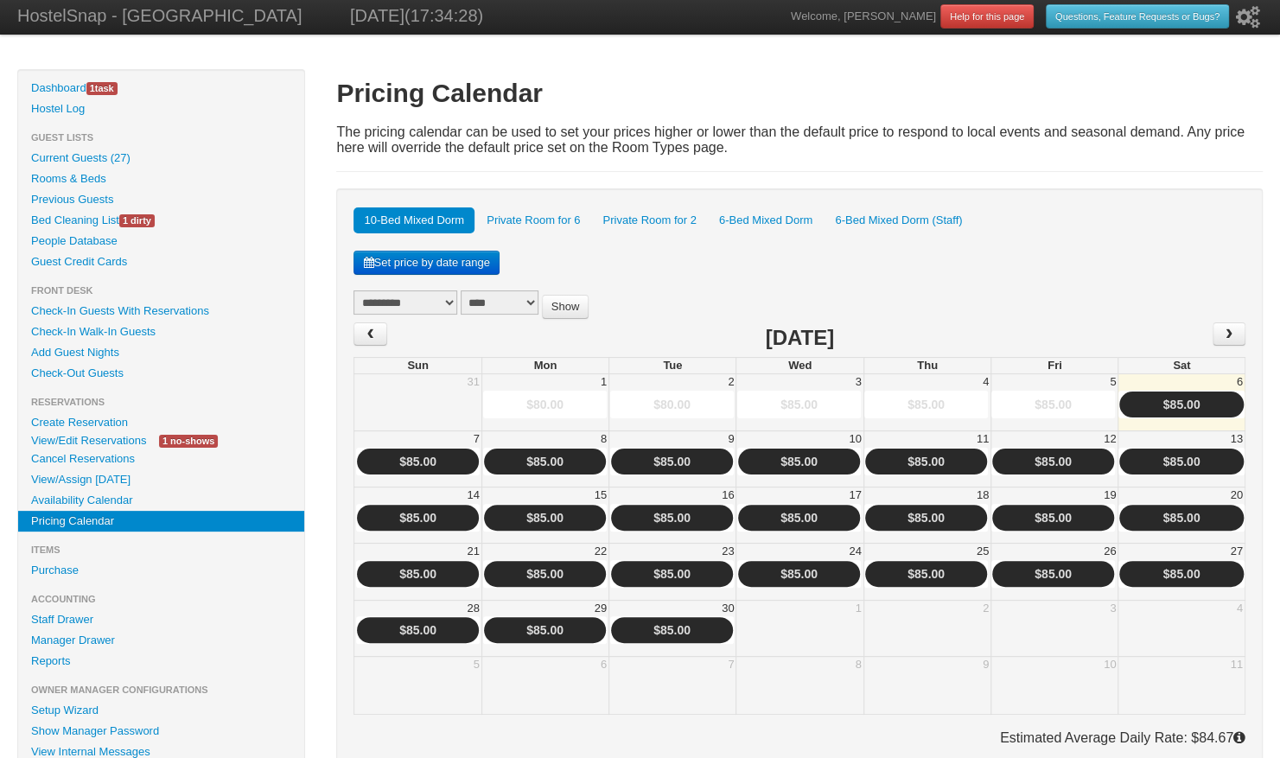
click at [632, 210] on link "Private Room for 2" at bounding box center [649, 220] width 114 height 26
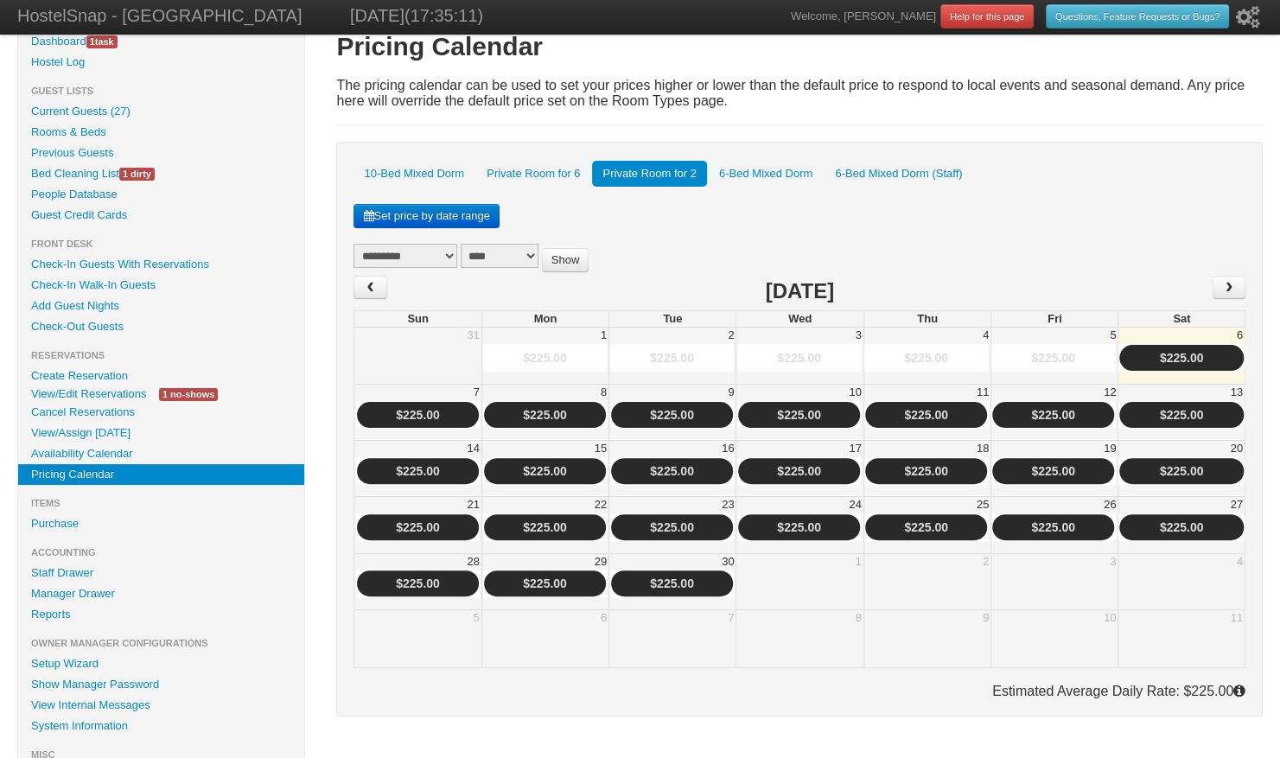
scroll to position [75, 0]
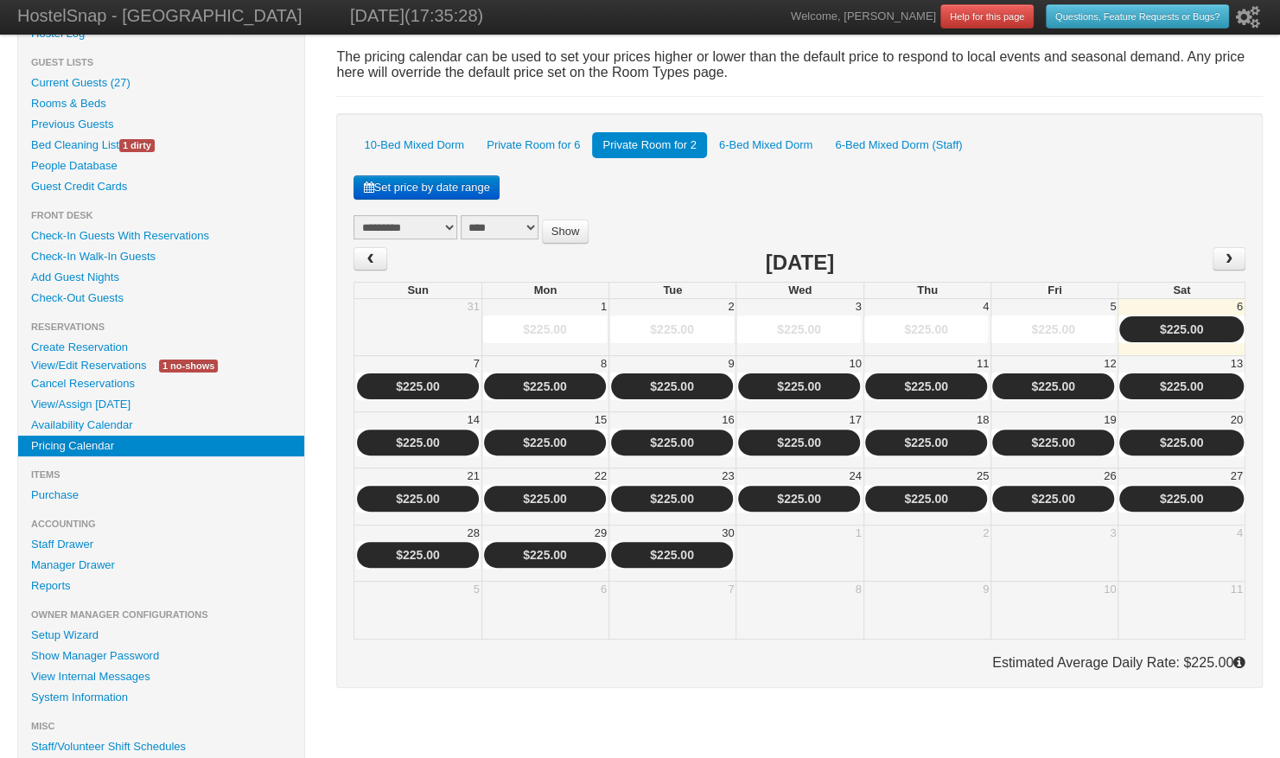
click at [152, 417] on link "Availability Calendar" at bounding box center [161, 425] width 286 height 21
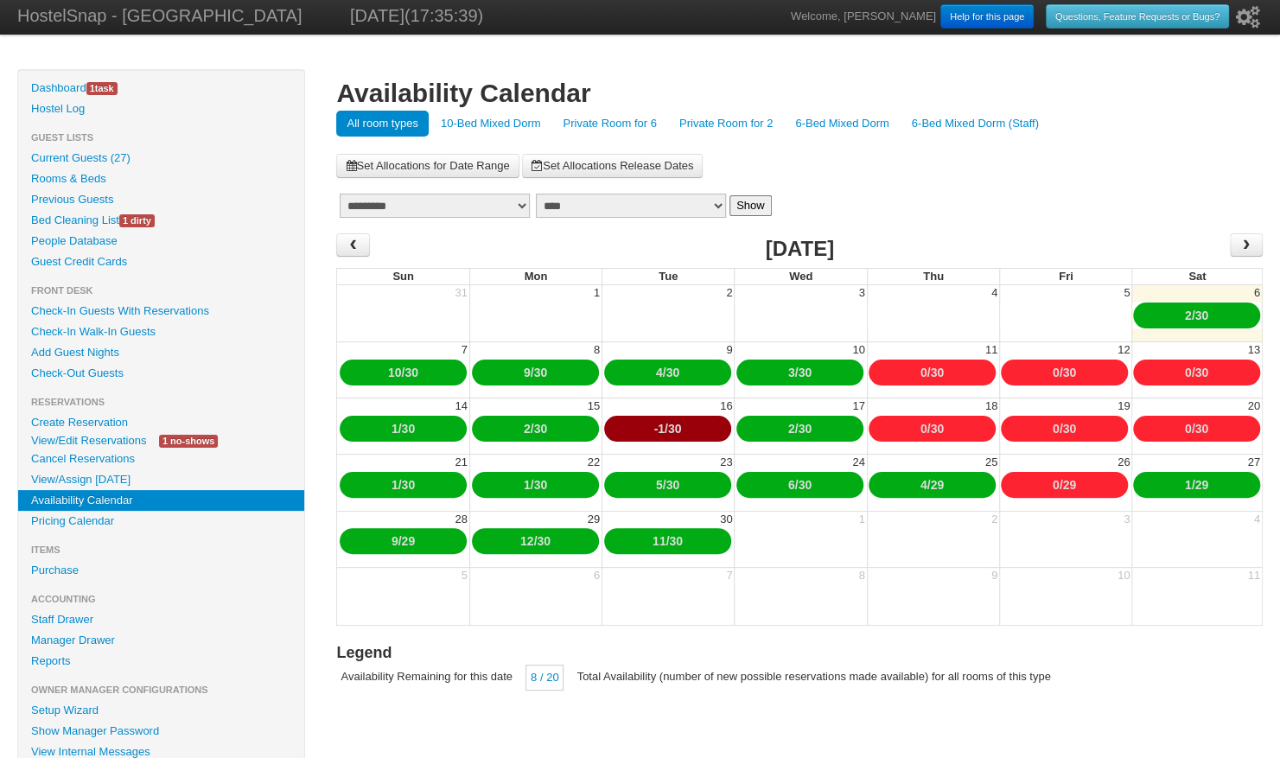
click at [835, 135] on link "6-Bed Mixed Dorm" at bounding box center [842, 124] width 114 height 26
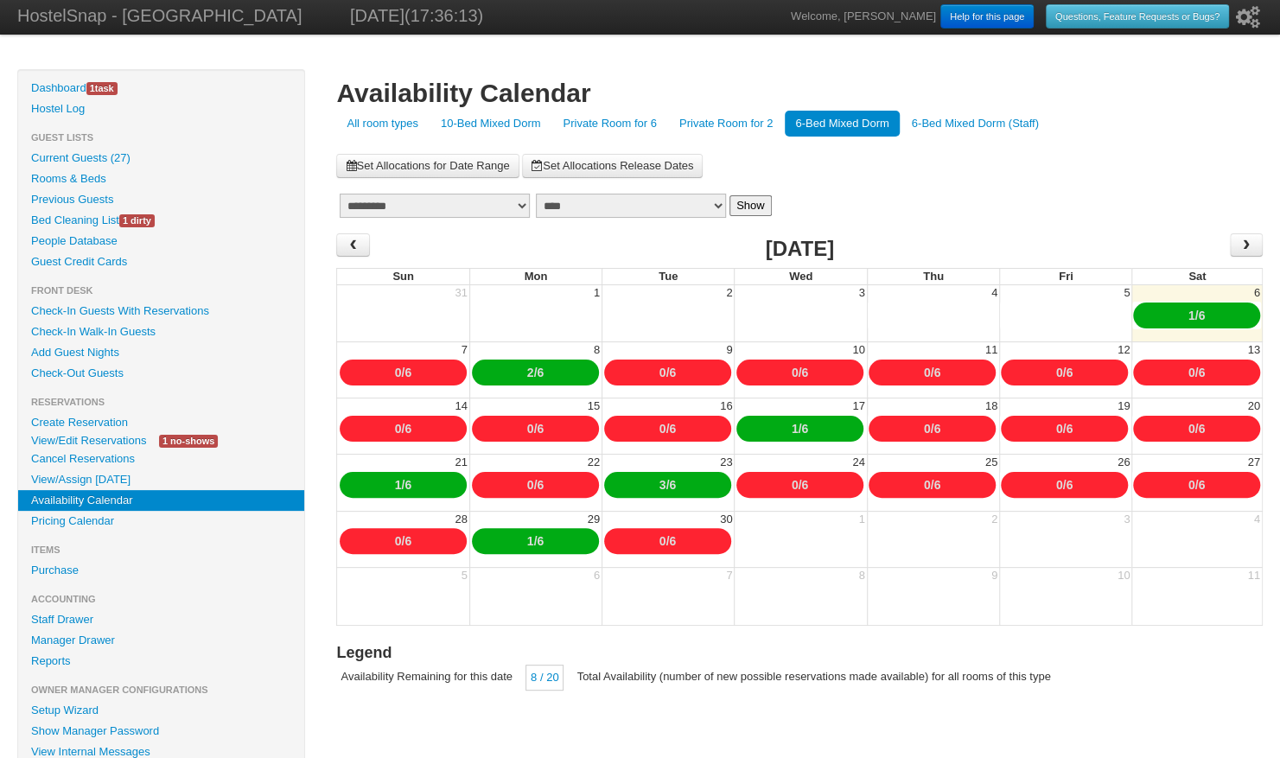
click at [82, 424] on link "Create Reservation" at bounding box center [161, 422] width 286 height 21
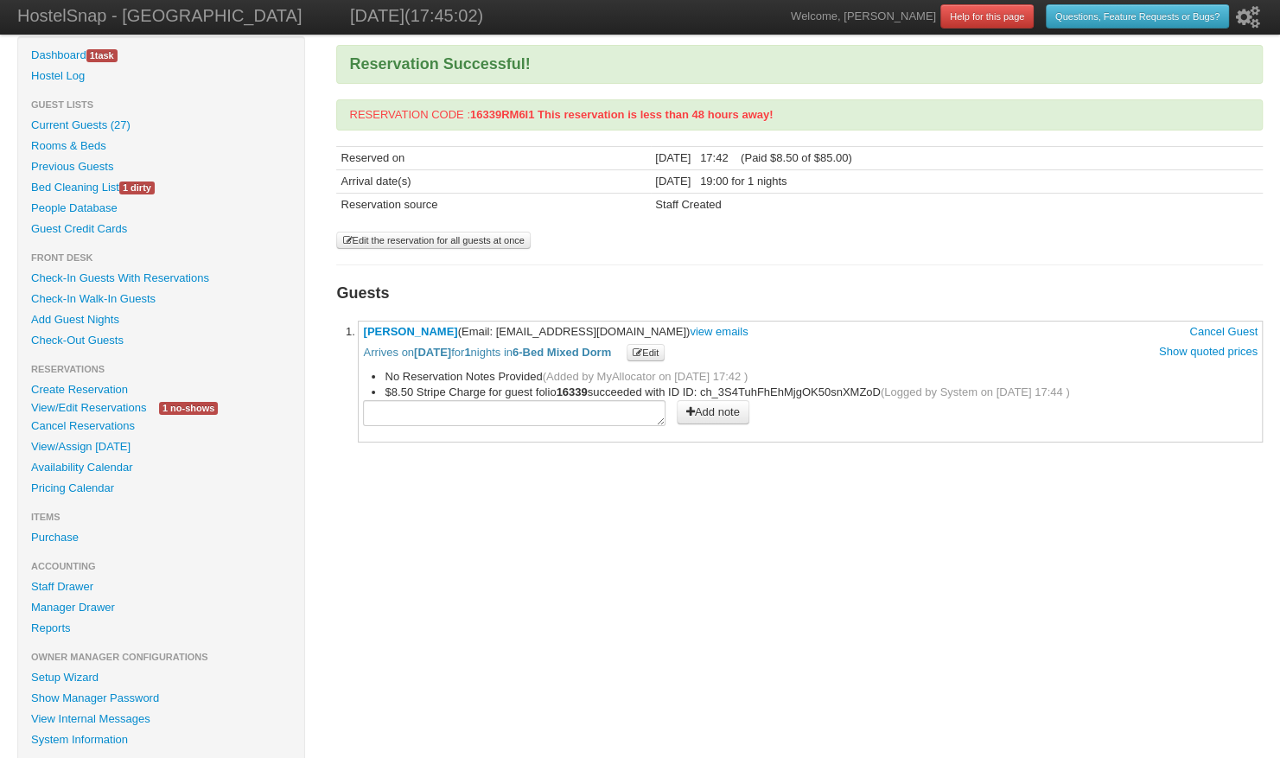
scroll to position [36, 0]
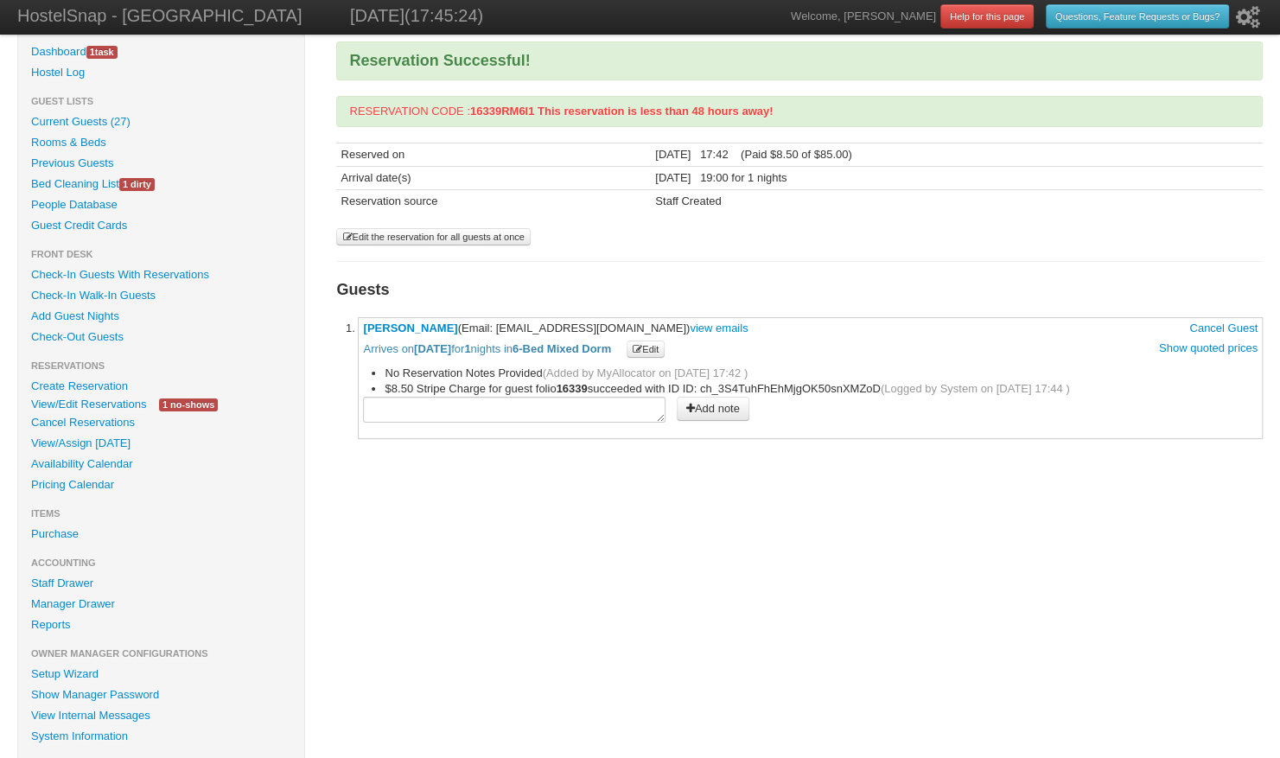
click at [159, 275] on link "Check-In Guests With Reservations" at bounding box center [161, 274] width 286 height 21
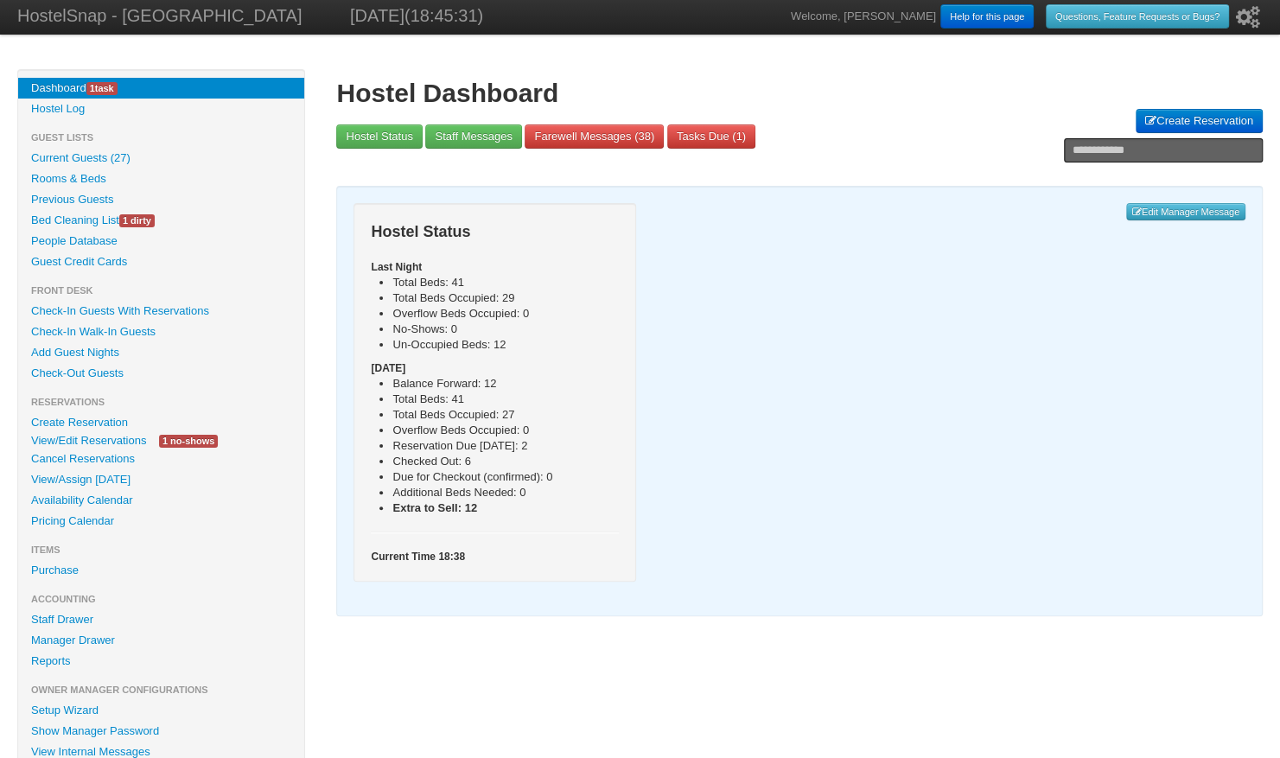
click at [214, 308] on link "Check-In Guests With Reservations" at bounding box center [161, 311] width 286 height 21
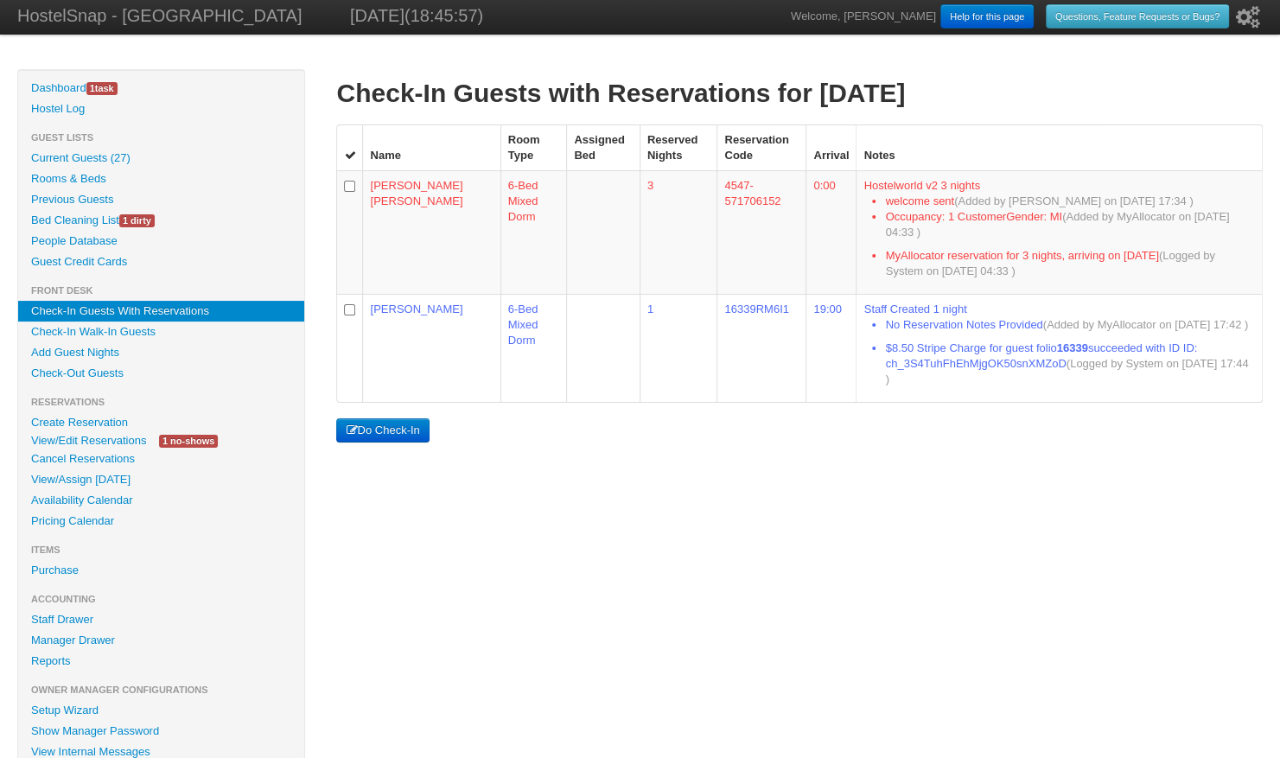
click at [404, 418] on button "Do Check-In" at bounding box center [382, 430] width 92 height 24
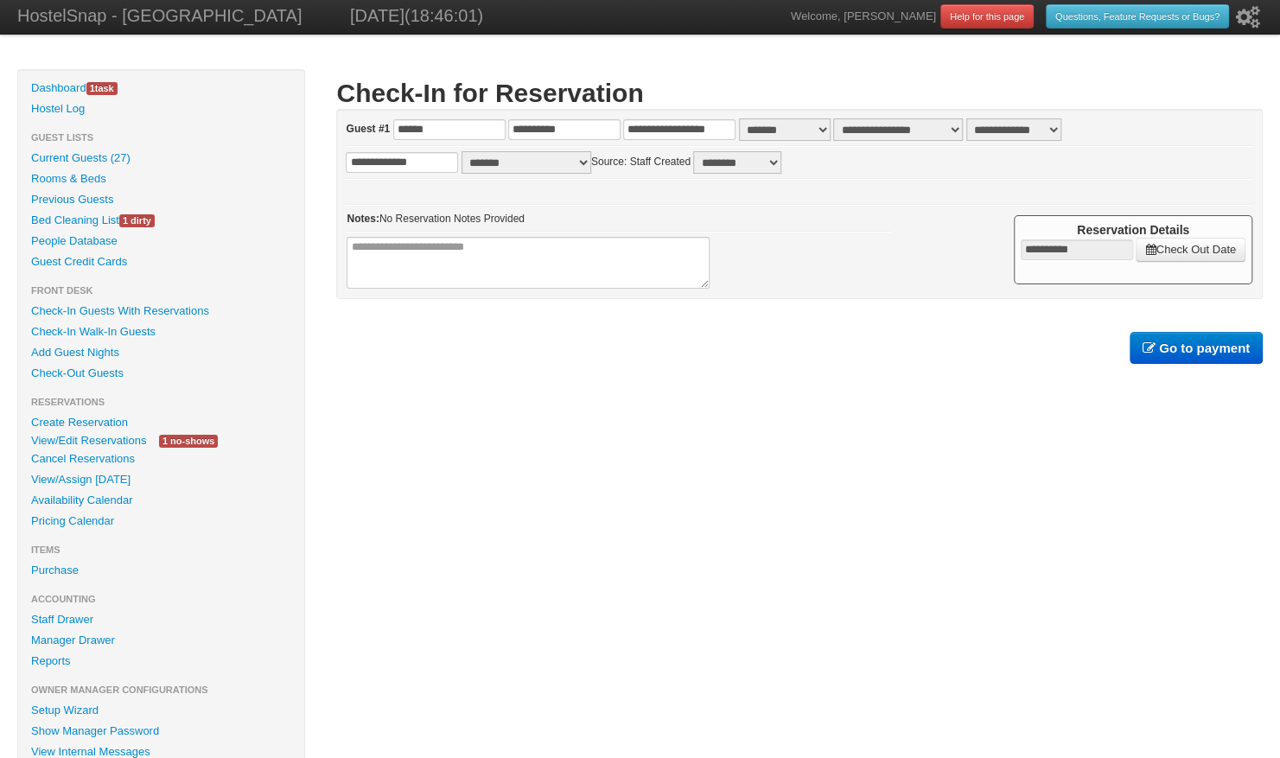
click at [993, 128] on select "**********" at bounding box center [1013, 129] width 95 height 22
select select "**"
click at [966, 118] on select "**********" at bounding box center [1013, 129] width 95 height 22
click at [1168, 345] on b "Go to payment" at bounding box center [1204, 347] width 91 height 15
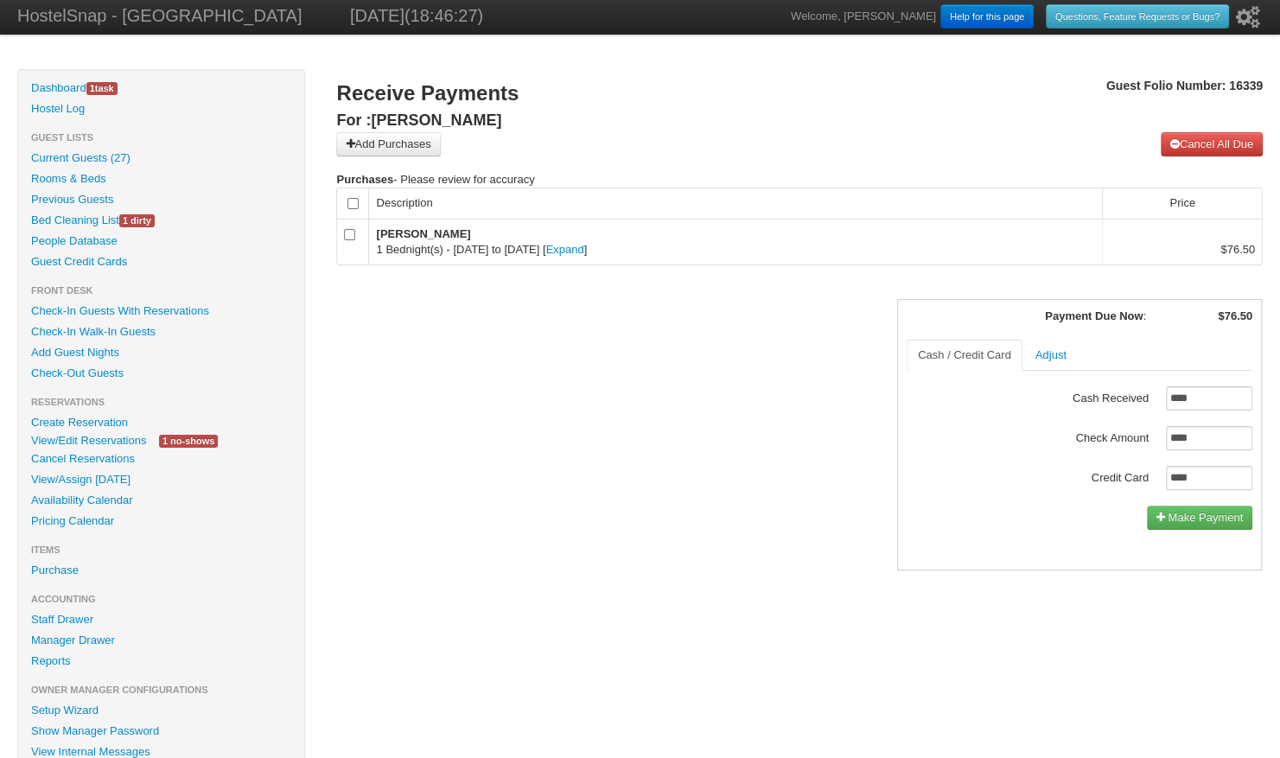
click at [1123, 477] on label "Credit Card" at bounding box center [1087, 476] width 121 height 20
click at [1166, 477] on input "****" at bounding box center [1209, 478] width 86 height 24
type input "*****"
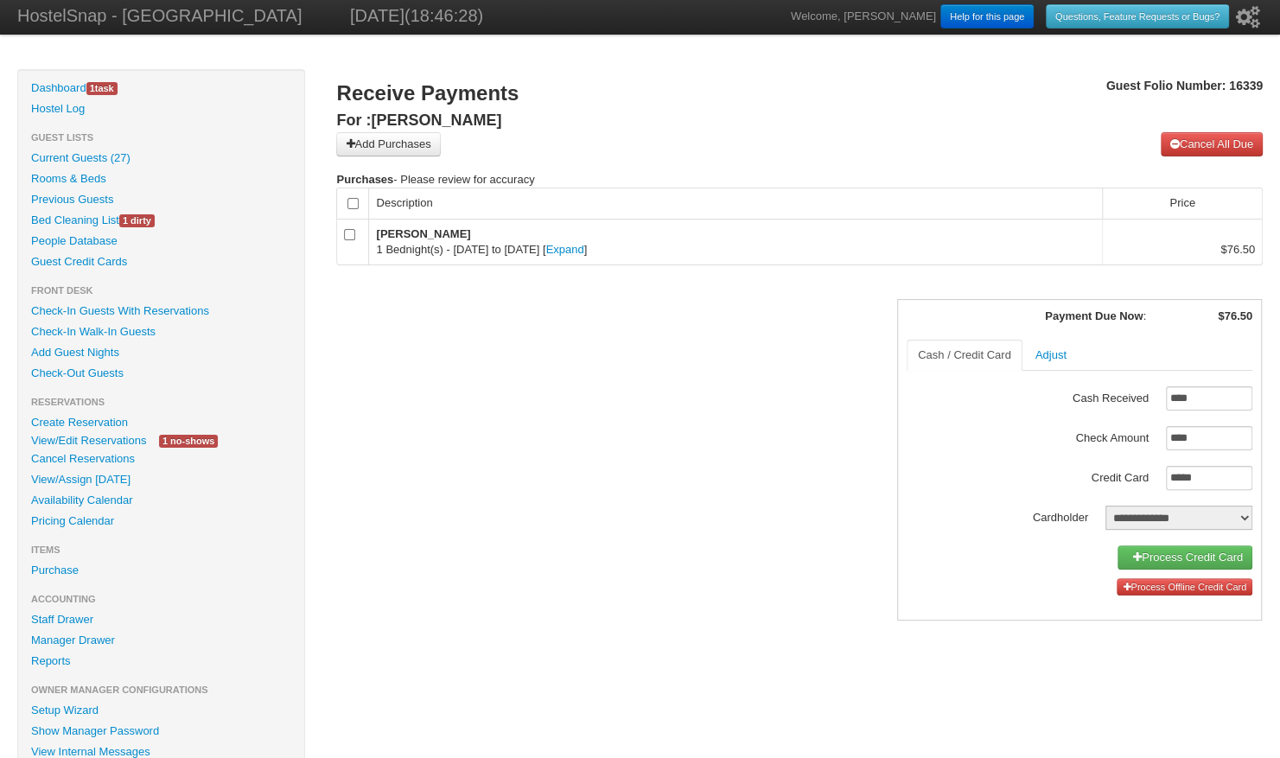
click at [1147, 518] on select "**********" at bounding box center [1178, 517] width 147 height 24
select select "*****"
click at [1105, 505] on select "**********" at bounding box center [1178, 517] width 147 height 24
click at [1127, 557] on link "Process Credit Card (on file)" at bounding box center [1165, 557] width 173 height 24
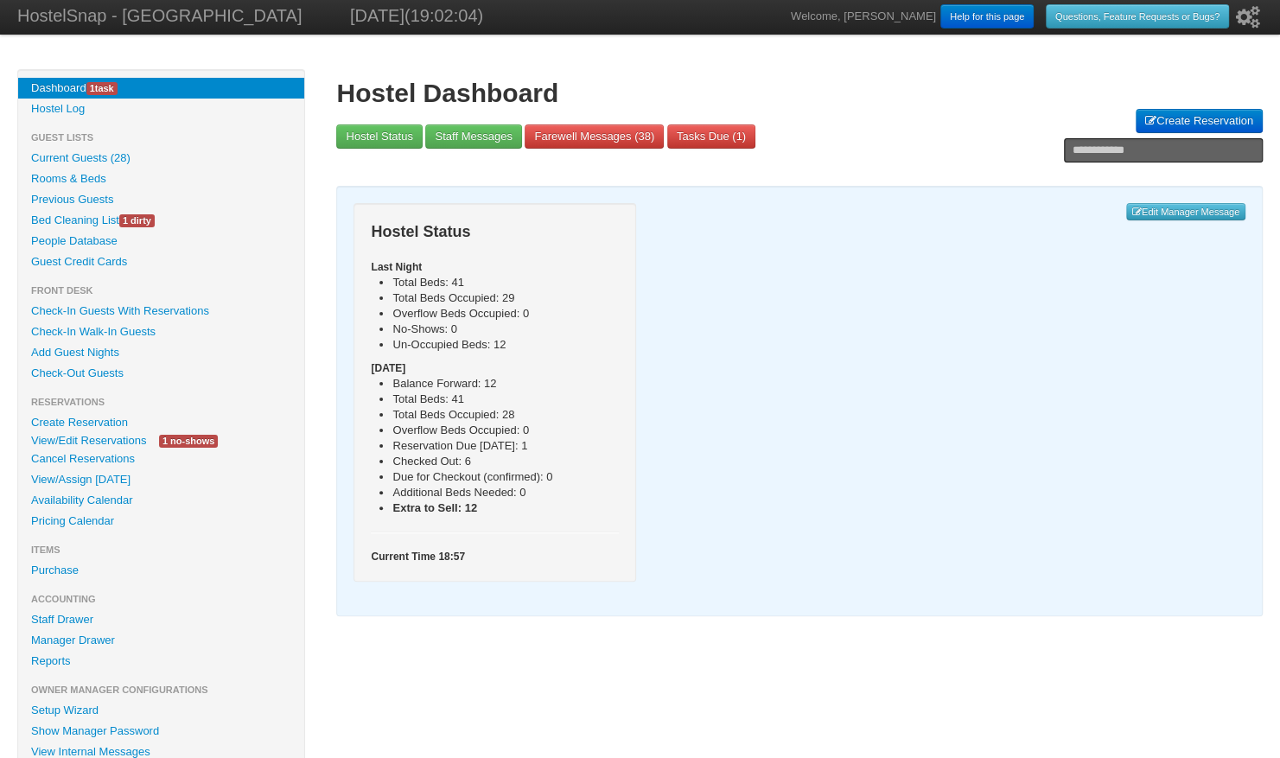
click at [104, 499] on link "Availability Calendar" at bounding box center [161, 500] width 286 height 21
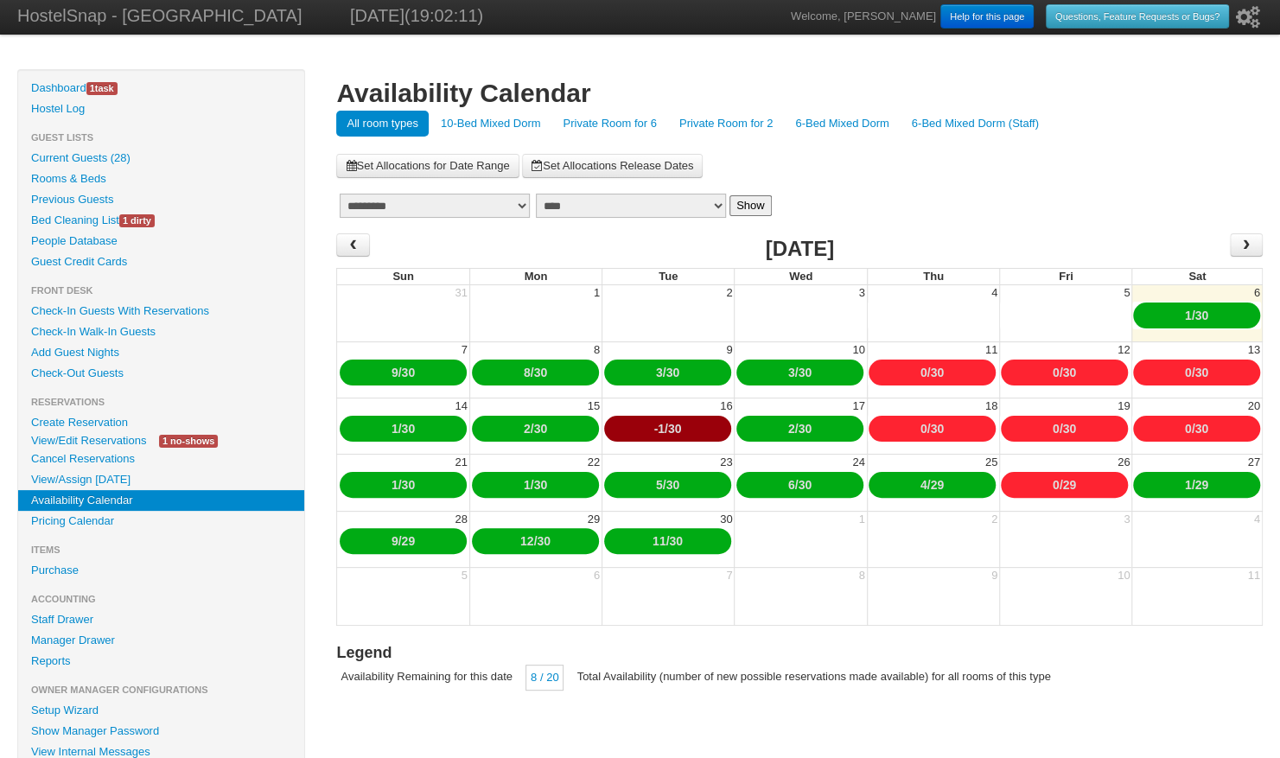
click at [118, 164] on link "Current Guests (28)" at bounding box center [161, 158] width 286 height 21
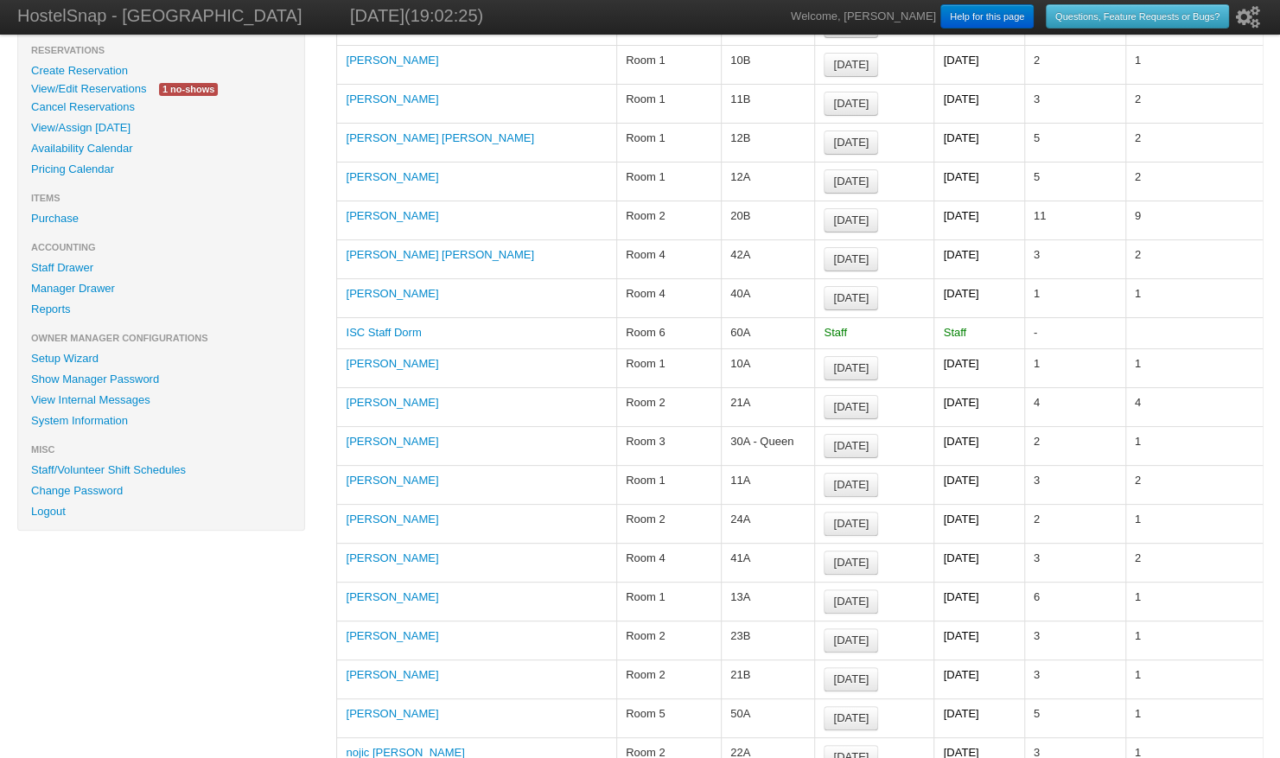
scroll to position [350, 0]
click at [388, 294] on td "[PERSON_NAME]" at bounding box center [476, 299] width 280 height 39
click at [405, 289] on link "[PERSON_NAME]" at bounding box center [392, 295] width 92 height 13
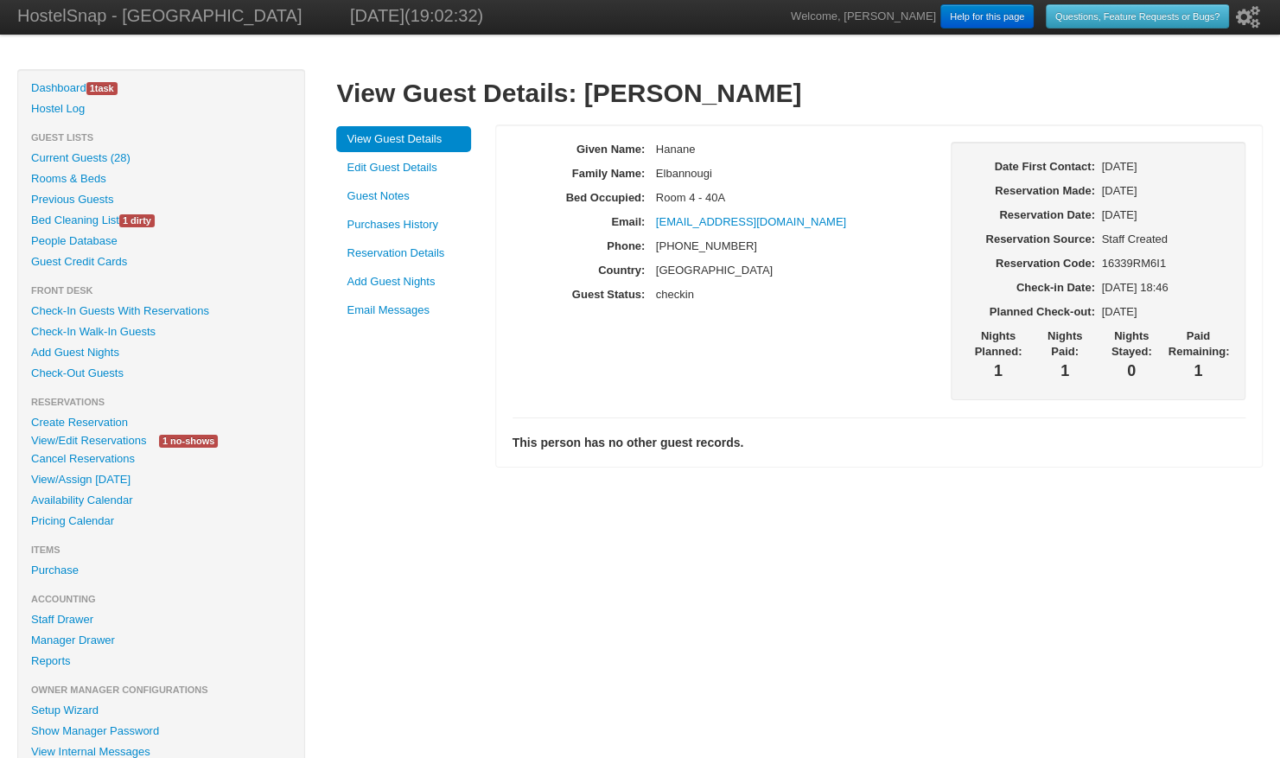
click at [425, 284] on link "Add Guest Nights" at bounding box center [403, 282] width 135 height 26
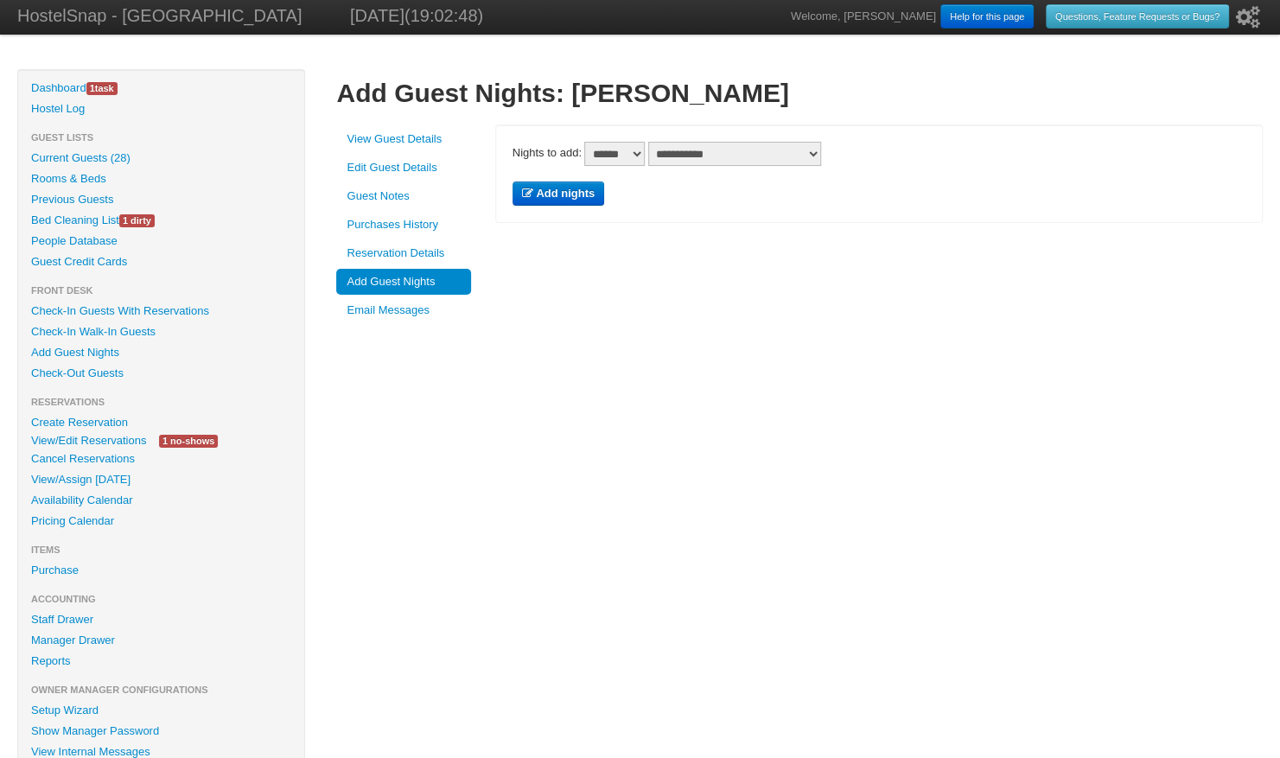
click at [625, 154] on select "****** * * * * * * * * * ** ** ** **" at bounding box center [614, 154] width 60 height 24
click at [731, 192] on div "**********" at bounding box center [878, 173] width 767 height 98
click at [122, 508] on link "Availability Calendar" at bounding box center [161, 500] width 286 height 21
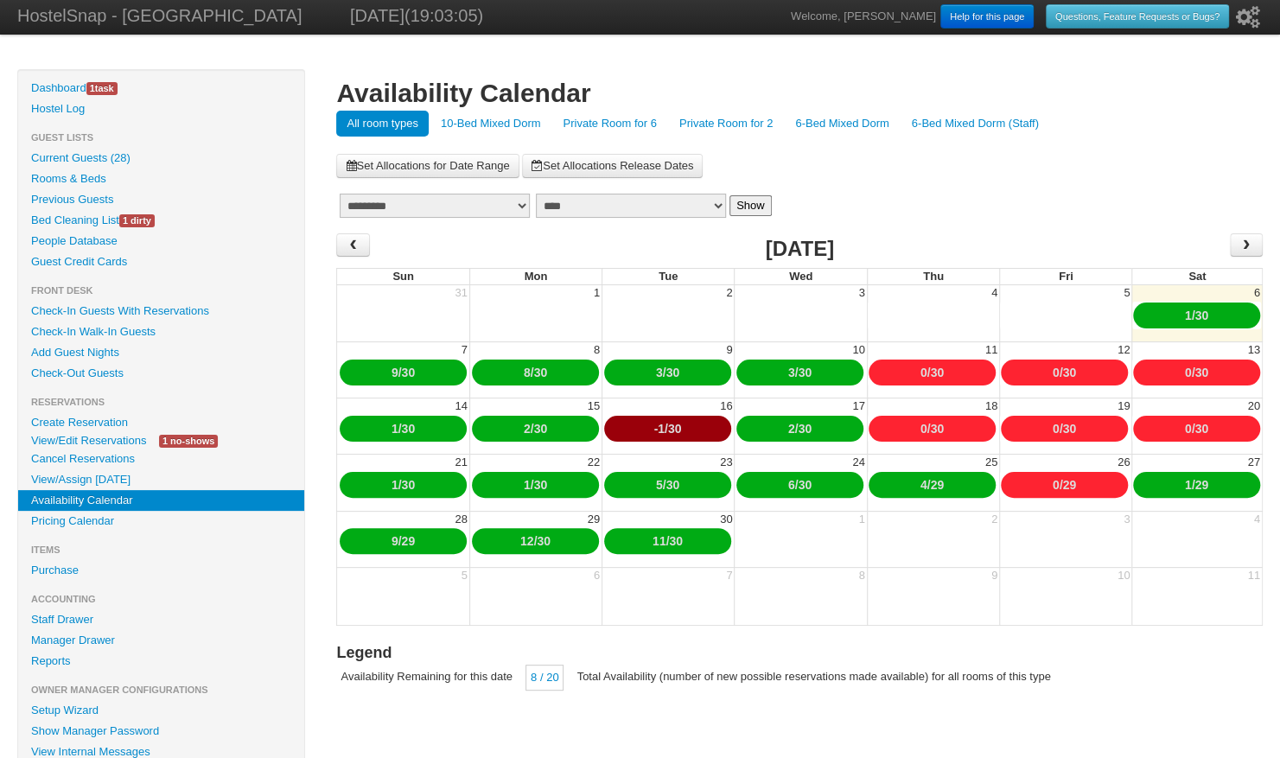
click at [848, 124] on link "6-Bed Mixed Dorm" at bounding box center [842, 124] width 114 height 26
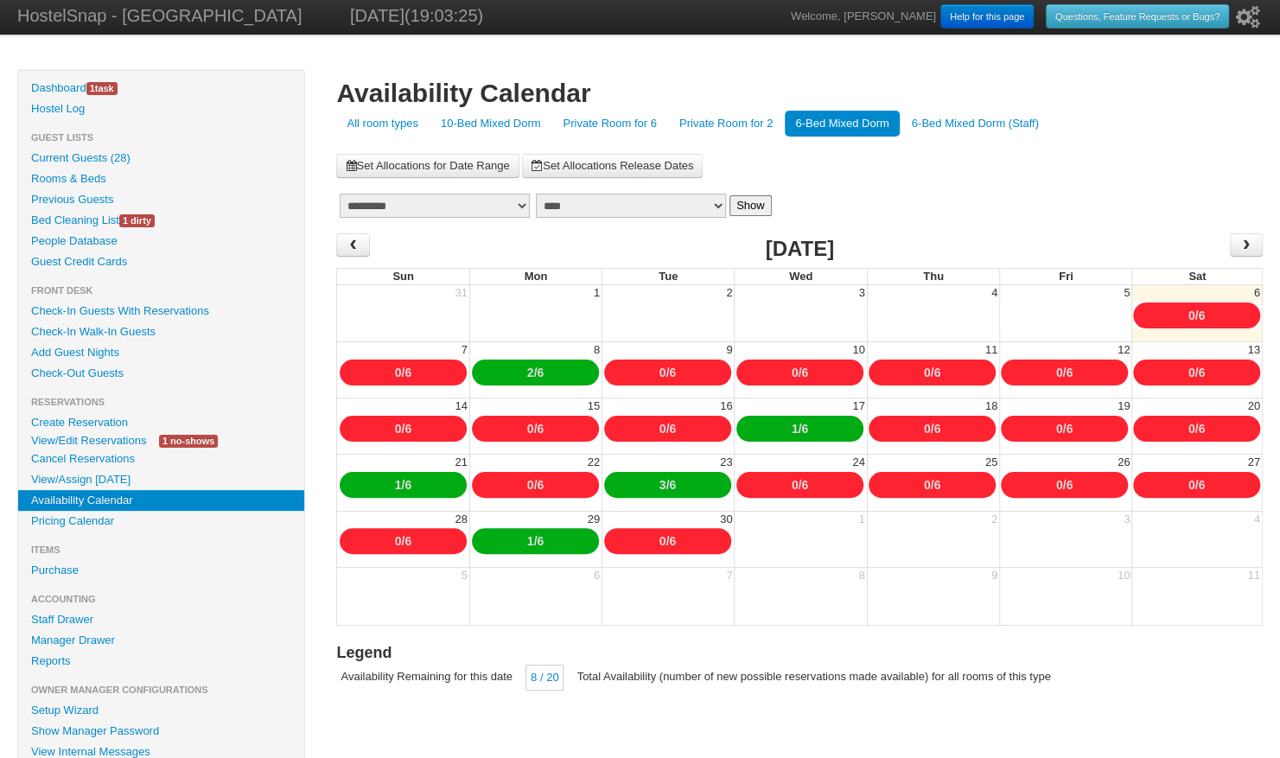
click at [468, 132] on link "10-Bed Mixed Dorm" at bounding box center [490, 124] width 121 height 26
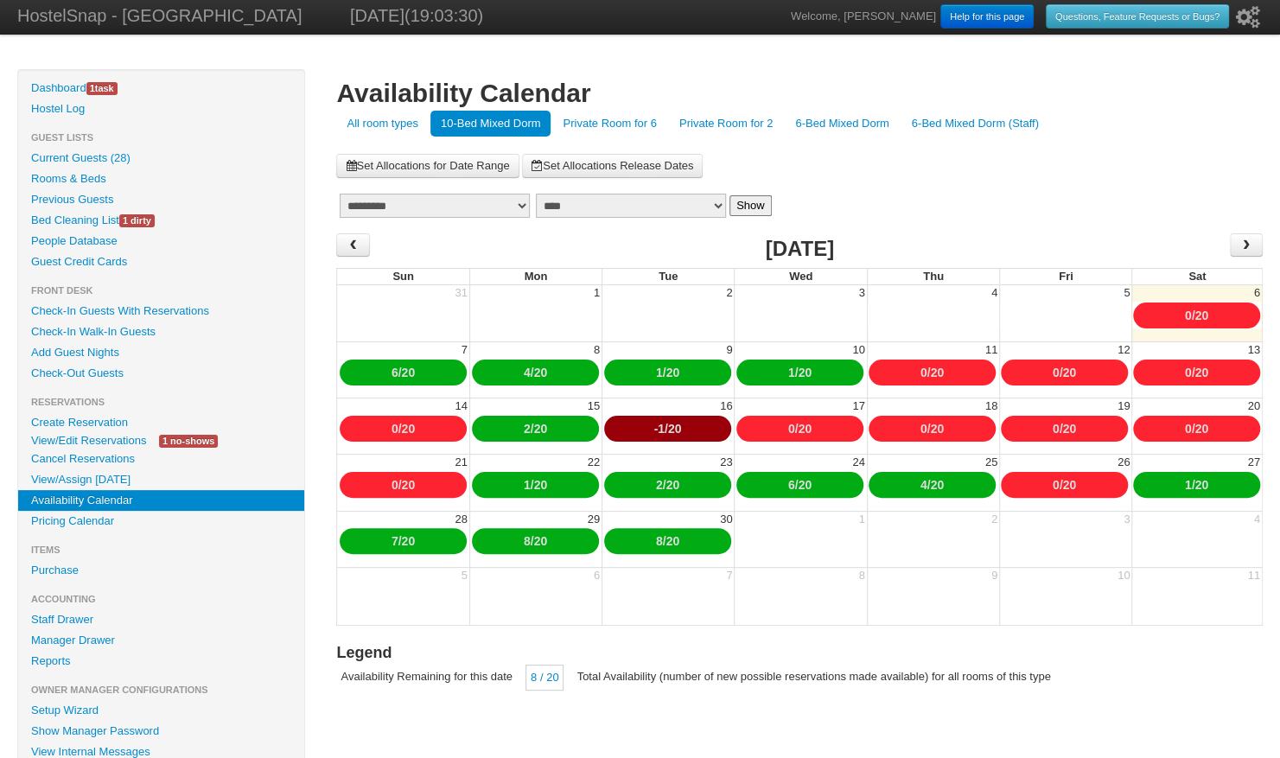
click at [597, 122] on link "Private Room for 6" at bounding box center [609, 124] width 114 height 26
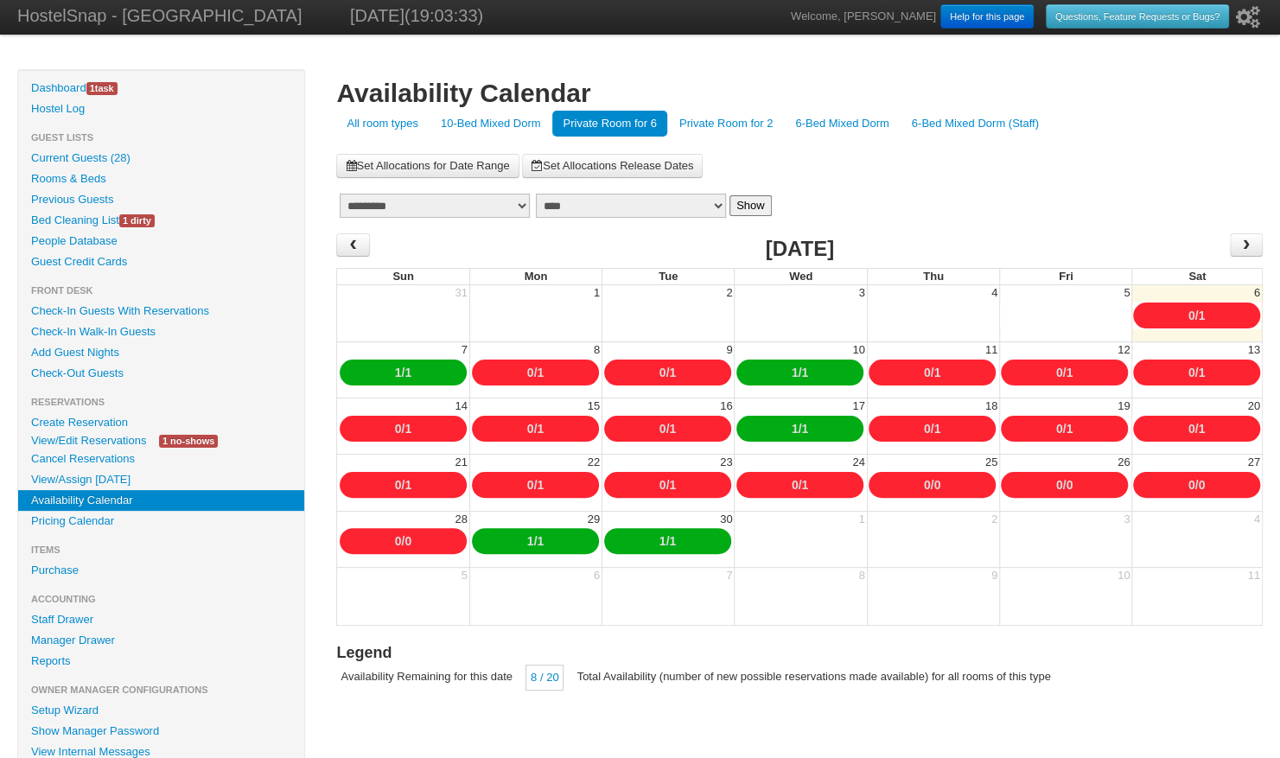
click at [735, 130] on link "Private Room for 2" at bounding box center [726, 124] width 114 height 26
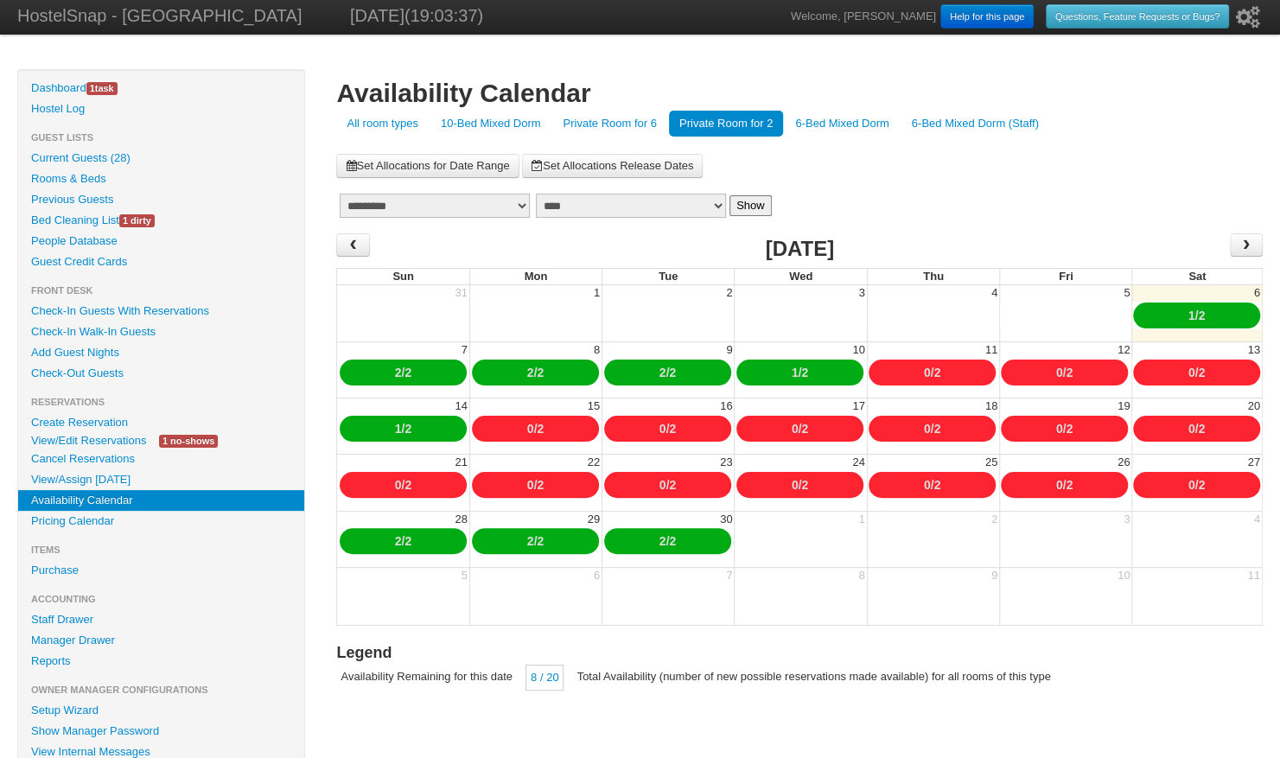
click at [863, 118] on link "6-Bed Mixed Dorm" at bounding box center [842, 124] width 114 height 26
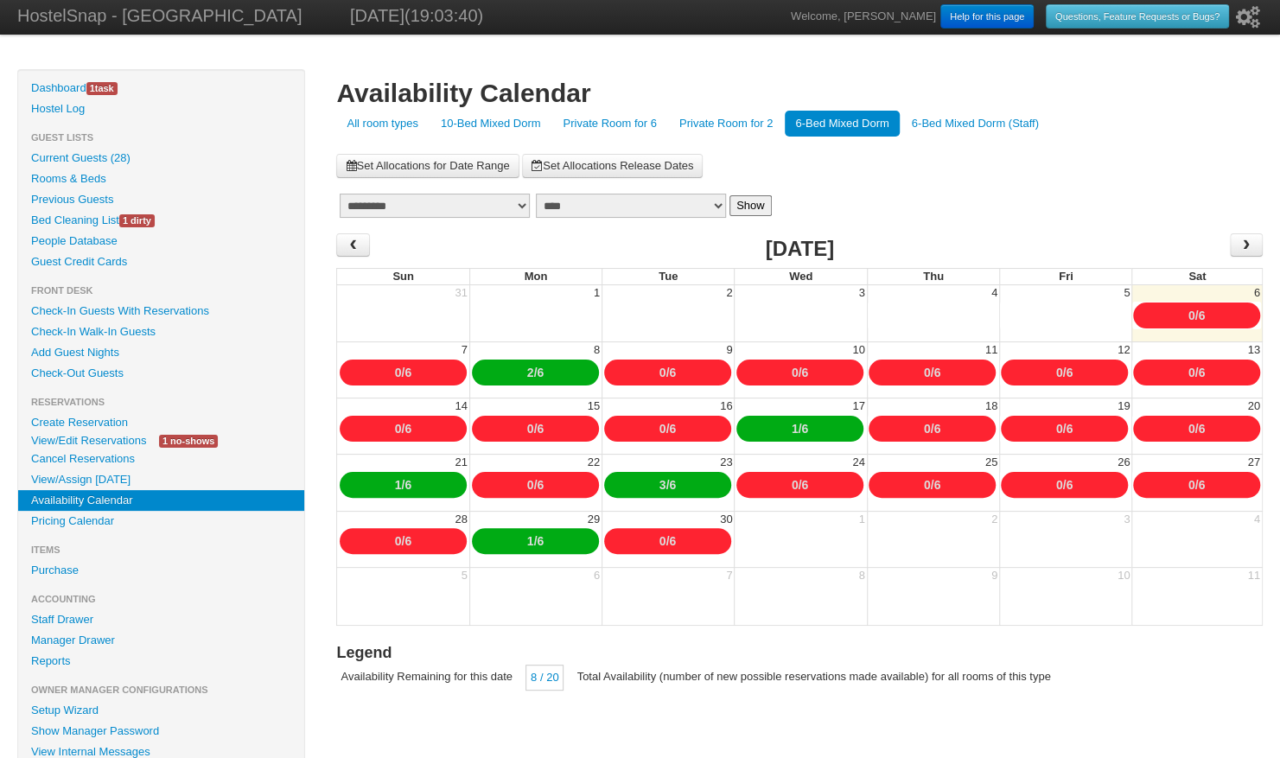
click at [465, 118] on link "10-Bed Mixed Dorm" at bounding box center [490, 124] width 121 height 26
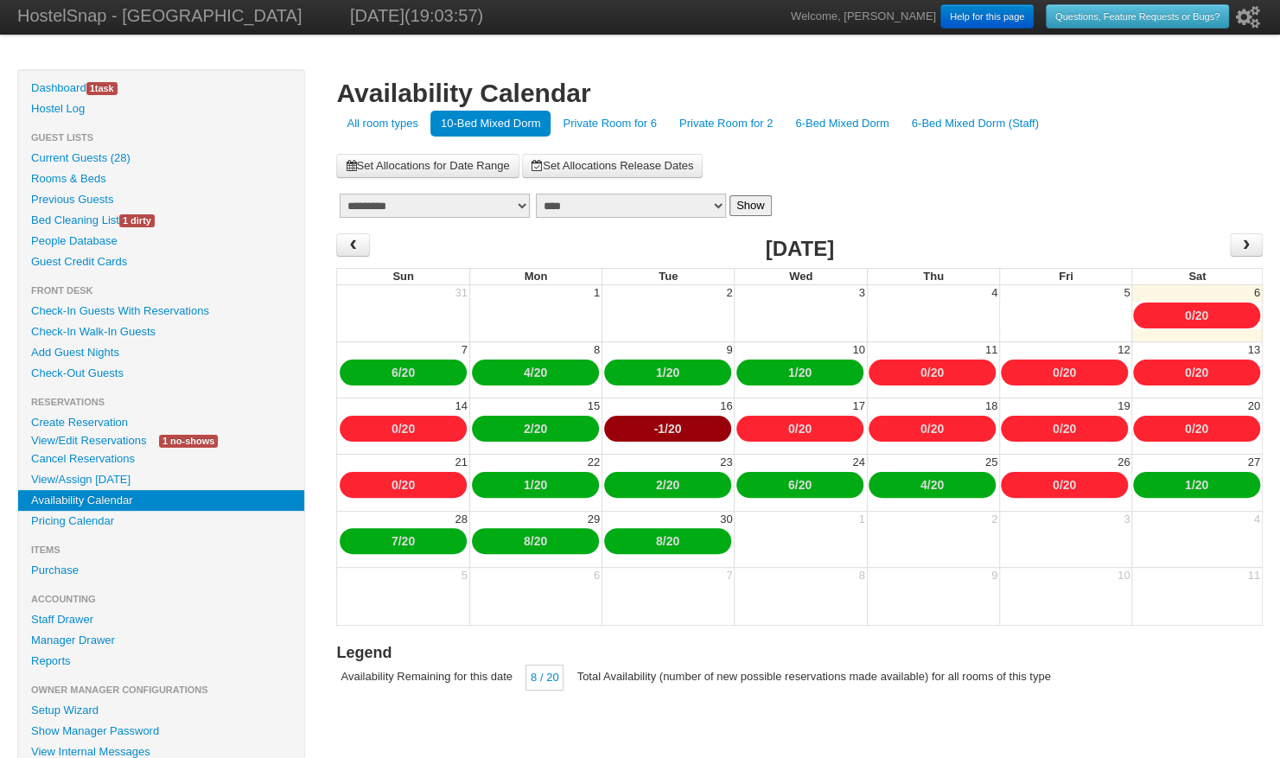
click at [816, 131] on link "6-Bed Mixed Dorm" at bounding box center [842, 124] width 114 height 26
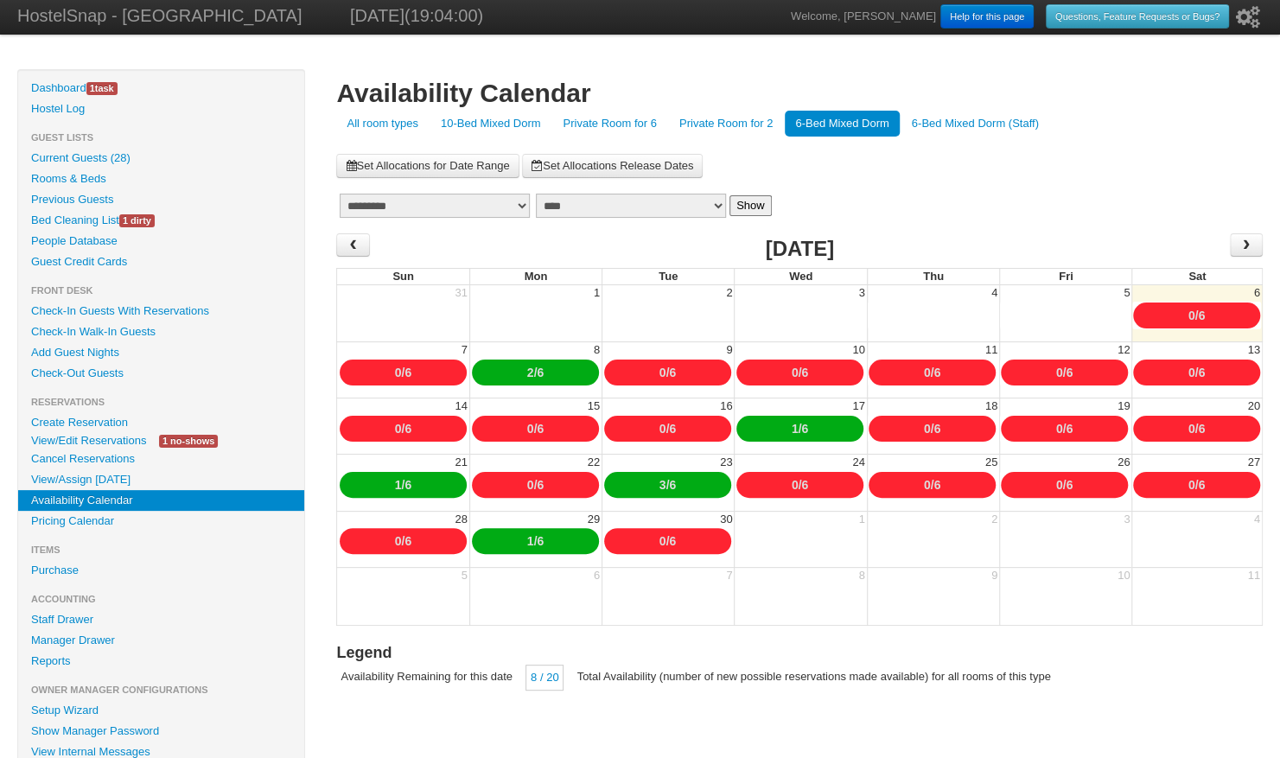
click at [629, 125] on link "Private Room for 6" at bounding box center [609, 124] width 114 height 26
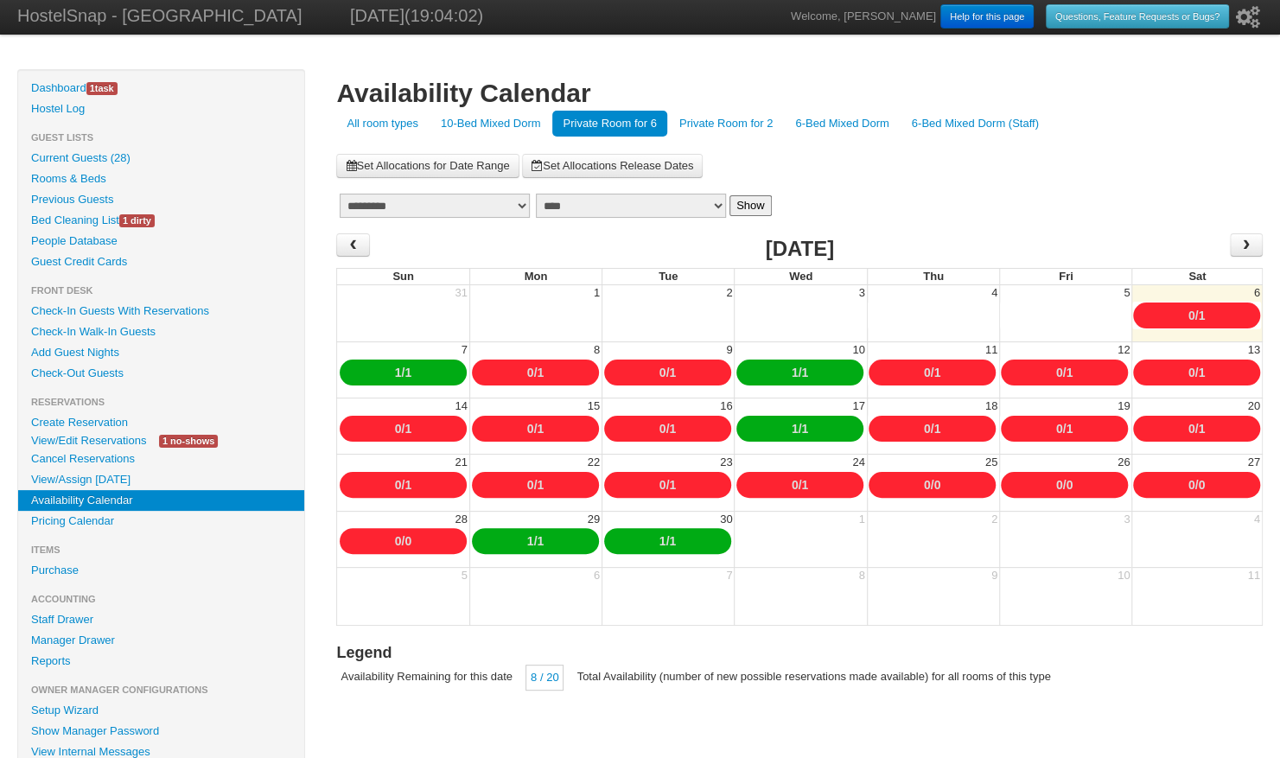
click at [709, 126] on link "Private Room for 2" at bounding box center [726, 124] width 114 height 26
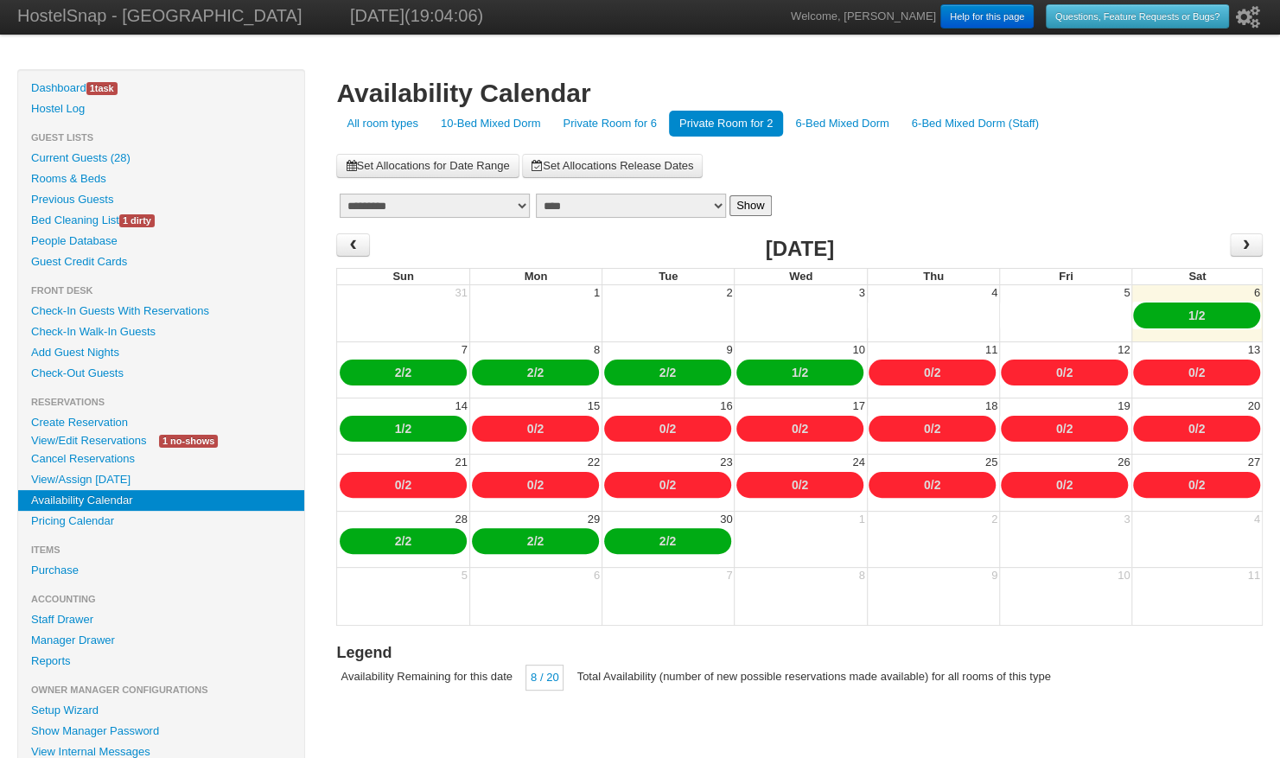
click at [410, 128] on link "All room types" at bounding box center [382, 124] width 92 height 26
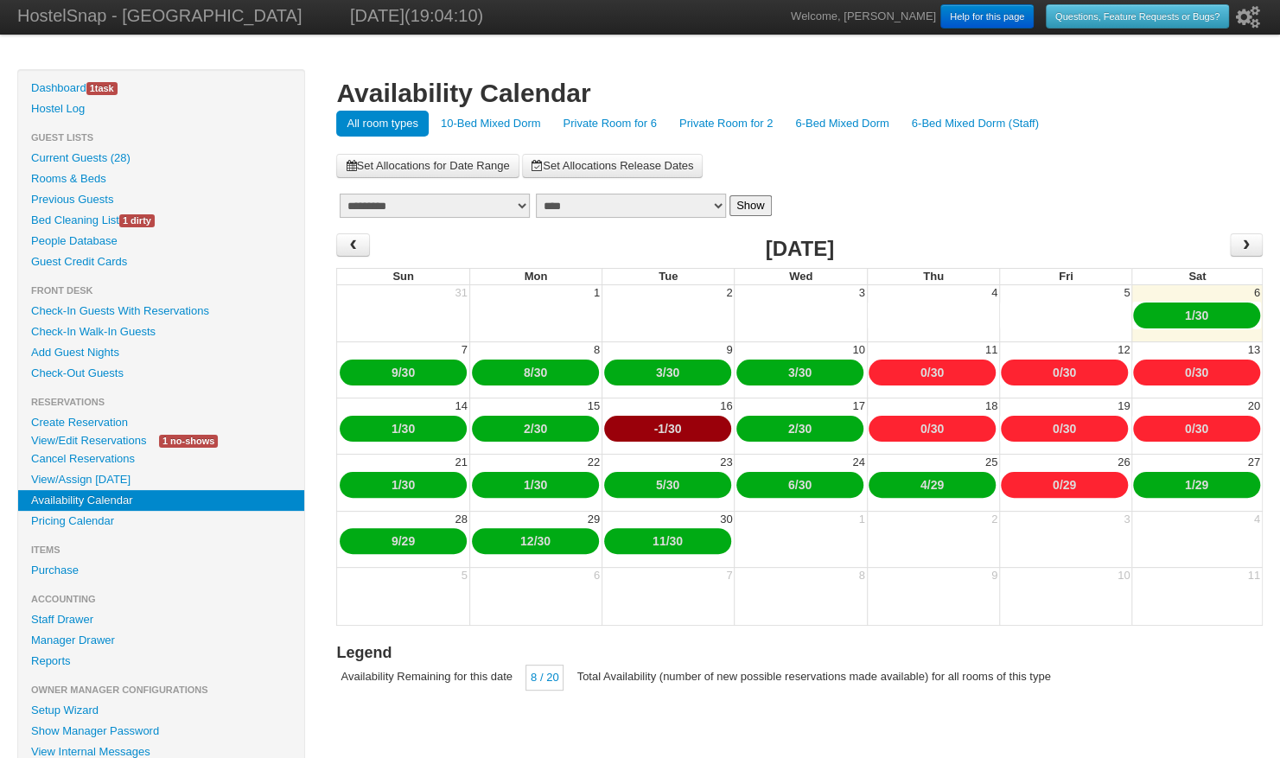
click at [499, 116] on link "10-Bed Mixed Dorm" at bounding box center [490, 124] width 121 height 26
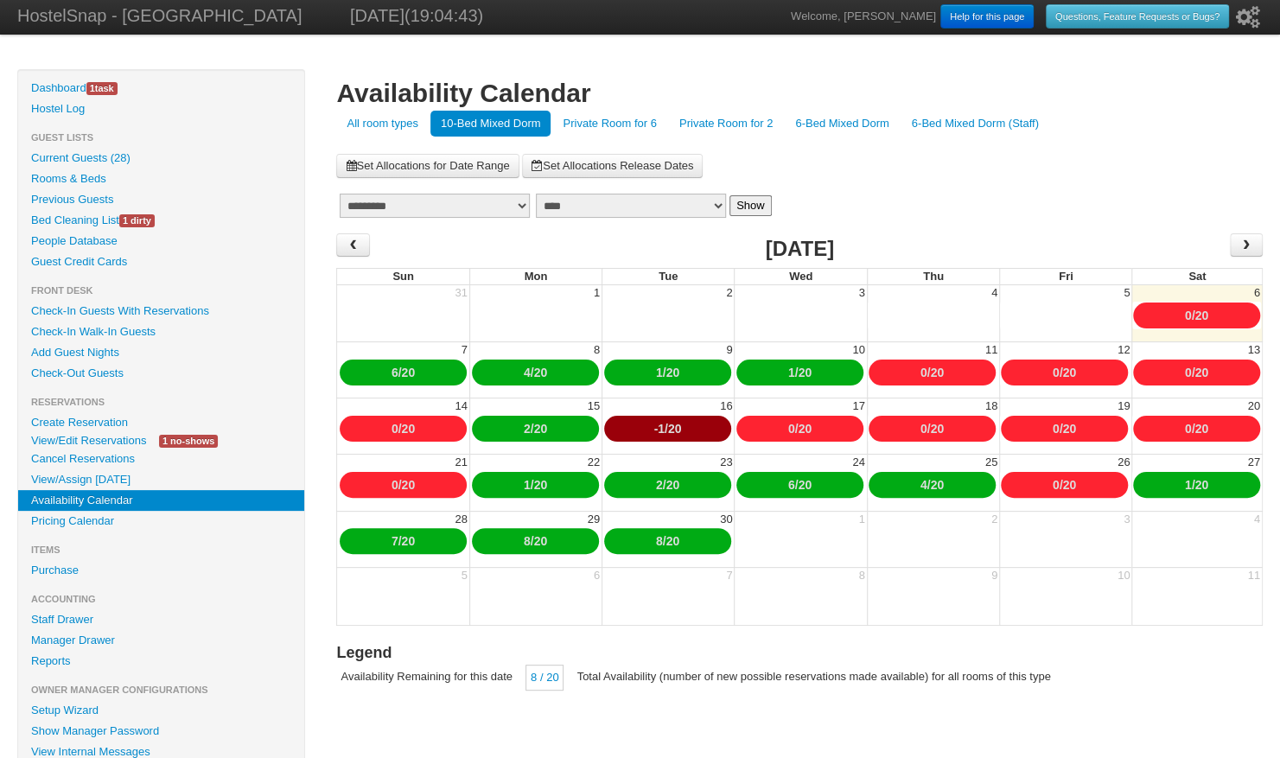
click at [124, 161] on link "Current Guests (28)" at bounding box center [161, 158] width 286 height 21
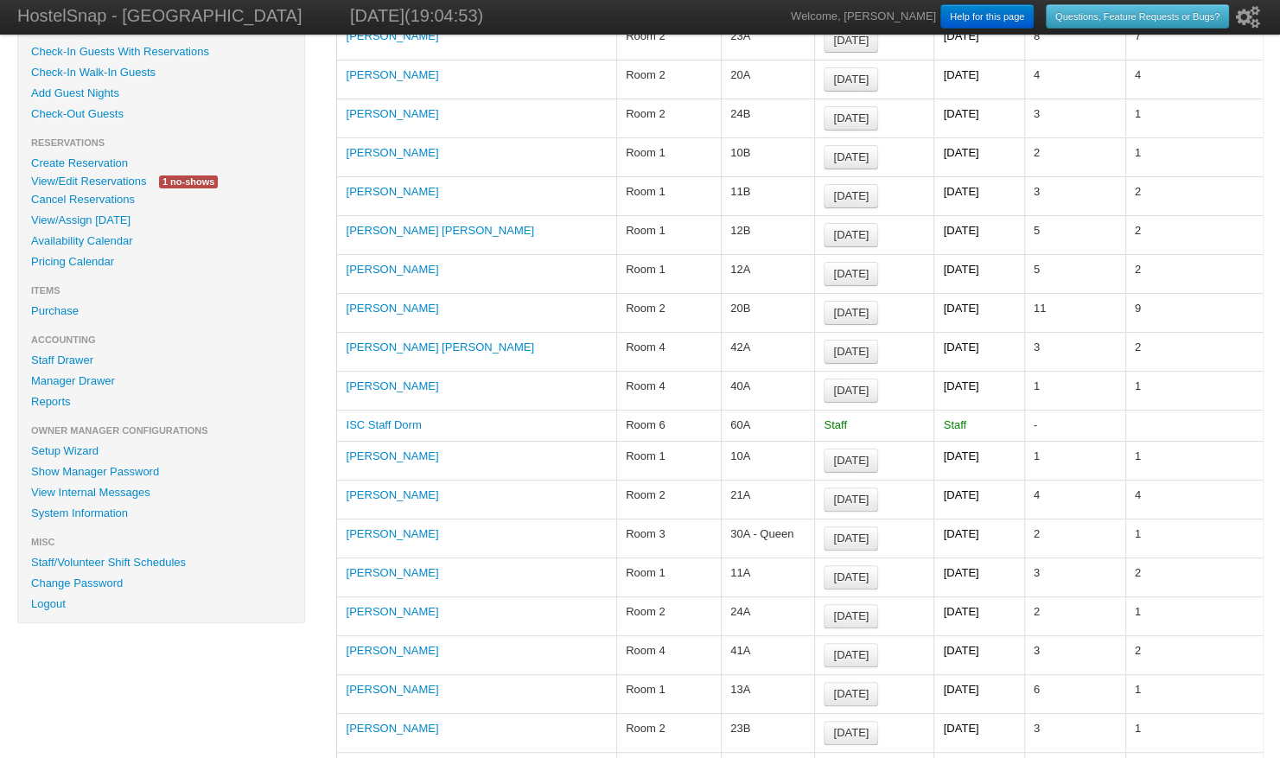
scroll to position [264, 0]
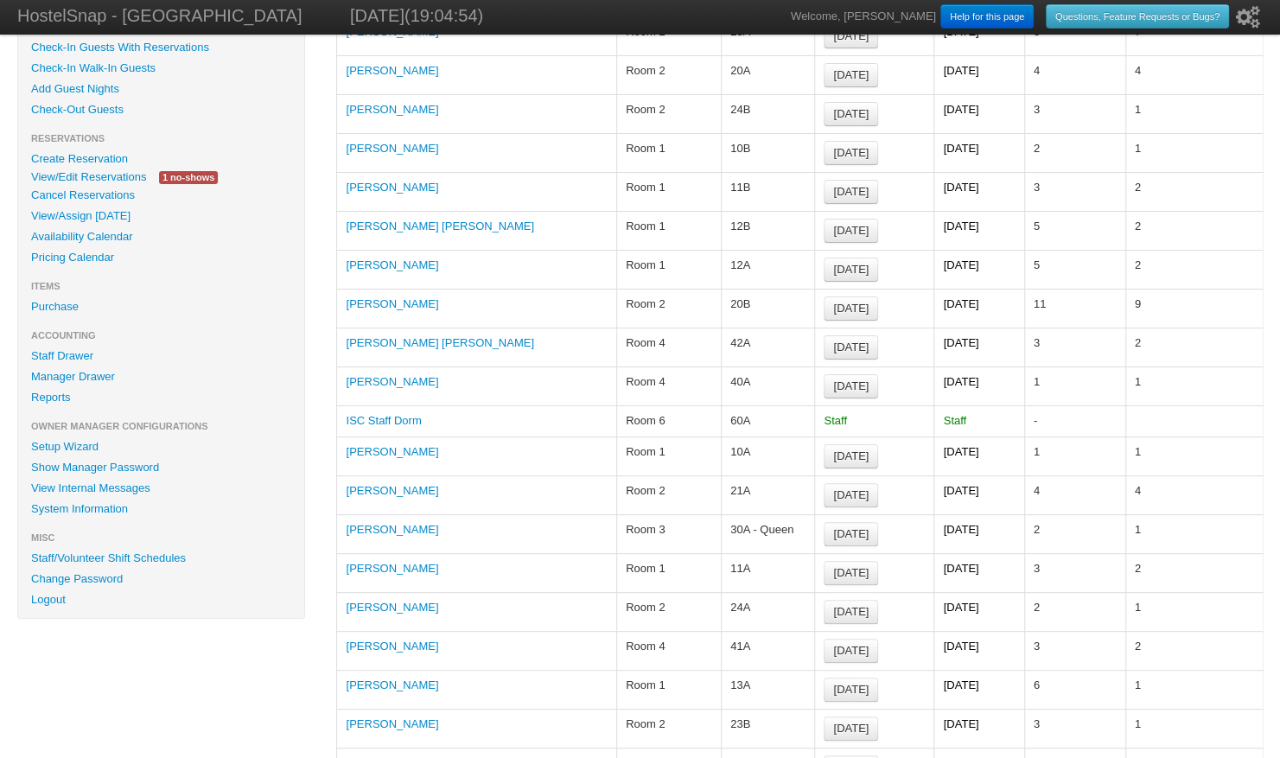
click at [410, 375] on link "Hanane Elbannougi" at bounding box center [392, 381] width 92 height 13
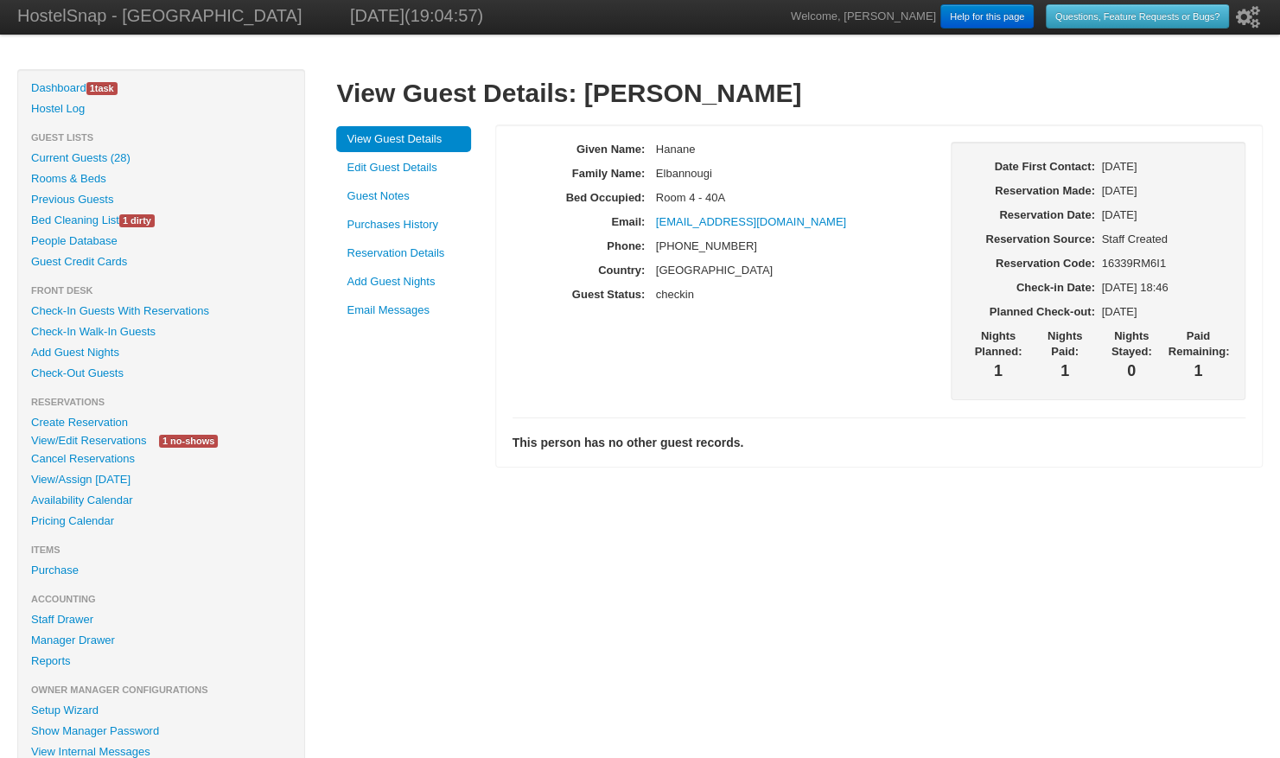
click at [405, 289] on link "Add Guest Nights" at bounding box center [403, 282] width 135 height 26
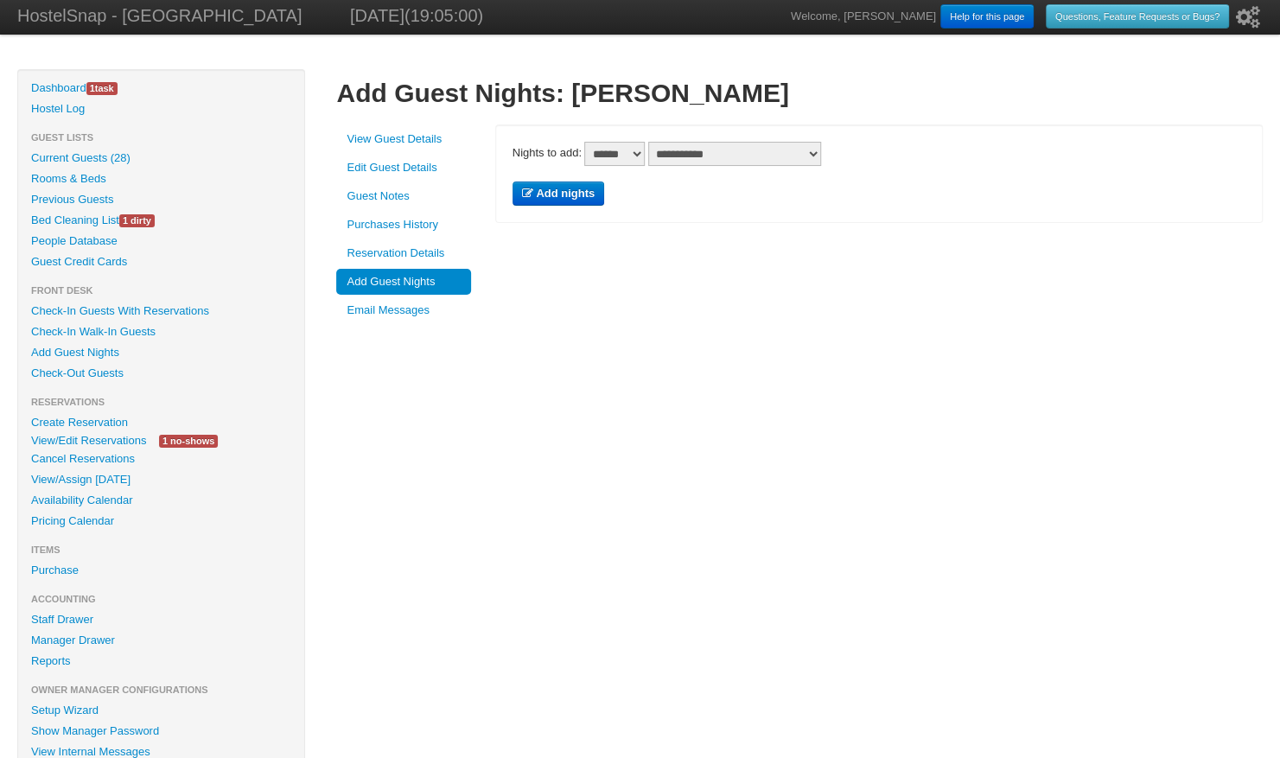
click at [602, 145] on select "****** * * * * * * * * * ** ** ** **" at bounding box center [614, 154] width 60 height 24
click at [584, 166] on select "****** * * * * * * * * * ** ** ** **" at bounding box center [614, 154] width 60 height 24
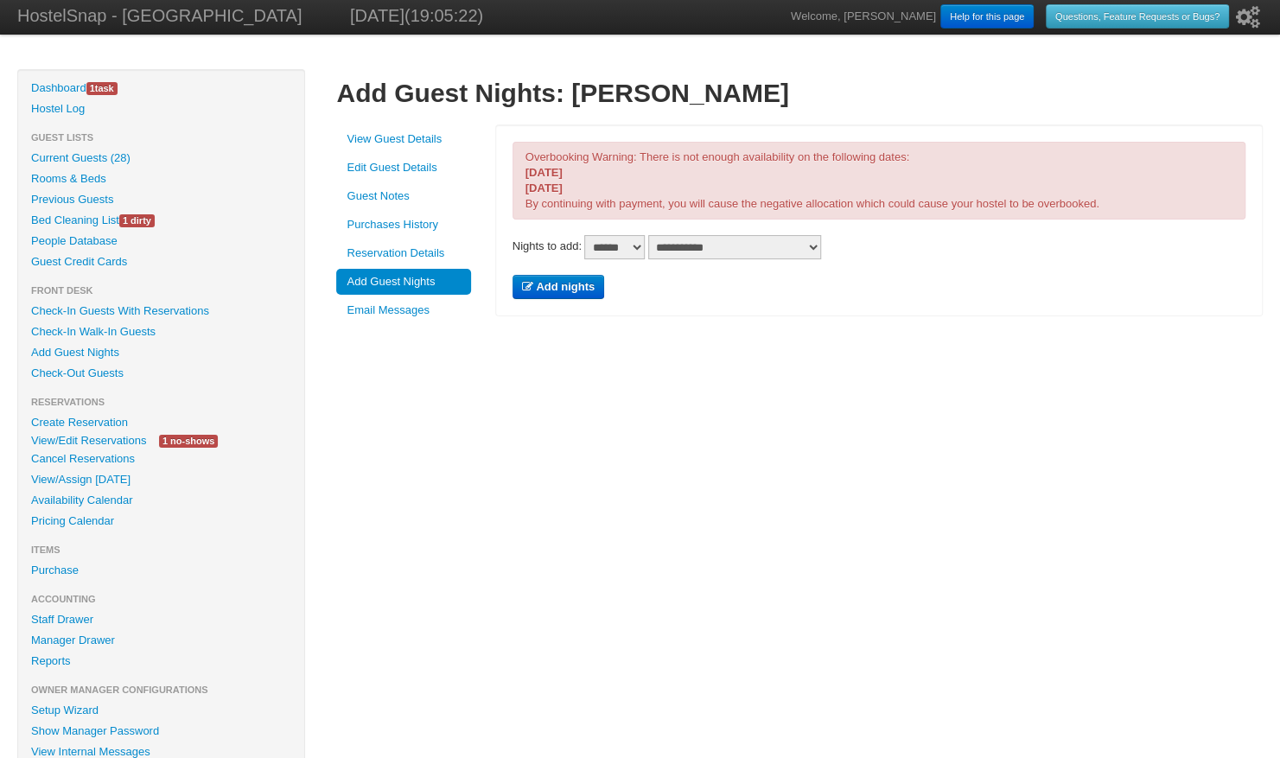
click at [622, 251] on select "****** * * * * * * * * * ** ** ** **" at bounding box center [614, 247] width 60 height 24
select select "*"
click at [584, 235] on select "****** * * * * * * * * * ** ** ** **" at bounding box center [614, 247] width 60 height 24
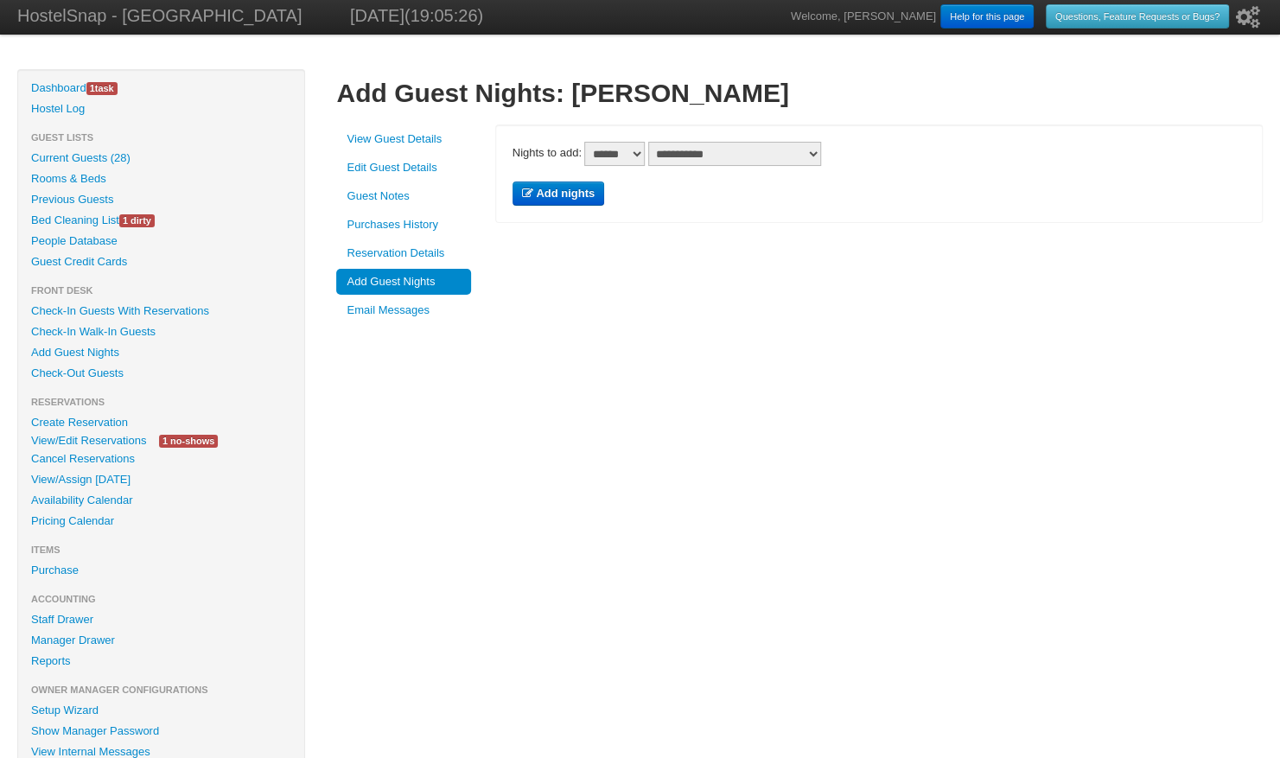
click at [113, 417] on link "Create Reservation" at bounding box center [161, 422] width 286 height 21
click at [117, 425] on link "Create Reservation" at bounding box center [161, 422] width 286 height 21
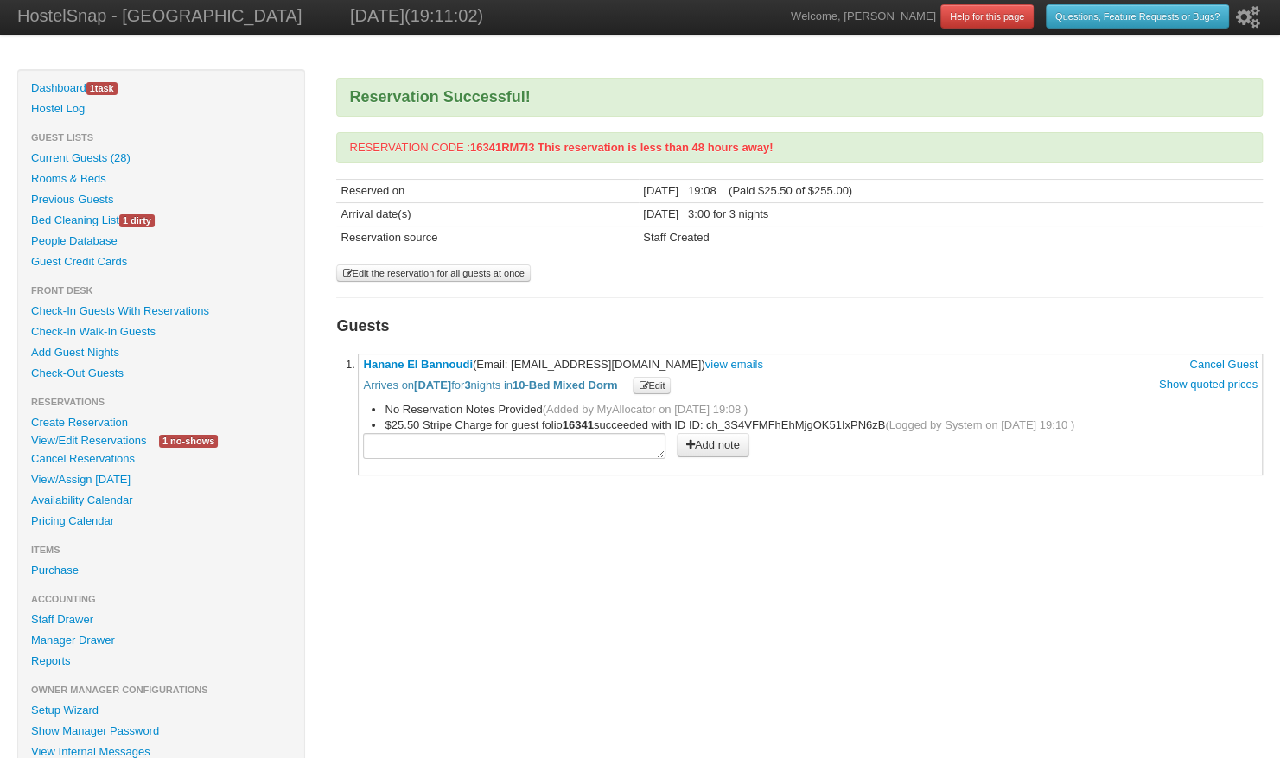
click at [105, 316] on link "Check-In Guests With Reservations" at bounding box center [161, 311] width 286 height 21
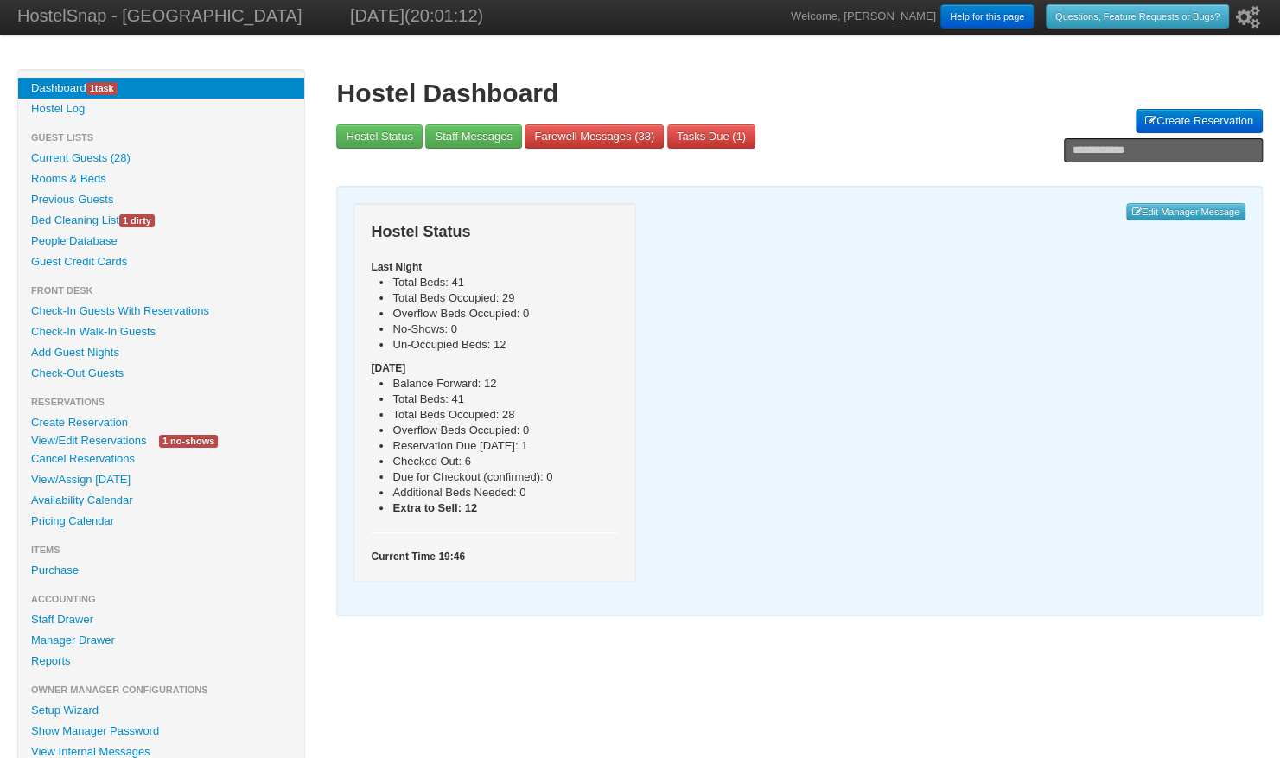
click at [111, 316] on link "Check-In Guests With Reservations" at bounding box center [161, 311] width 286 height 21
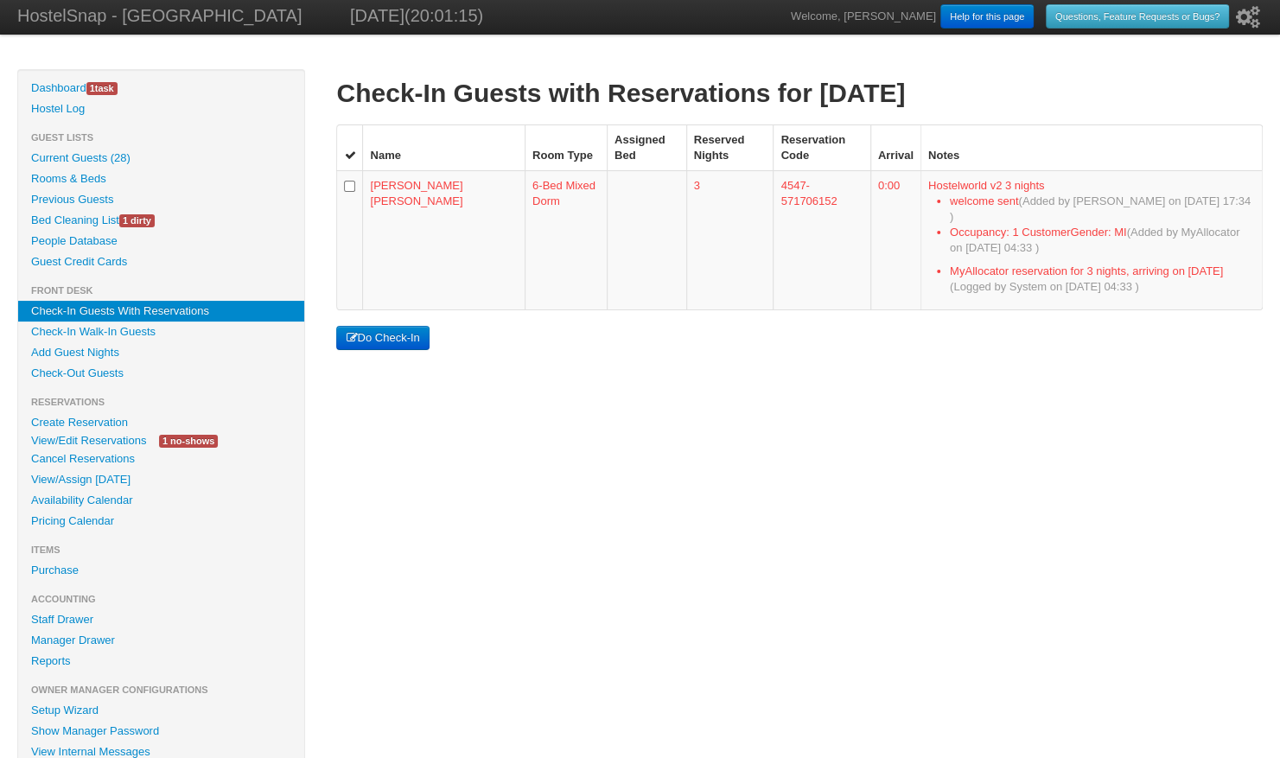
click at [398, 182] on td "[PERSON_NAME] [PERSON_NAME]" at bounding box center [443, 239] width 162 height 139
click at [69, 442] on link "View/Edit Reservations" at bounding box center [88, 440] width 141 height 18
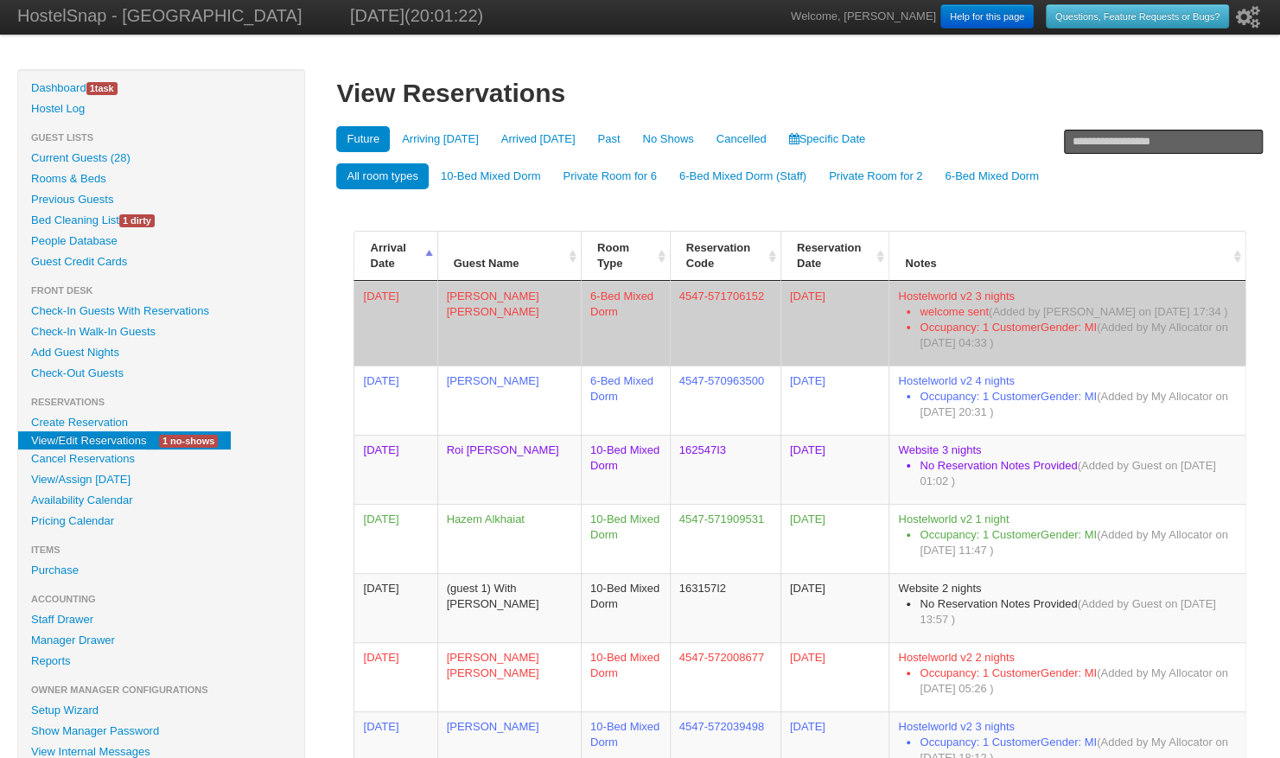
click at [479, 288] on td "[PERSON_NAME] [PERSON_NAME]" at bounding box center [508, 323] width 143 height 85
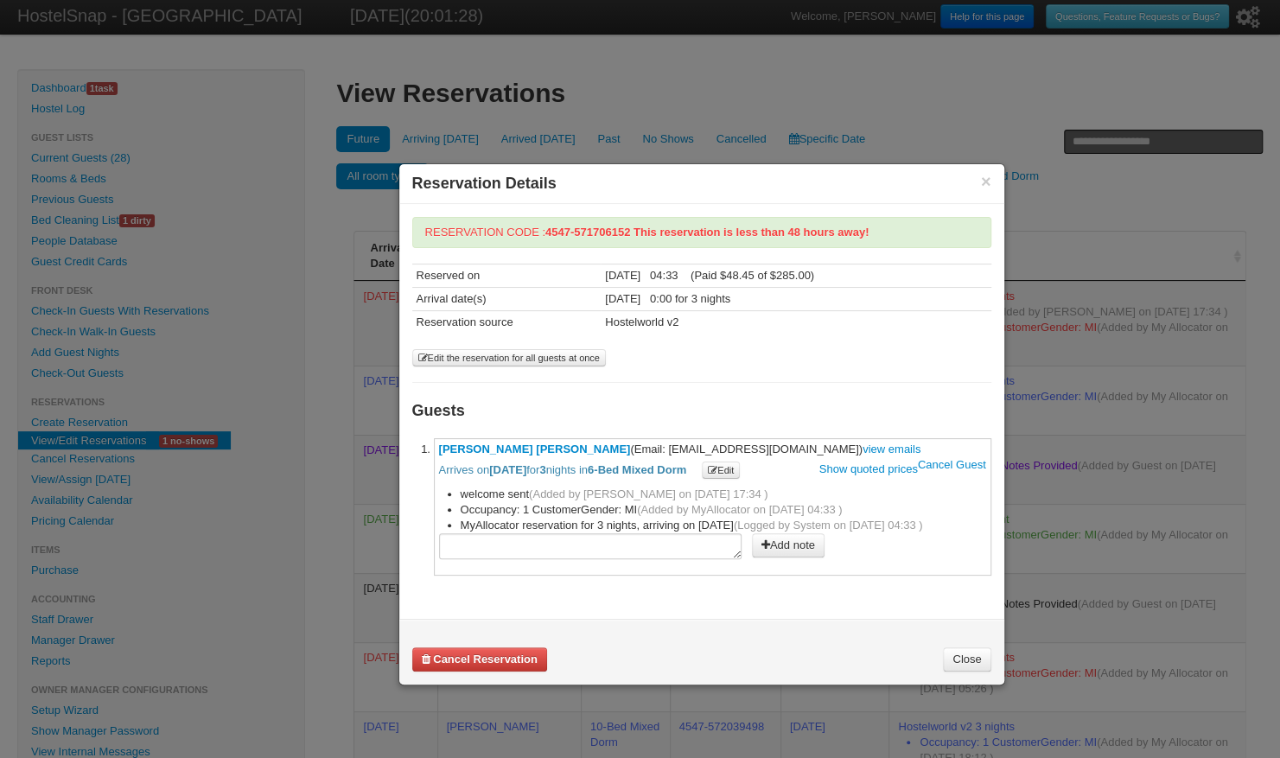
drag, startPoint x: 610, startPoint y: 445, endPoint x: 746, endPoint y: 442, distance: 136.5
click at [746, 442] on span "[PERSON_NAME] [PERSON_NAME] (Email: [EMAIL_ADDRESS][DOMAIN_NAME]) view emails C…" at bounding box center [712, 460] width 547 height 36
copy span "[EMAIL_ADDRESS][DOMAIN_NAME]"
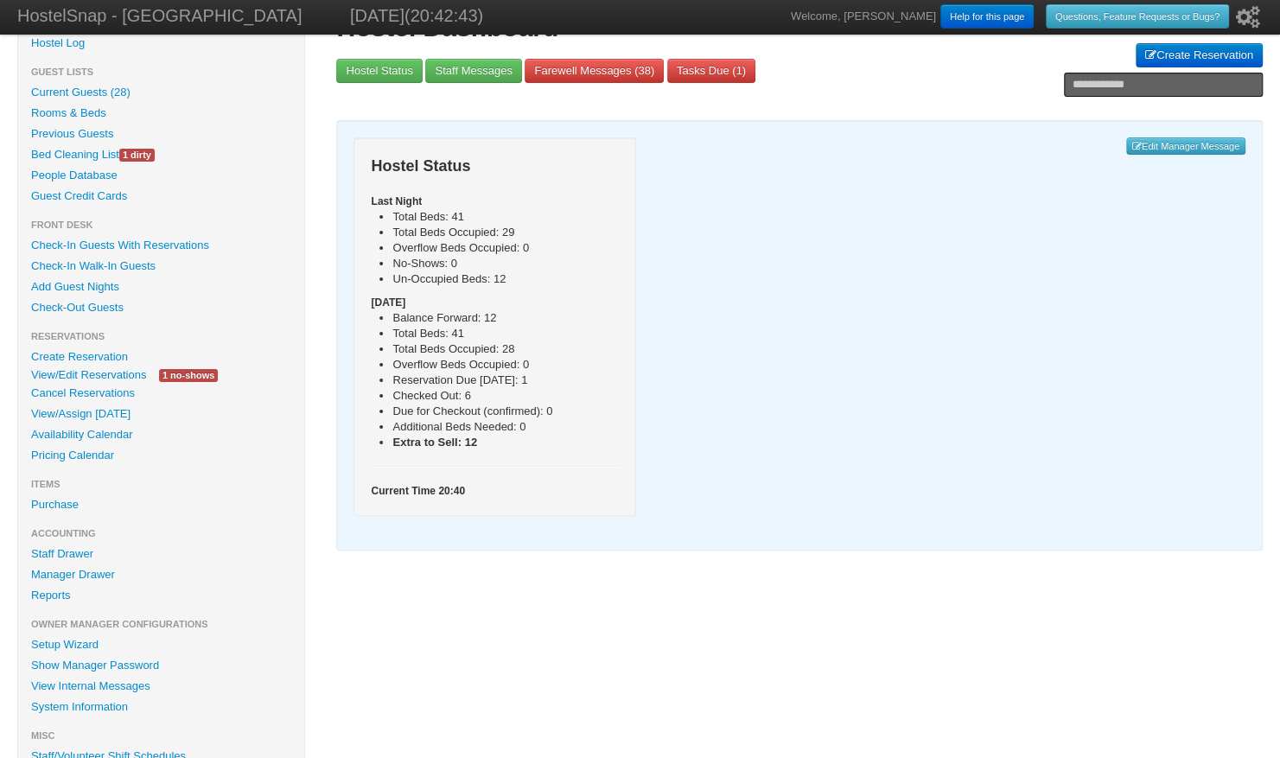
scroll to position [83, 0]
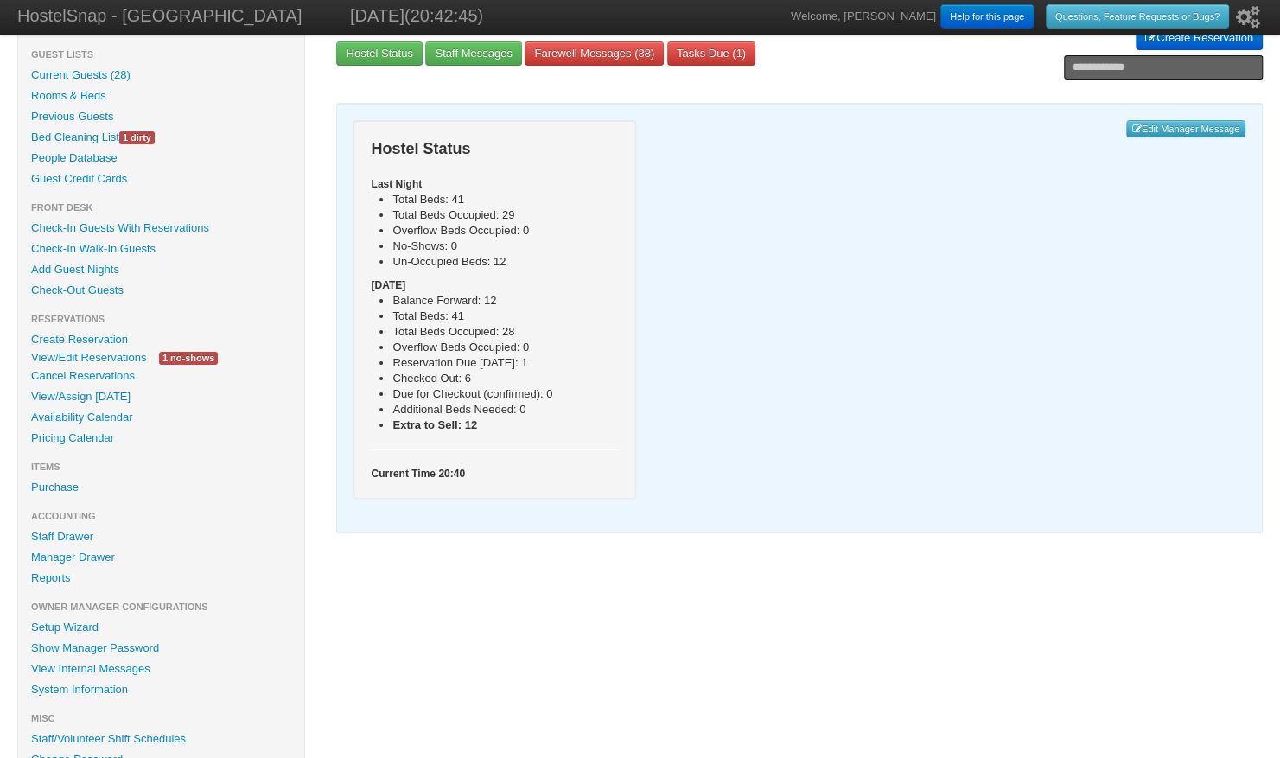
click at [76, 422] on link "Availability Calendar" at bounding box center [161, 417] width 286 height 21
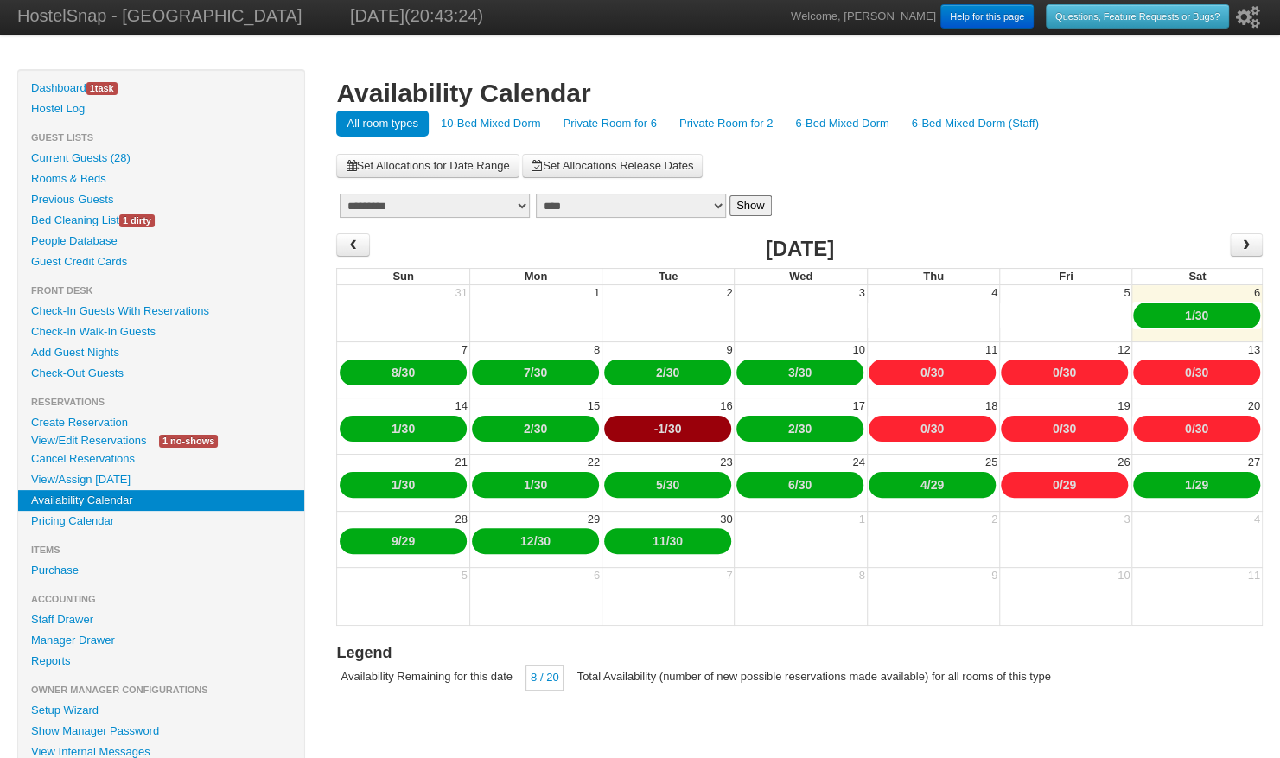
click at [488, 119] on link "10-Bed Mixed Dorm" at bounding box center [490, 124] width 121 height 26
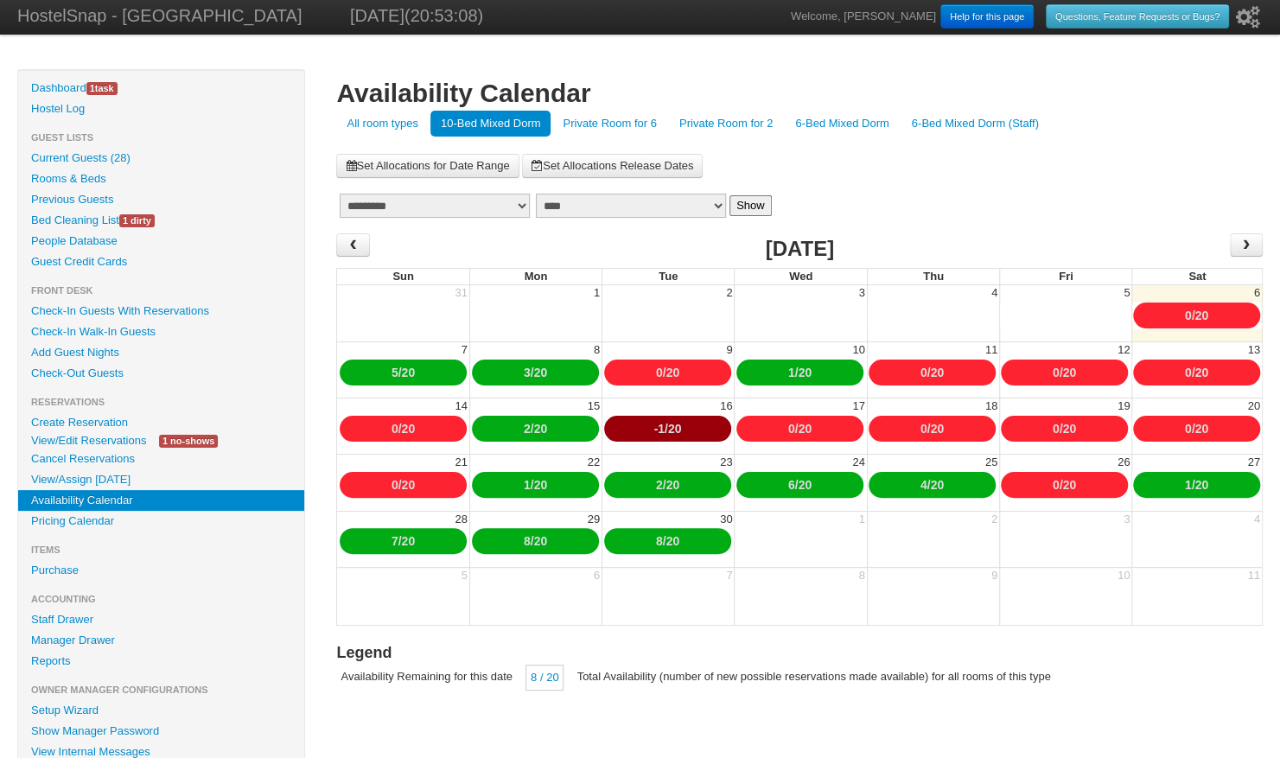
click at [171, 498] on link "Availability Calendar" at bounding box center [161, 500] width 286 height 21
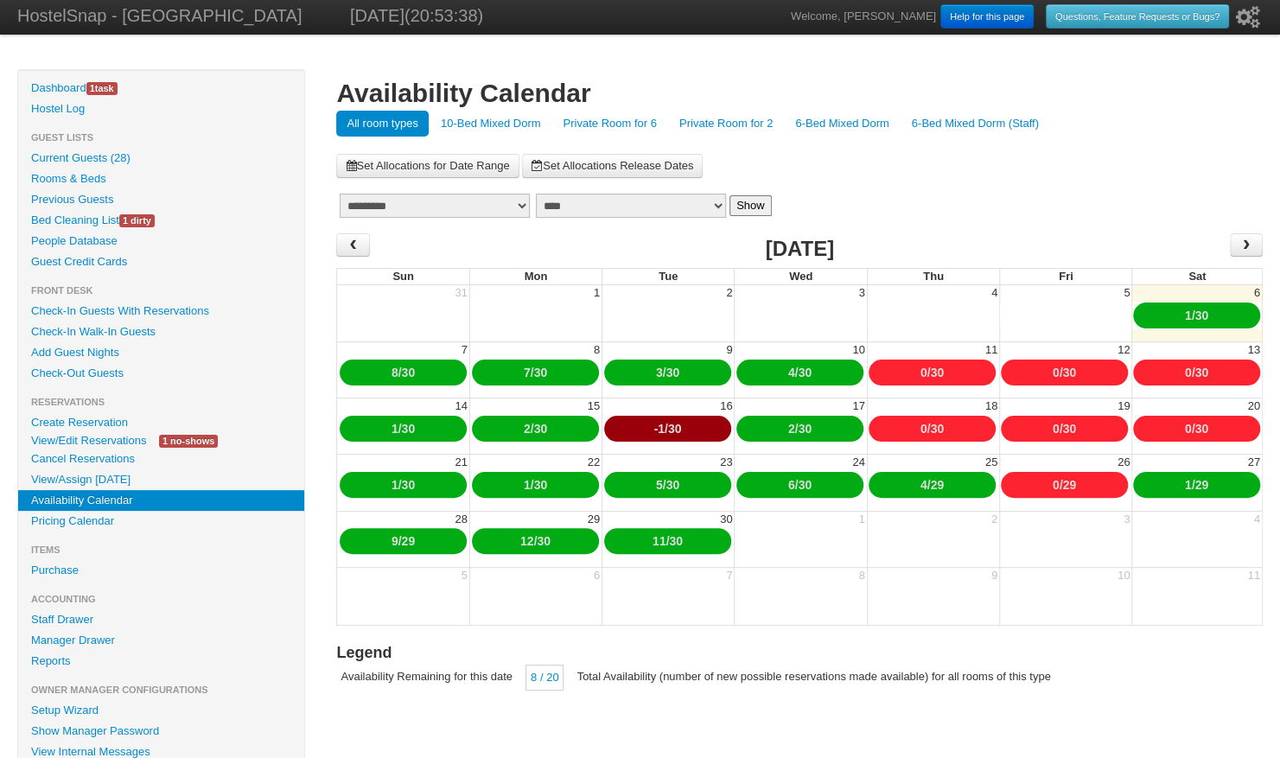
click at [495, 124] on link "10-Bed Mixed Dorm" at bounding box center [490, 124] width 121 height 26
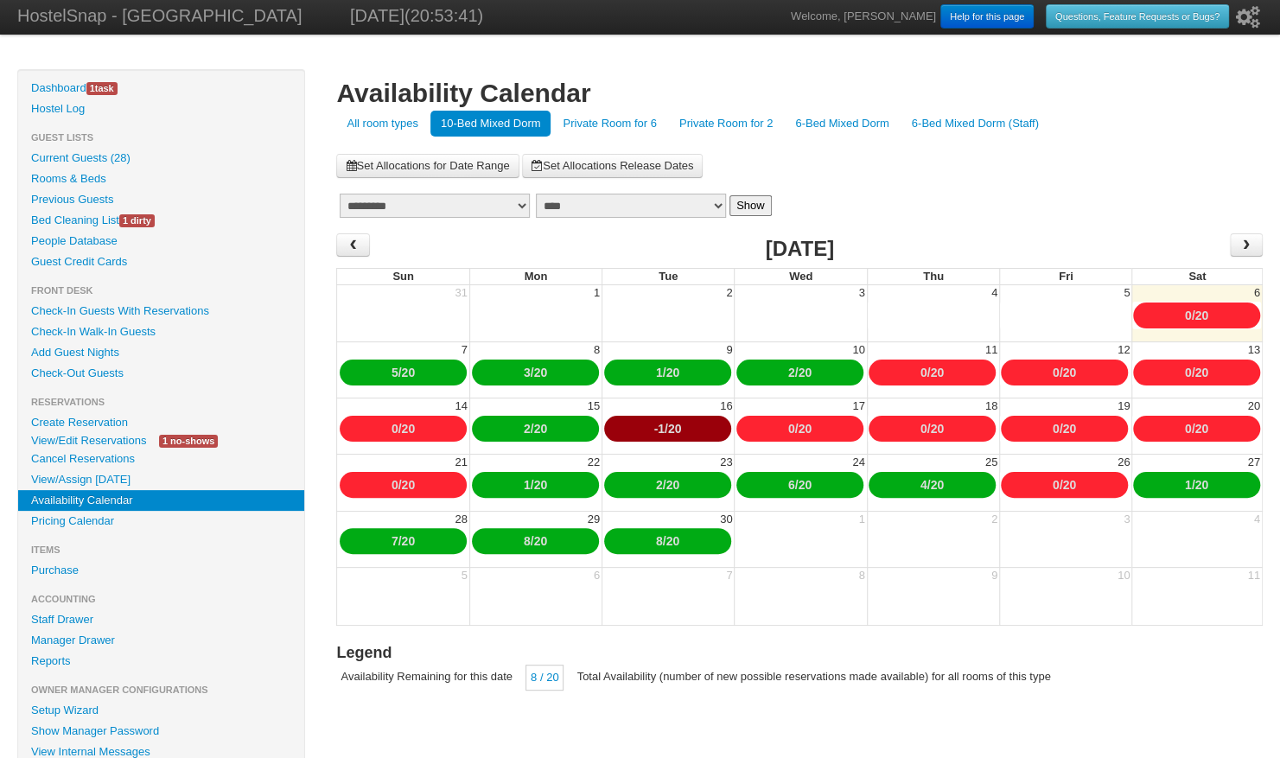
click at [622, 118] on link "Private Room for 6" at bounding box center [609, 124] width 114 height 26
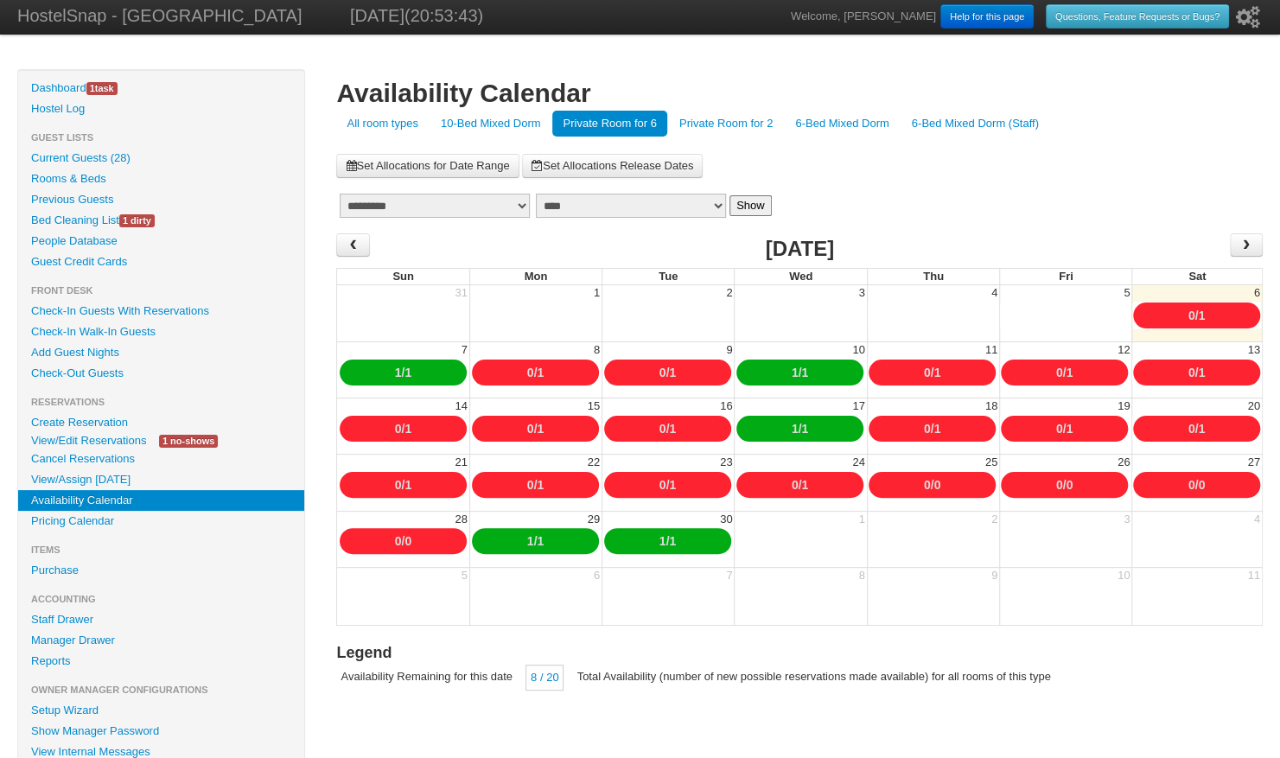
click at [703, 128] on link "Private Room for 2" at bounding box center [726, 124] width 114 height 26
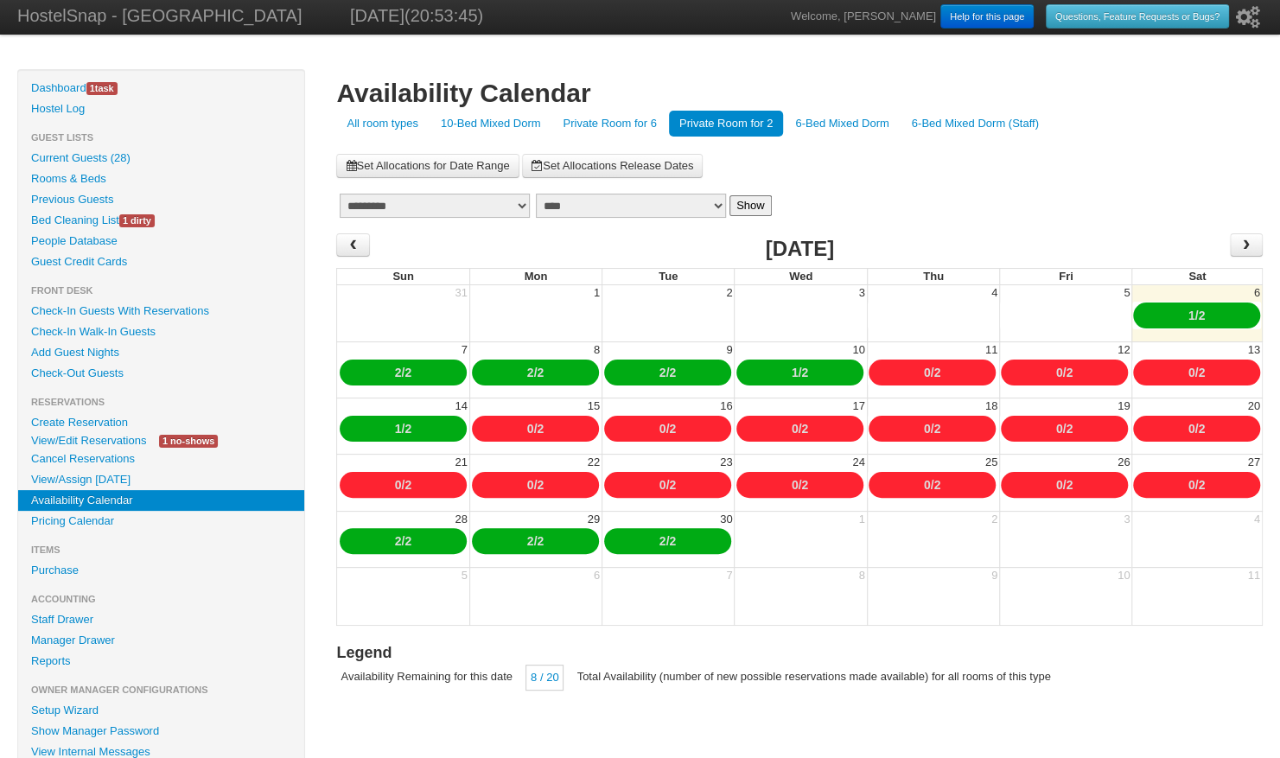
click at [822, 126] on link "6-Bed Mixed Dorm" at bounding box center [842, 124] width 114 height 26
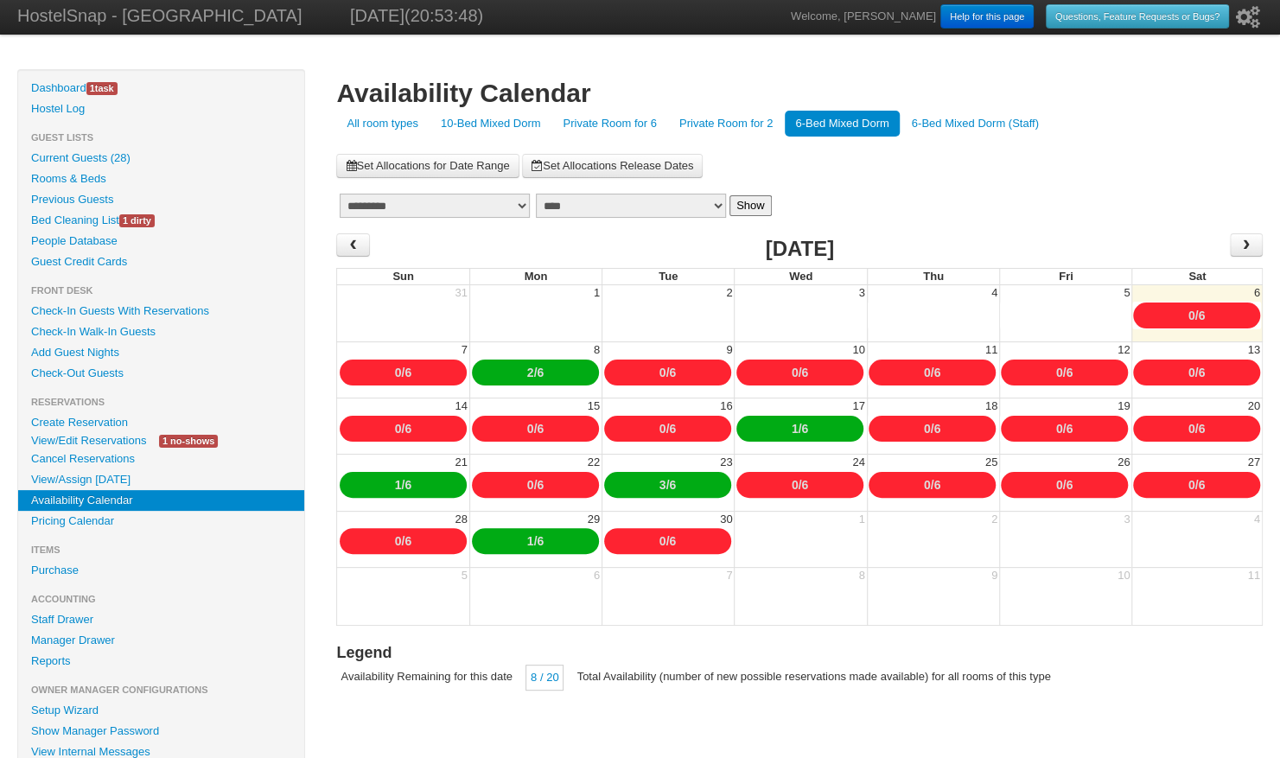
click at [902, 124] on link "6-Bed Mixed Dorm (Staff)" at bounding box center [975, 124] width 148 height 26
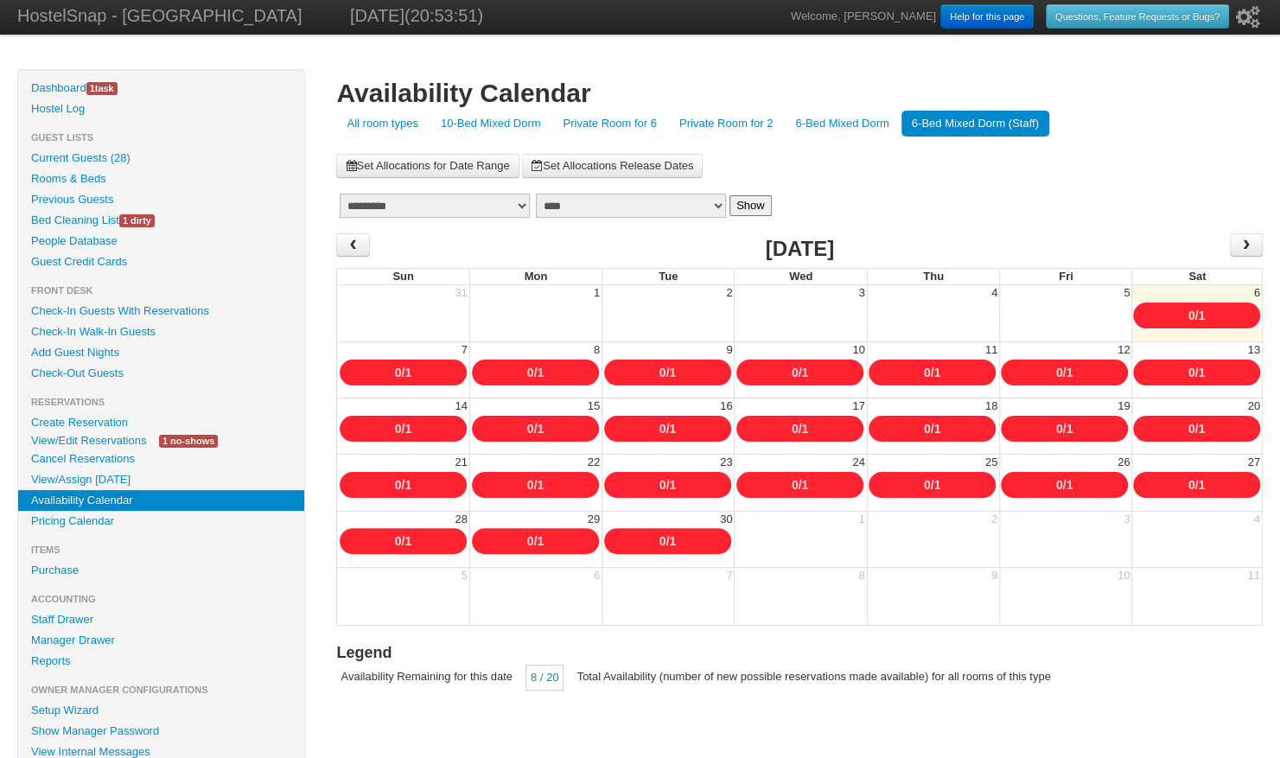
click at [740, 126] on link "Private Room for 2" at bounding box center [726, 124] width 114 height 26
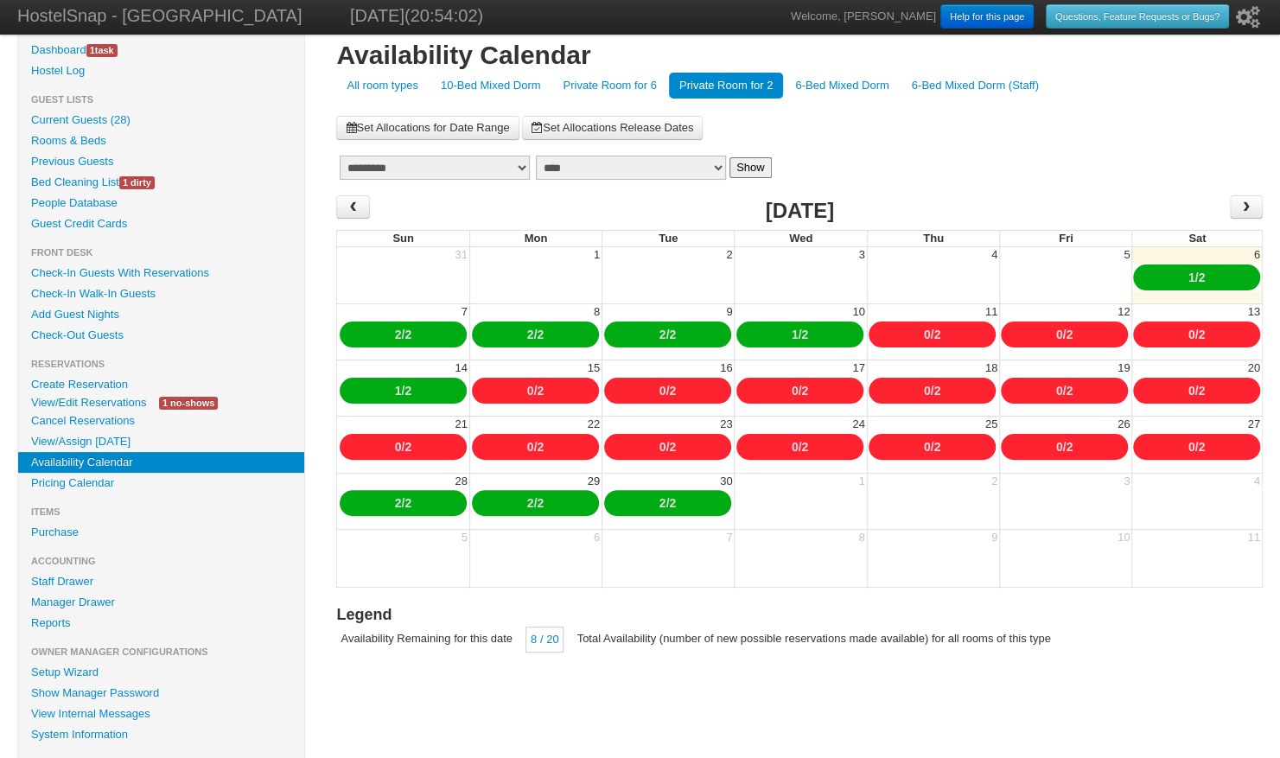
scroll to position [39, 0]
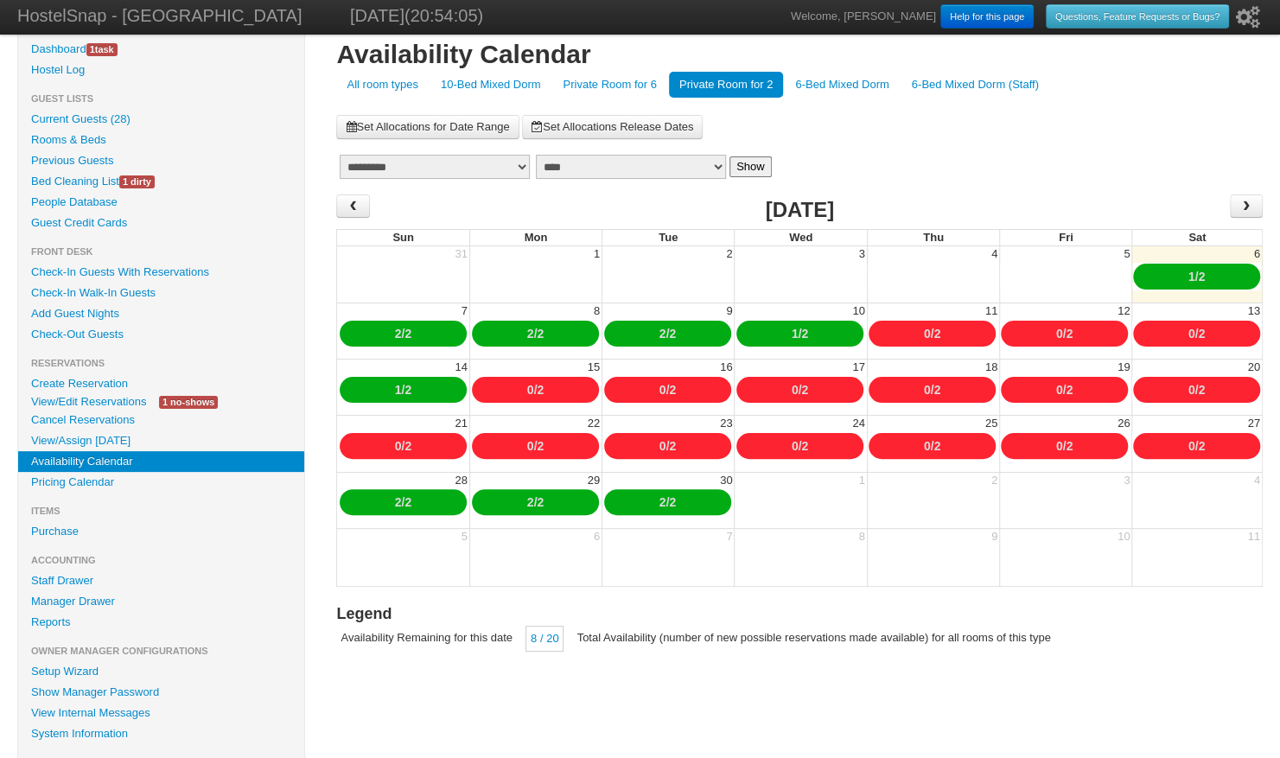
click at [700, 80] on link "Private Room for 2" at bounding box center [726, 85] width 114 height 26
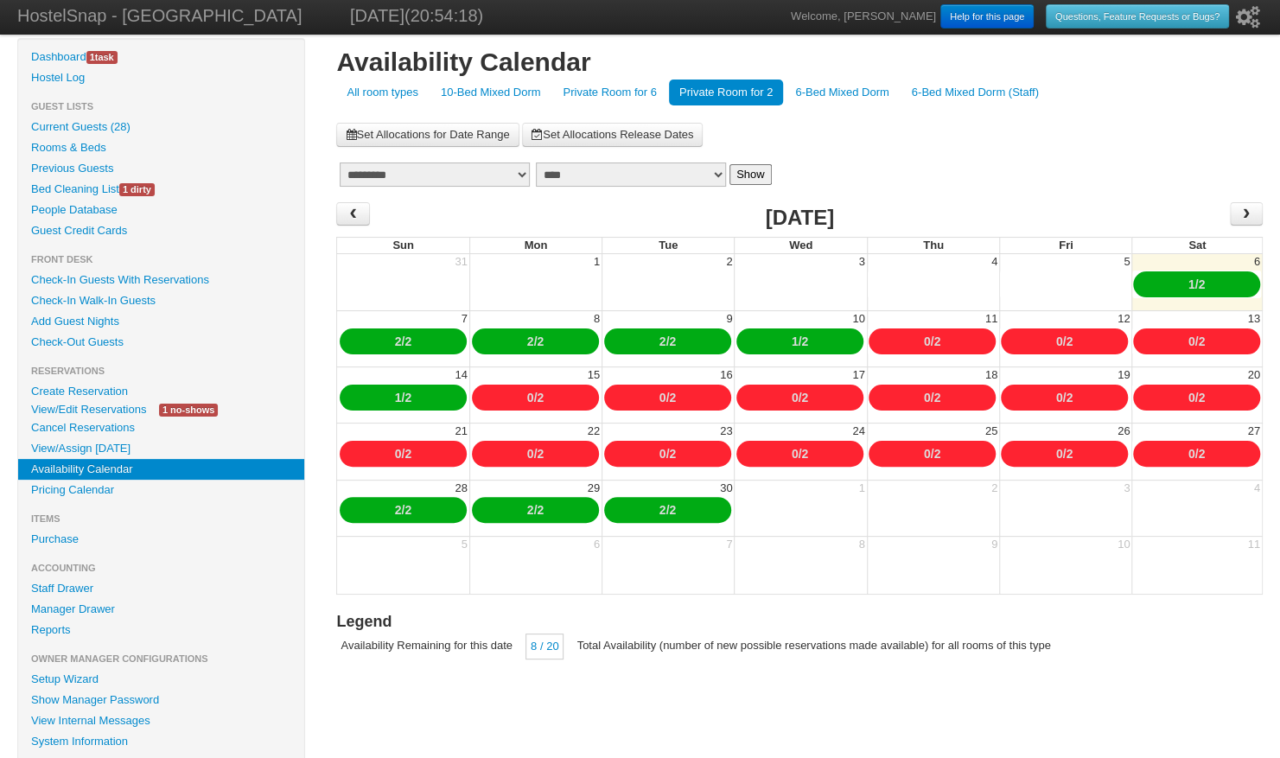
scroll to position [32, 0]
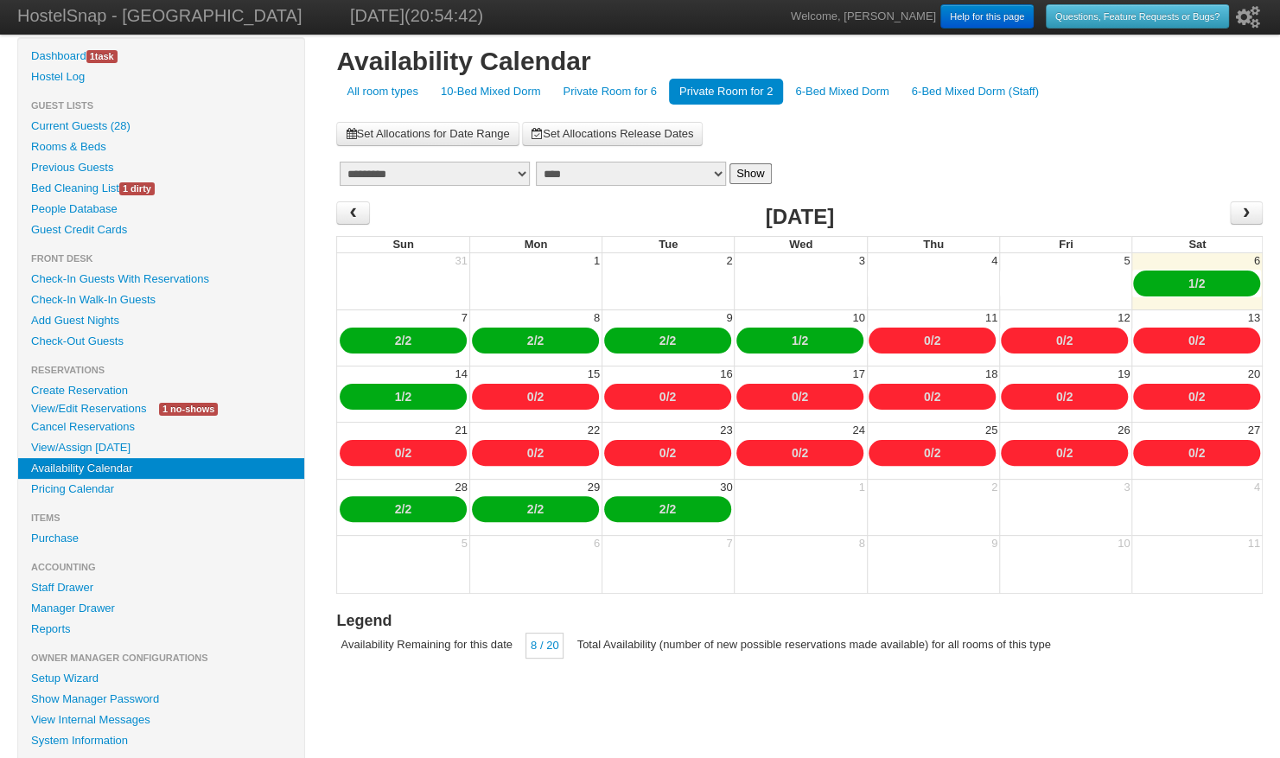
click at [1154, 275] on div "1 / 2" at bounding box center [1196, 283] width 127 height 26
click at [468, 96] on link "10-Bed Mixed Dorm" at bounding box center [490, 92] width 121 height 26
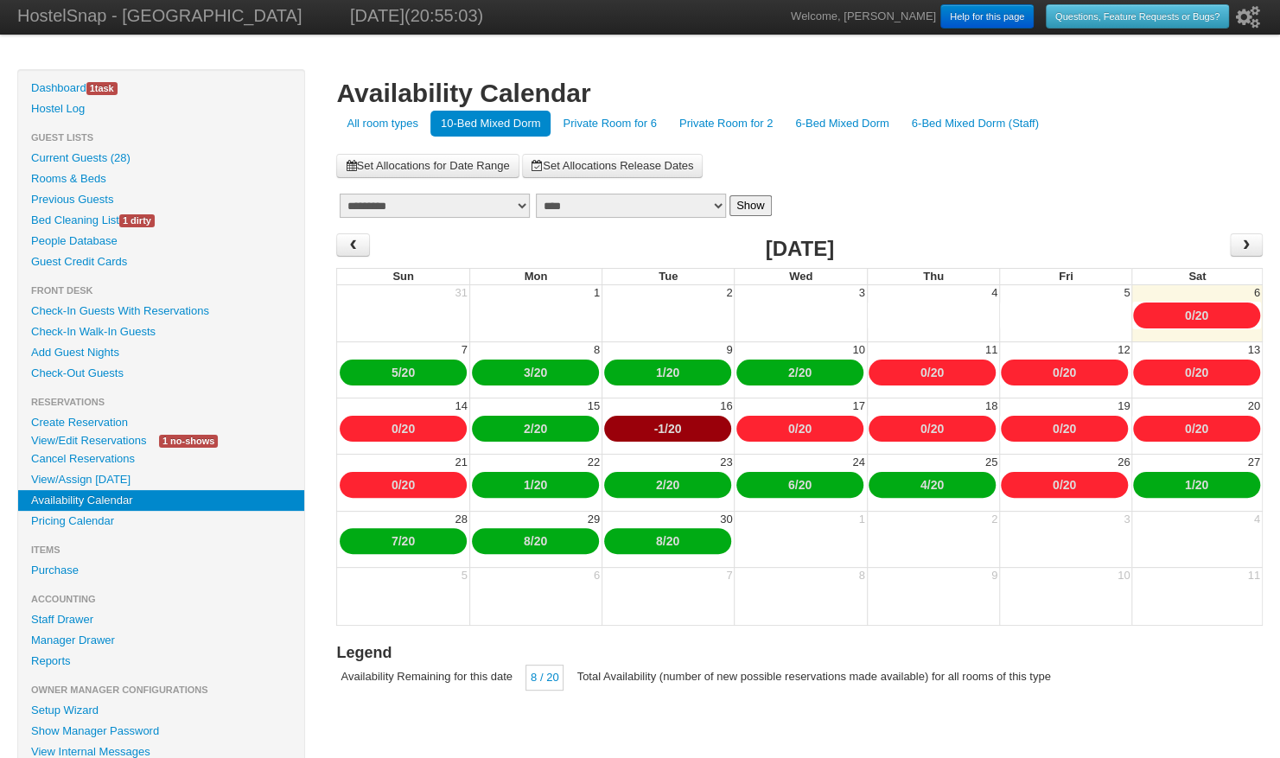
click at [726, 121] on link "Private Room for 2" at bounding box center [726, 124] width 114 height 26
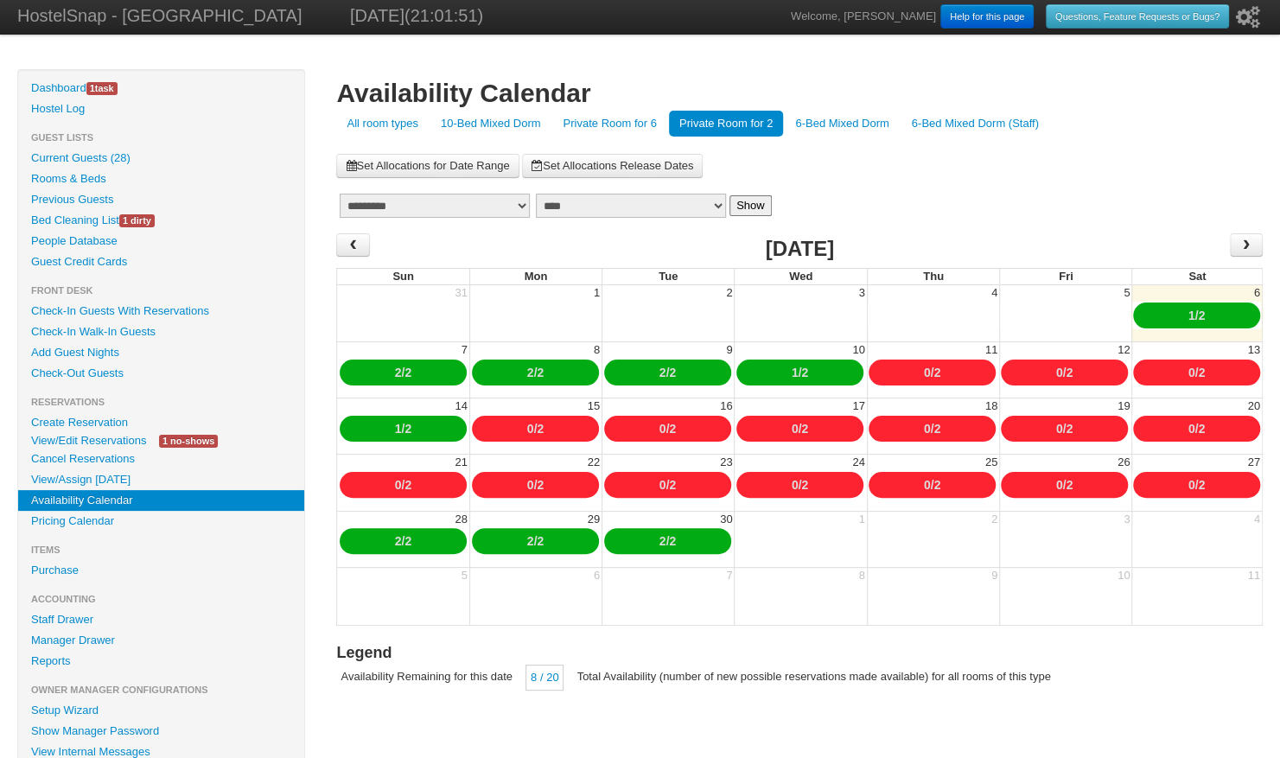
click at [189, 308] on link "Check-In Guests With Reservations" at bounding box center [161, 311] width 286 height 21
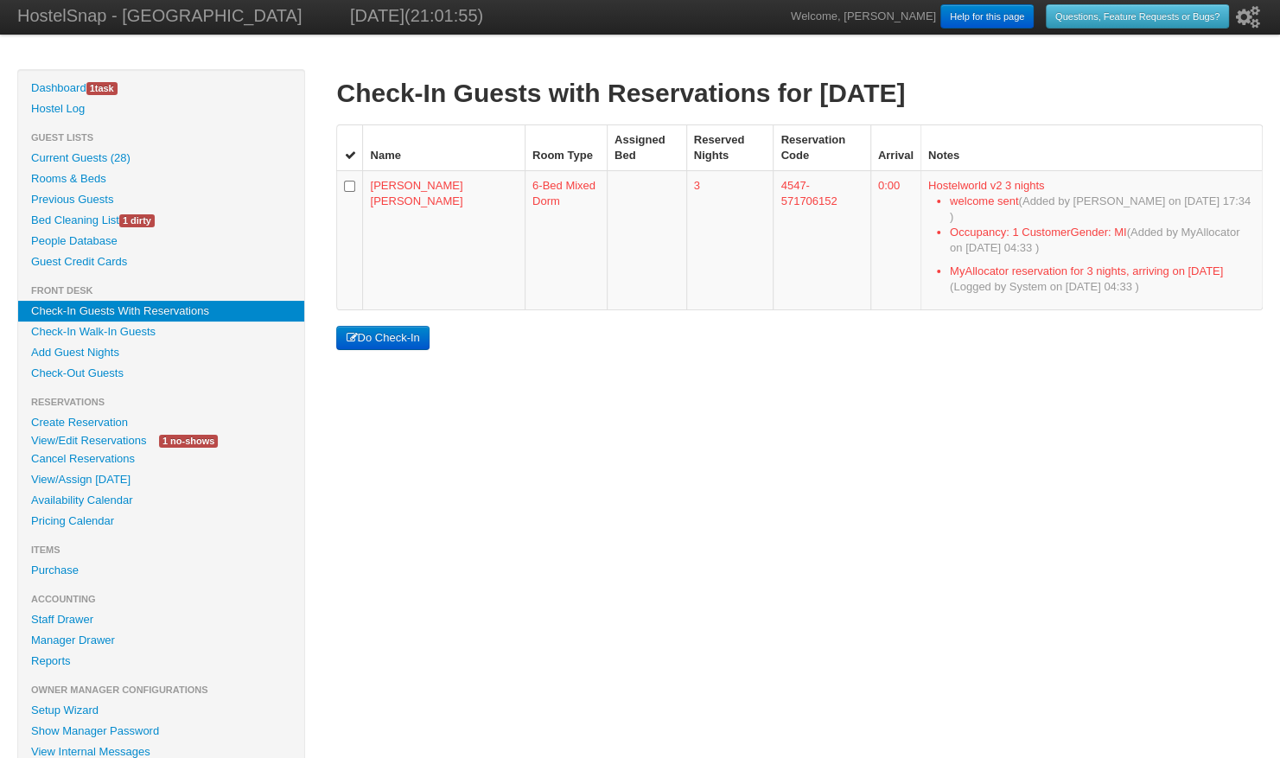
click at [182, 419] on link "Create Reservation" at bounding box center [161, 422] width 286 height 21
click at [120, 508] on link "Availability Calendar" at bounding box center [161, 500] width 286 height 21
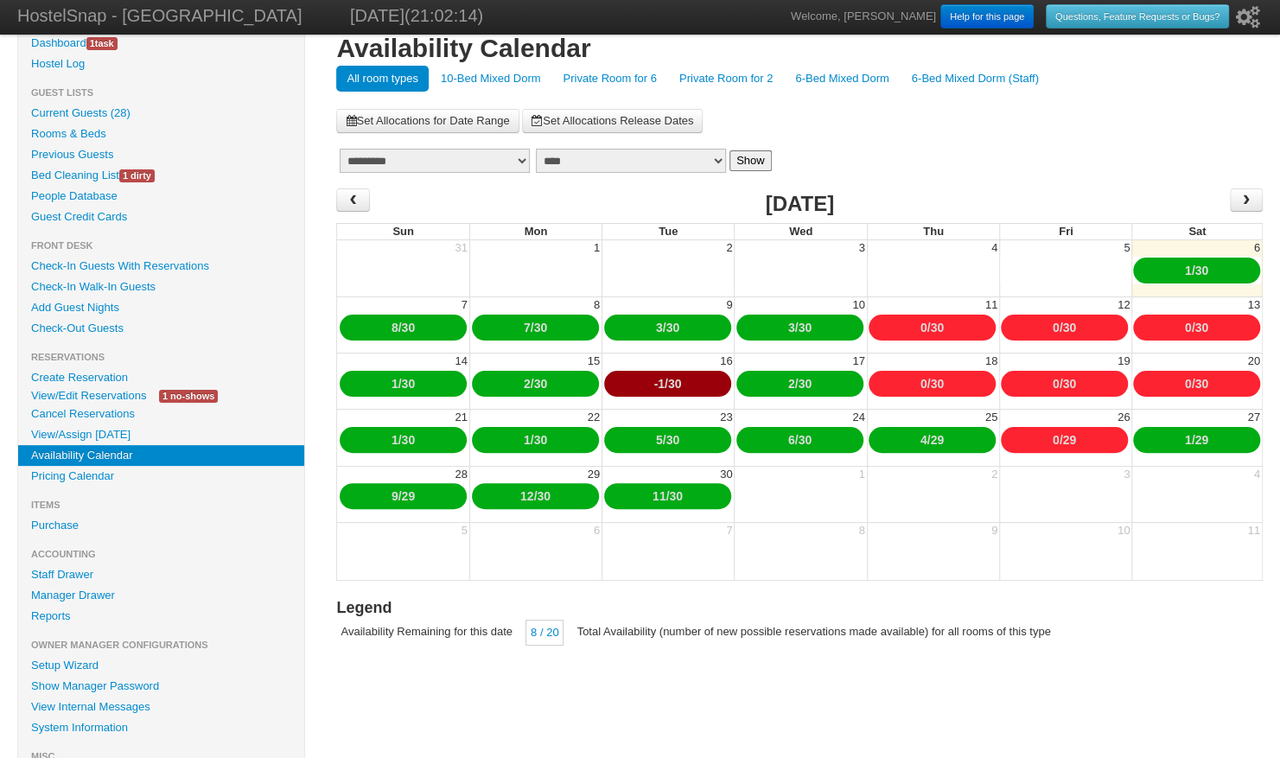
scroll to position [35, 0]
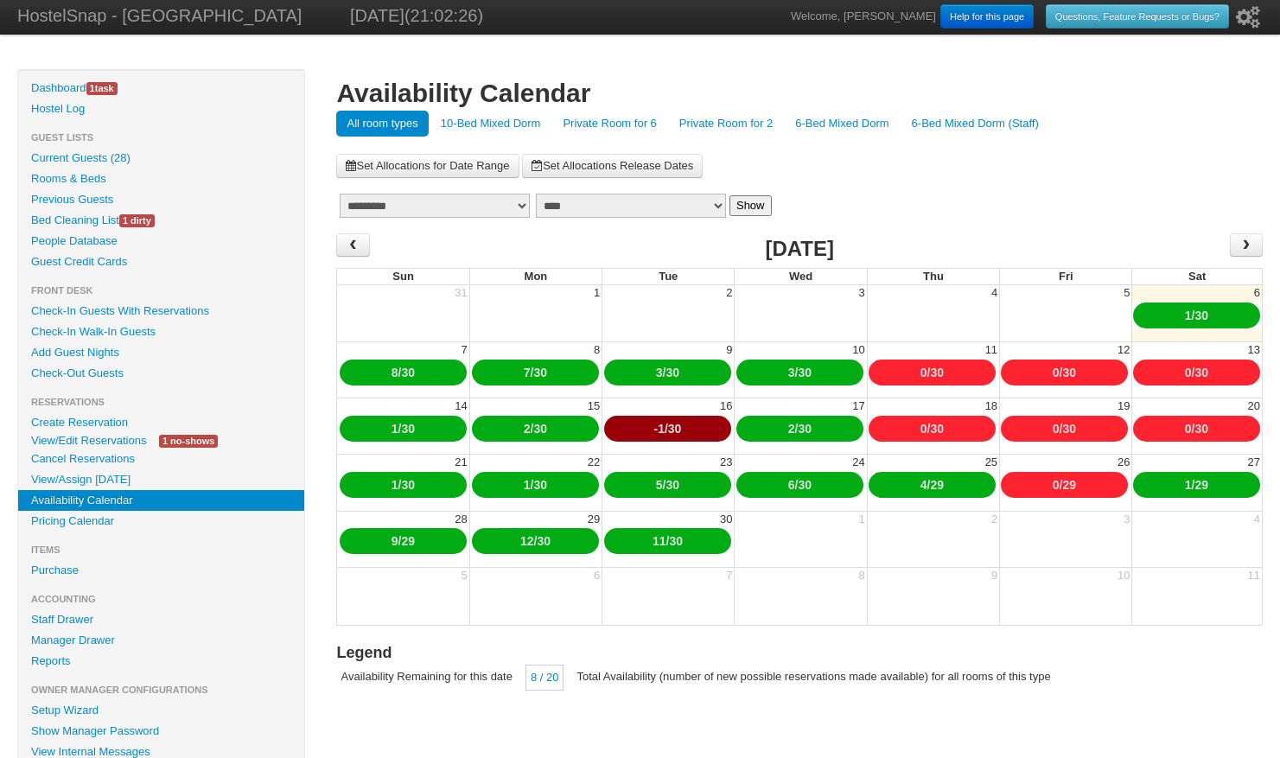
scroll to position [35, 0]
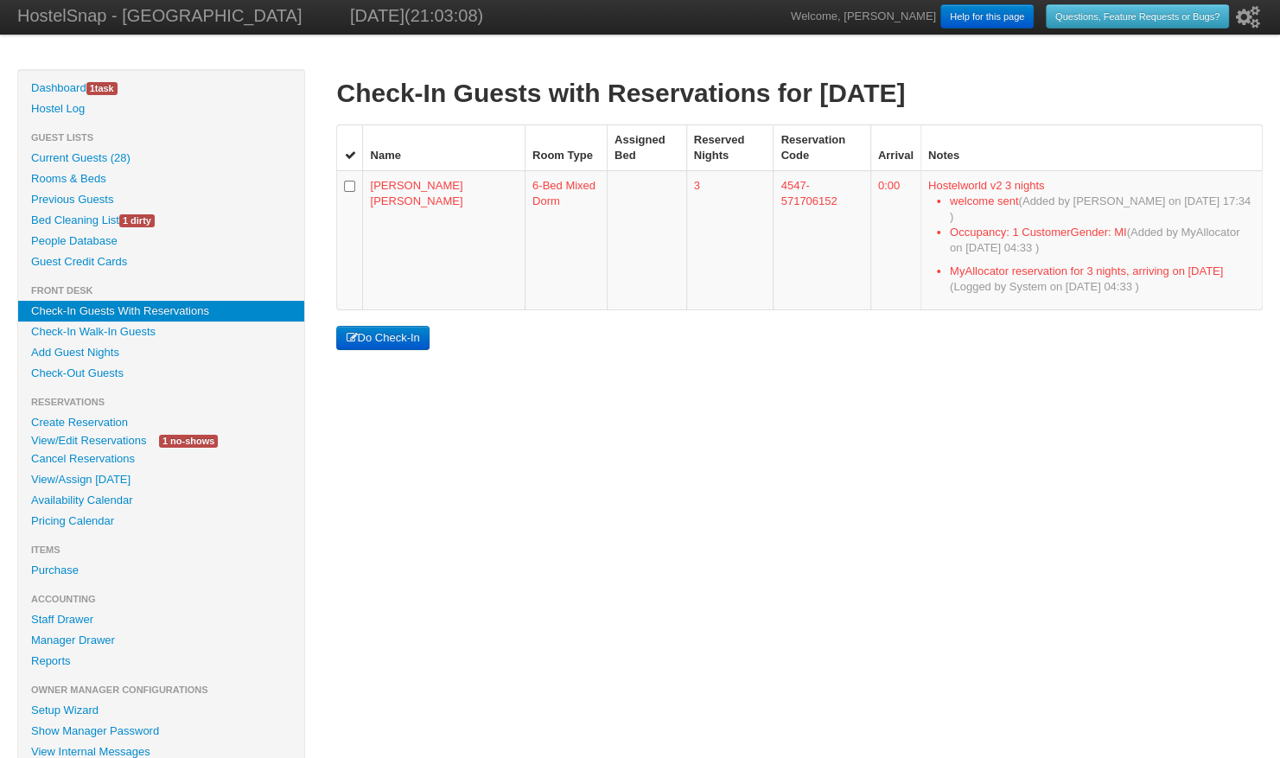
click at [152, 498] on link "Availability Calendar" at bounding box center [161, 500] width 286 height 21
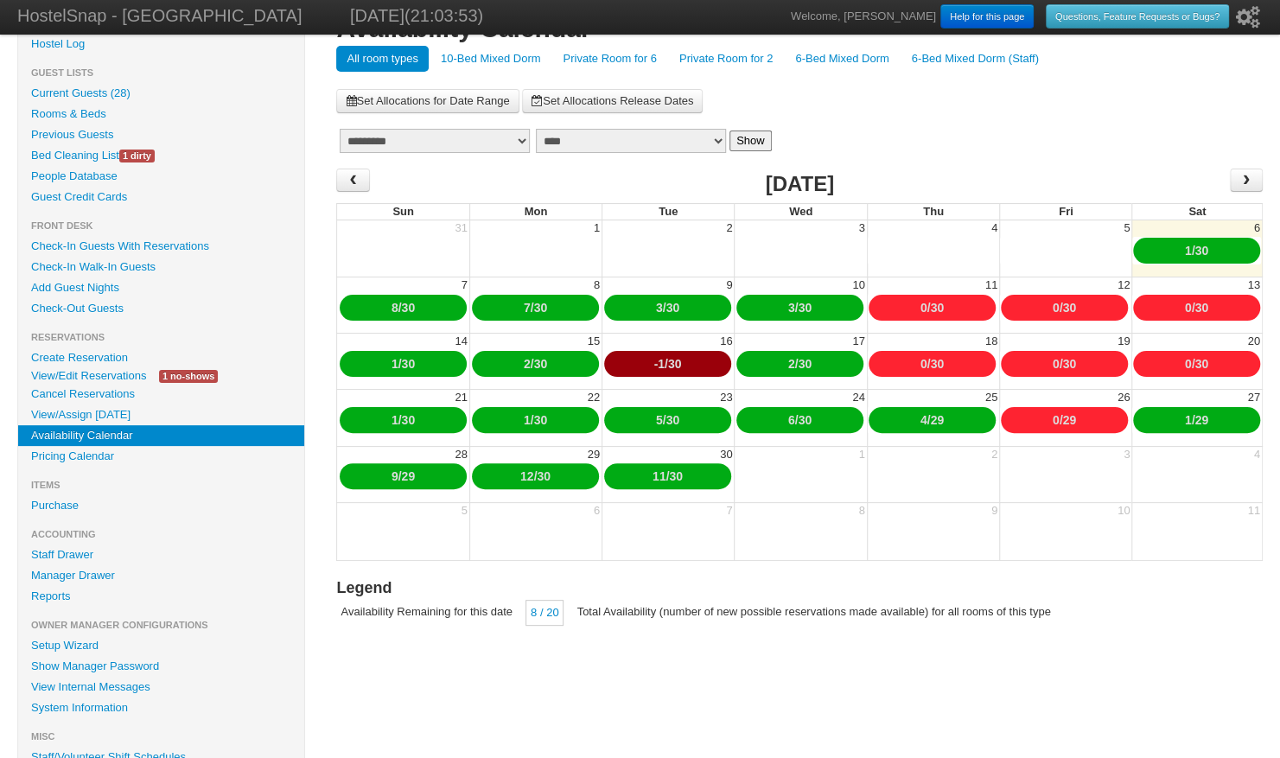
scroll to position [69, 0]
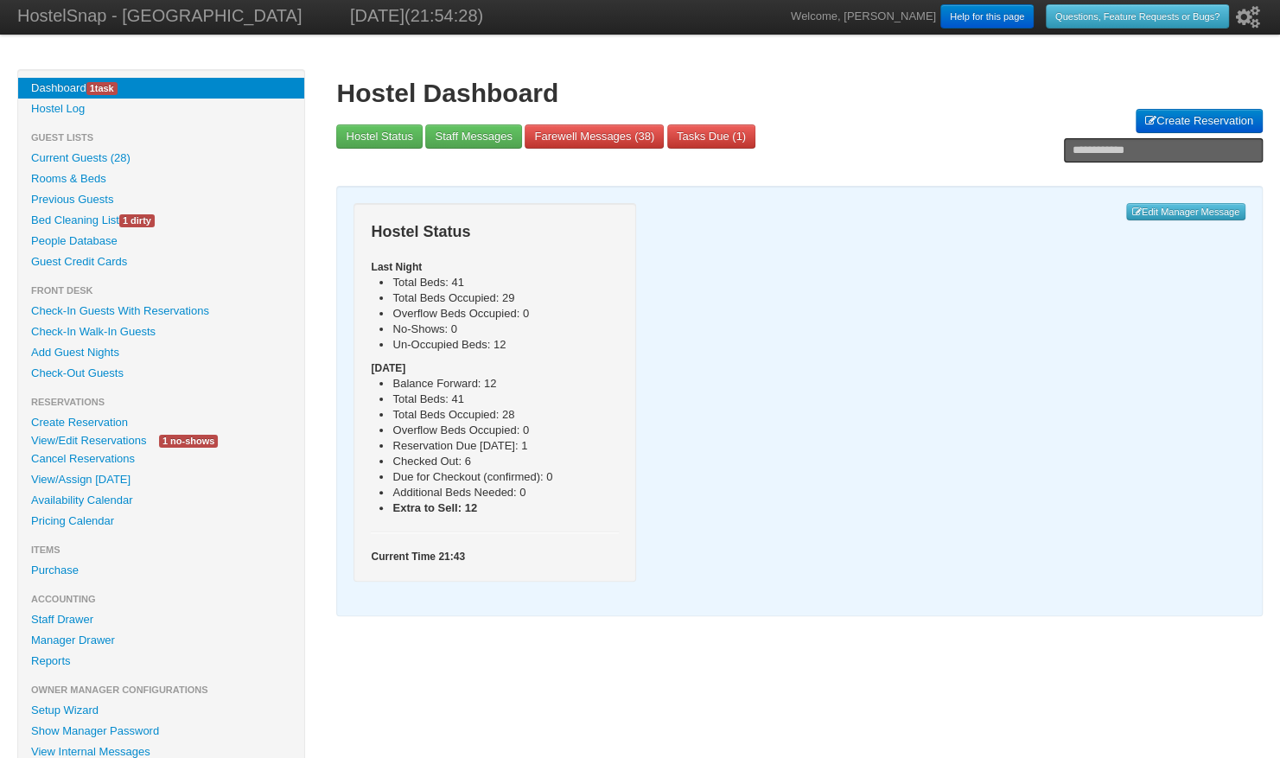
click at [161, 159] on link "Current Guests (28)" at bounding box center [161, 158] width 286 height 21
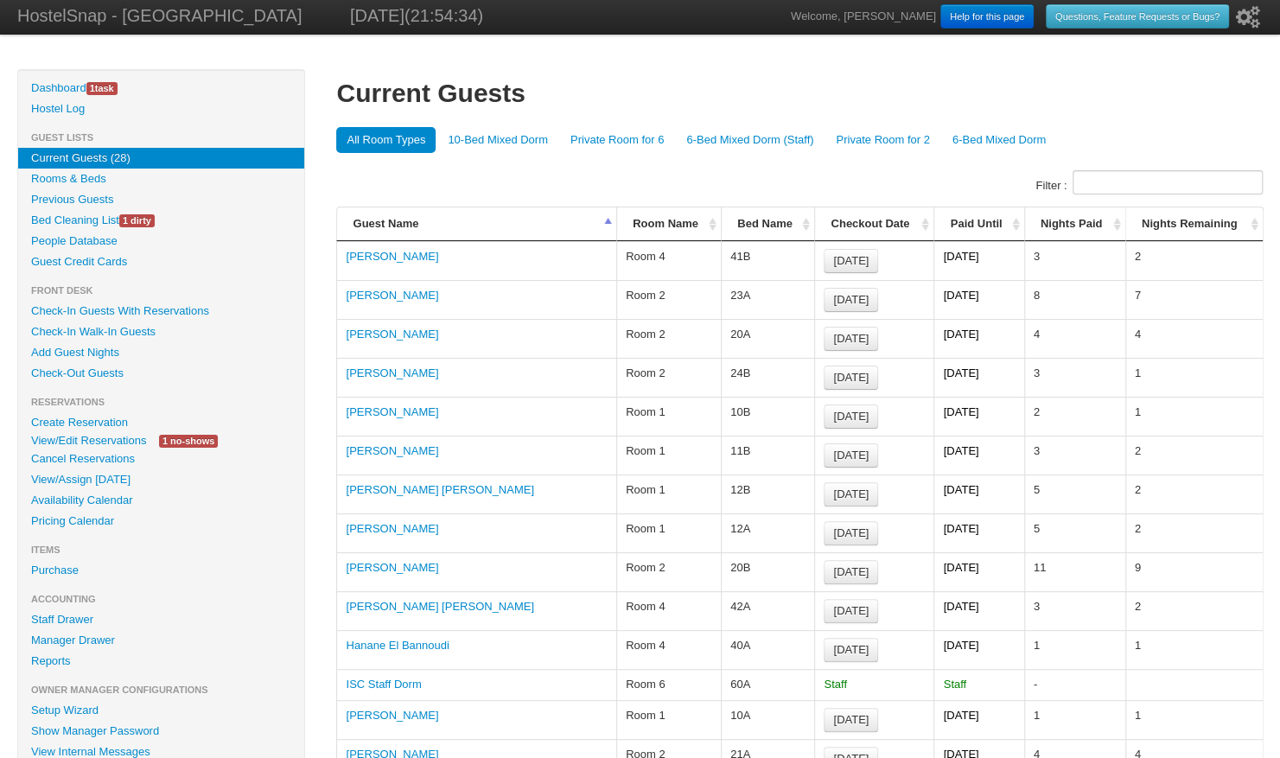
click at [158, 313] on link "Check-In Guests With Reservations" at bounding box center [161, 311] width 286 height 21
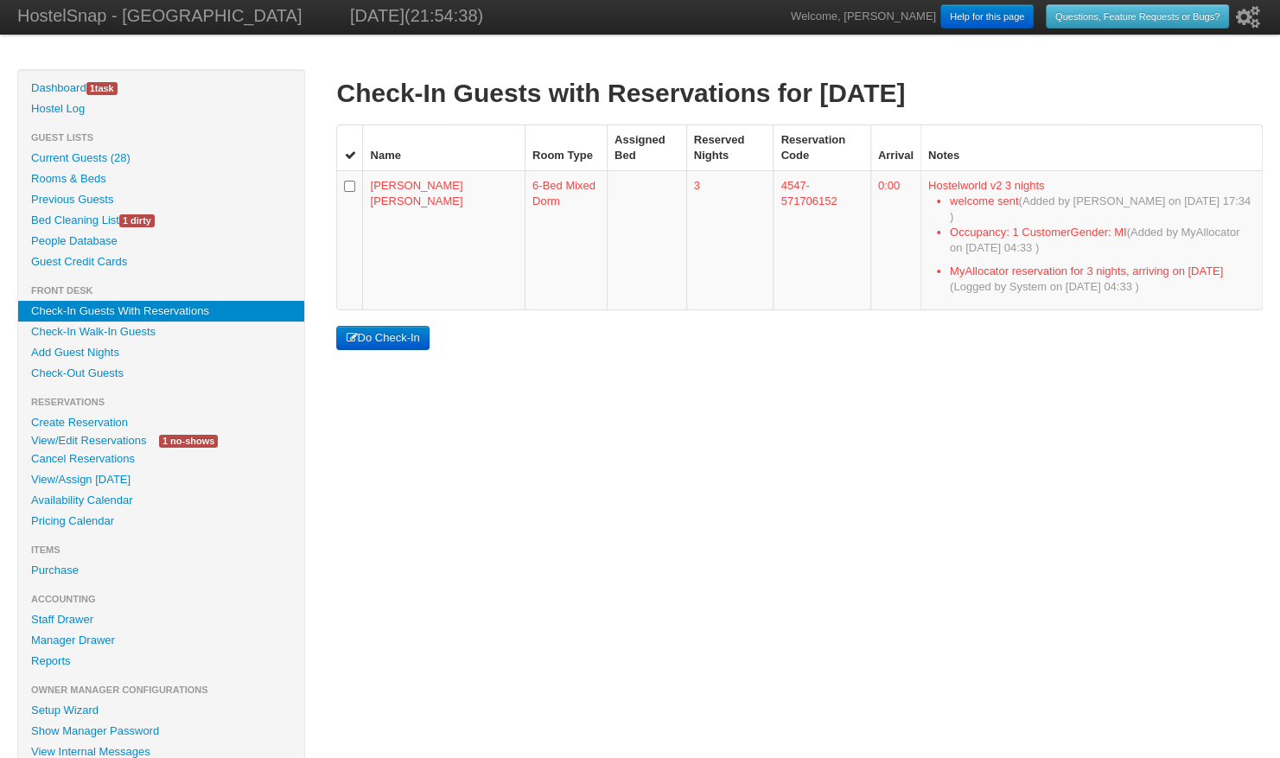
click at [134, 162] on link "Current Guests (28)" at bounding box center [161, 158] width 286 height 21
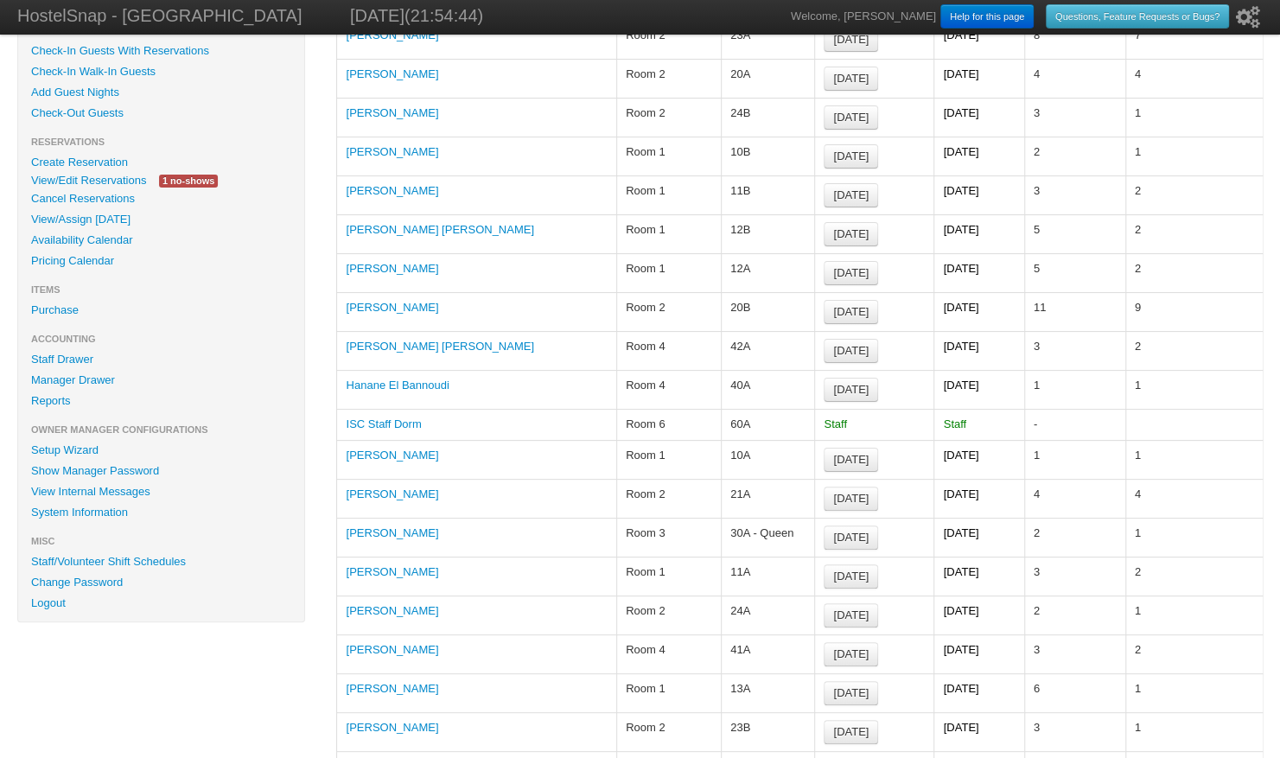
scroll to position [259, 0]
